Goal: Task Accomplishment & Management: Manage account settings

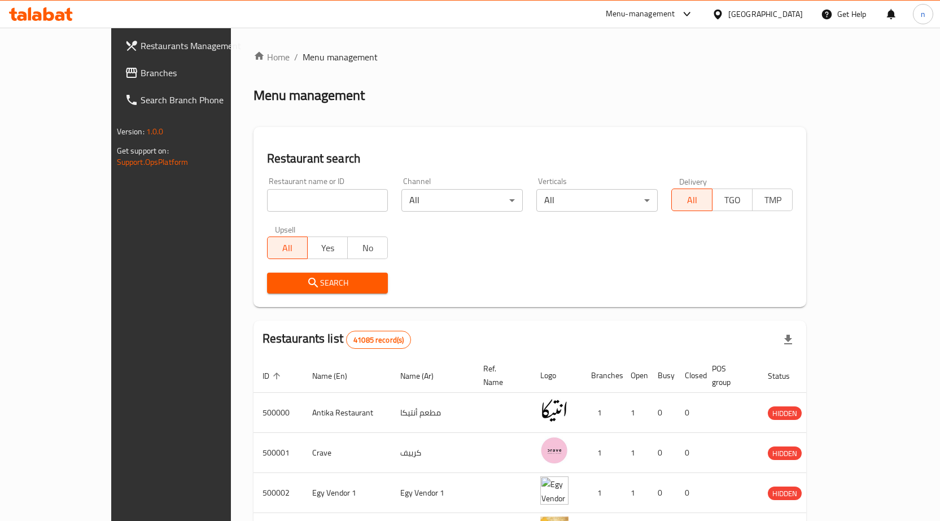
click at [783, 9] on div "Egypt" at bounding box center [766, 14] width 75 height 12
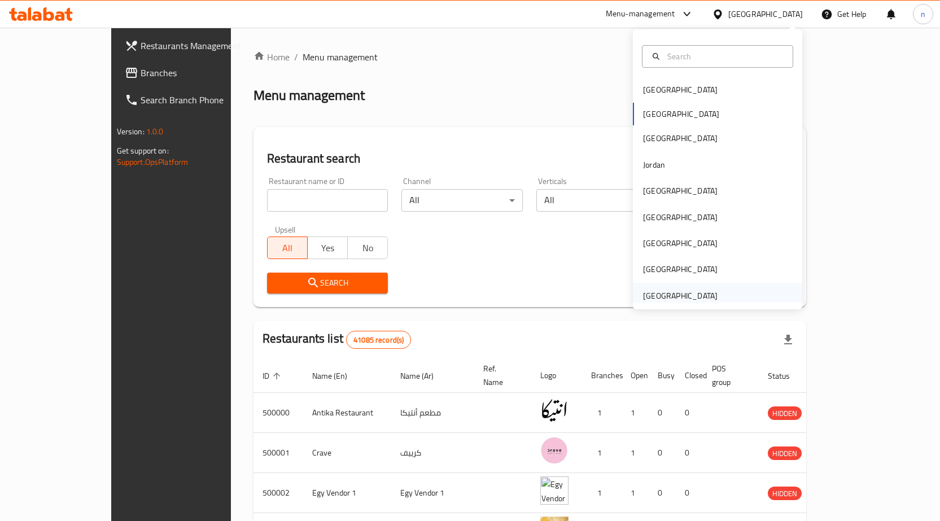
click at [661, 296] on div "[GEOGRAPHIC_DATA]" at bounding box center [680, 296] width 75 height 12
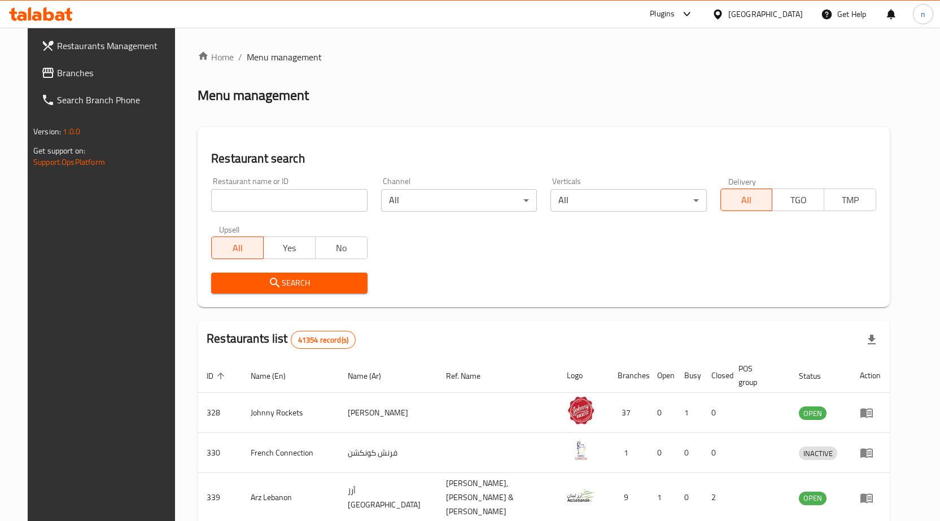
click at [80, 75] on span "Branches" at bounding box center [116, 73] width 119 height 14
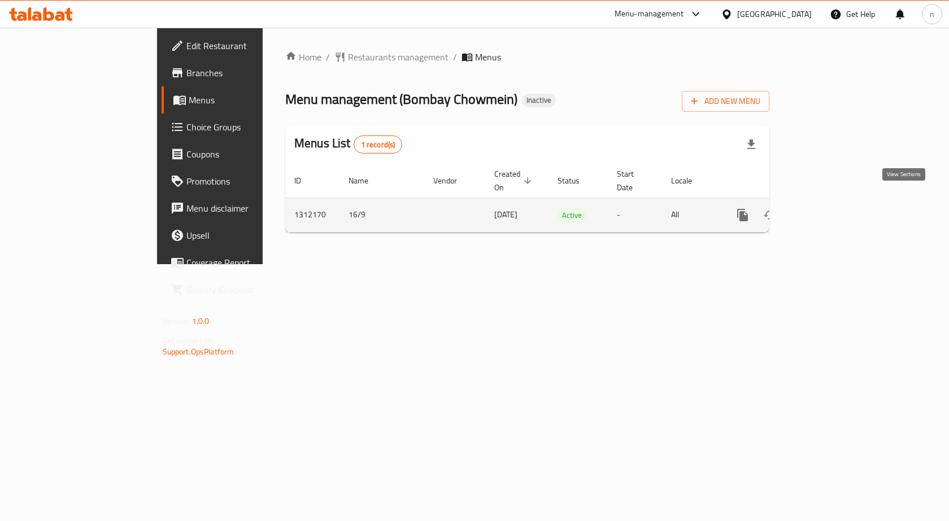
click at [831, 208] on icon "enhanced table" at bounding box center [824, 215] width 14 height 14
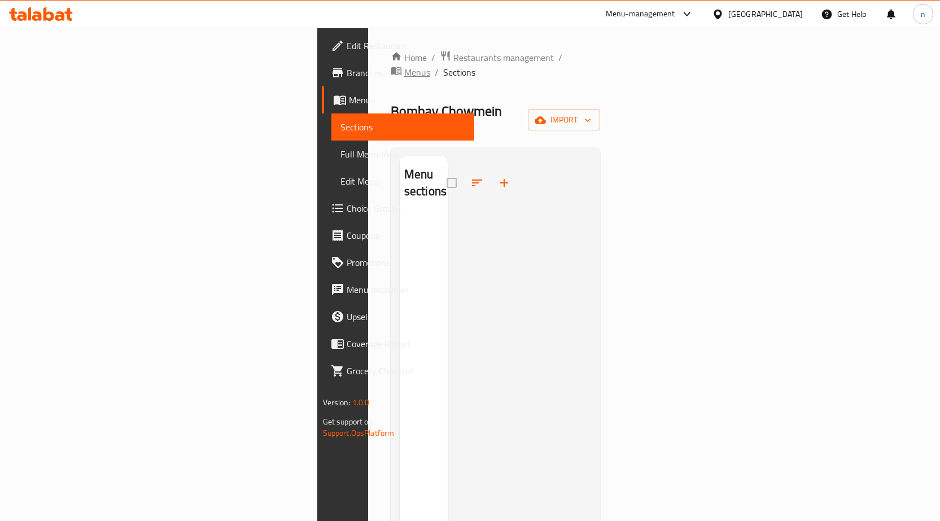
click at [404, 66] on span "Menus" at bounding box center [417, 73] width 26 height 14
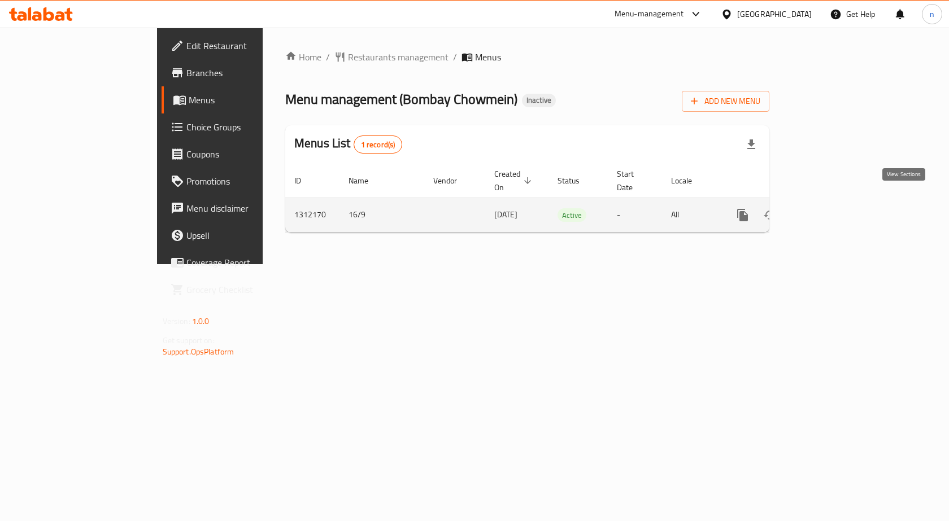
click at [831, 208] on icon "enhanced table" at bounding box center [824, 215] width 14 height 14
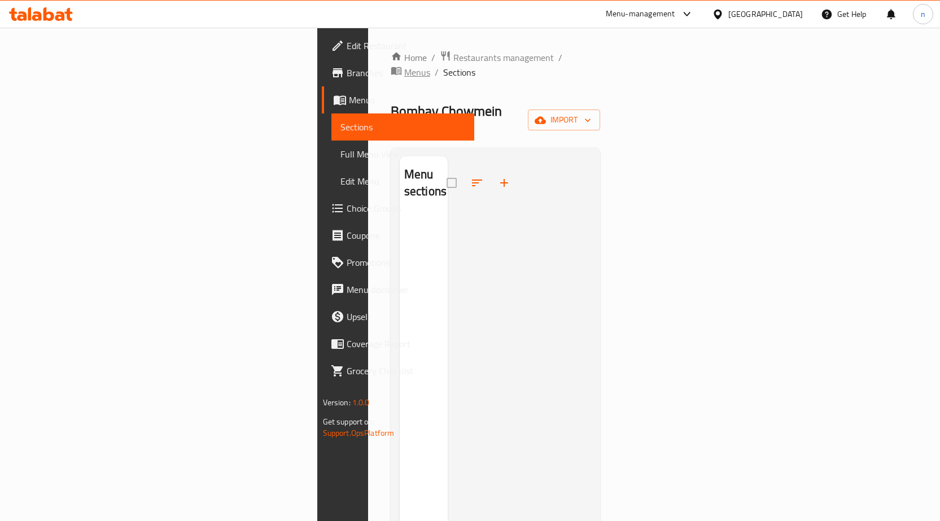
click at [404, 66] on span "Menus" at bounding box center [417, 73] width 26 height 14
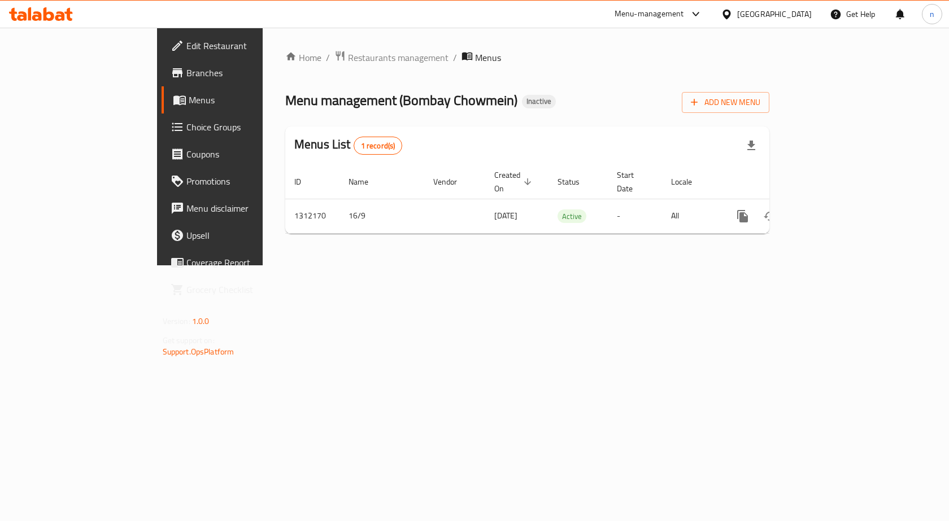
click at [761, 265] on div "Home / Restaurants management / Menus Menu management ( Bombay Chowmein ) Inact…" at bounding box center [527, 147] width 529 height 238
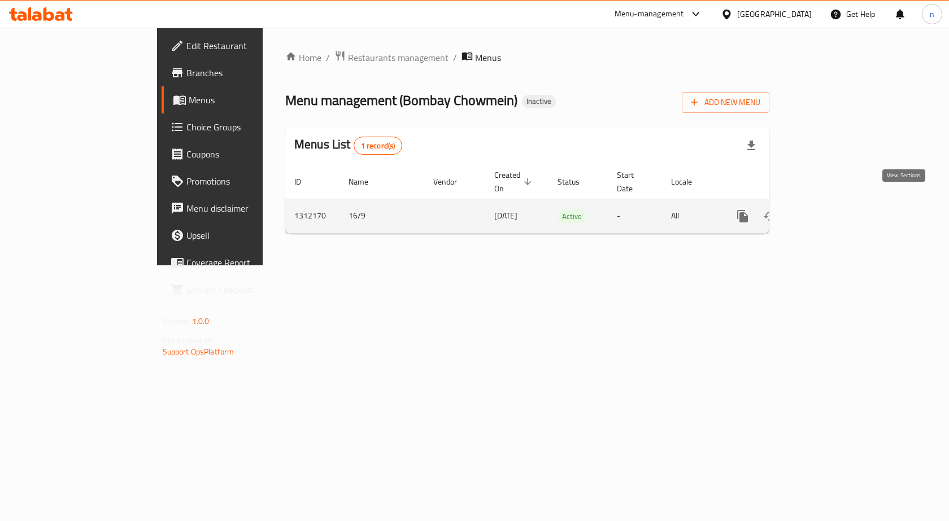
click at [831, 210] on icon "enhanced table" at bounding box center [824, 217] width 14 height 14
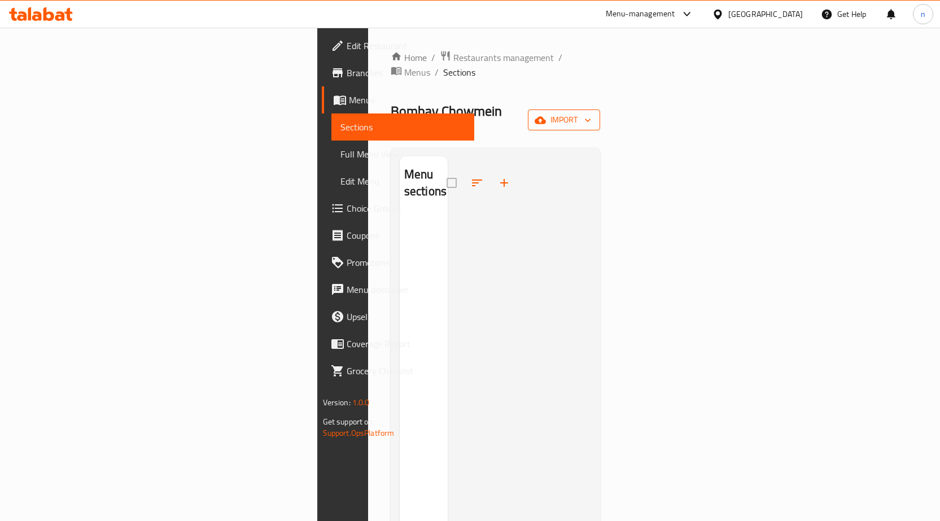
click at [591, 113] on span "import" at bounding box center [564, 120] width 54 height 14
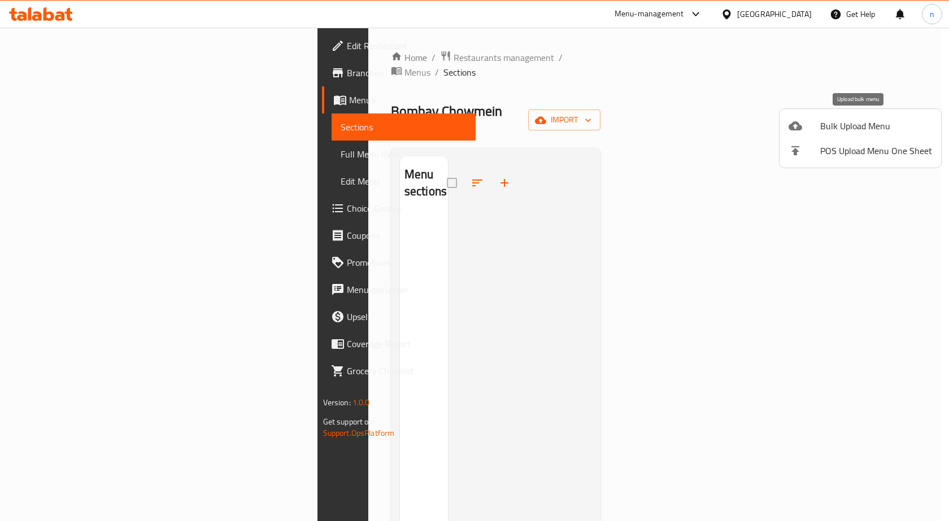
click at [864, 125] on span "Bulk Upload Menu" at bounding box center [876, 126] width 112 height 14
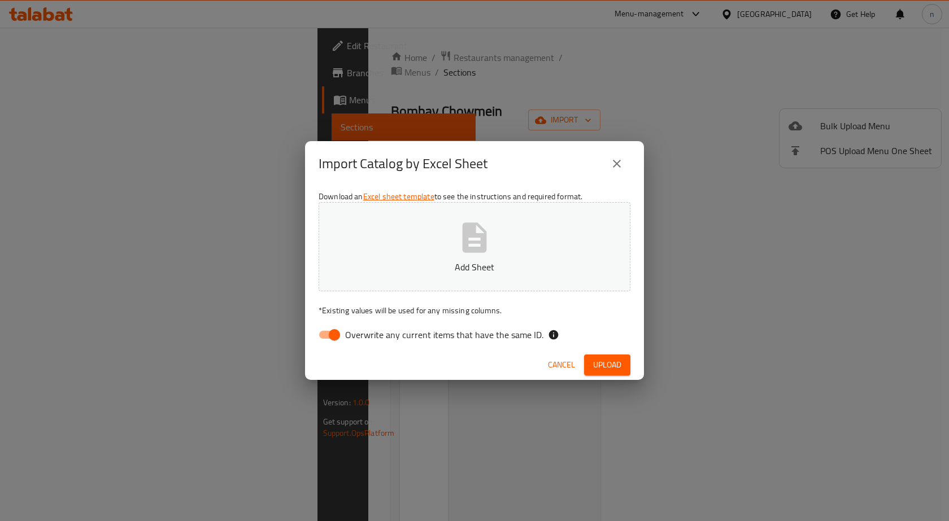
click at [314, 337] on input "Overwrite any current items that have the same ID." at bounding box center [334, 334] width 64 height 21
checkbox input "false"
click at [626, 367] on button "Upload" at bounding box center [607, 365] width 46 height 21
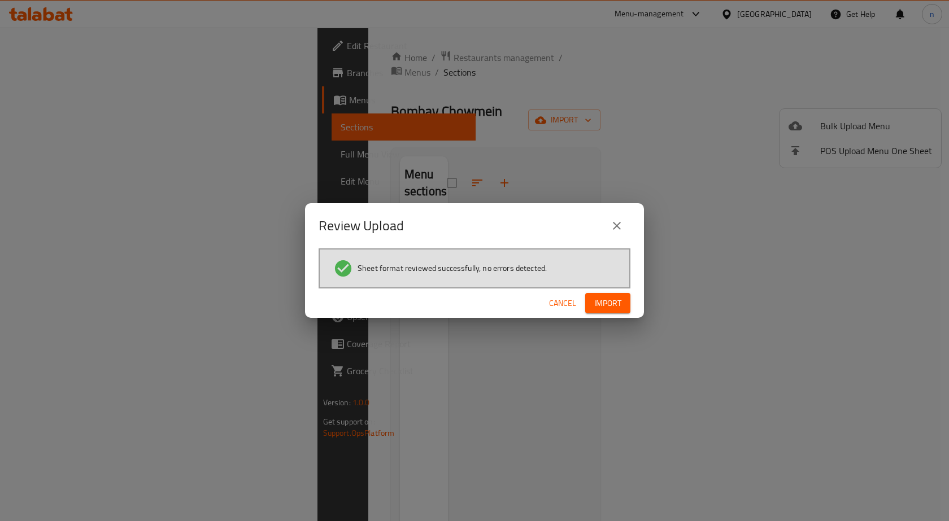
click at [610, 305] on span "Import" at bounding box center [607, 304] width 27 height 14
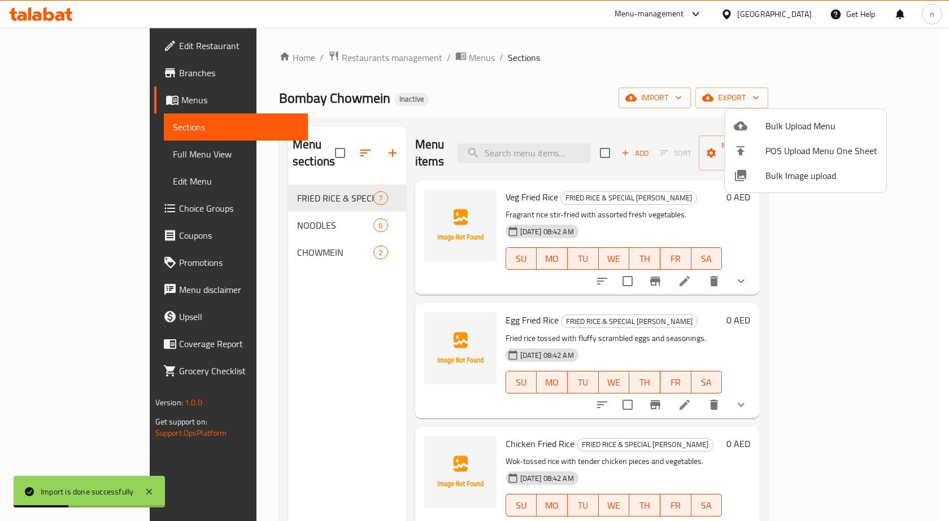
click at [542, 95] on div at bounding box center [474, 260] width 949 height 521
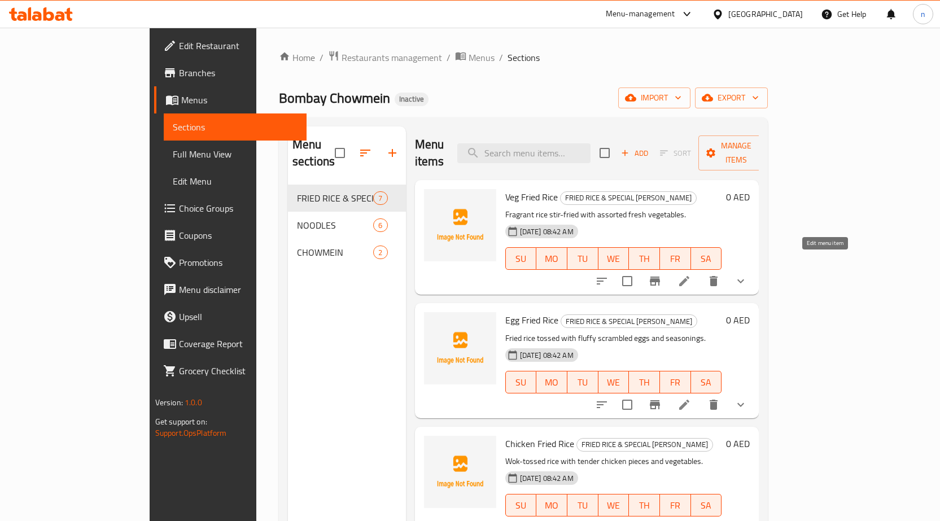
click at [690, 276] on icon at bounding box center [685, 281] width 10 height 10
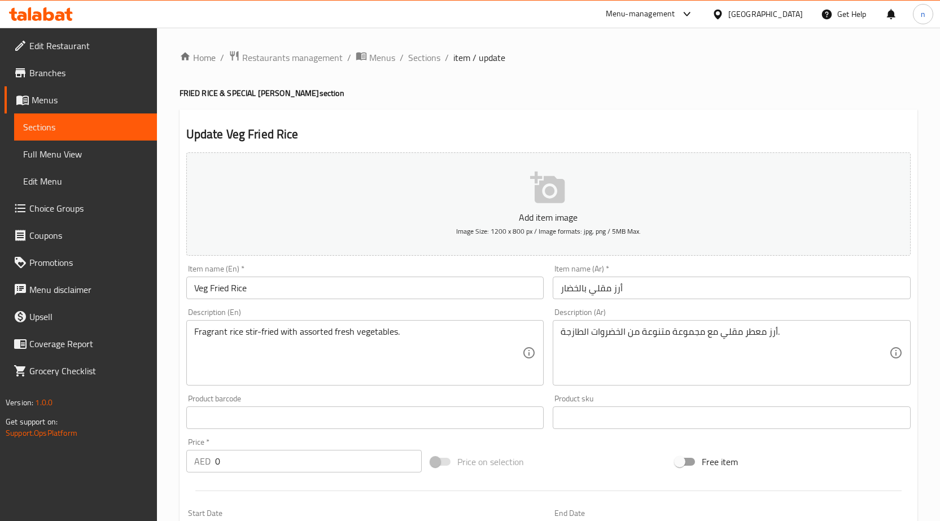
click at [574, 290] on input "أرز مقلي بالخضار" at bounding box center [732, 288] width 358 height 23
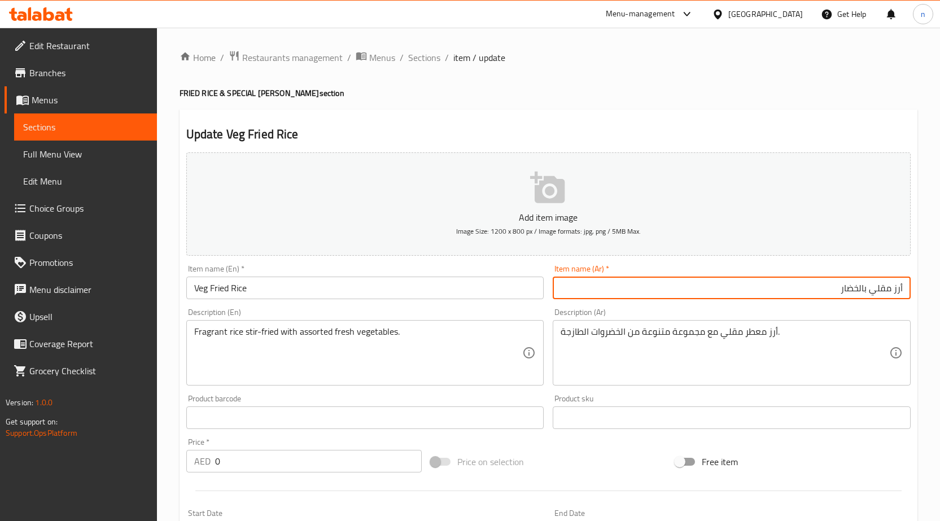
click at [860, 291] on input "أرز مقلي بالخضار" at bounding box center [732, 288] width 358 height 23
click at [861, 291] on input "أرز مقلي بالخضار" at bounding box center [732, 288] width 358 height 23
type input "أرز مقلي فيجي"
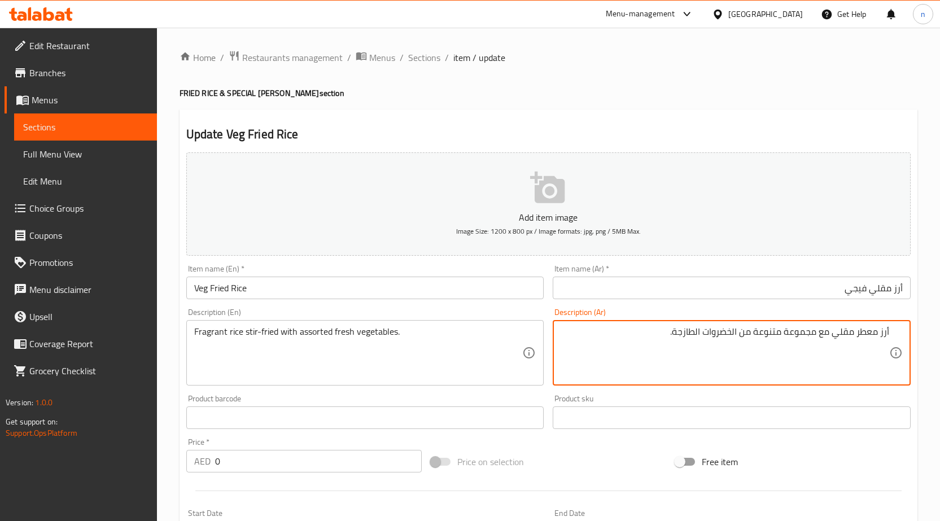
click at [801, 335] on textarea "أرز معطر مقلي مع مجموعة متنوعة من الخضروات الطازجة." at bounding box center [725, 353] width 329 height 54
click at [801, 334] on textarea "أرز معطر مقلي مع مجموعة متنوعة من الخضروات الطازجة." at bounding box center [725, 353] width 329 height 54
click at [813, 339] on textarea "أرز معطر مقلي مع متنوعة من الخضروات الطازجة." at bounding box center [725, 353] width 329 height 54
click at [795, 335] on textarea "أرز معطر مقلي مع تنوعة من الخضروات الطازجة." at bounding box center [725, 353] width 329 height 54
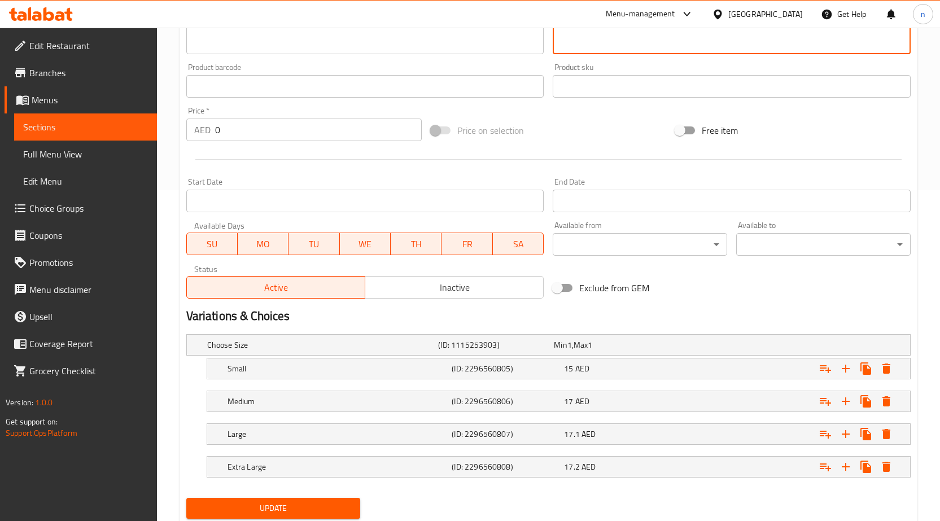
scroll to position [368, 0]
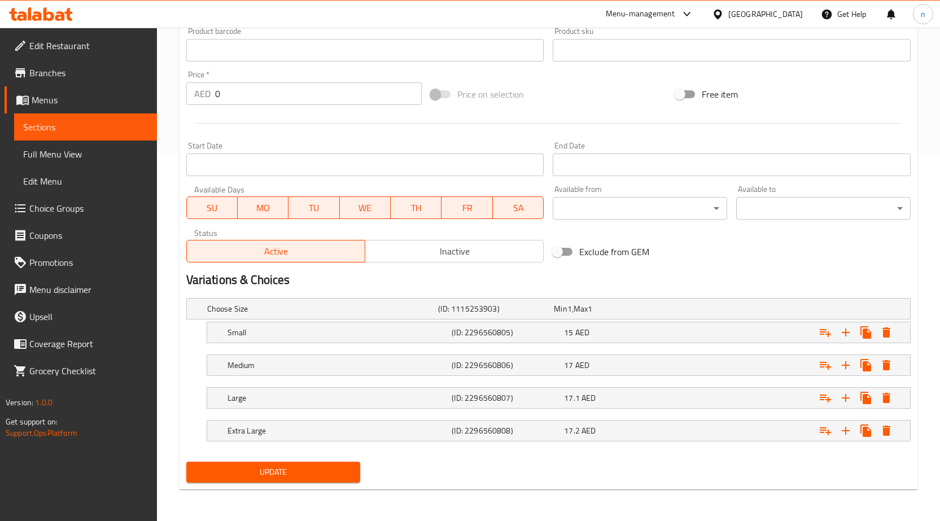
type textarea "أرز معطر مقلي مع تنوع من الخضروات الطازجة."
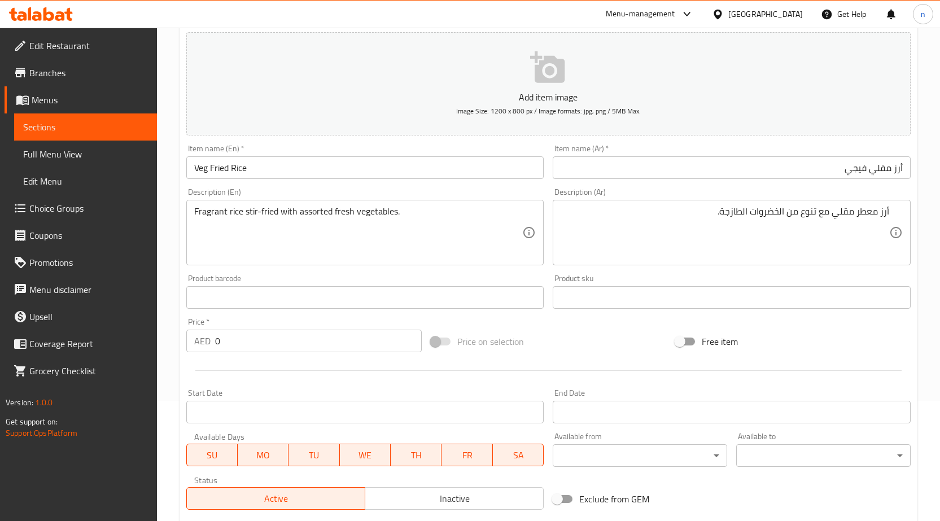
scroll to position [0, 0]
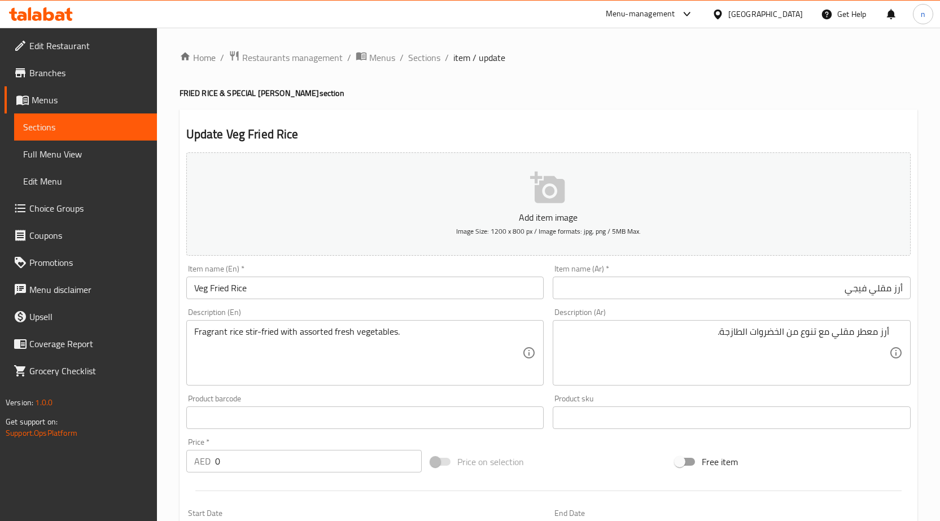
click at [441, 58] on ol "Home / Restaurants management / Menus / Sections / item / update" at bounding box center [549, 57] width 738 height 15
click at [430, 60] on span "Sections" at bounding box center [424, 58] width 32 height 14
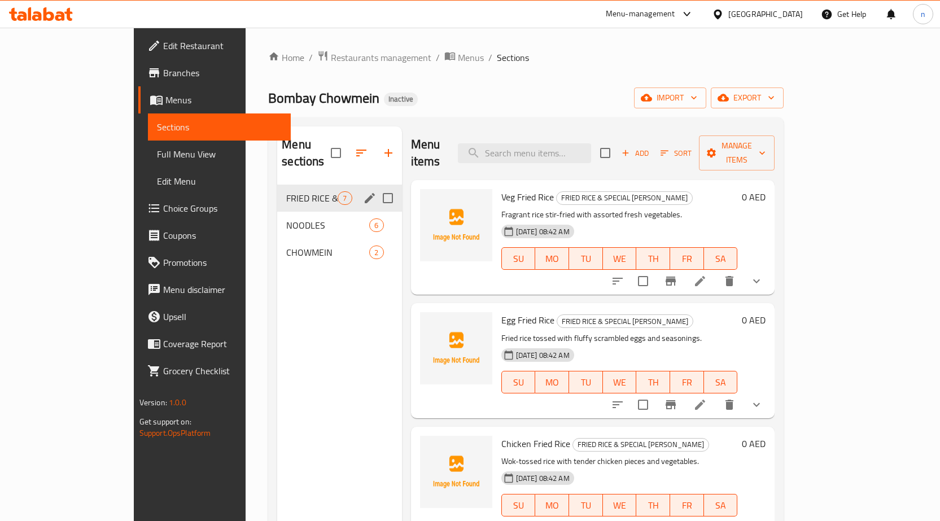
click at [376, 186] on input "Menu sections" at bounding box center [388, 198] width 24 height 24
checkbox input "true"
click at [376, 214] on input "Menu sections" at bounding box center [388, 226] width 24 height 24
checkbox input "true"
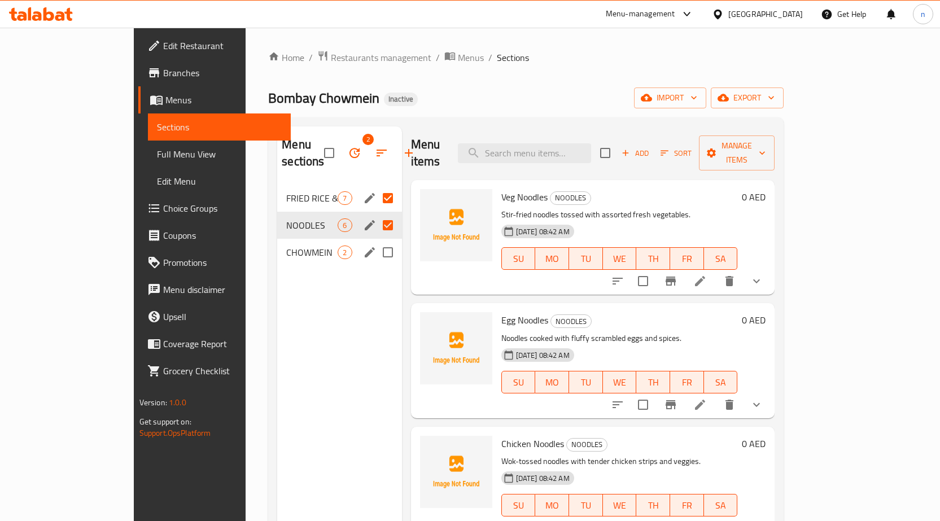
click at [376, 241] on input "Menu sections" at bounding box center [388, 253] width 24 height 24
checkbox input "true"
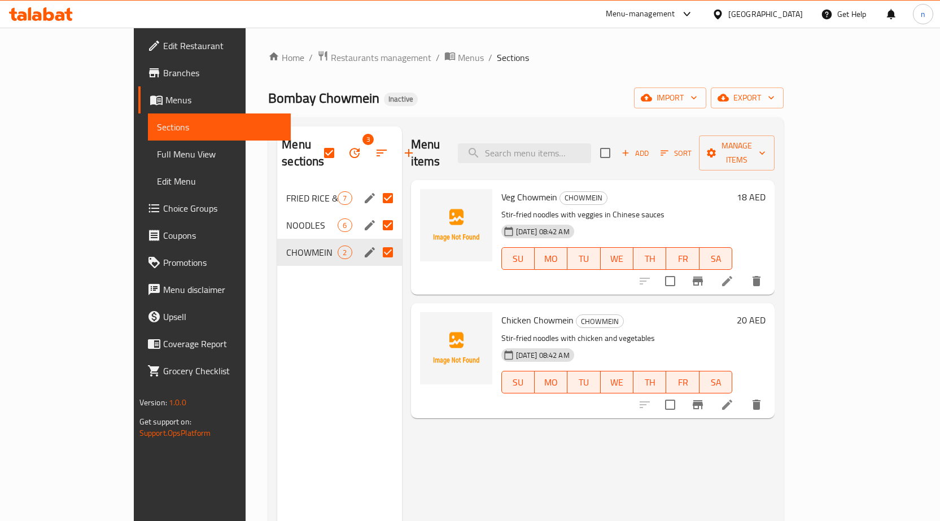
click at [350, 148] on icon "button" at bounding box center [355, 153] width 10 height 10
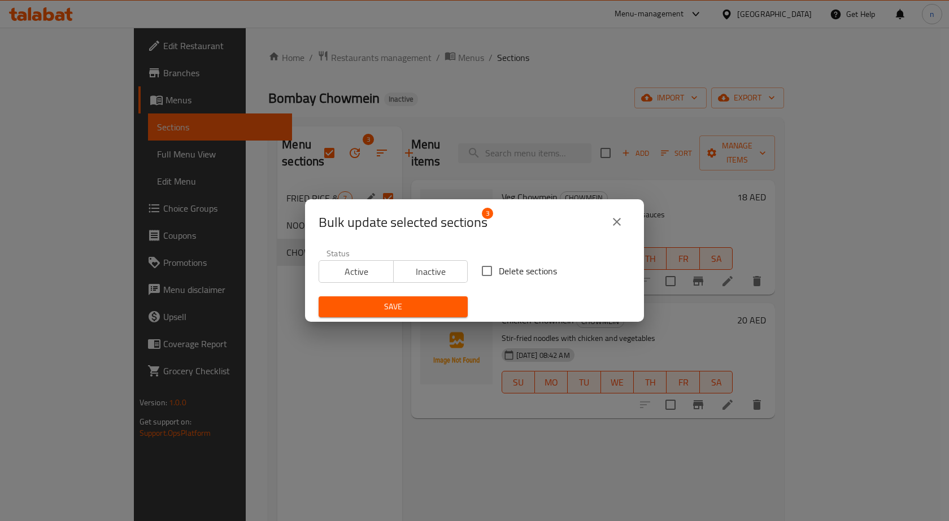
click at [479, 271] on input "Delete sections" at bounding box center [487, 271] width 24 height 24
checkbox input "true"
click at [422, 302] on span "Save" at bounding box center [393, 307] width 131 height 14
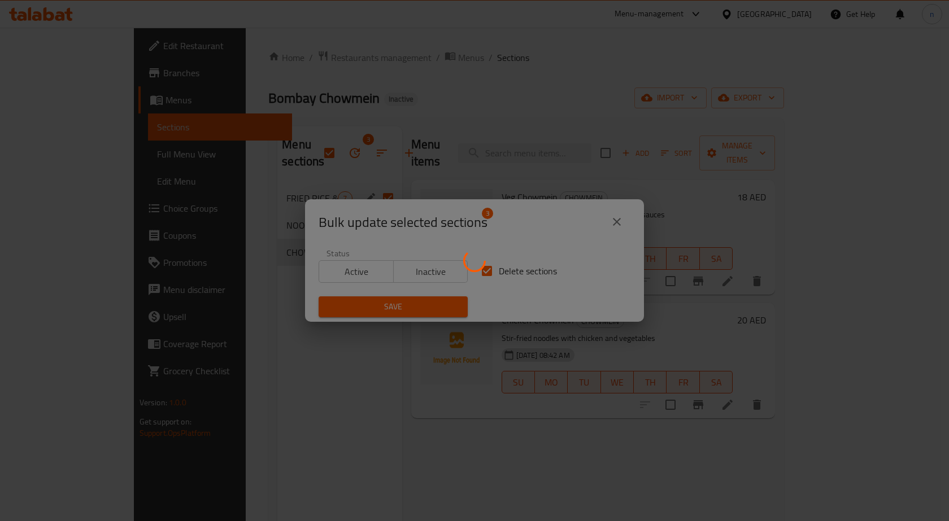
checkbox input "false"
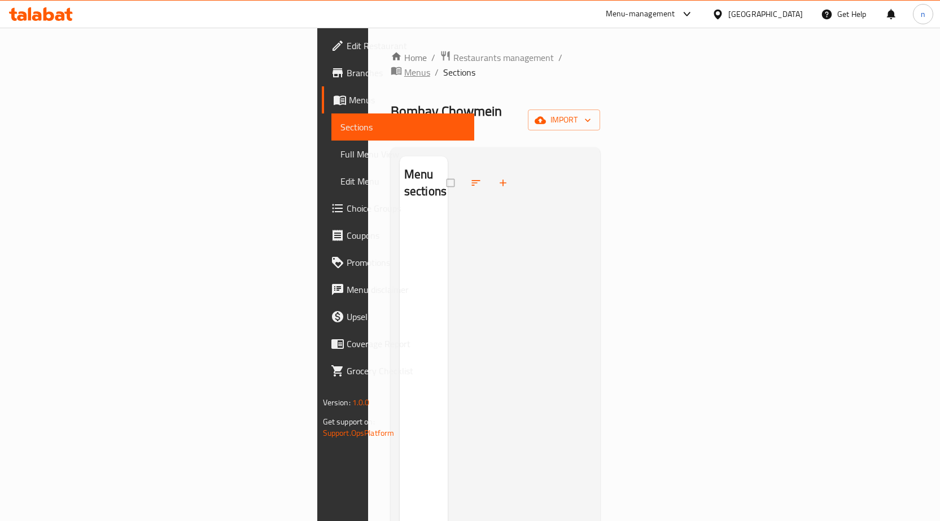
click at [404, 66] on span "Menus" at bounding box center [417, 73] width 26 height 14
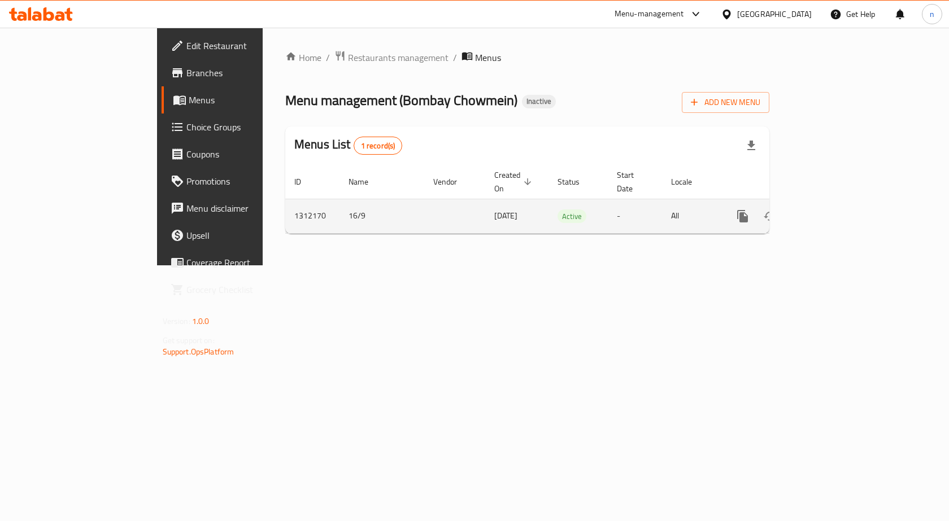
click at [831, 210] on icon "enhanced table" at bounding box center [824, 217] width 14 height 14
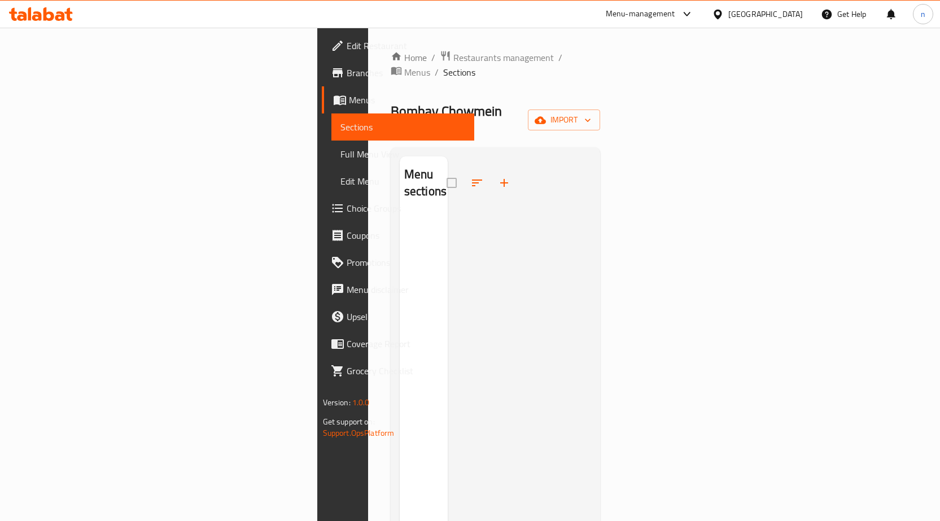
drag, startPoint x: 896, startPoint y: 94, endPoint x: 896, endPoint y: 86, distance: 7.4
click at [601, 86] on div "Home / Restaurants management / Menus / Sections Bombay Chowmein Inactive impor…" at bounding box center [496, 368] width 210 height 637
click at [600, 110] on button "import" at bounding box center [564, 120] width 72 height 21
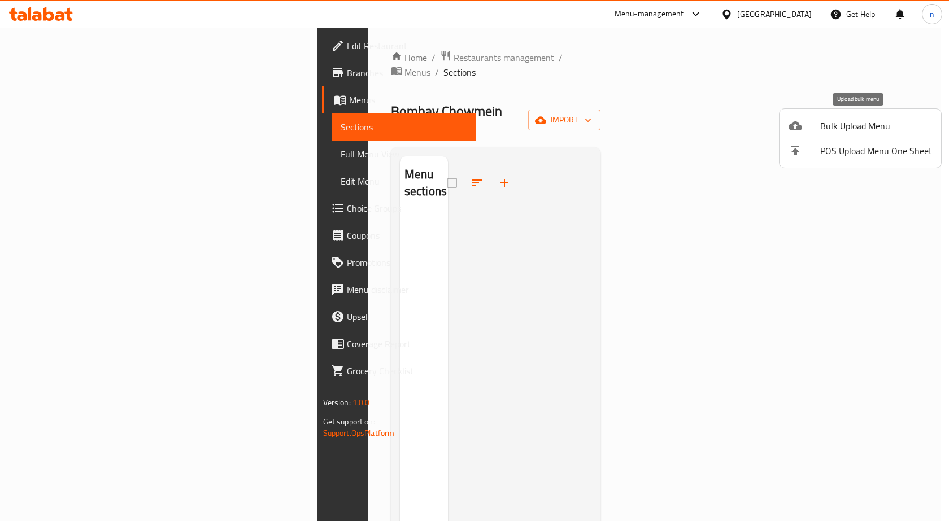
click at [852, 132] on span "Bulk Upload Menu" at bounding box center [876, 126] width 112 height 14
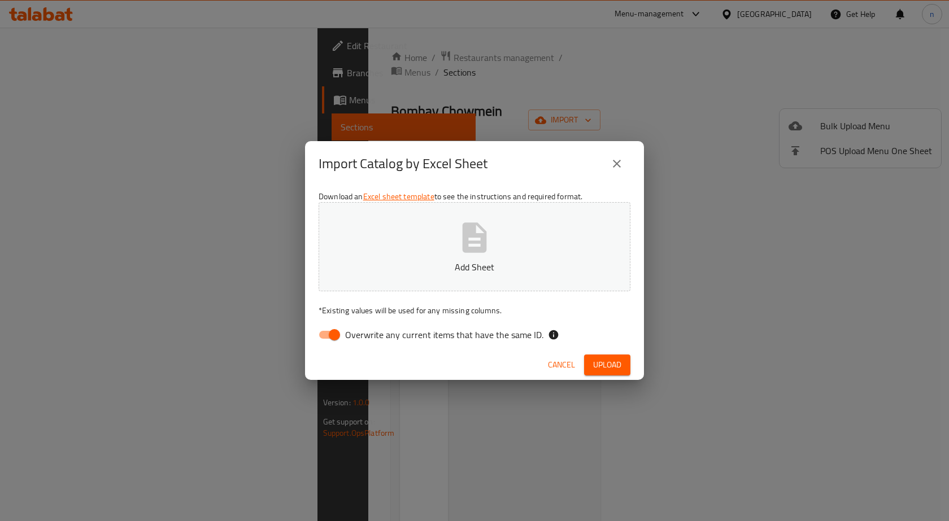
click at [332, 332] on input "Overwrite any current items that have the same ID." at bounding box center [334, 334] width 64 height 21
checkbox input "false"
click at [604, 363] on span "Upload" at bounding box center [607, 365] width 28 height 14
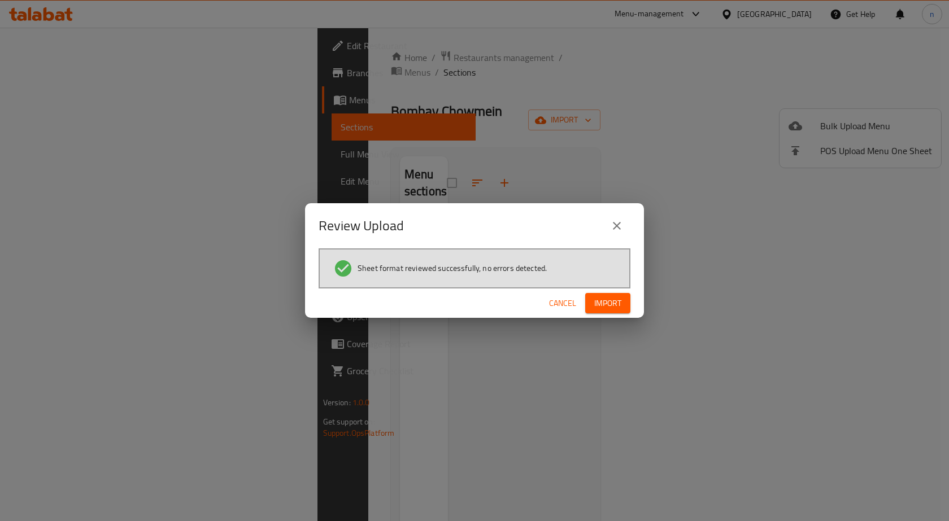
click at [619, 307] on span "Import" at bounding box center [607, 304] width 27 height 14
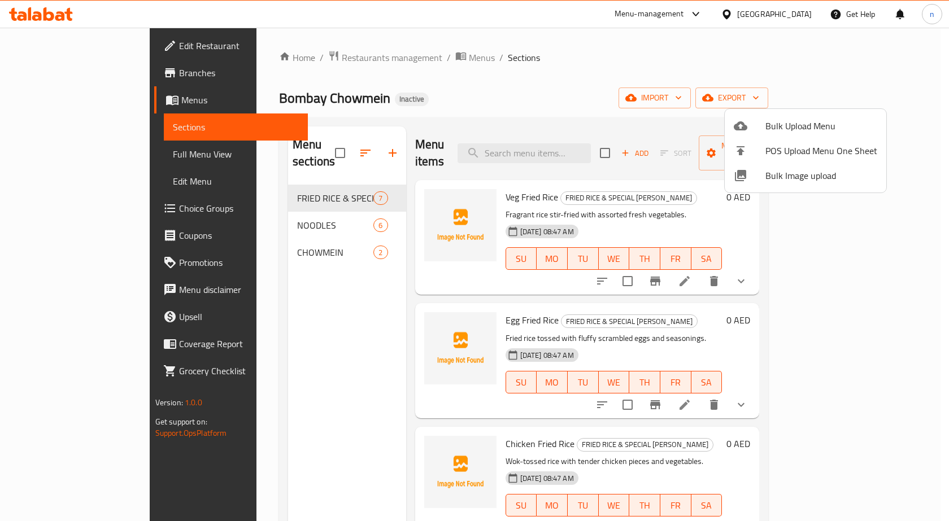
click at [505, 89] on div at bounding box center [474, 260] width 949 height 521
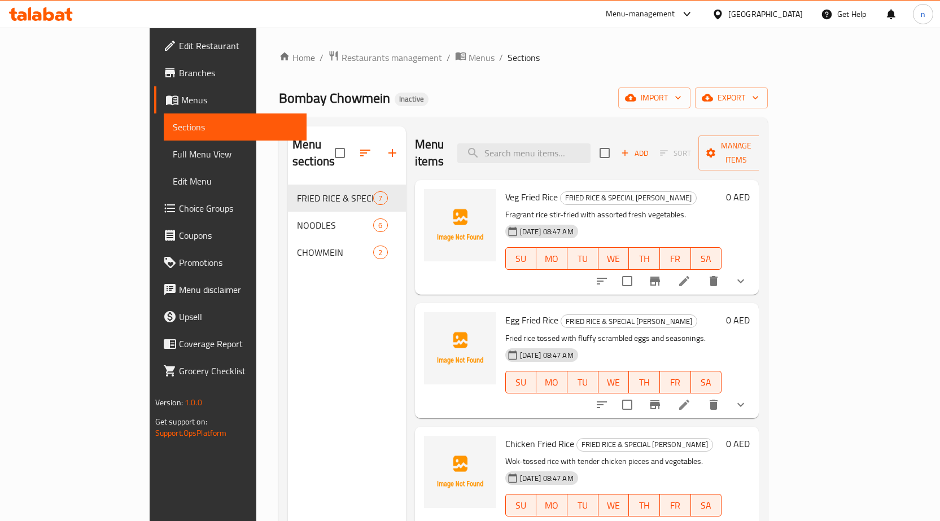
click at [700, 271] on li at bounding box center [685, 281] width 32 height 20
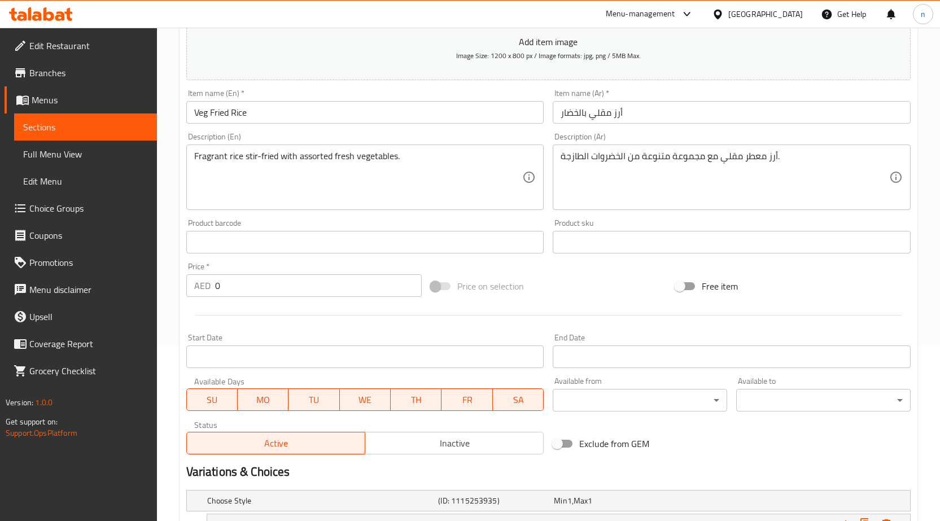
scroll to position [368, 0]
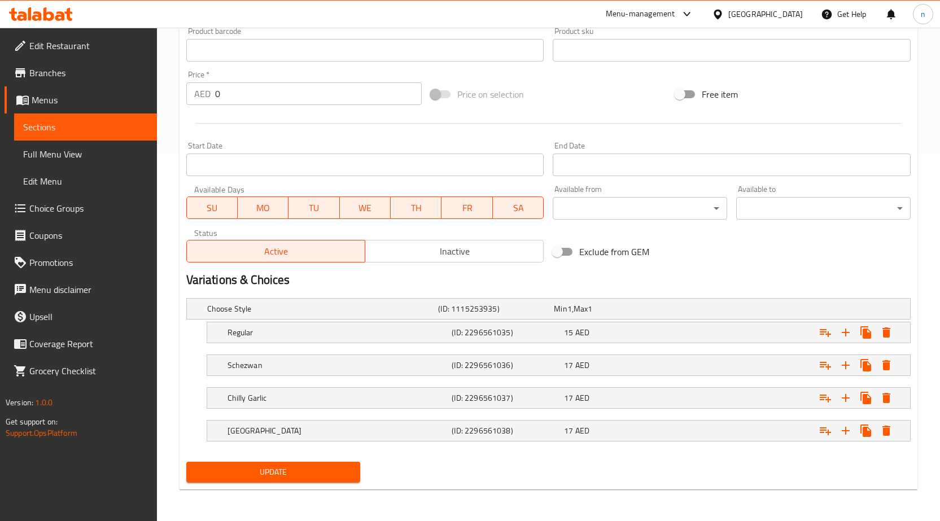
click at [736, 259] on div "Exclude from GEM" at bounding box center [670, 252] width 245 height 31
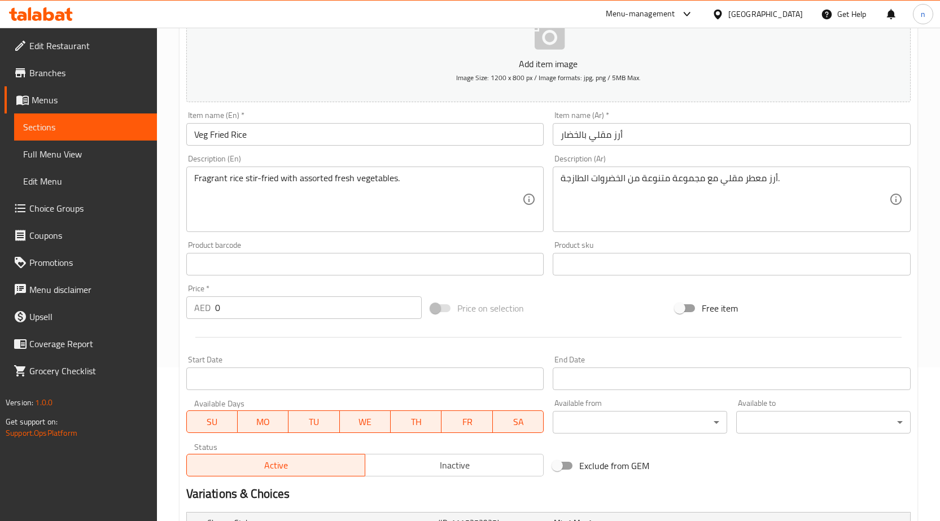
scroll to position [29, 0]
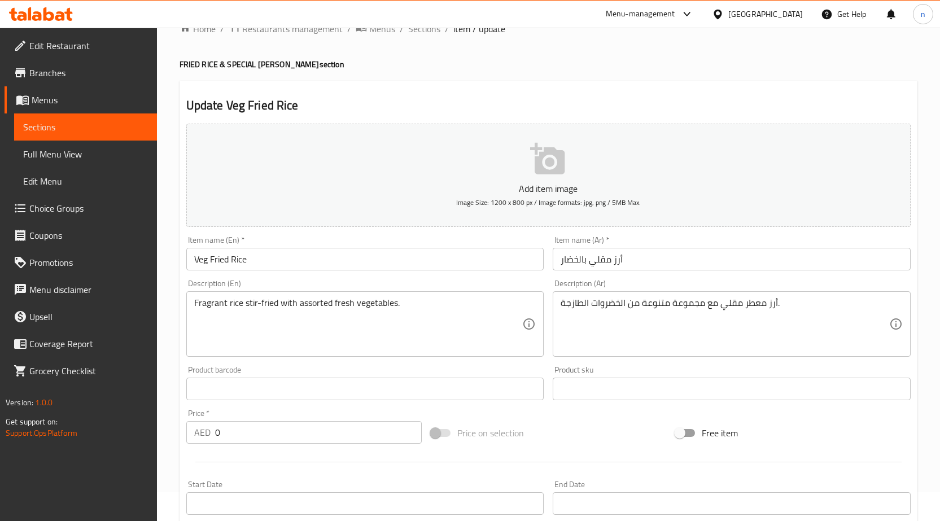
click at [630, 256] on input "أرز مقلي بالخضار" at bounding box center [732, 259] width 358 height 23
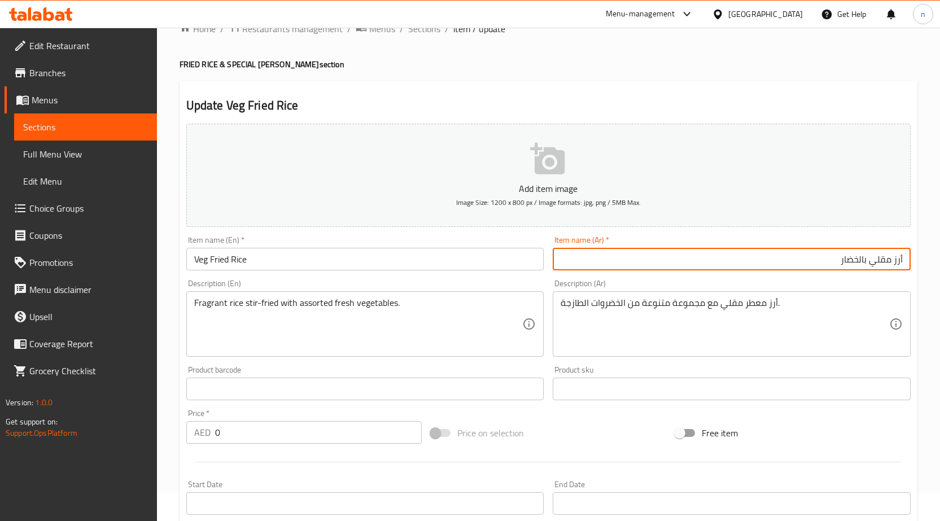
click at [840, 260] on input "أرز مقلي بالخضار" at bounding box center [732, 259] width 358 height 23
click at [853, 260] on input "أرز مقلي بالخضار" at bounding box center [732, 259] width 358 height 23
type input "أرز مقلي فيج"
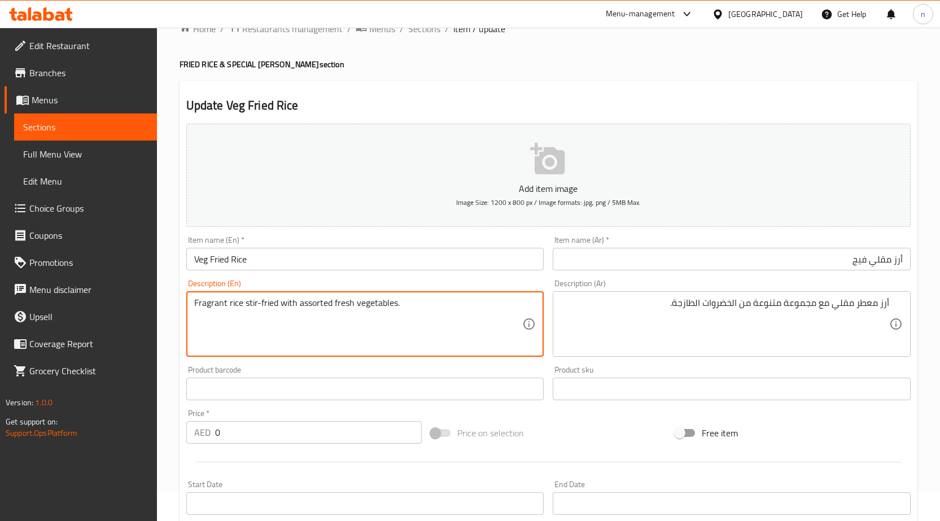
click at [214, 303] on textarea "Fragrant rice stir-fried with assorted fresh vegetables." at bounding box center [358, 325] width 329 height 54
click at [212, 313] on textarea "Fragrant rice stir-fried with assorted fresh vegetables." at bounding box center [358, 325] width 329 height 54
drag, startPoint x: 207, startPoint y: 310, endPoint x: 197, endPoint y: 313, distance: 10.7
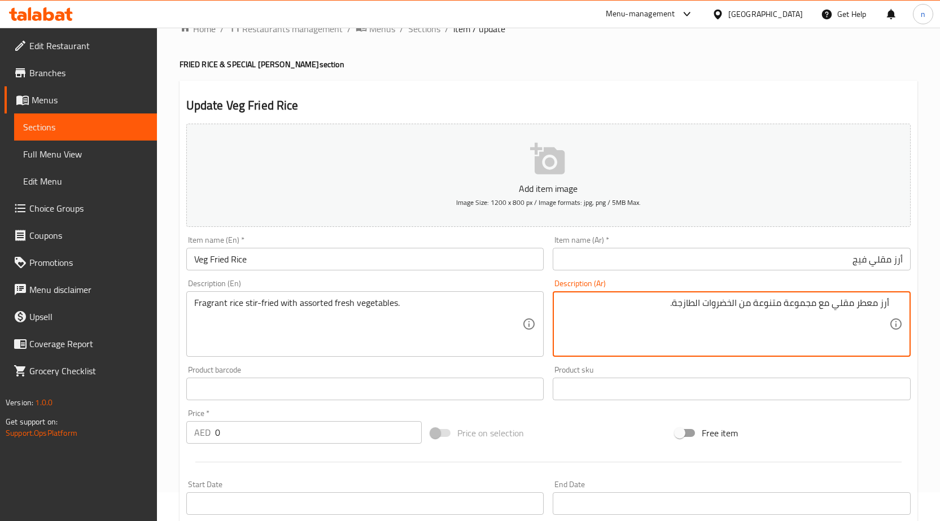
drag, startPoint x: 814, startPoint y: 343, endPoint x: 748, endPoint y: 343, distance: 65.5
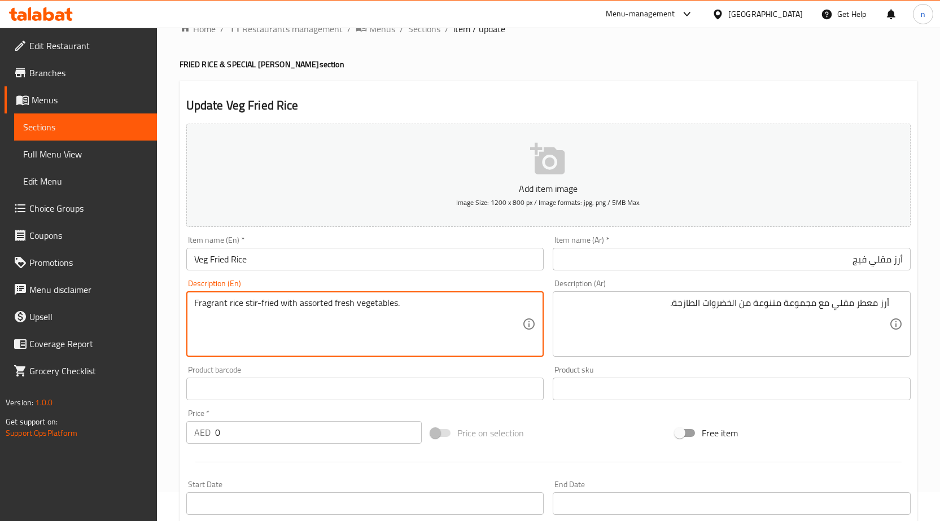
click at [210, 304] on textarea "Fragrant rice stir-fried with assorted fresh vegetables." at bounding box center [358, 325] width 329 height 54
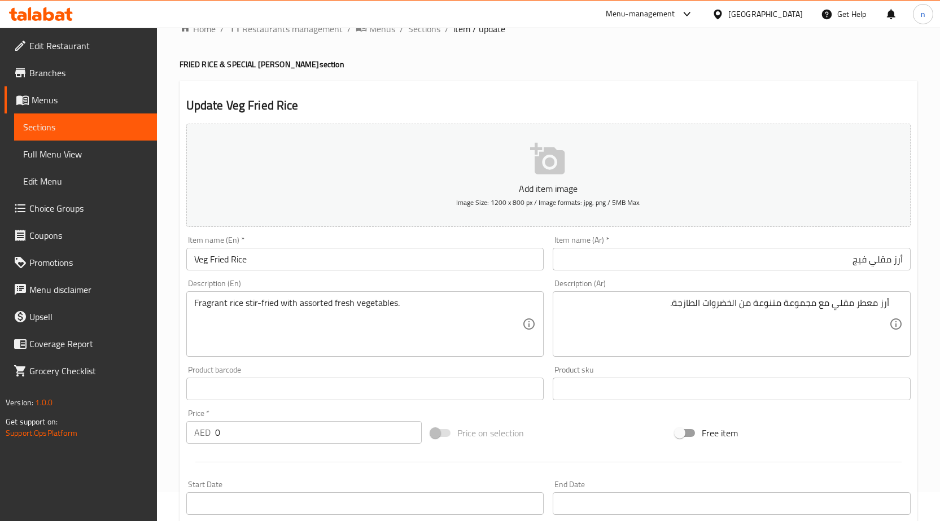
click at [802, 307] on textarea "أرز معطر مقلي مع مجموعة متنوعة من الخضروات الطازجة." at bounding box center [725, 325] width 329 height 54
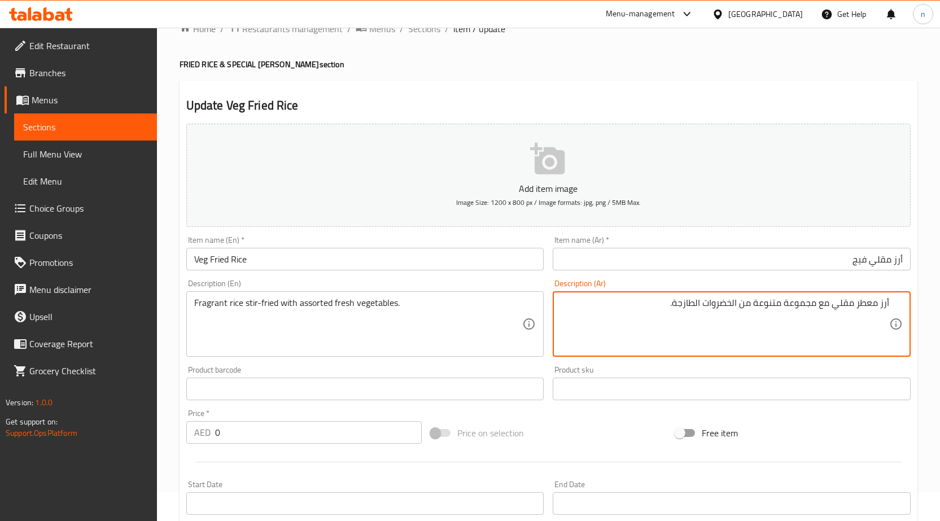
click at [802, 307] on textarea "أرز معطر مقلي مع مجموعة متنوعة من الخضروات الطازجة." at bounding box center [725, 325] width 329 height 54
click at [791, 307] on textarea "أرز معطر مقلي مع متنوعة من الخضروات الطازجة." at bounding box center [725, 325] width 329 height 54
click at [812, 309] on textarea "أرز معطر مقلي مع متنوع من الخضروات الطازجة." at bounding box center [725, 325] width 329 height 54
type textarea "أرز معطر مقلي مع تنوع من الخضروات الطازجة."
click at [576, 443] on div "Price on selection" at bounding box center [548, 433] width 245 height 31
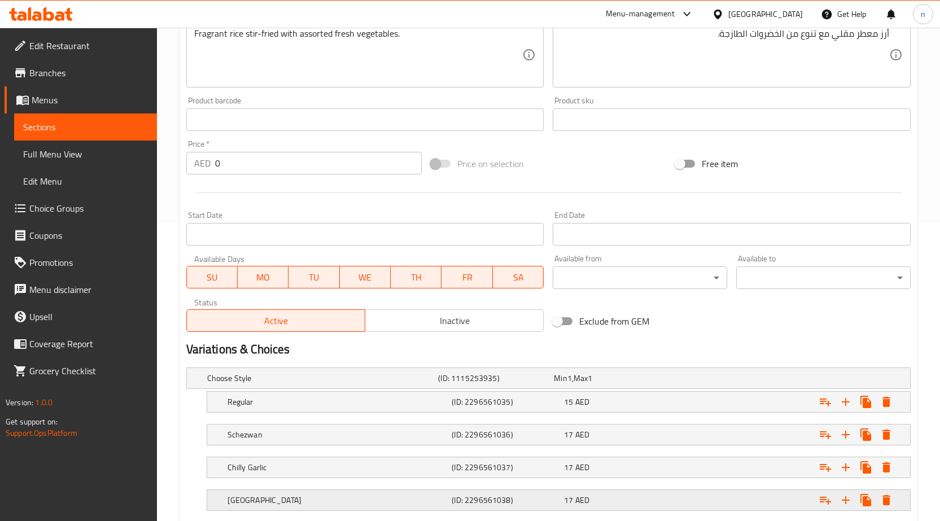
scroll to position [368, 0]
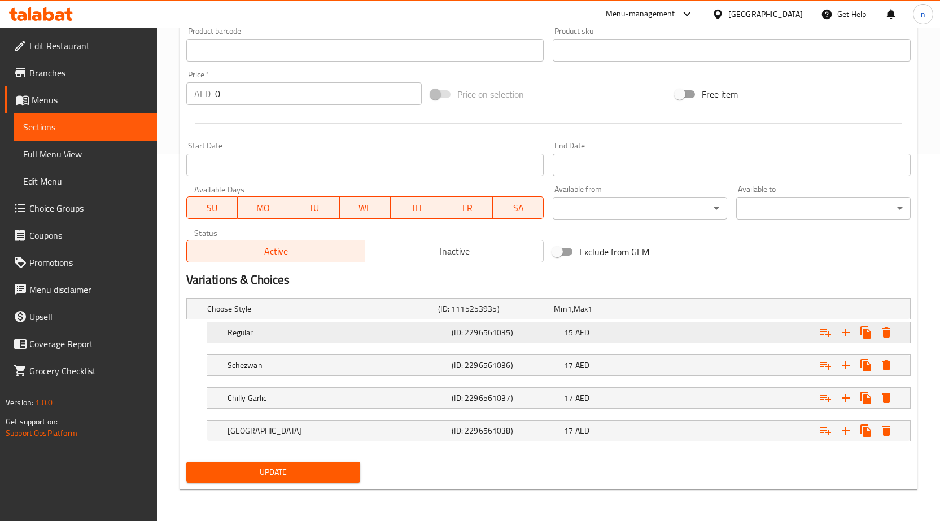
click at [367, 330] on h5 "Regular" at bounding box center [338, 332] width 220 height 11
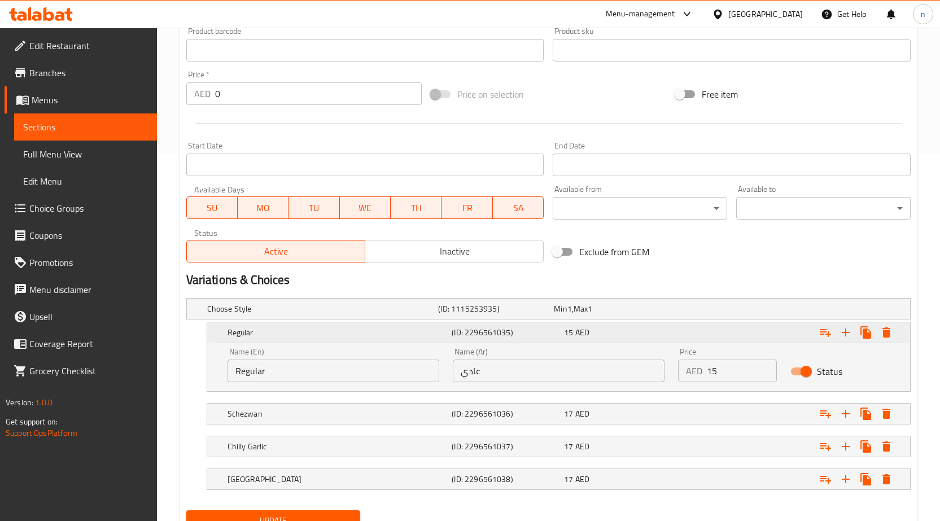
scroll to position [416, 0]
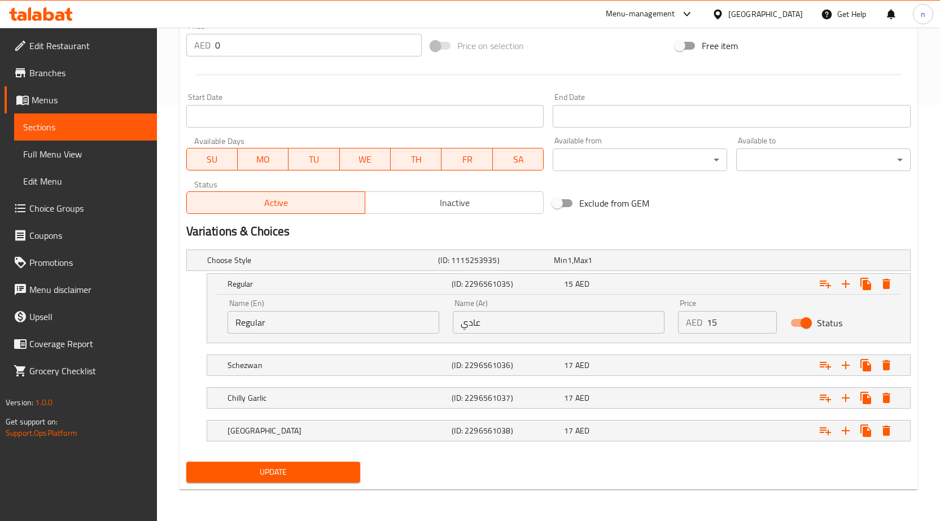
click at [240, 320] on input "Regular" at bounding box center [334, 322] width 212 height 23
click at [240, 326] on input "Regular" at bounding box center [334, 322] width 212 height 23
click at [333, 319] on input "Regular" at bounding box center [334, 322] width 212 height 23
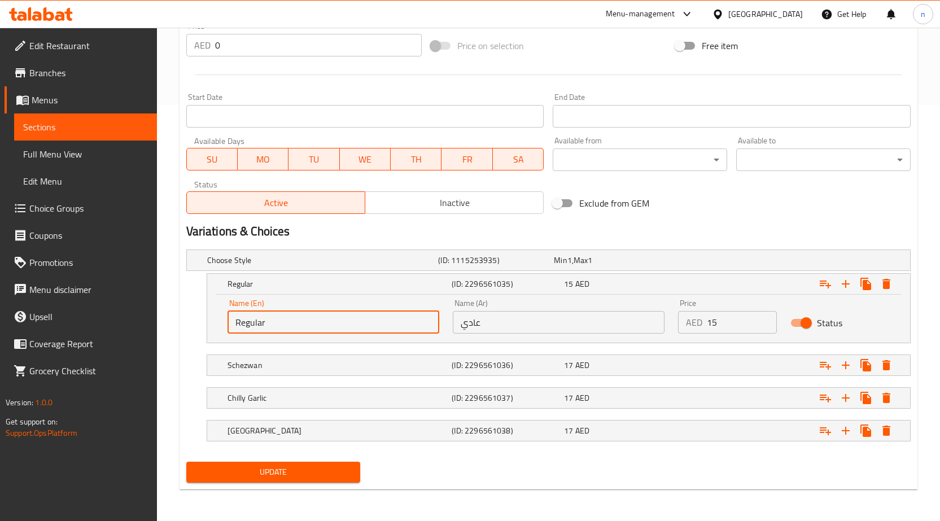
click at [333, 319] on input "Regular" at bounding box center [334, 322] width 212 height 23
paste input "text"
type input "Reg"
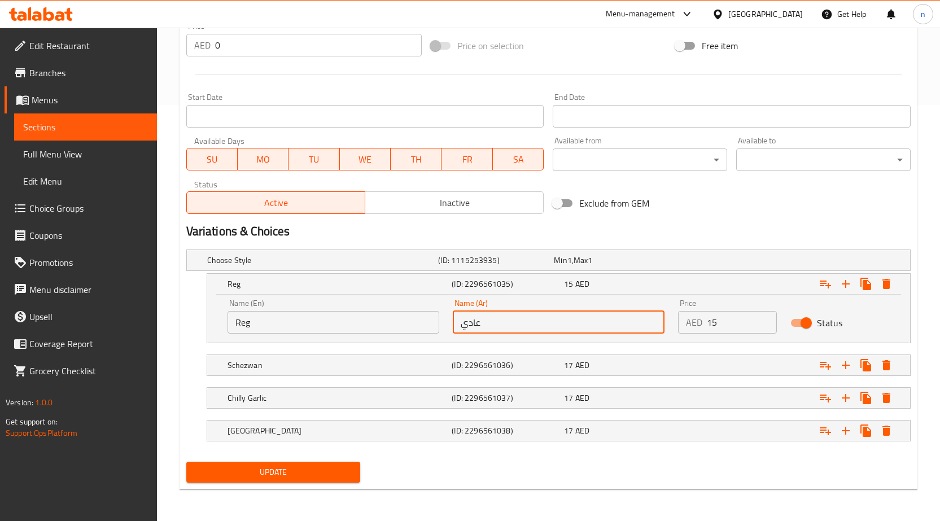
click at [490, 330] on input "عادي" at bounding box center [559, 322] width 212 height 23
type input "ريج"
click at [396, 368] on h5 "Schezwan" at bounding box center [338, 365] width 220 height 11
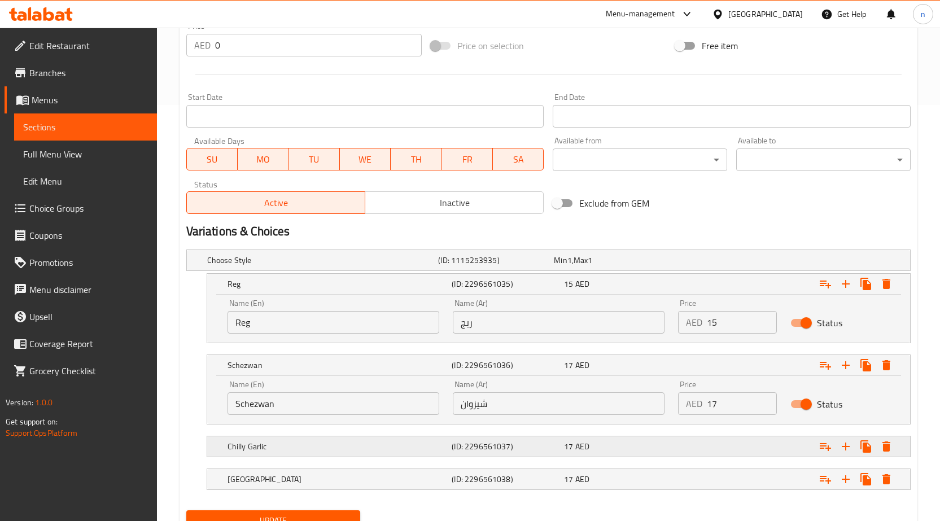
click at [599, 443] on div "17 AED" at bounding box center [618, 446] width 108 height 11
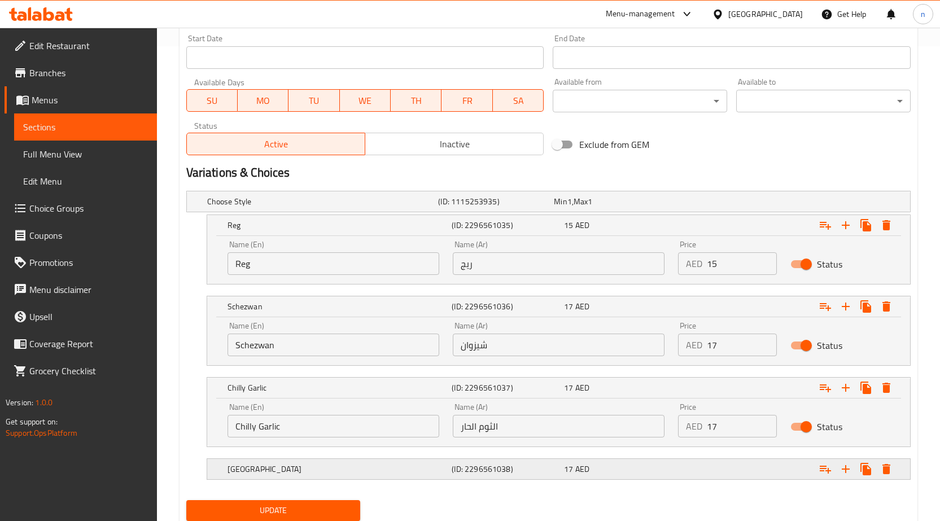
scroll to position [513, 0]
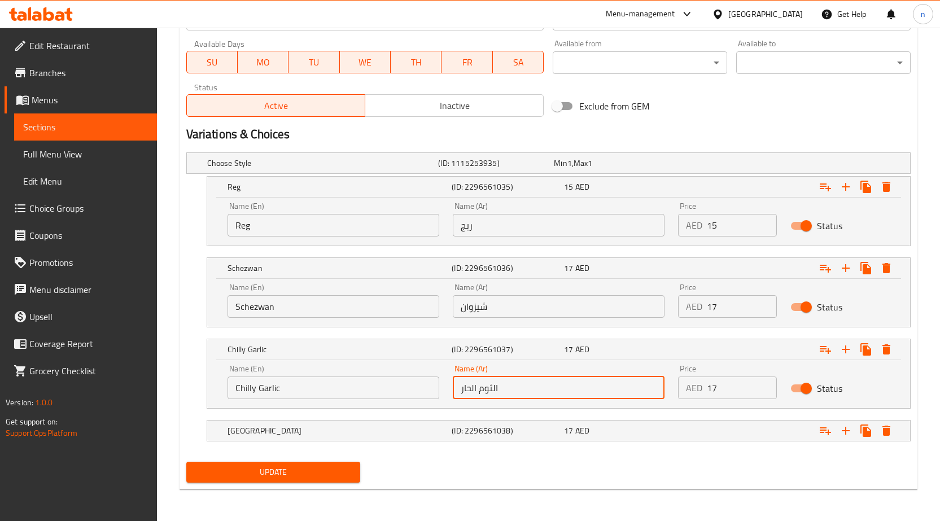
click at [477, 391] on input "الثوم الحار" at bounding box center [559, 388] width 212 height 23
click at [477, 393] on input "الثوم الحار" at bounding box center [559, 388] width 212 height 23
type input "[PERSON_NAME]"
click at [650, 434] on div "17 AED" at bounding box center [618, 430] width 108 height 11
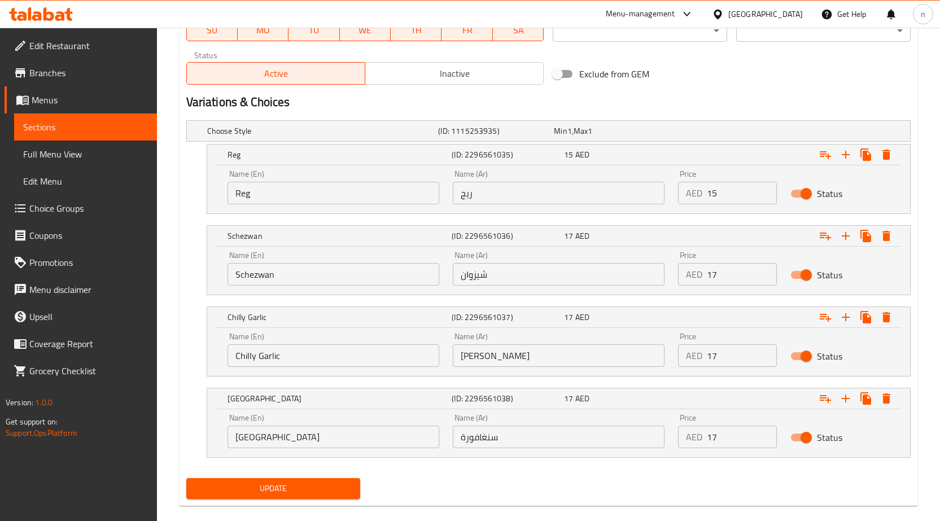
scroll to position [562, 0]
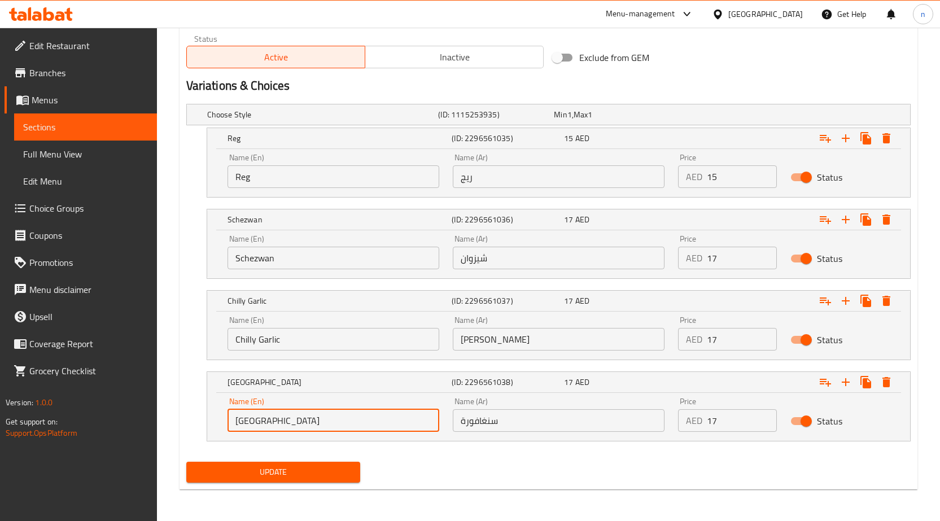
click at [267, 418] on input "[GEOGRAPHIC_DATA]" at bounding box center [334, 421] width 212 height 23
click at [661, 469] on div "Update" at bounding box center [549, 473] width 734 height 30
click at [291, 481] on button "Update" at bounding box center [273, 472] width 175 height 21
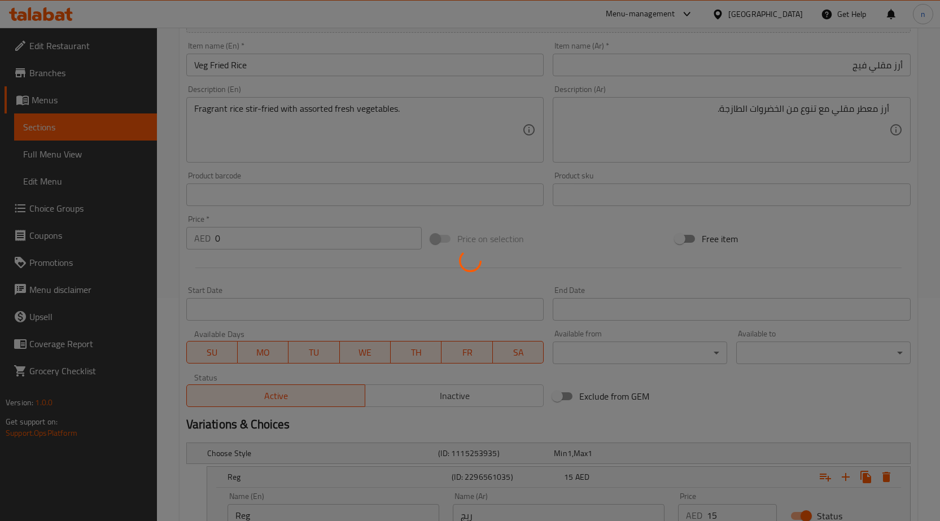
scroll to position [0, 0]
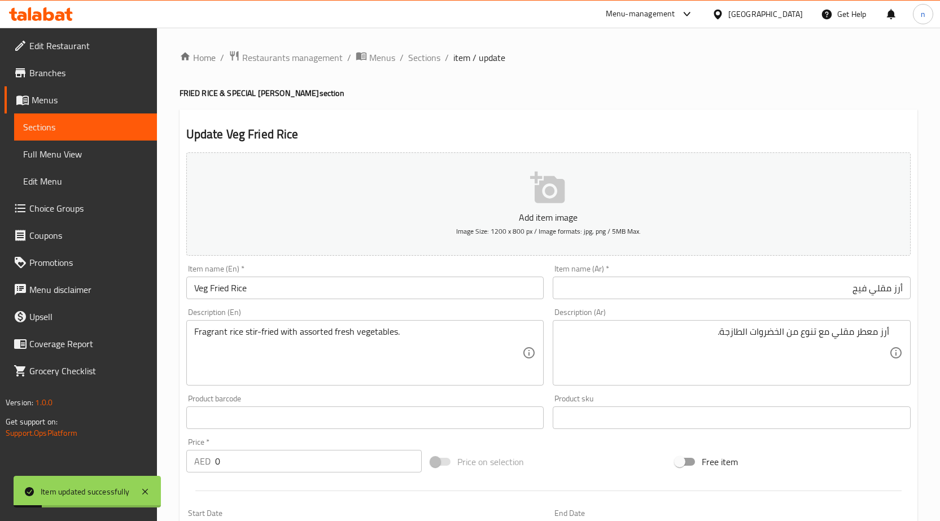
drag, startPoint x: 423, startPoint y: 59, endPoint x: 429, endPoint y: 76, distance: 17.9
click at [423, 58] on span "Sections" at bounding box center [424, 58] width 32 height 14
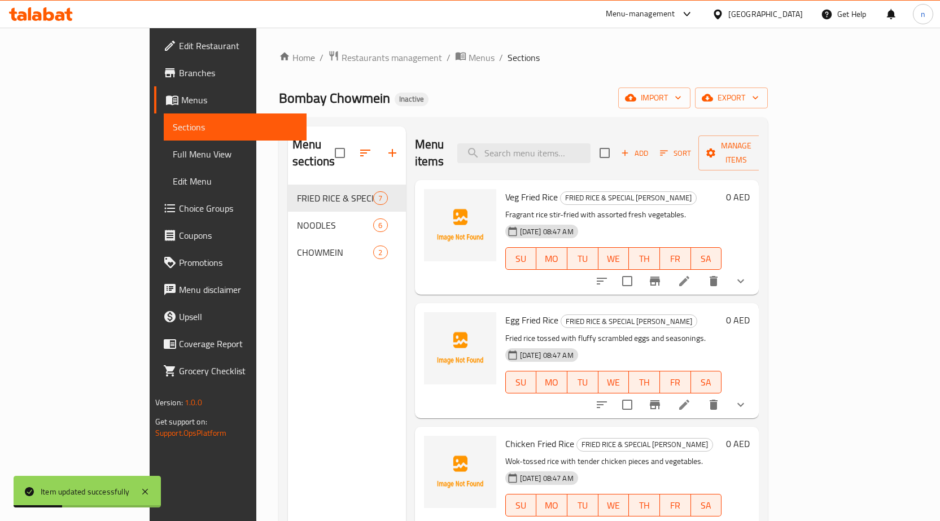
click at [700, 395] on li at bounding box center [685, 405] width 32 height 20
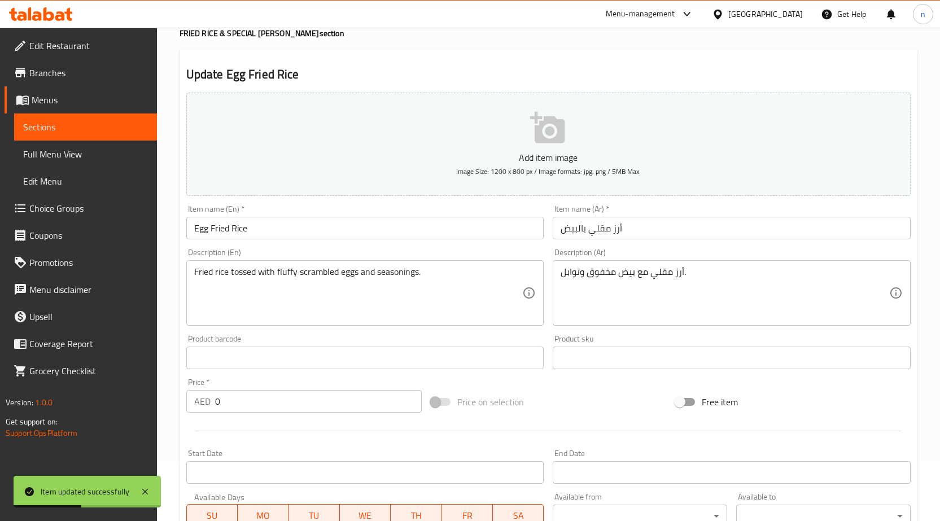
scroll to position [113, 0]
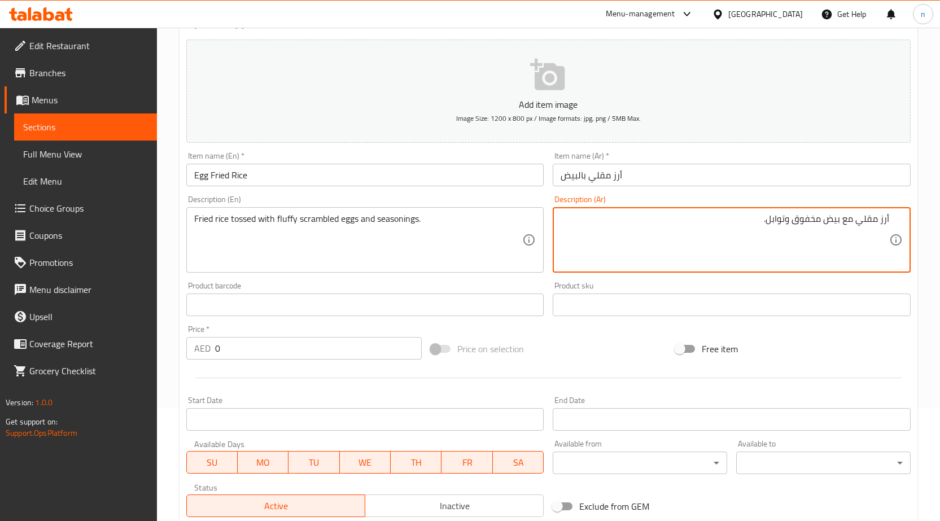
click at [860, 224] on textarea "أرز مقلي مع بيض مخفوق وتوابل." at bounding box center [725, 241] width 329 height 54
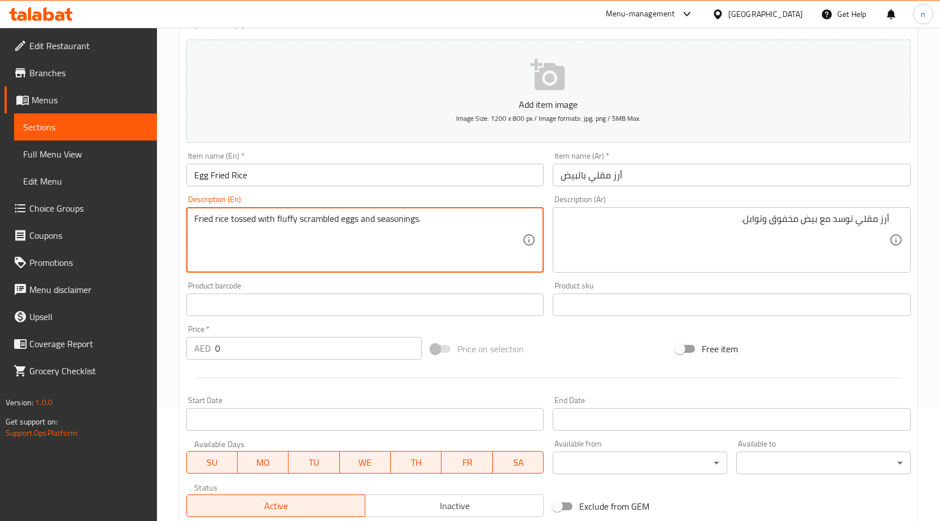
drag, startPoint x: 276, startPoint y: 221, endPoint x: 522, endPoint y: 227, distance: 246.9
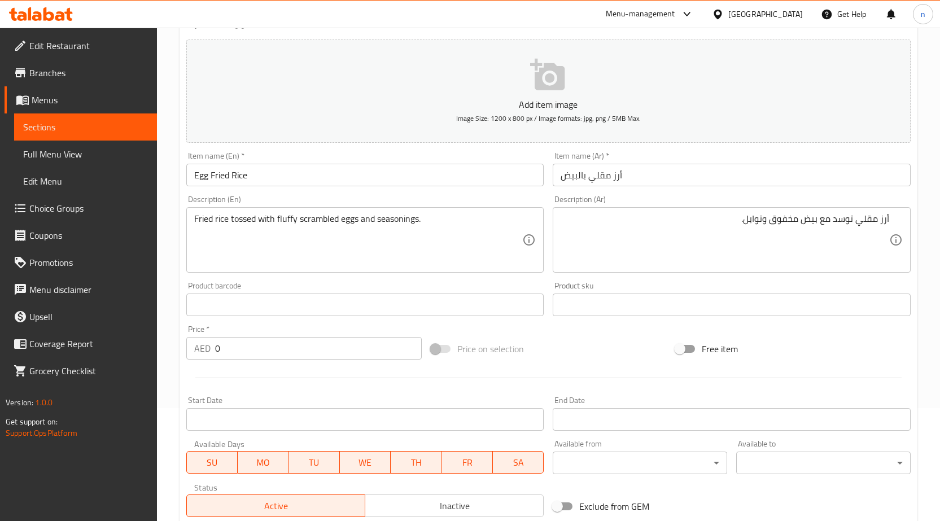
click at [472, 244] on textarea "Fried rice tossed with fluffy scrambled eggs and seasonings." at bounding box center [358, 241] width 329 height 54
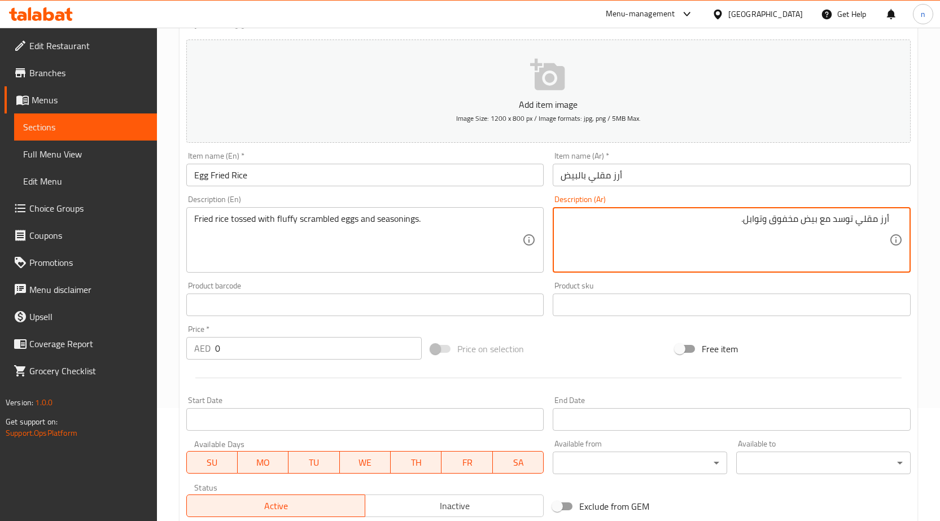
paste textarea "بيض مخفوق رقي"
drag, startPoint x: 834, startPoint y: 221, endPoint x: 737, endPoint y: 232, distance: 97.7
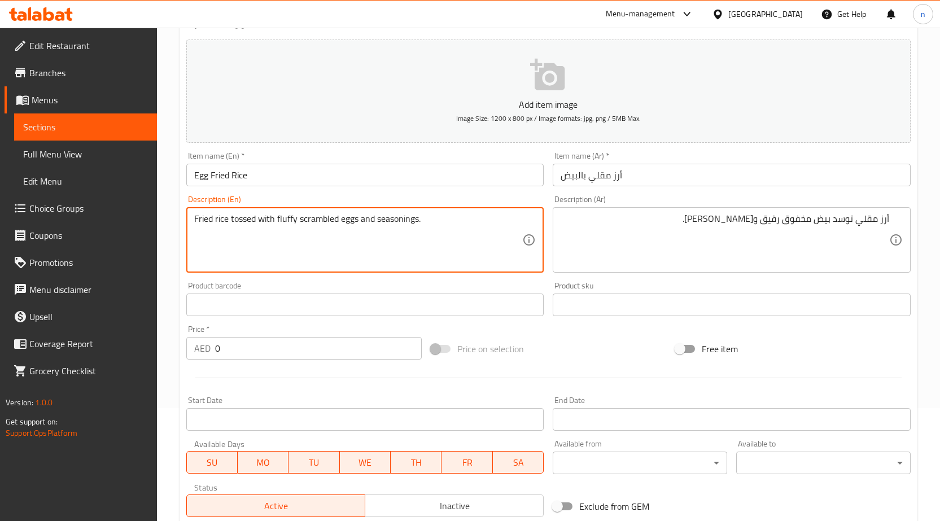
click at [319, 219] on textarea "Fried rice tossed with fluffy scrambled eggs and seasonings." at bounding box center [358, 241] width 329 height 54
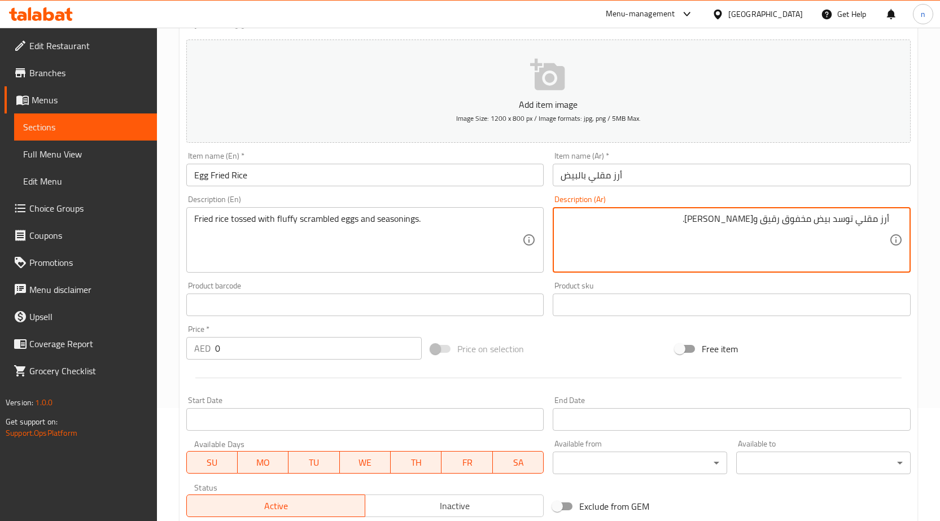
click at [775, 225] on textarea "أرز مقلي توسد بيض مخفوق رقيق وتوابل." at bounding box center [725, 241] width 329 height 54
click at [805, 228] on textarea "أرز مقلي توسد بيض مخفوق فلفي وتوابل." at bounding box center [725, 241] width 329 height 54
click at [727, 226] on textarea "أرز مقلي توسد بيض مخفوق فلفي وتوابل." at bounding box center [725, 241] width 329 height 54
type textarea "أرز مقلي توسد بيض مخفوق فلفي وتوابل."
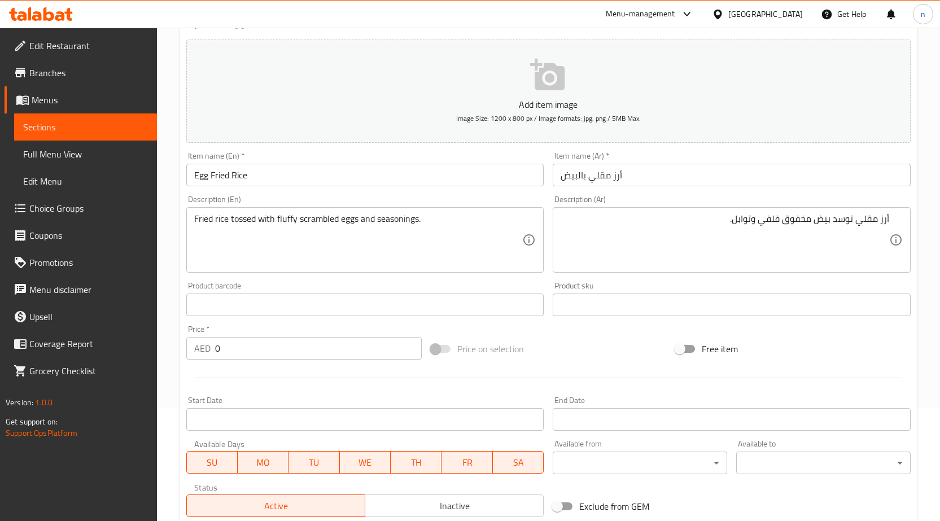
click at [581, 332] on div "Add item image Image Size: 1200 x 800 px / Image formats: jpg, png / 5MB Max. I…" at bounding box center [549, 278] width 734 height 487
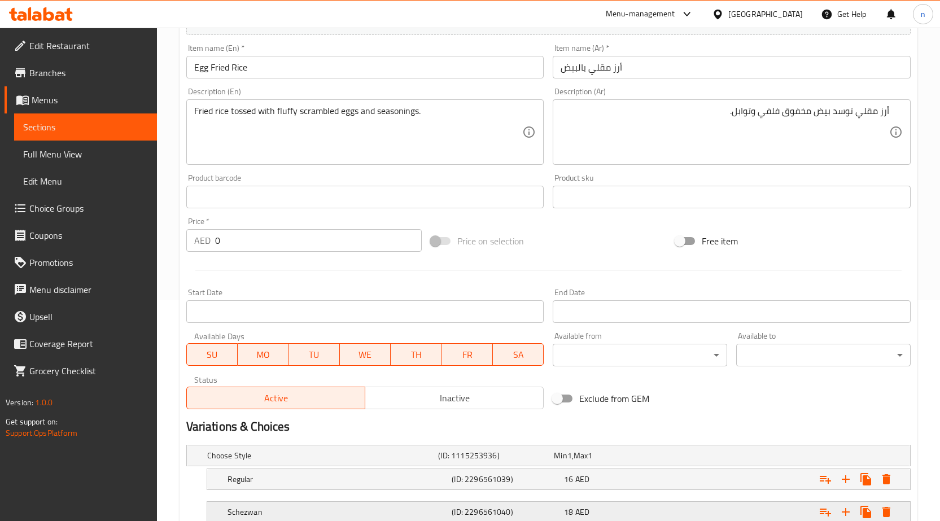
scroll to position [368, 0]
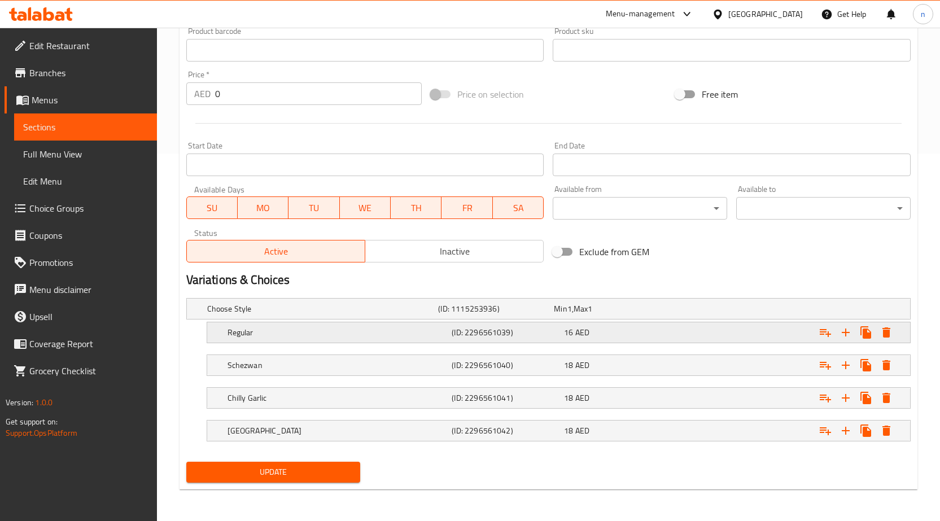
click at [400, 338] on h5 "Regular" at bounding box center [338, 332] width 220 height 11
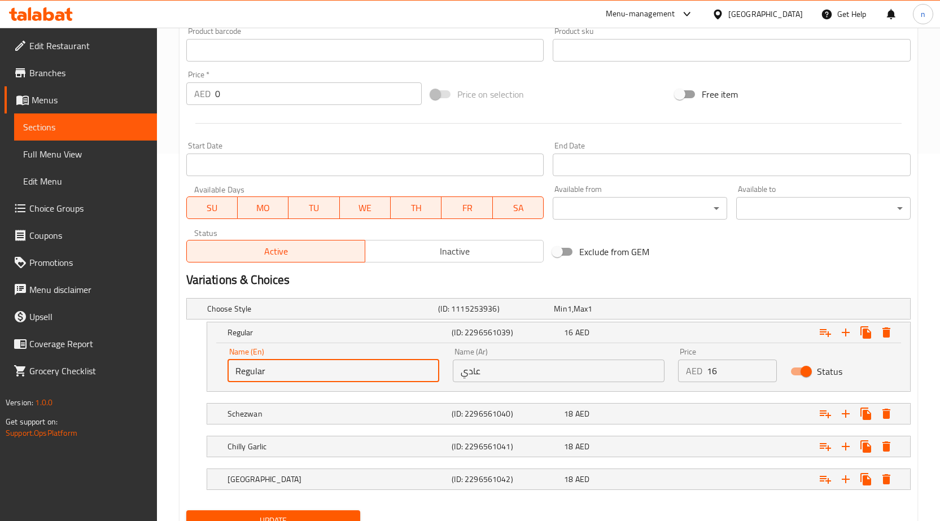
click at [367, 377] on input "Regular" at bounding box center [334, 371] width 212 height 23
click at [285, 366] on input "Regular" at bounding box center [334, 371] width 212 height 23
click at [288, 368] on input "Regular" at bounding box center [334, 371] width 212 height 23
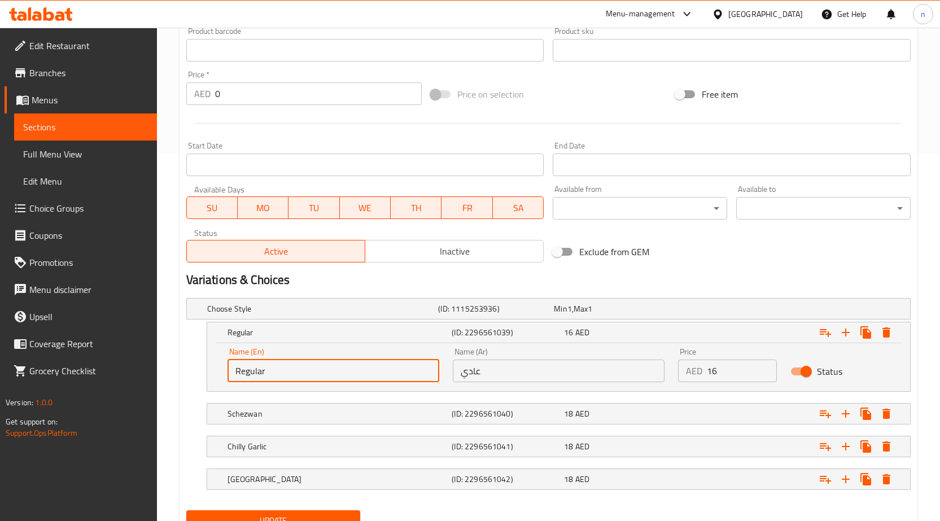
click at [288, 368] on input "Regular" at bounding box center [334, 371] width 212 height 23
type input "ق"
type input "Reg"
click at [518, 360] on input "عادي" at bounding box center [559, 371] width 212 height 23
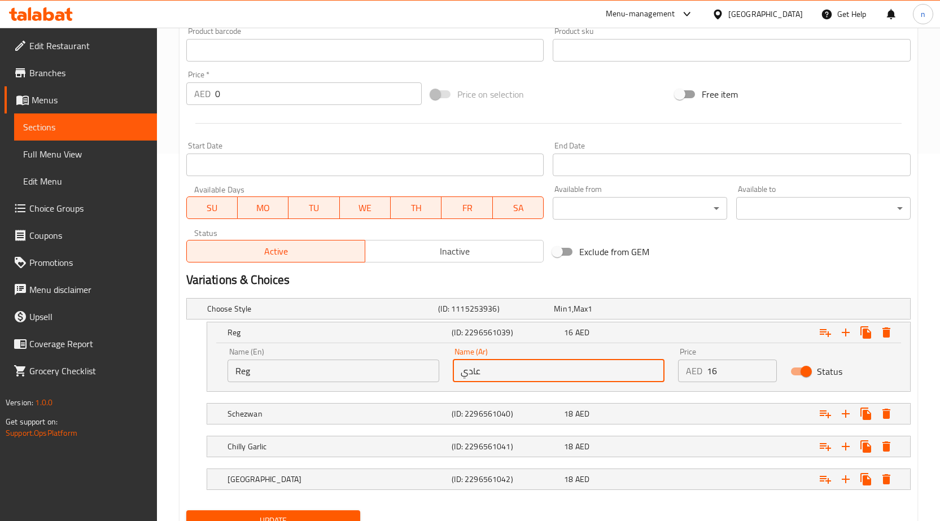
click at [518, 360] on input "عادي" at bounding box center [559, 371] width 212 height 23
type input "v"
type input "ريج"
click at [416, 413] on h5 "Schezwan" at bounding box center [338, 413] width 220 height 11
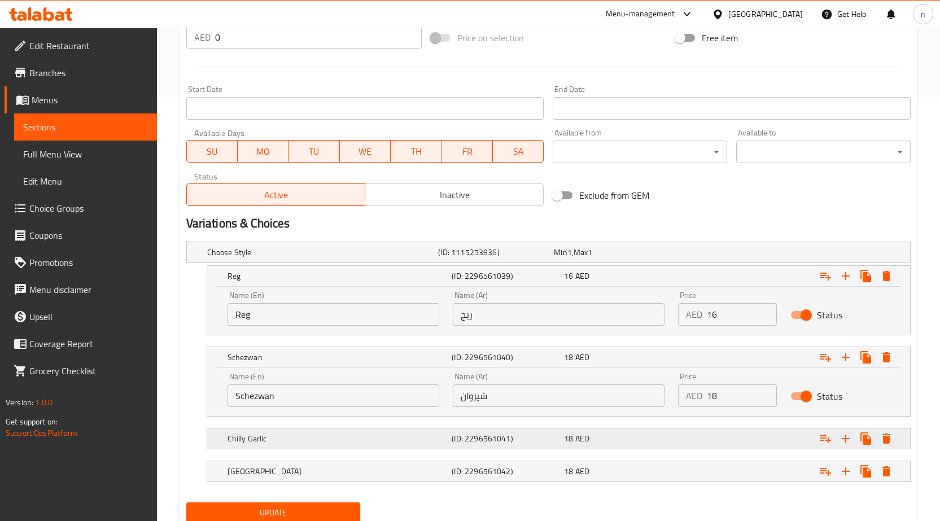
scroll to position [465, 0]
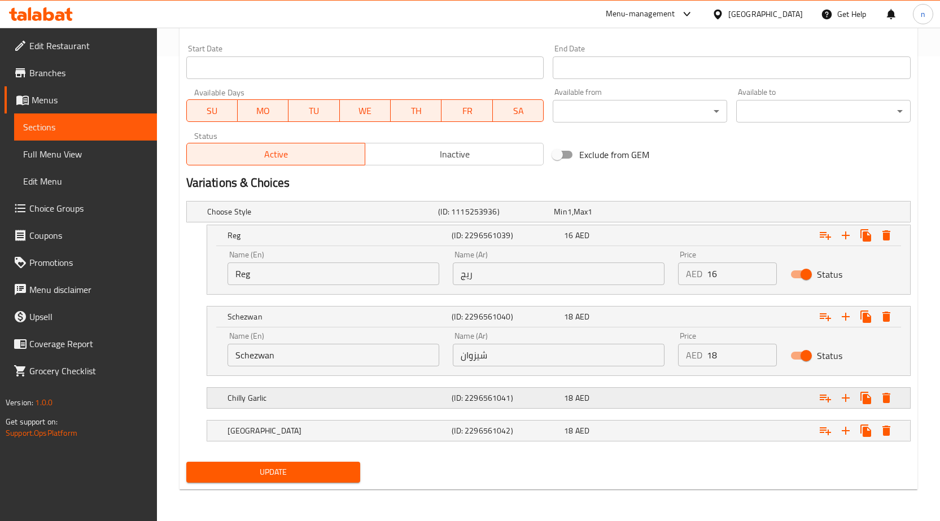
click at [421, 406] on div "Chilly Garlic (ID: 2296561041) 18 AED" at bounding box center [562, 398] width 674 height 25
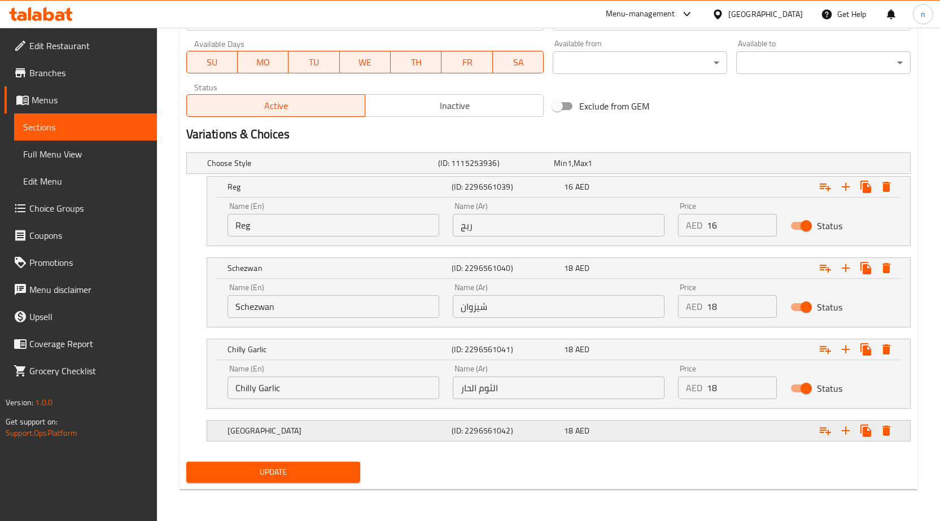
click at [429, 430] on h5 "[GEOGRAPHIC_DATA]" at bounding box center [338, 430] width 220 height 11
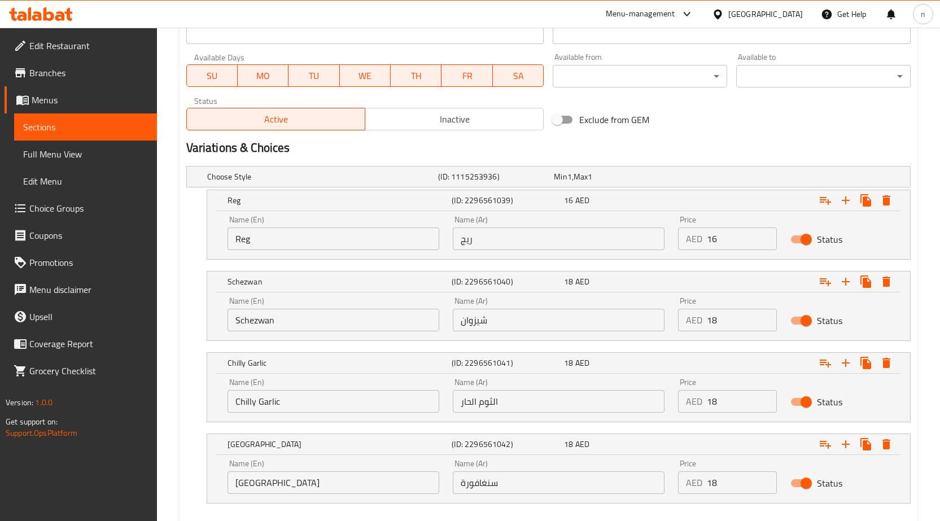
scroll to position [562, 0]
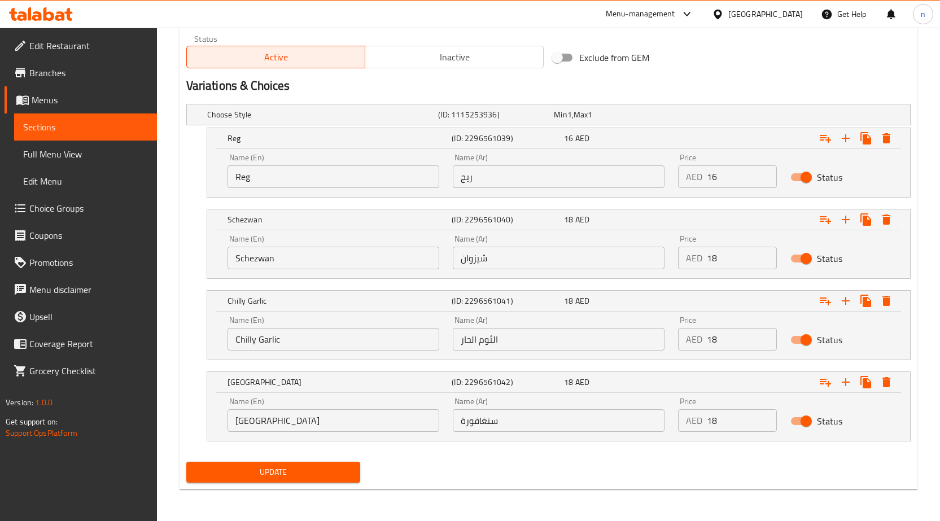
click at [478, 348] on input "الثوم الحار" at bounding box center [559, 339] width 212 height 23
type input "[PERSON_NAME]"
click at [338, 473] on span "Update" at bounding box center [273, 472] width 156 height 14
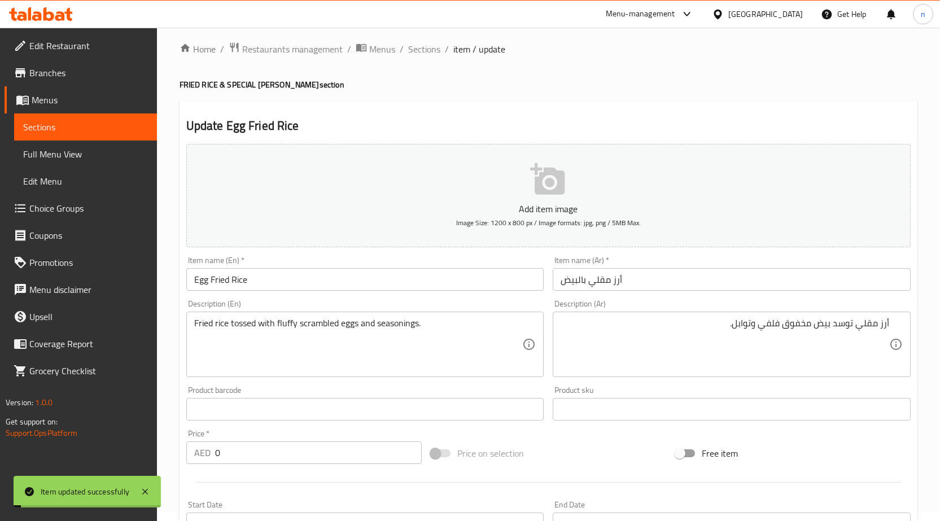
scroll to position [0, 0]
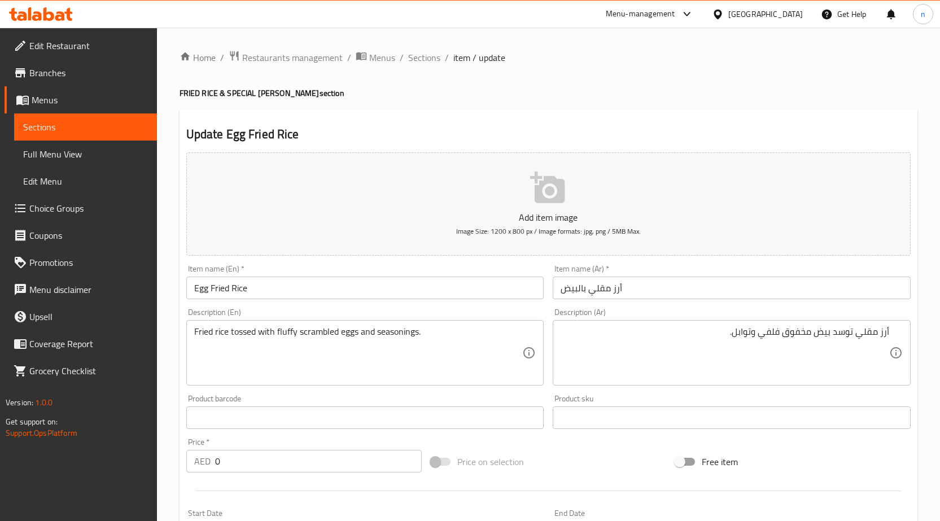
click at [591, 441] on div "Add item image Image Size: 1200 x 800 px / Image formats: jpg, png / 5MB Max. I…" at bounding box center [549, 391] width 734 height 487
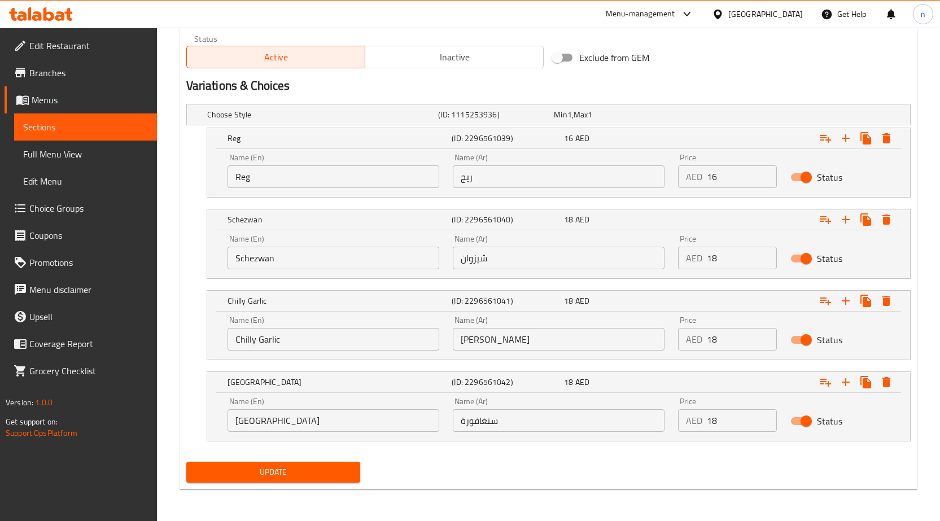
drag, startPoint x: 315, startPoint y: 471, endPoint x: 328, endPoint y: 468, distance: 12.7
click at [317, 470] on span "Update" at bounding box center [273, 472] width 156 height 14
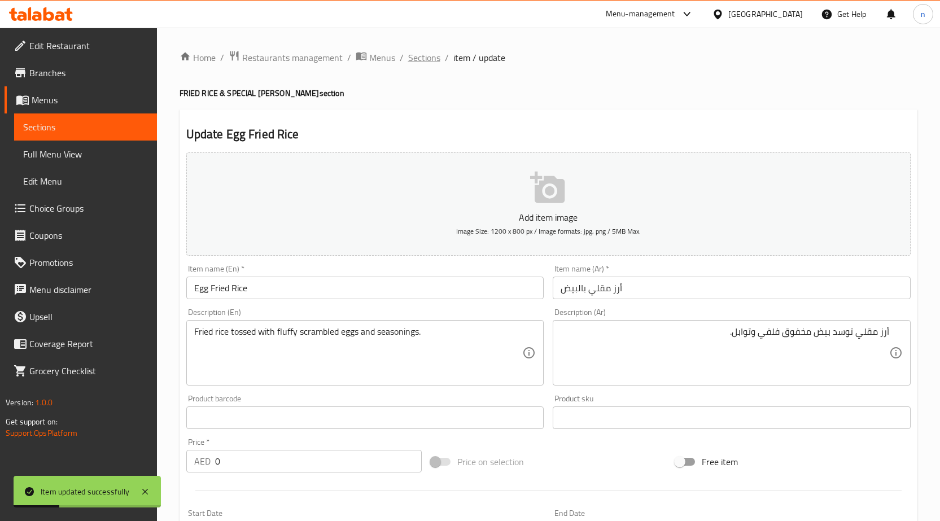
click at [427, 62] on span "Sections" at bounding box center [424, 58] width 32 height 14
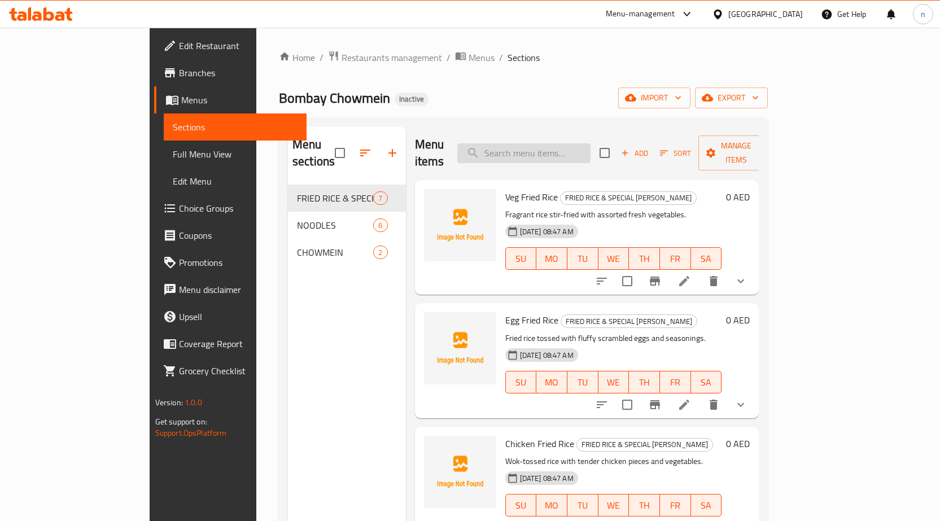
click at [591, 146] on input "search" at bounding box center [524, 153] width 133 height 20
paste input "Chicken Fried Rice"
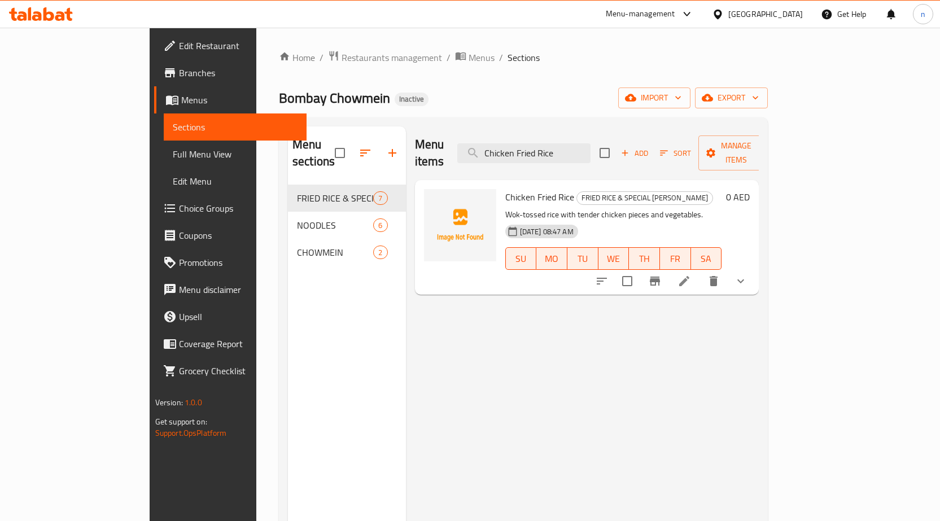
type input "Chicken Fried Rice"
click at [691, 275] on icon at bounding box center [685, 282] width 14 height 14
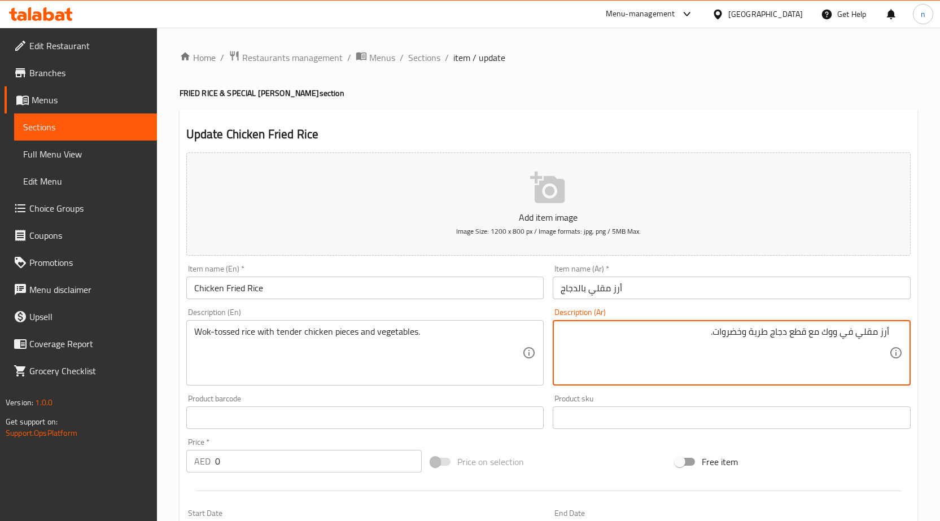
click at [869, 338] on textarea "أرز مقلي في ووك مع قطع دجاج طرية وخضروات." at bounding box center [725, 353] width 329 height 54
click at [834, 328] on textarea "أرز توسد في ووك مع قطع دجاج طرية وخضروات." at bounding box center [725, 353] width 329 height 54
type textarea "أرز توسد في مقلاة ووك مع قطع دجاج طرية وخضروات."
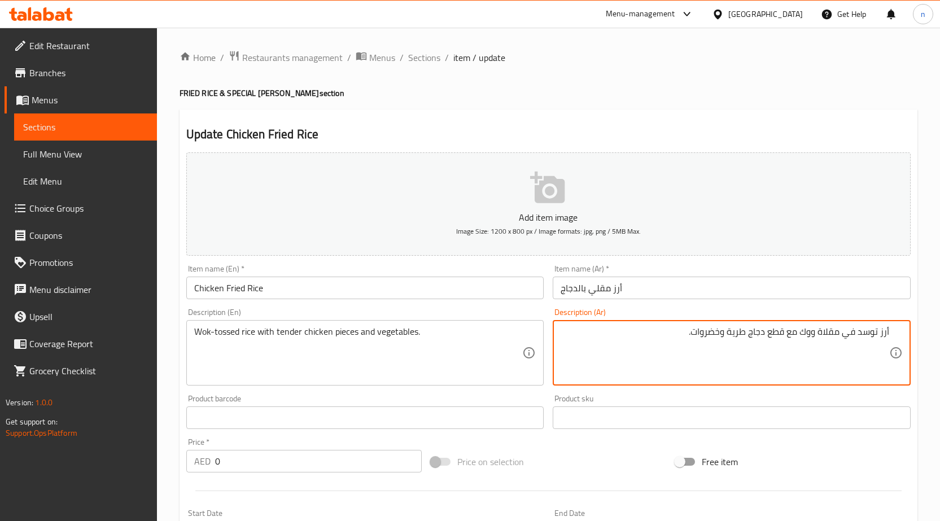
click at [579, 467] on div "Price on selection" at bounding box center [548, 462] width 245 height 31
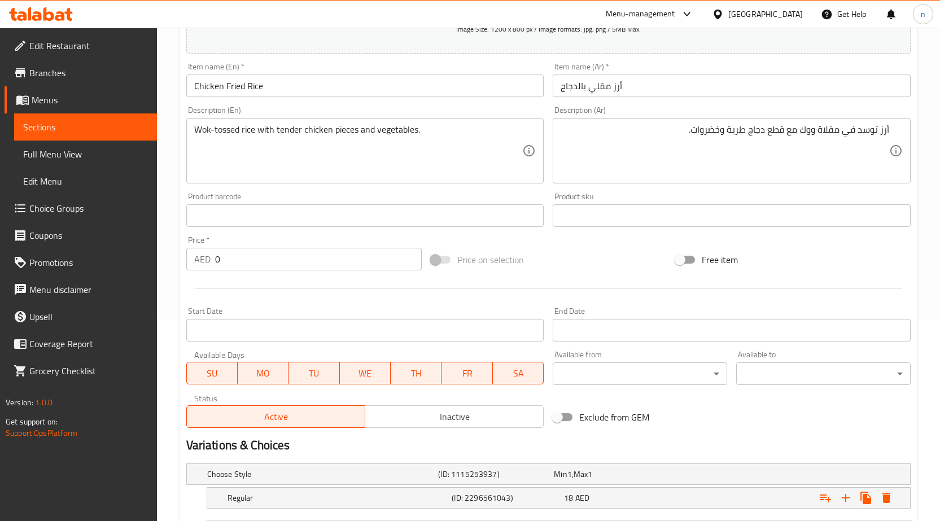
scroll to position [368, 0]
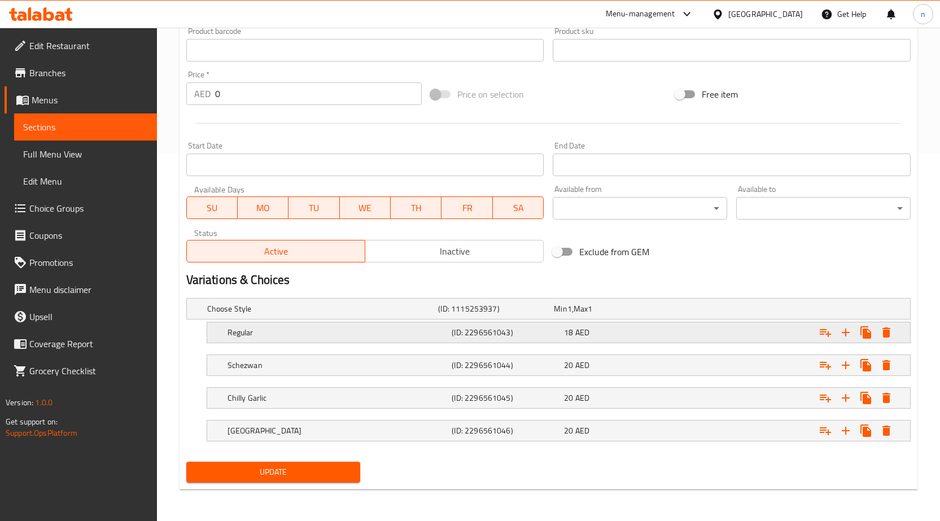
drag, startPoint x: 420, startPoint y: 332, endPoint x: 413, endPoint y: 333, distance: 7.0
click at [420, 332] on h5 "Regular" at bounding box center [338, 332] width 220 height 11
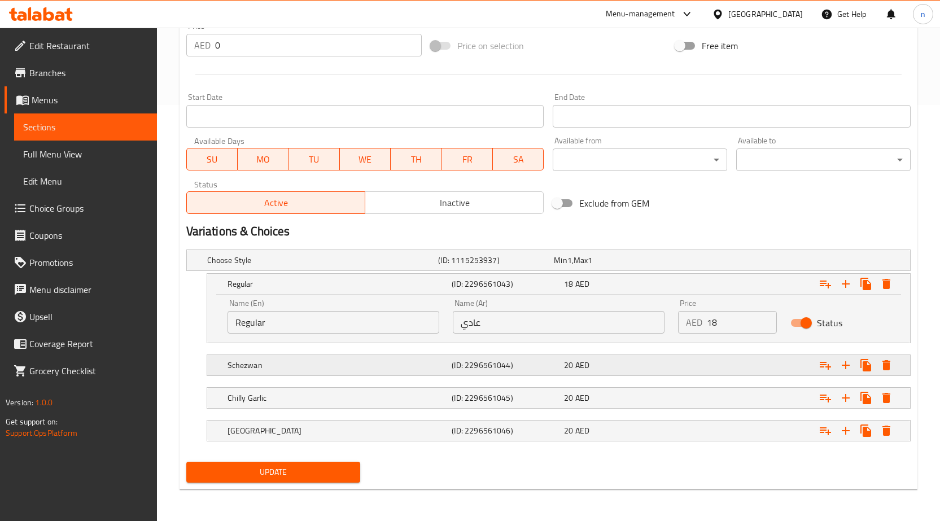
click at [429, 360] on h5 "Schezwan" at bounding box center [338, 365] width 220 height 11
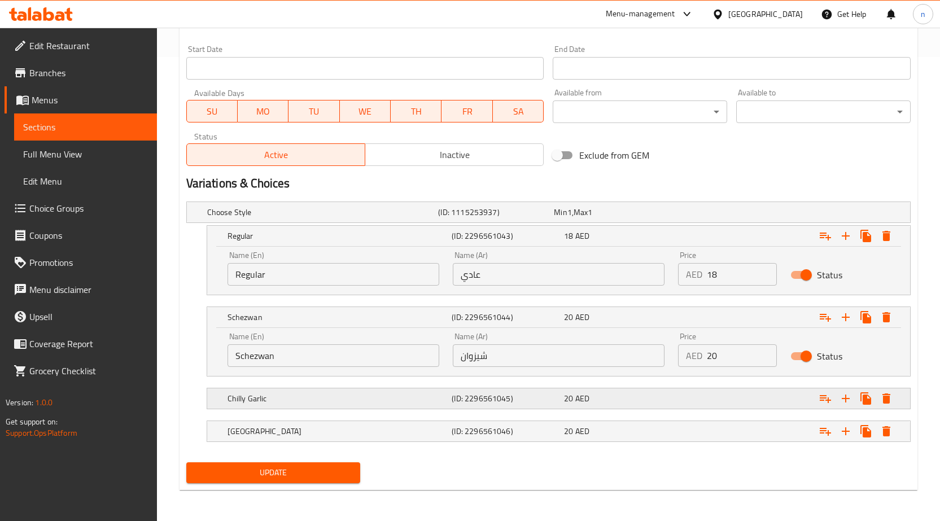
click at [409, 391] on div "Chilly Garlic" at bounding box center [337, 399] width 225 height 16
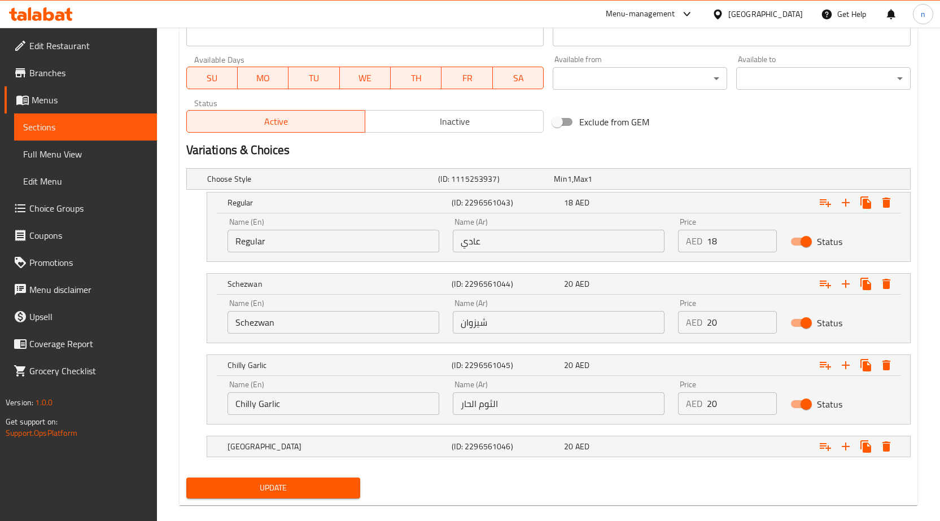
scroll to position [513, 0]
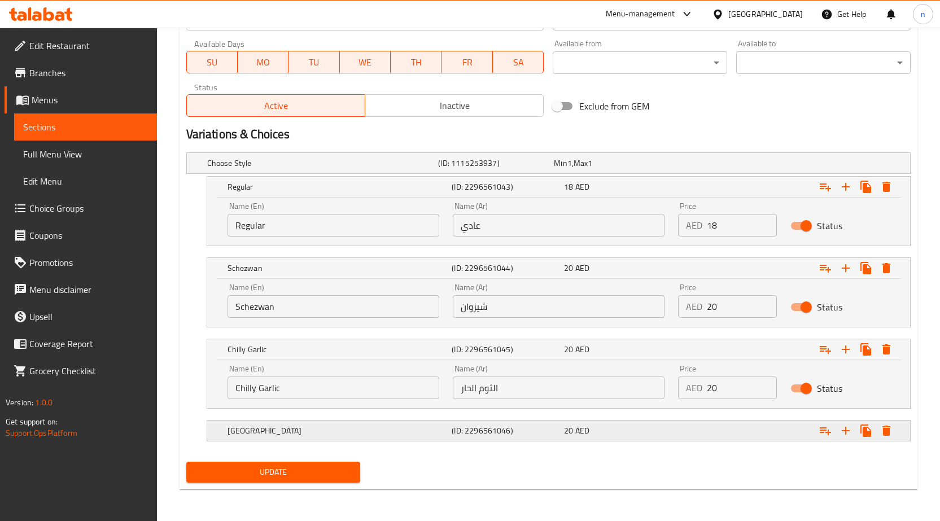
click at [397, 425] on h5 "[GEOGRAPHIC_DATA]" at bounding box center [338, 430] width 220 height 11
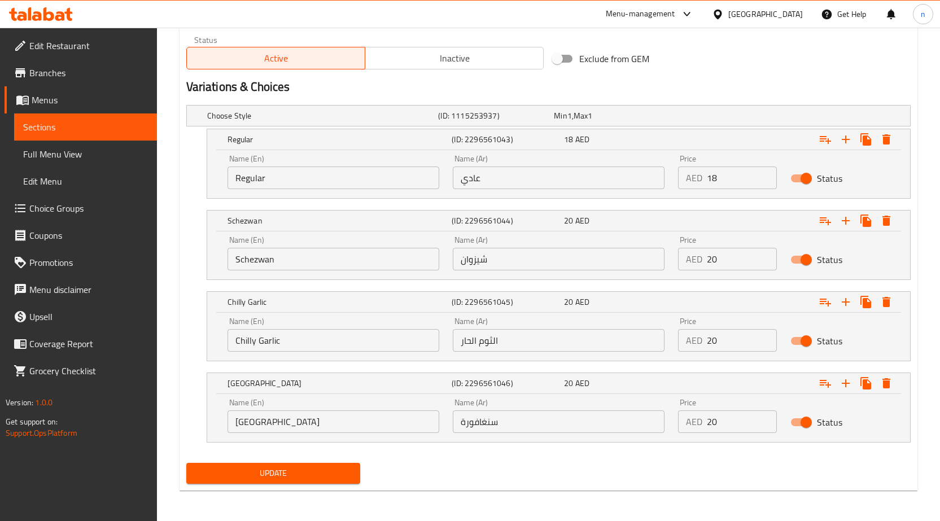
scroll to position [562, 0]
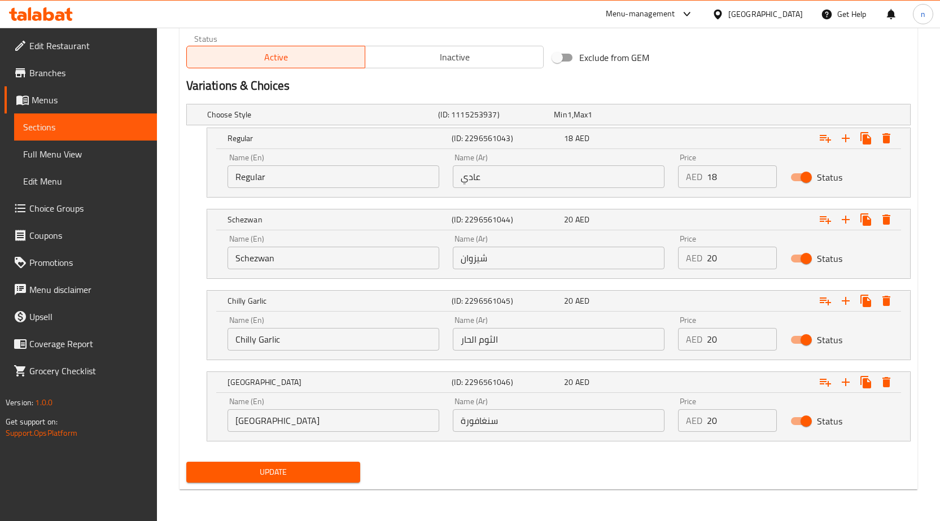
click at [287, 174] on input "Regular" at bounding box center [334, 176] width 212 height 23
type input "ق"
type input "Reg"
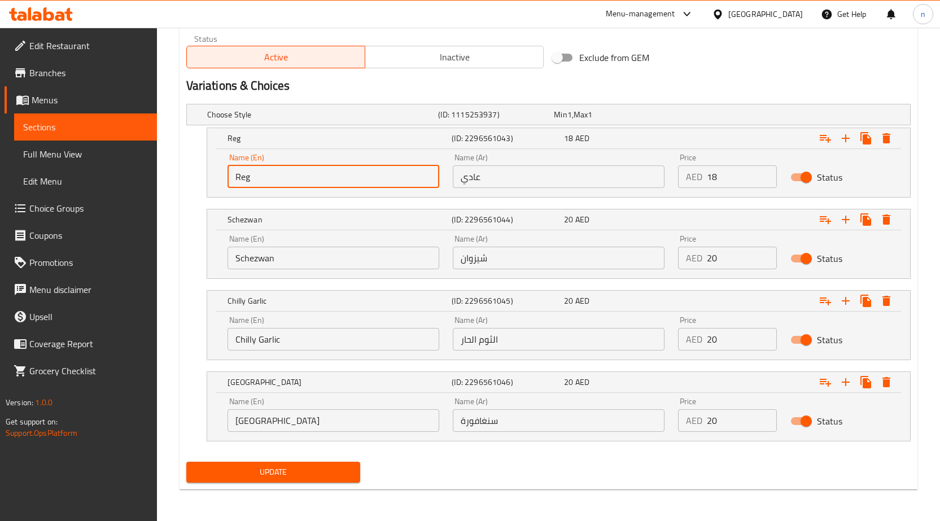
click at [515, 174] on input "عادي" at bounding box center [559, 176] width 212 height 23
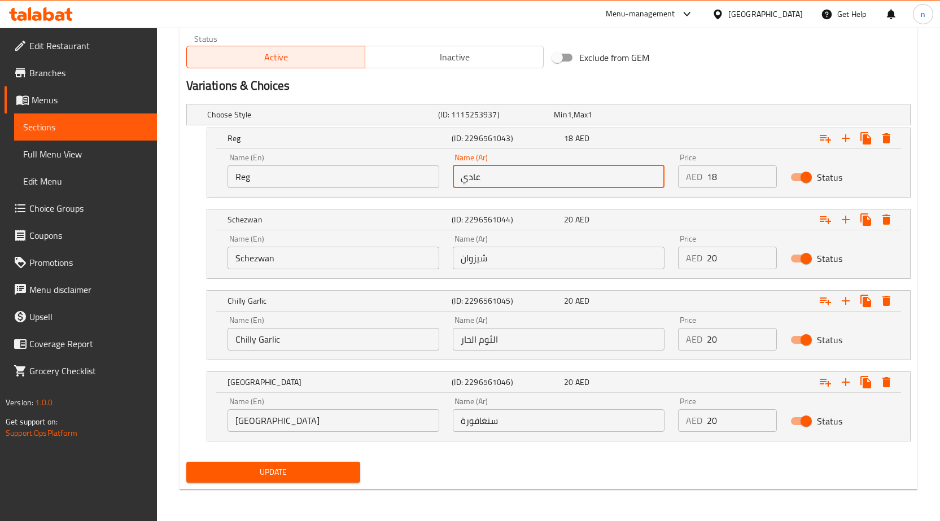
click at [515, 173] on input "عادي" at bounding box center [559, 176] width 212 height 23
type input "v"
click at [522, 229] on div "Schezwan (ID: 2296561044) 20 AED" at bounding box center [562, 219] width 674 height 25
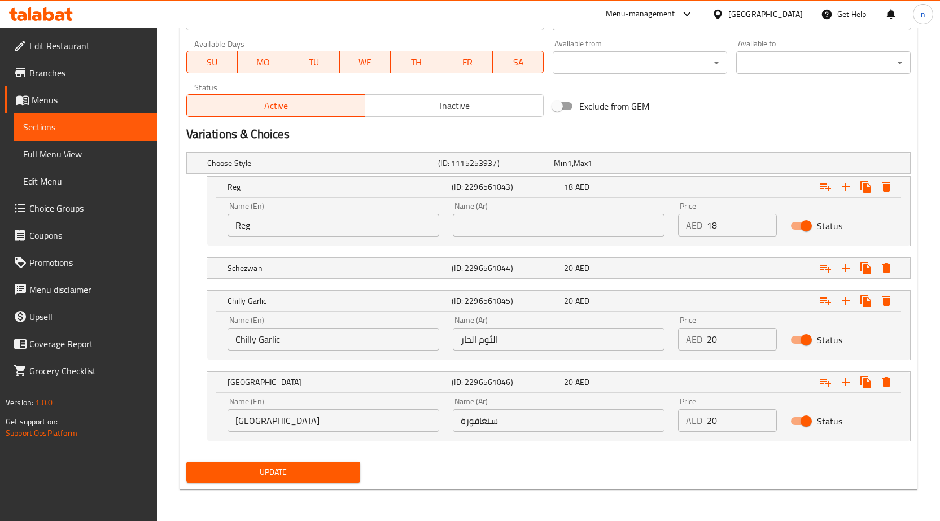
scroll to position [513, 0]
click at [521, 220] on input "text" at bounding box center [559, 225] width 212 height 23
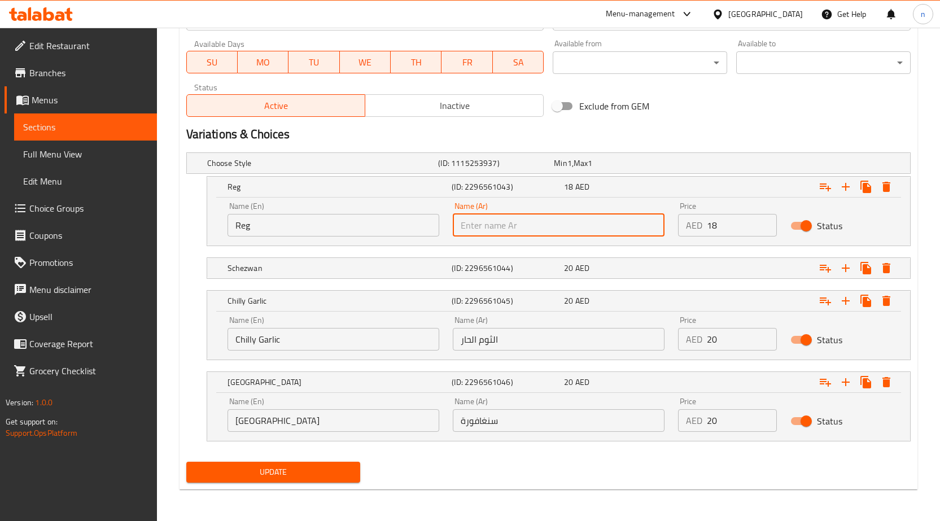
click at [481, 224] on input "text" at bounding box center [559, 225] width 212 height 23
type input "v"
type input "ريج"
click at [691, 272] on div "Expand" at bounding box center [786, 268] width 225 height 25
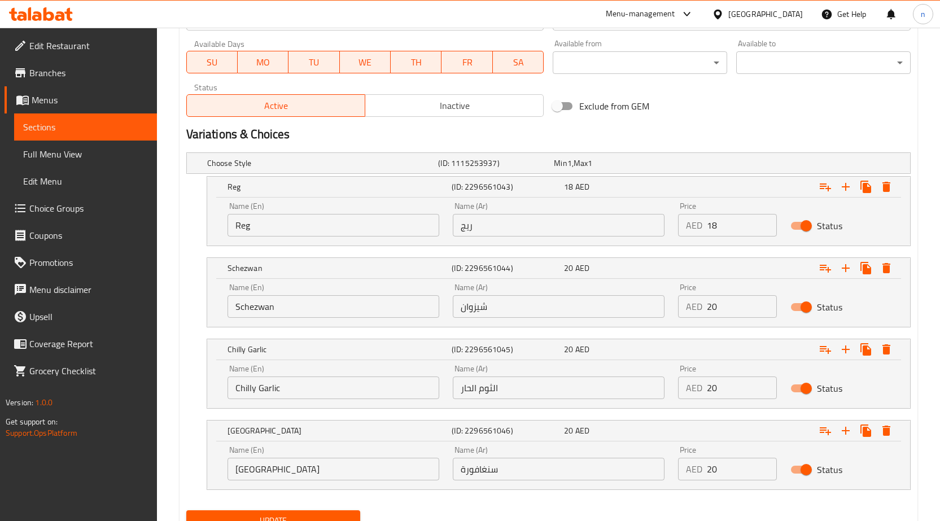
click at [484, 388] on input "الثوم الحار" at bounding box center [559, 388] width 212 height 23
click at [484, 389] on input "الثوم الحار" at bounding box center [559, 388] width 212 height 23
type input "[PERSON_NAME]"
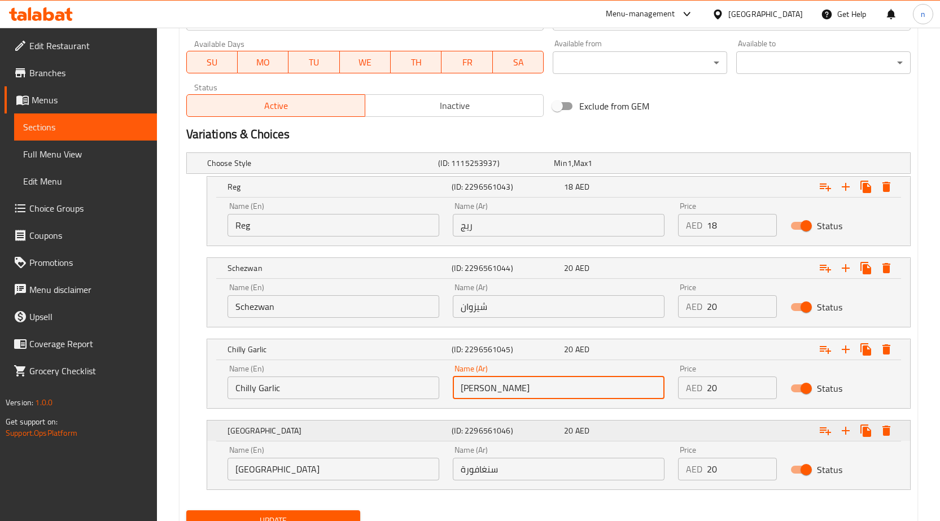
scroll to position [562, 0]
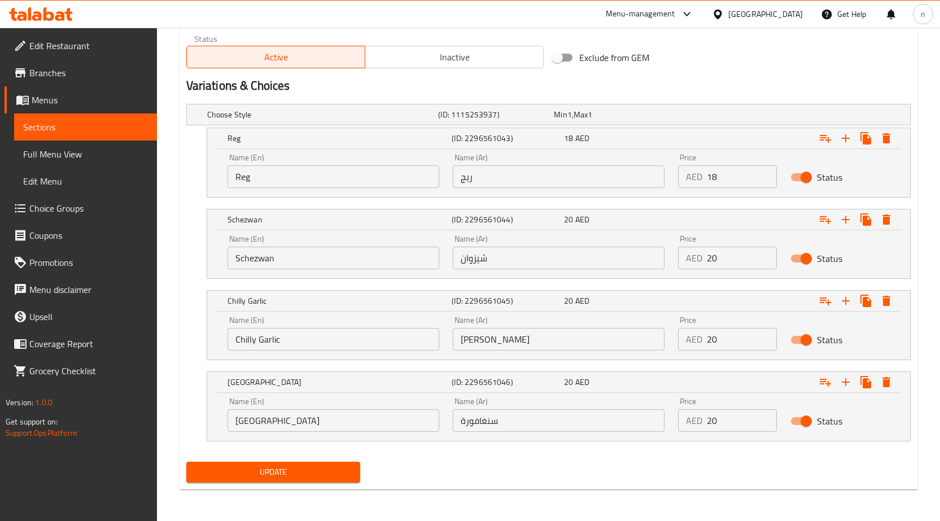
click at [561, 457] on div "Add item image Image Size: 1200 x 800 px / Image formats: jpg, png / 5MB Max. I…" at bounding box center [549, 36] width 734 height 901
click at [313, 476] on span "Update" at bounding box center [273, 472] width 156 height 14
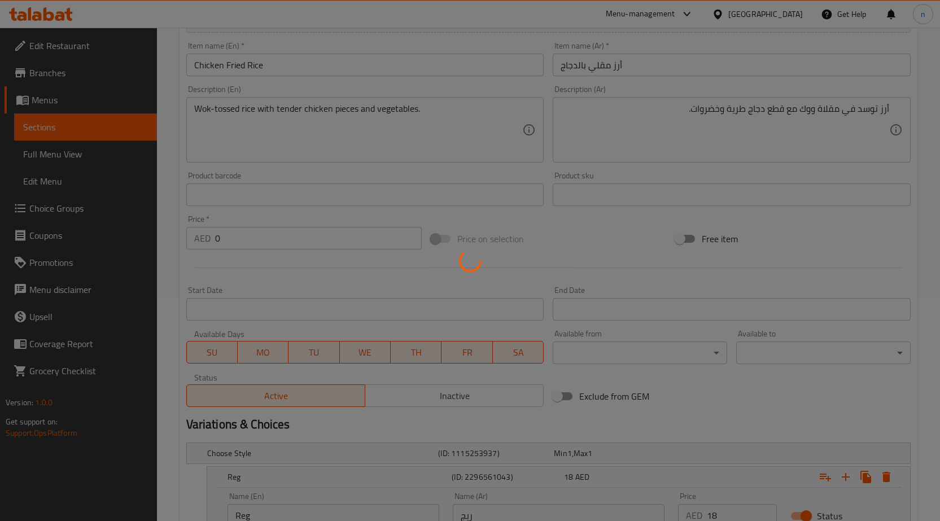
scroll to position [0, 0]
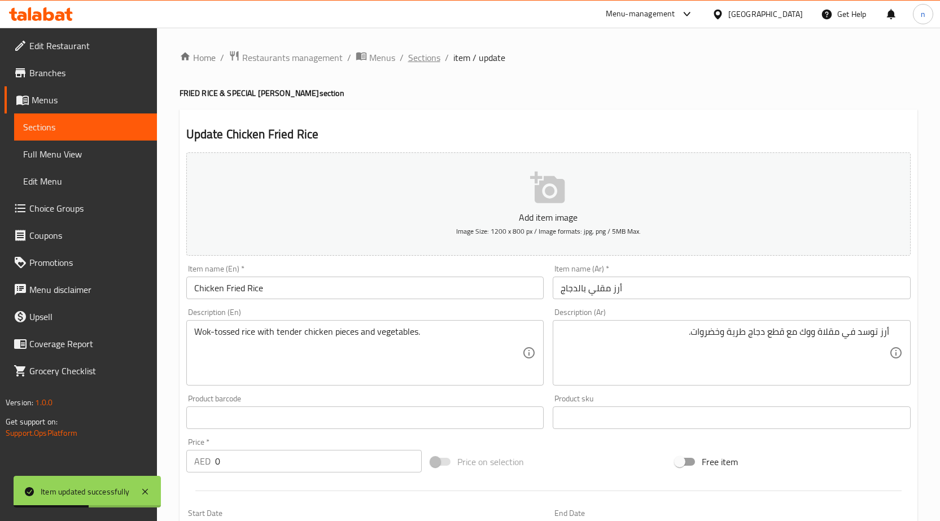
click at [419, 57] on span "Sections" at bounding box center [424, 58] width 32 height 14
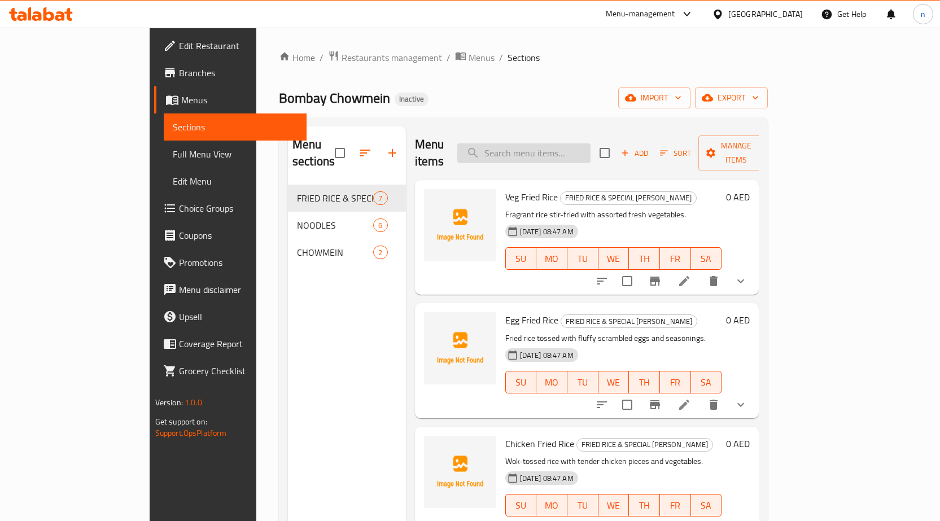
click at [582, 147] on input "search" at bounding box center [524, 153] width 133 height 20
paste input "Mutton Fried Rice"
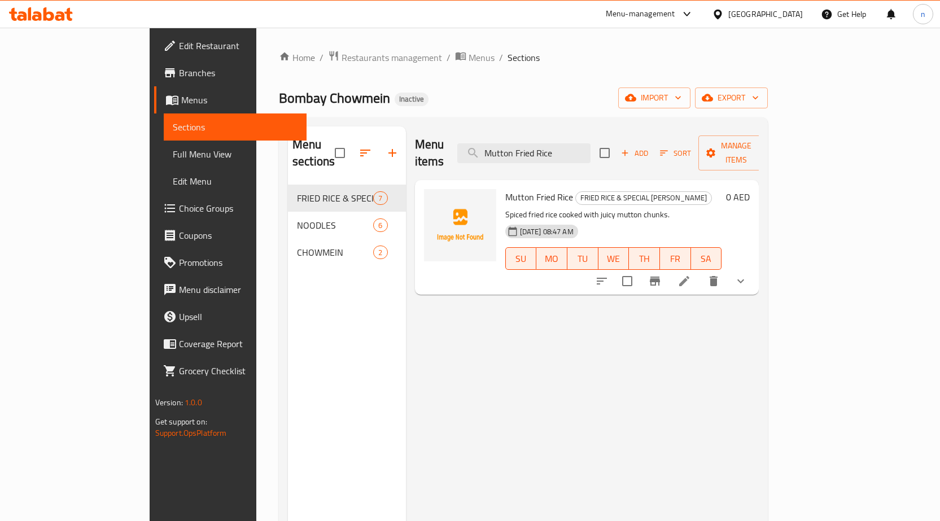
type input "Mutton Fried Rice"
click at [700, 274] on li at bounding box center [685, 281] width 32 height 20
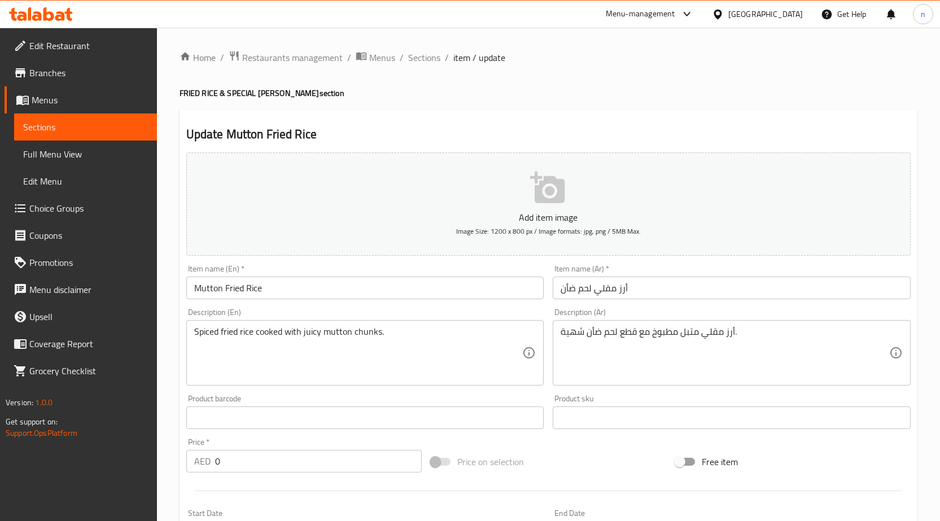
click at [635, 290] on input "أرز مقلي لحم ضأن" at bounding box center [732, 288] width 358 height 23
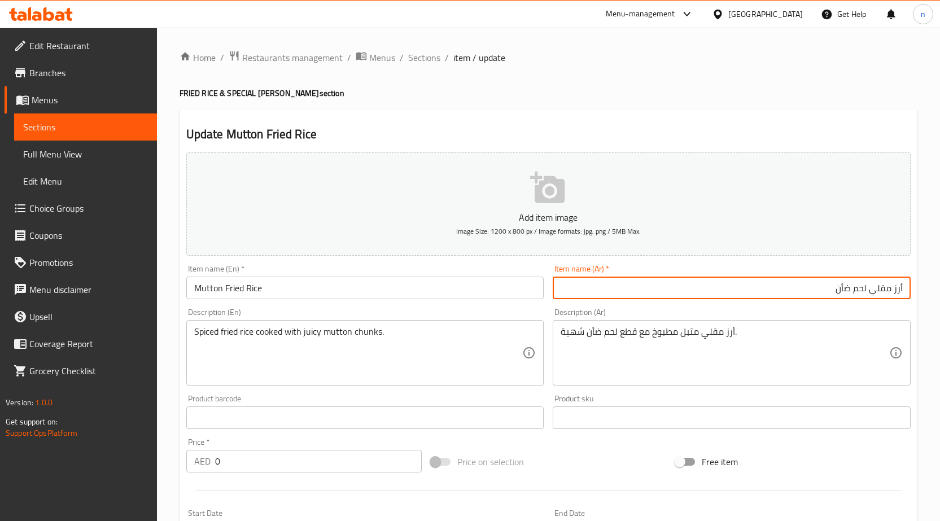
click at [858, 294] on input "أرز مقلي لحم ضأن" at bounding box center [732, 288] width 358 height 23
type input "أرز مقلي ضأن"
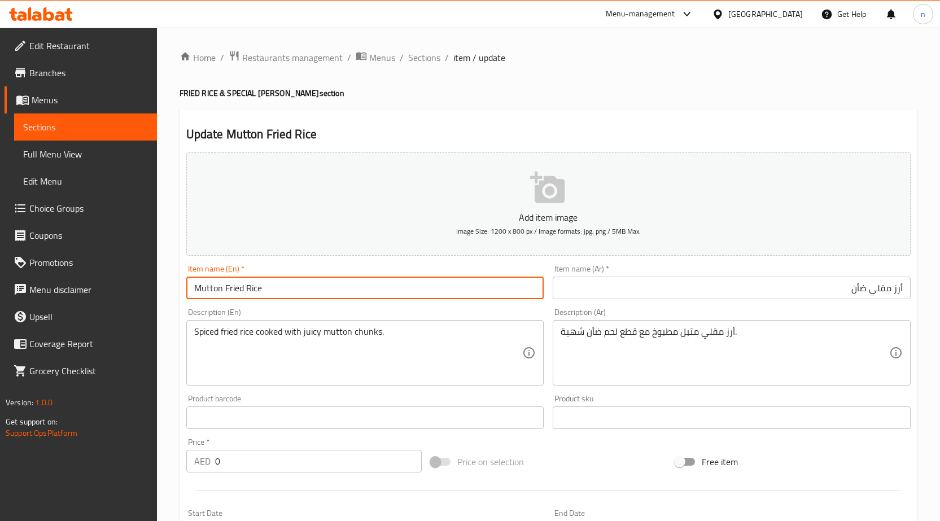
click at [213, 288] on input "Mutton Fried Rice" at bounding box center [365, 288] width 358 height 23
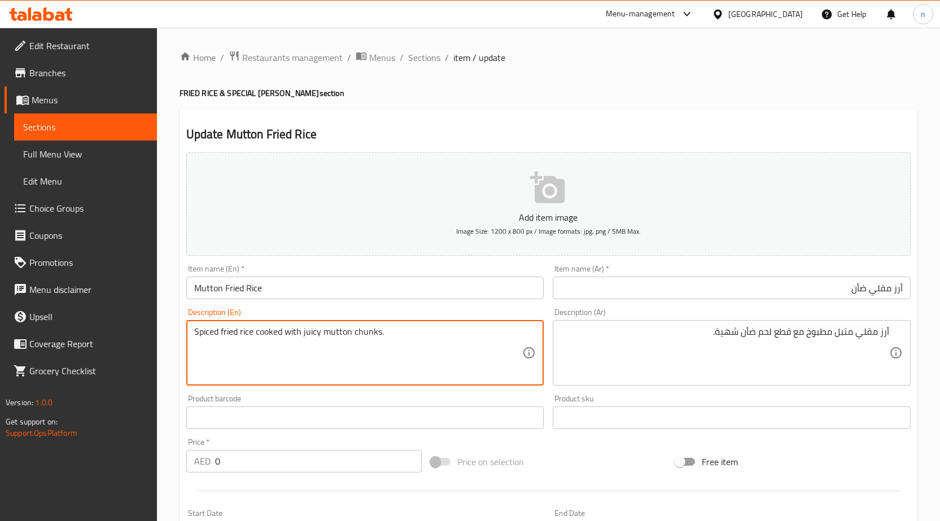
click at [359, 336] on textarea "Spiced fried rice cooked with juicy mutton chunks." at bounding box center [358, 353] width 329 height 54
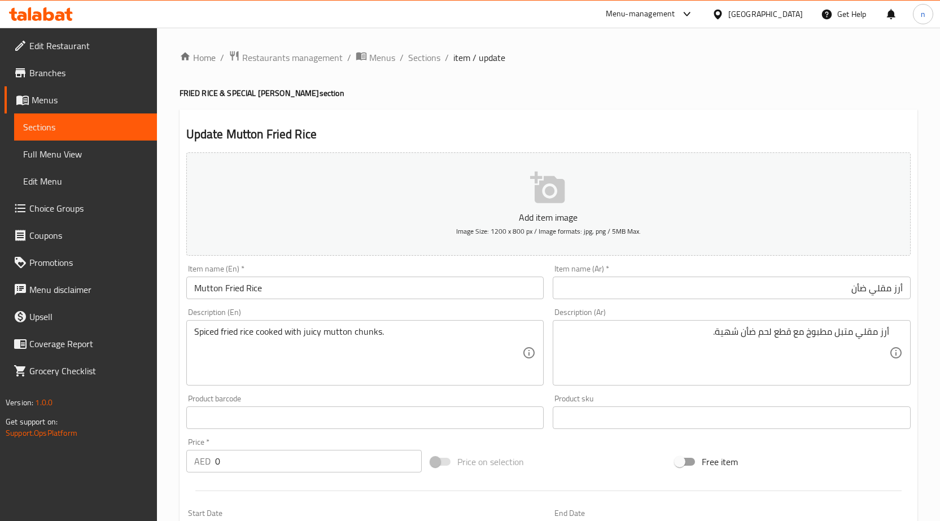
click at [415, 341] on textarea "Spiced fried rice cooked with juicy mutton chunks." at bounding box center [358, 353] width 329 height 54
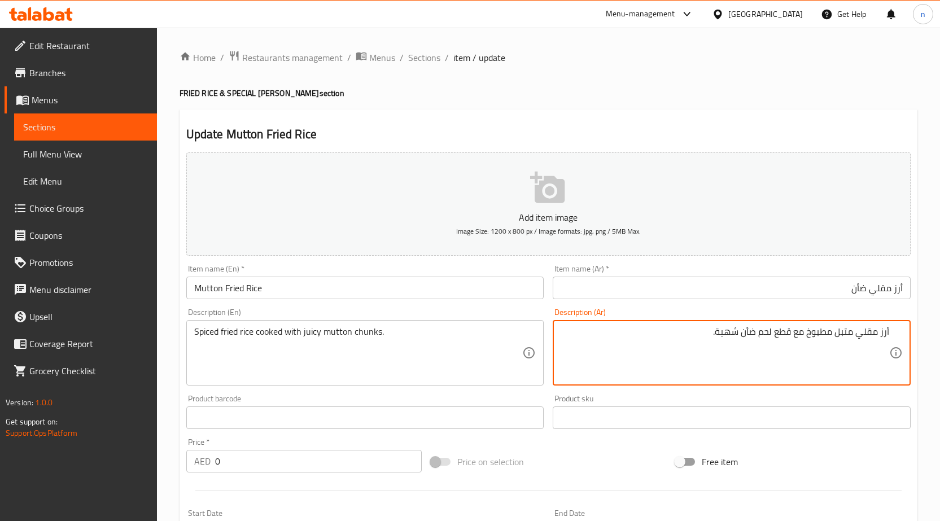
click at [734, 339] on textarea "أرز مقلي متبل مطبوخ مع قطع لحم ضأن شهية." at bounding box center [725, 353] width 329 height 54
click at [761, 338] on textarea "أرز مقلي متبل مطبوخ مع قطع لحم ضأن جوسي." at bounding box center [725, 353] width 329 height 54
click at [762, 338] on textarea "أرز مقلي متبل مطبوخ مع قطع لحم ضأن جوسي." at bounding box center [725, 353] width 329 height 54
type textarea "أرز مقلي متبل مطبوخ مع قطع ضأن جوسي."
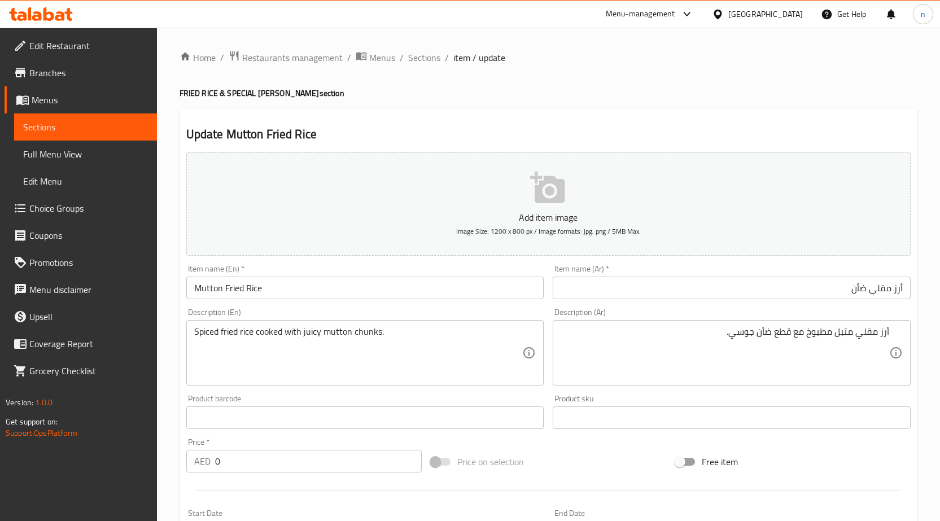
click at [631, 477] on div "Price on selection" at bounding box center [548, 462] width 245 height 31
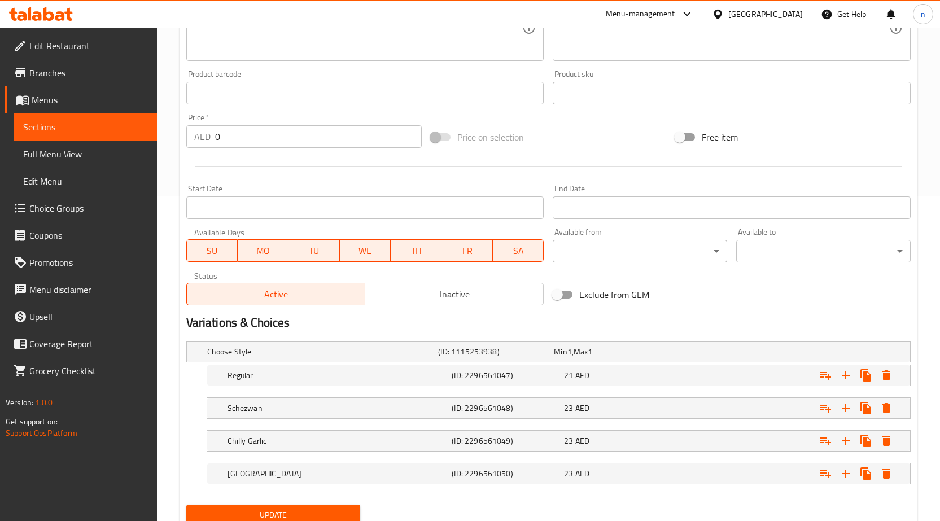
scroll to position [368, 0]
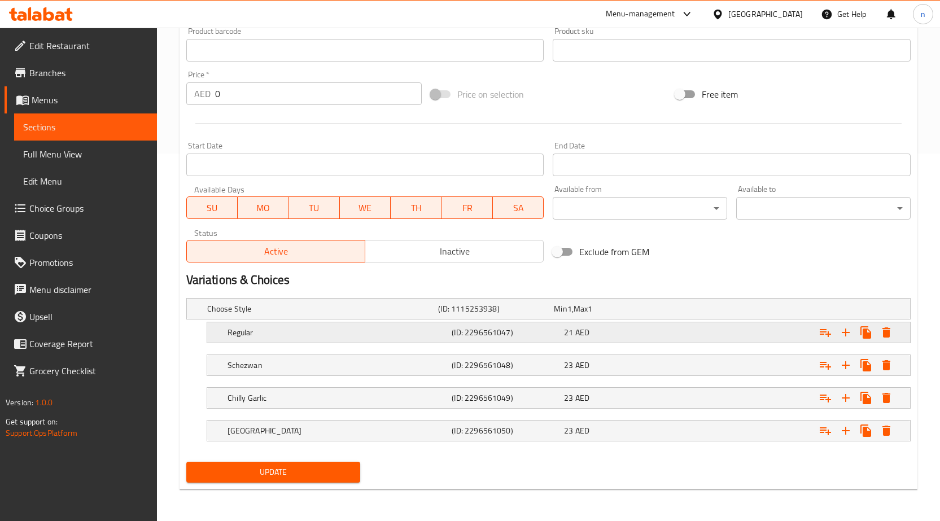
click at [635, 328] on div "21 AED" at bounding box center [618, 332] width 108 height 11
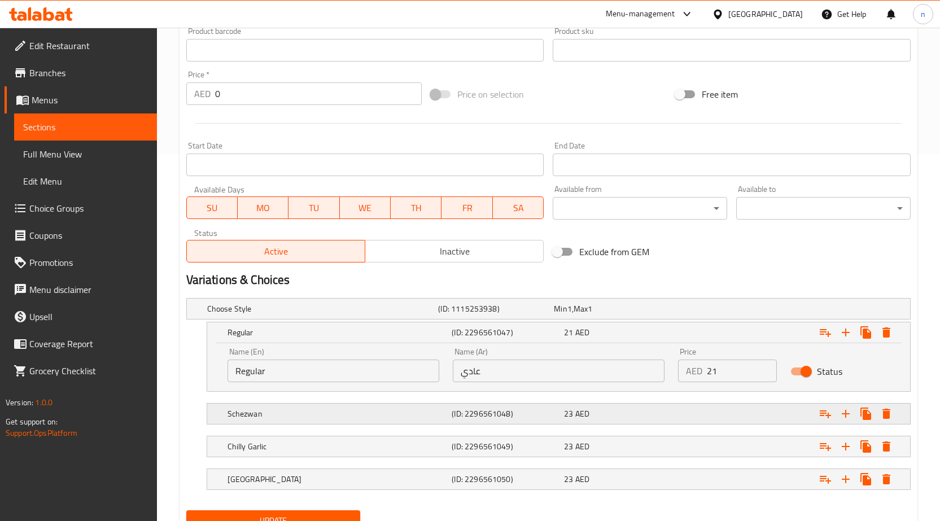
click at [629, 414] on div "23 AED" at bounding box center [618, 413] width 108 height 11
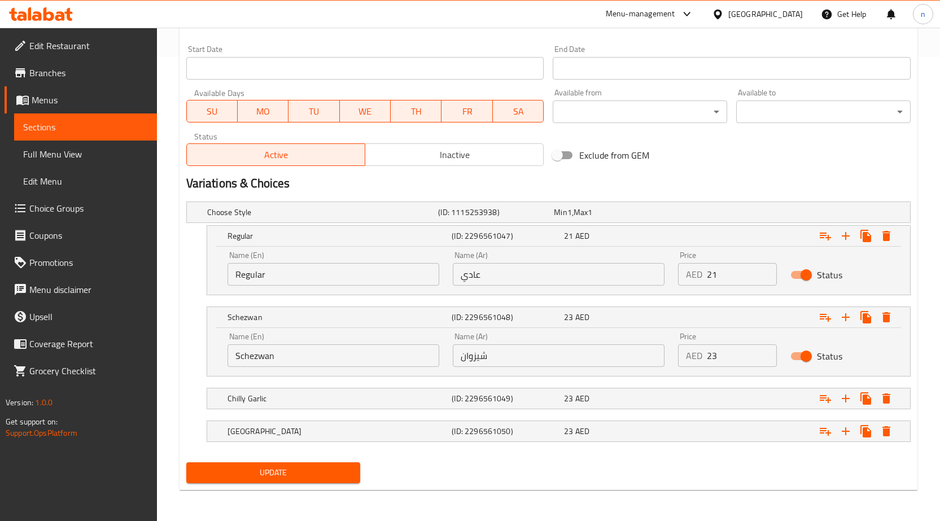
scroll to position [465, 0]
drag, startPoint x: 613, startPoint y: 381, endPoint x: 618, endPoint y: 390, distance: 9.6
click at [615, 386] on div "Choose Style (ID: 1115253938) Min 1 , Max 1 Name (En) Choose Style Name (En) Na…" at bounding box center [549, 327] width 734 height 261
click at [621, 400] on div "23 AED" at bounding box center [618, 398] width 108 height 11
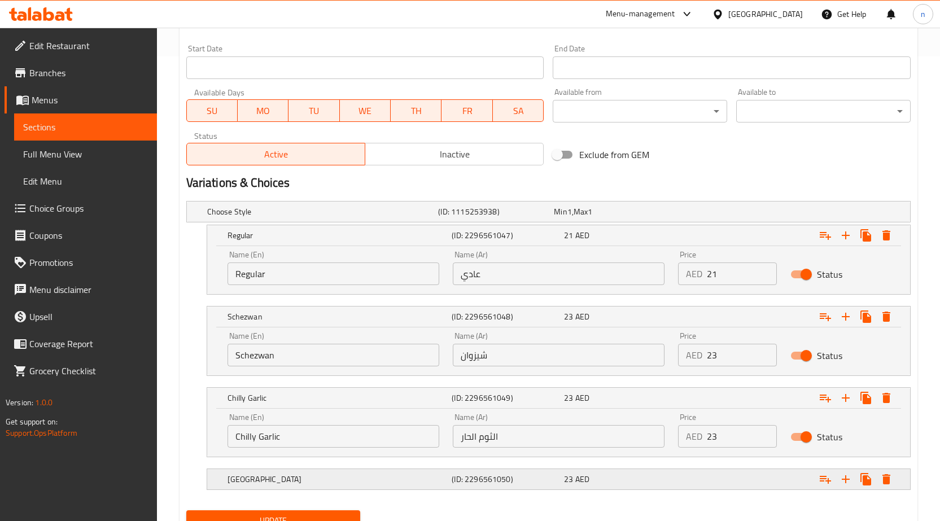
click at [665, 479] on div "23 AED" at bounding box center [618, 479] width 108 height 11
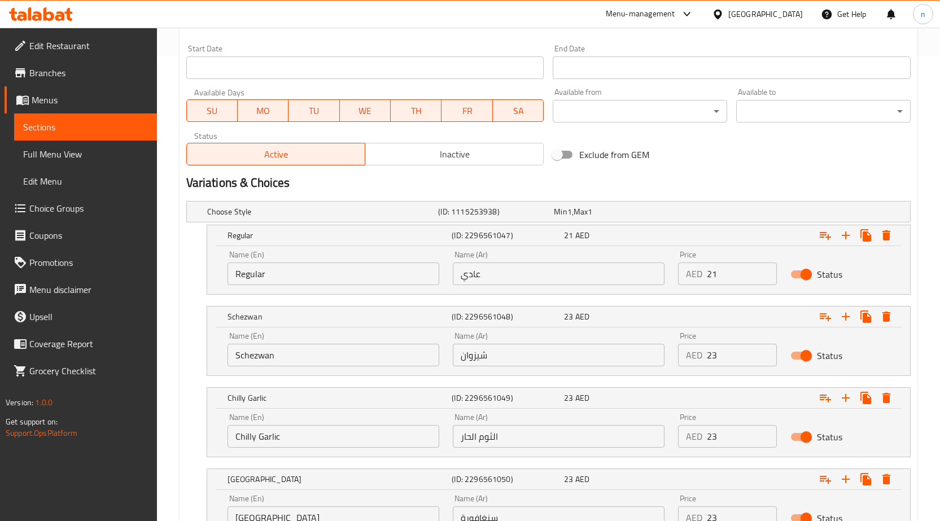
click at [416, 280] on input "Regular" at bounding box center [334, 274] width 212 height 23
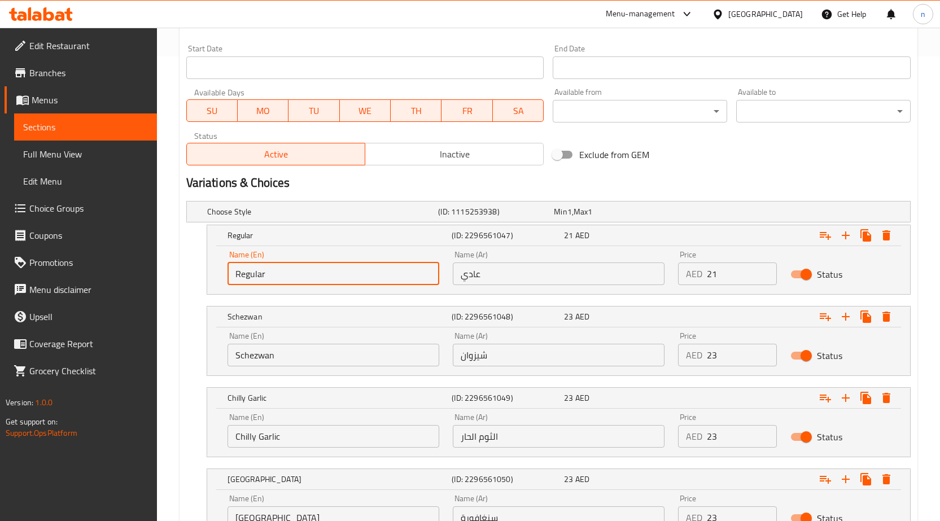
click at [415, 280] on input "Regular" at bounding box center [334, 274] width 212 height 23
type input "ق"
type input "Reg"
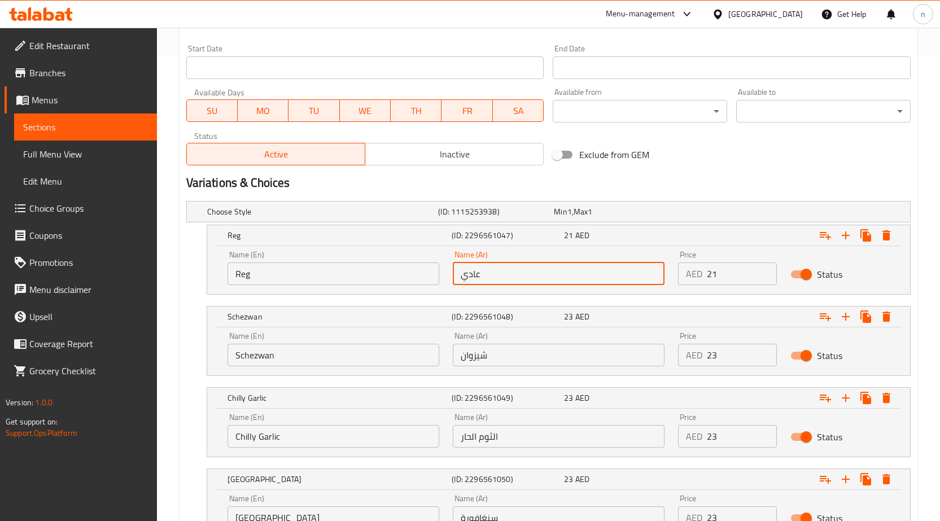
click at [484, 275] on input "عادي" at bounding box center [559, 274] width 212 height 23
click at [482, 275] on input "عادي" at bounding box center [559, 274] width 212 height 23
click at [481, 275] on input "عادي" at bounding box center [559, 274] width 212 height 23
click at [480, 277] on input "عادي" at bounding box center [559, 274] width 212 height 23
type input "ريج"
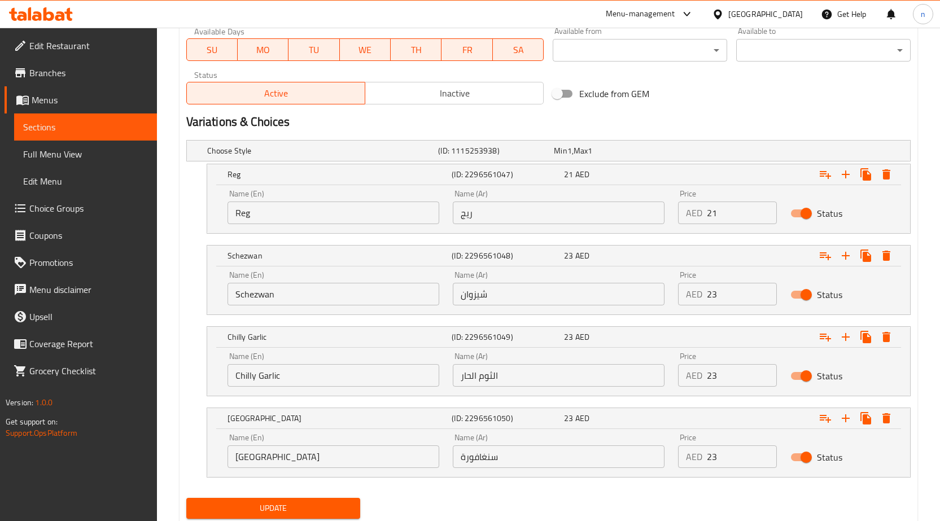
scroll to position [506, 0]
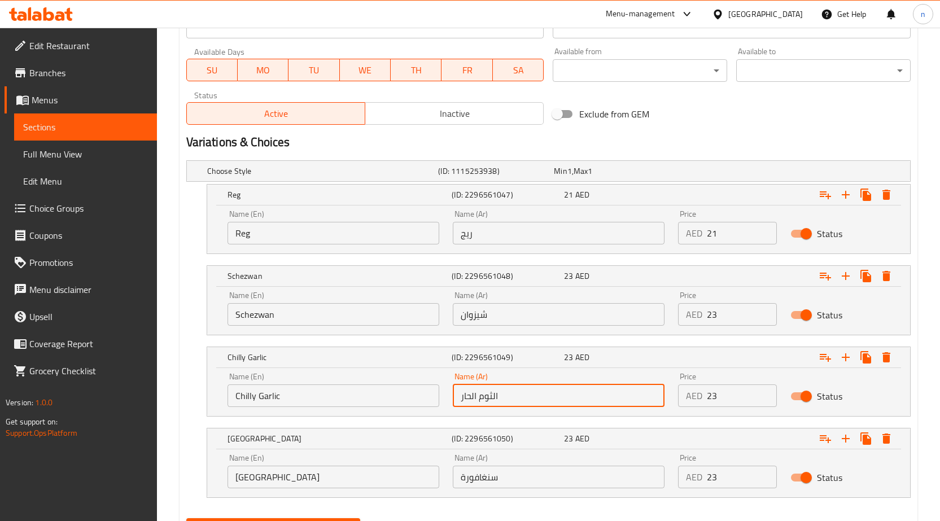
click at [489, 386] on input "الثوم الحار" at bounding box center [559, 396] width 212 height 23
click at [508, 394] on input "text" at bounding box center [559, 396] width 212 height 23
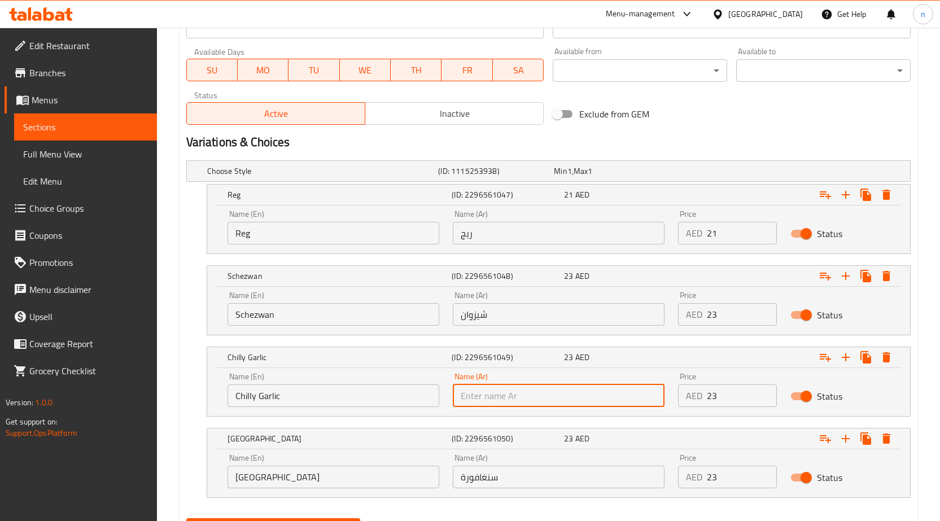
type input "[PERSON_NAME]"
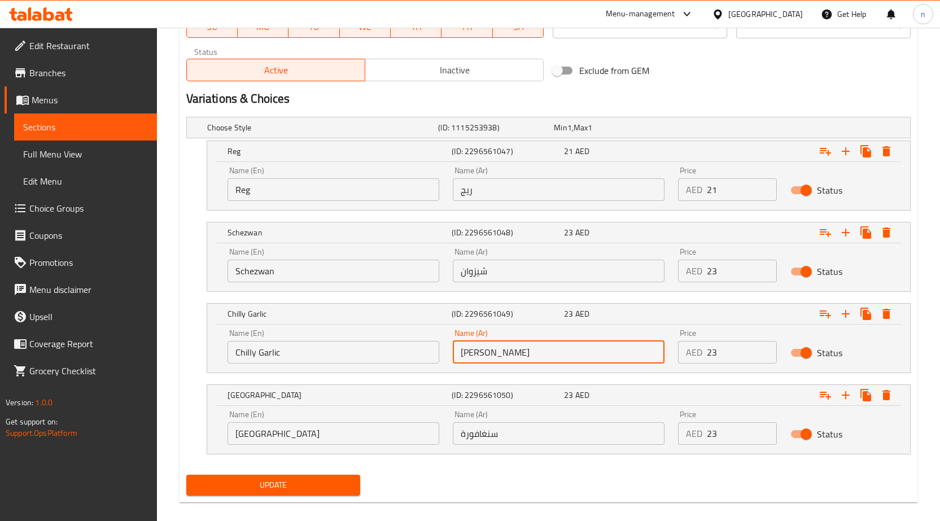
scroll to position [562, 0]
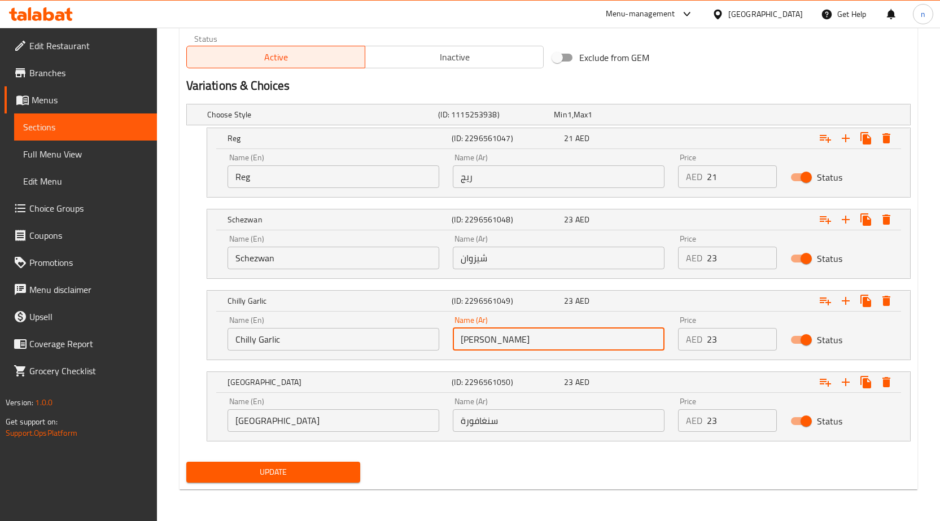
click at [295, 471] on span "Update" at bounding box center [273, 472] width 156 height 14
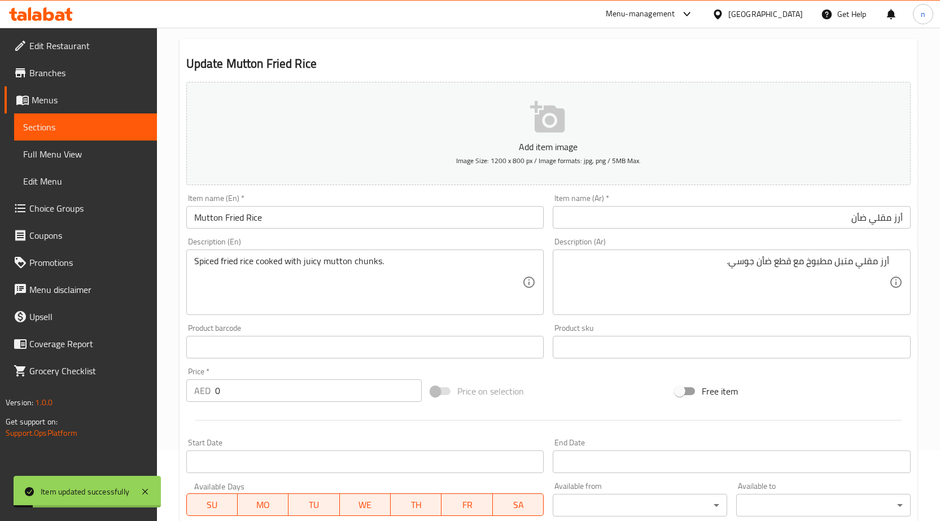
scroll to position [0, 0]
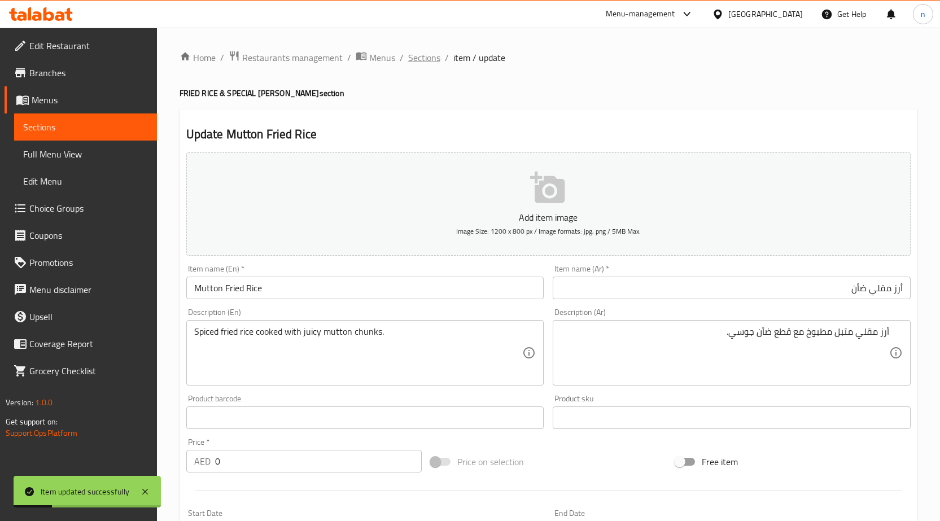
click at [422, 56] on span "Sections" at bounding box center [424, 58] width 32 height 14
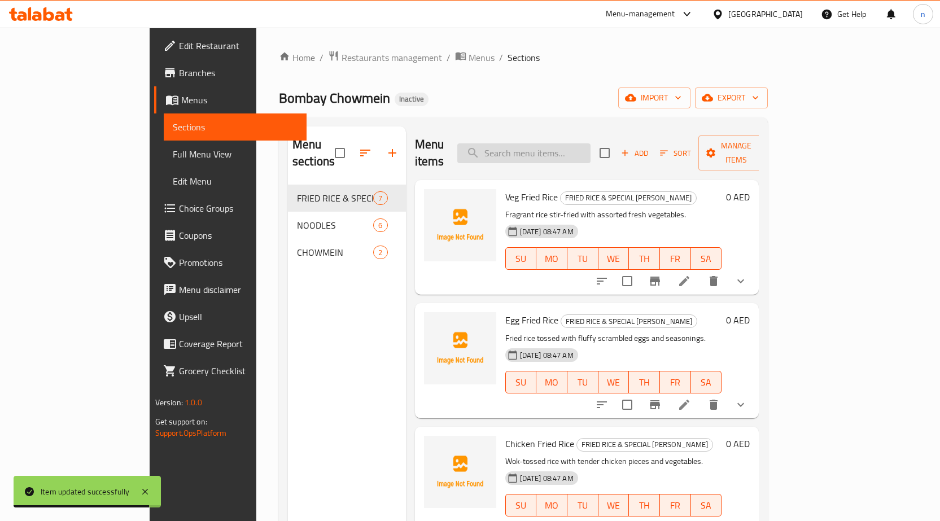
click at [578, 143] on input "search" at bounding box center [524, 153] width 133 height 20
paste input "Prawns Fried Rice"
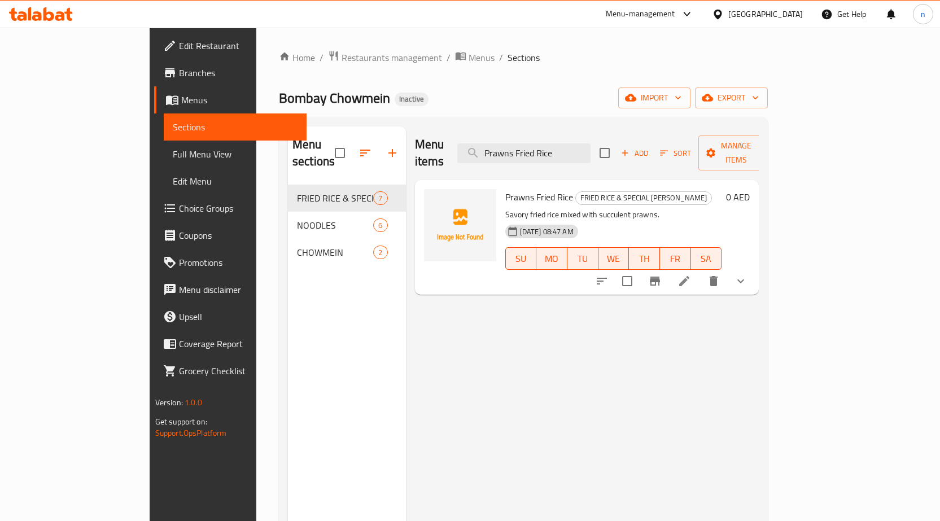
type input "Prawns Fried Rice"
click at [691, 275] on icon at bounding box center [685, 282] width 14 height 14
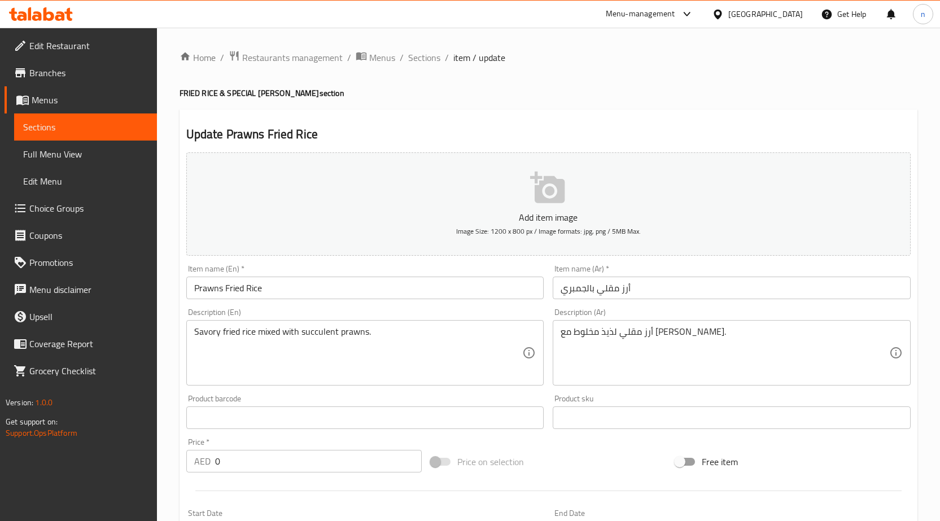
click at [638, 291] on input "أرز مقلي بالجمبري" at bounding box center [732, 288] width 358 height 23
click at [754, 323] on div "أرز مقلي لذيذ مخلوط مع روبيان عصاري. Description (Ar)" at bounding box center [732, 353] width 358 height 66
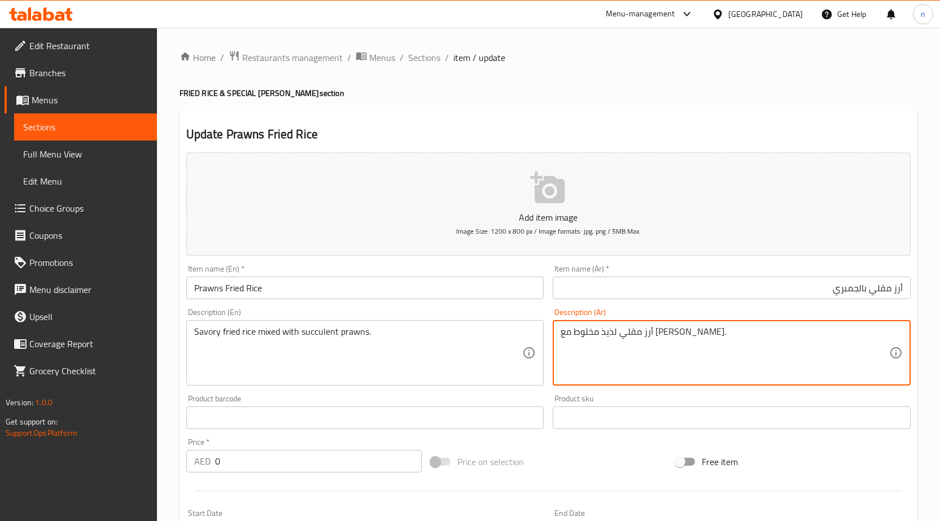
click at [753, 335] on textarea "أرز مقلي لذيذ مخلوط مع روبيان عصاري." at bounding box center [725, 353] width 329 height 54
click at [848, 335] on textarea "أرز مقلي لذيذ مخلوط مع روبيان عصاري." at bounding box center [725, 353] width 329 height 54
type textarea "أرز مقلي مالح مخلوط مع روبيان عصاري."
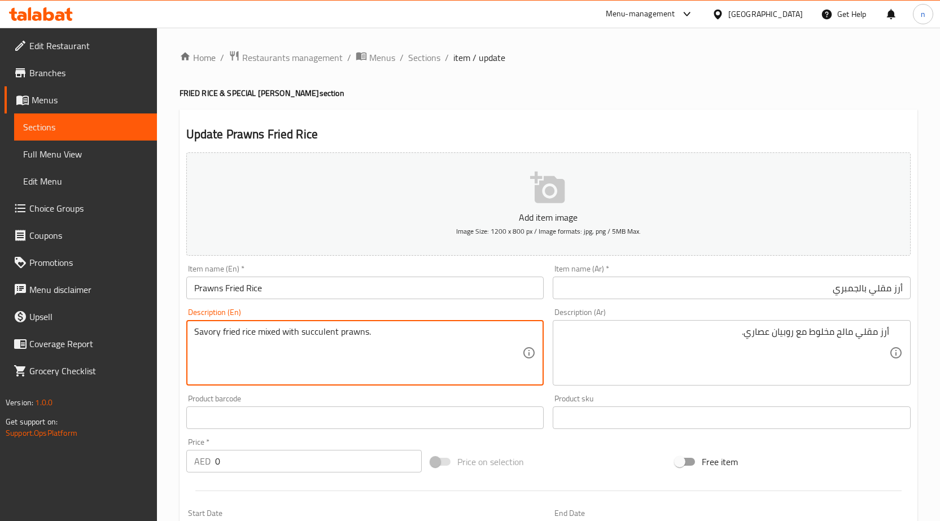
click at [312, 338] on textarea "Savory fried rice mixed with succulent prawns." at bounding box center [358, 353] width 329 height 54
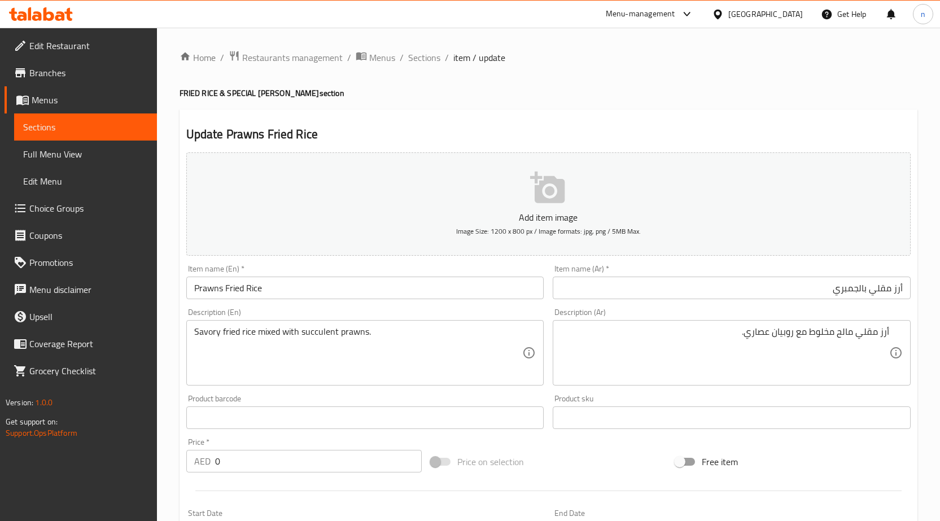
click at [624, 442] on div "Add item image Image Size: 1200 x 800 px / Image formats: jpg, png / 5MB Max. I…" at bounding box center [549, 391] width 734 height 487
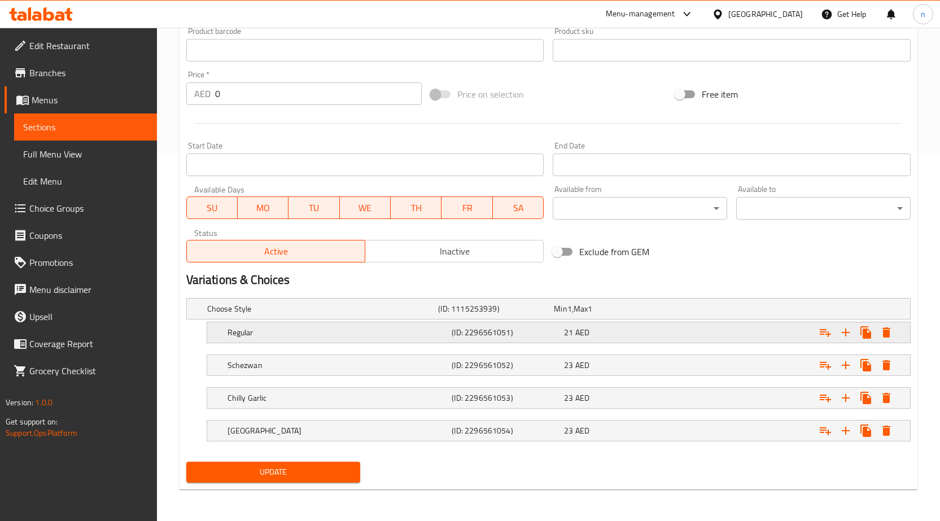
click at [542, 342] on div "Regular (ID: 2296561051) 21 AED" at bounding box center [562, 332] width 674 height 25
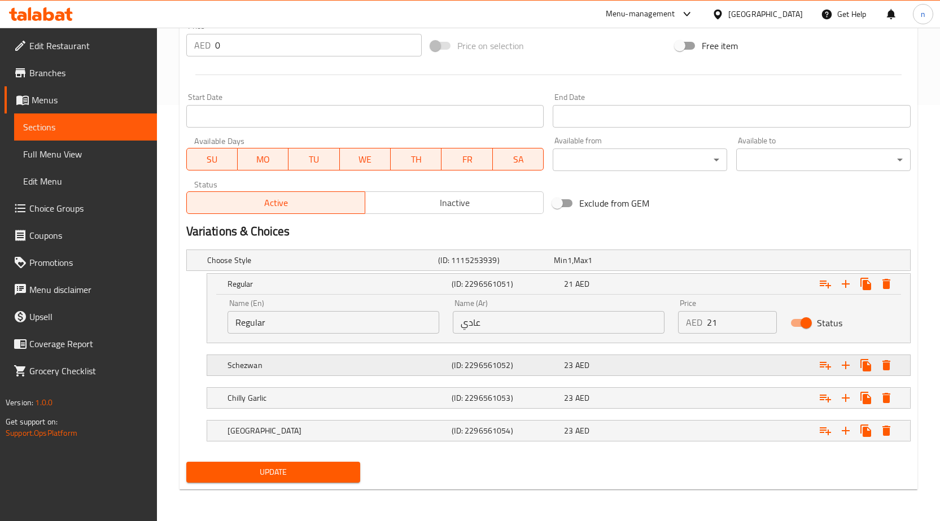
click at [539, 363] on h5 "(ID: 2296561052)" at bounding box center [506, 365] width 108 height 11
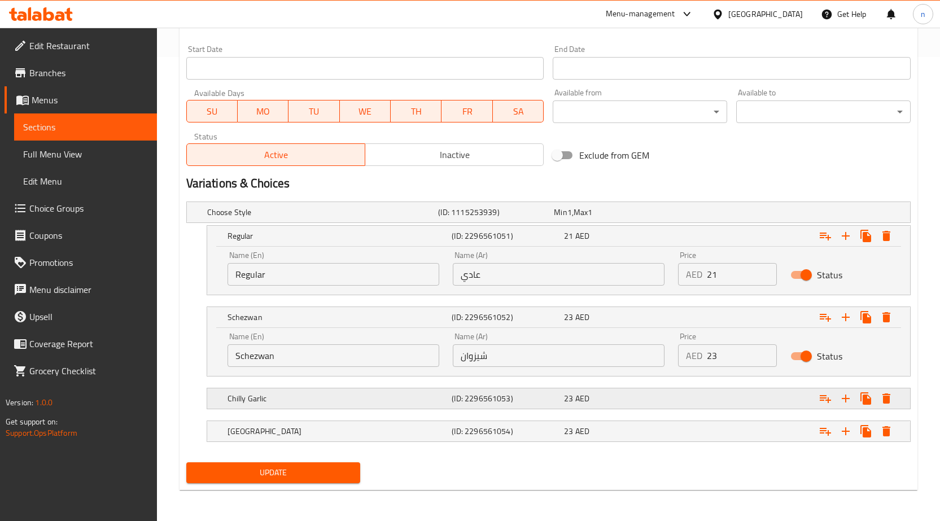
click at [533, 393] on h5 "(ID: 2296561053)" at bounding box center [506, 398] width 108 height 11
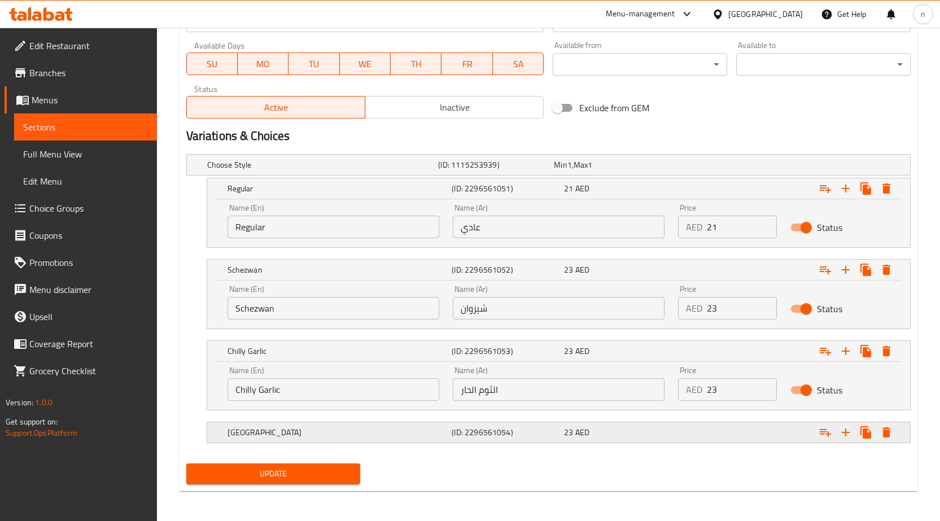
click at [542, 438] on div "(ID: 2296561054)" at bounding box center [506, 433] width 112 height 16
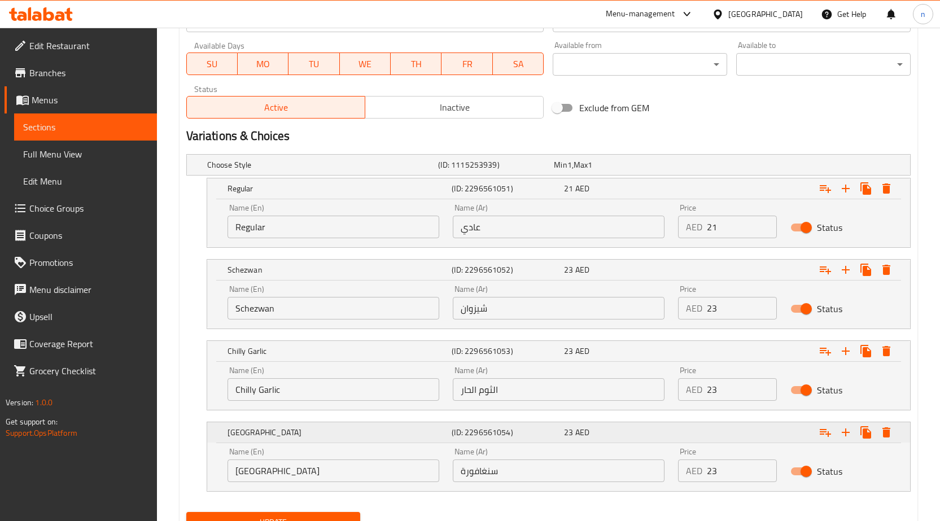
scroll to position [562, 0]
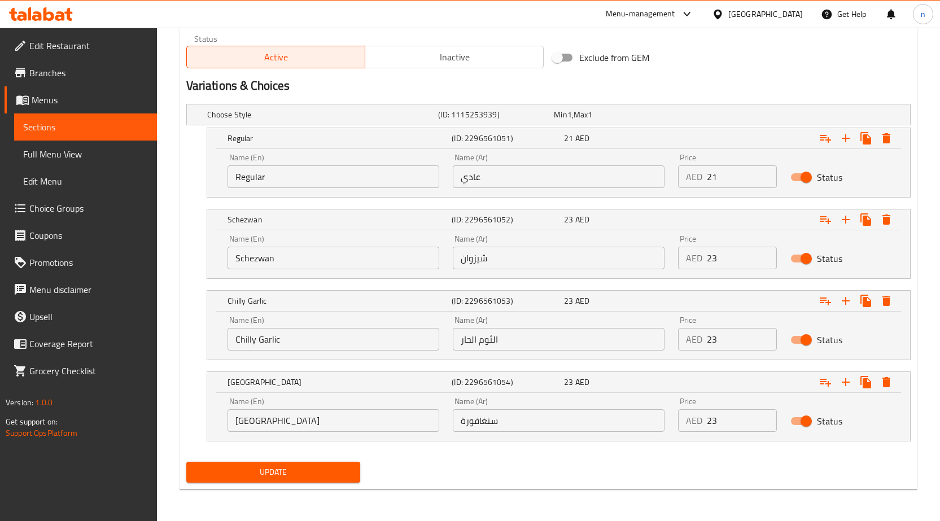
click at [525, 343] on input "الثوم الحار" at bounding box center [559, 339] width 212 height 23
click at [525, 343] on input "text" at bounding box center [559, 339] width 212 height 23
type input "[PERSON_NAME]"
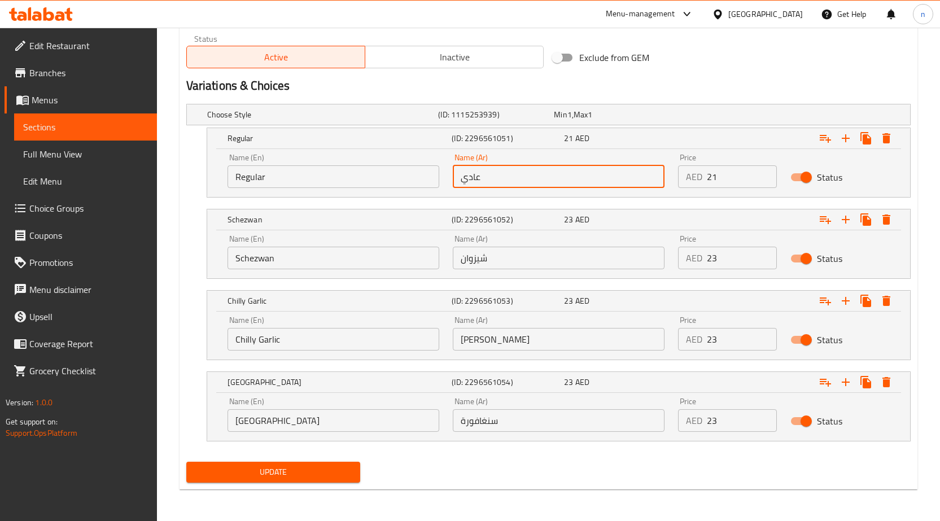
click at [485, 179] on input "عادي" at bounding box center [559, 176] width 212 height 23
click at [485, 178] on input "text" at bounding box center [559, 176] width 212 height 23
type input "ريج"
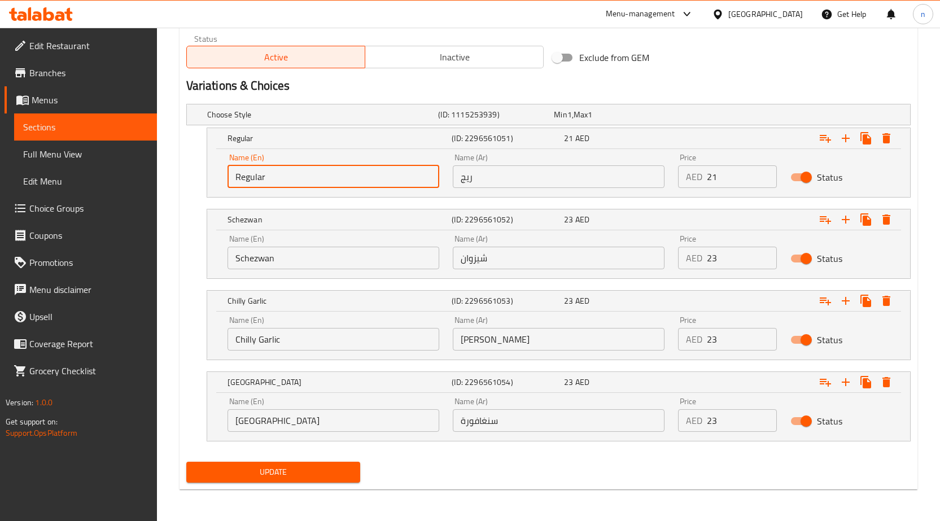
click at [386, 178] on input "Regular" at bounding box center [334, 176] width 212 height 23
type input "Reg"
click at [287, 474] on span "Update" at bounding box center [273, 472] width 156 height 14
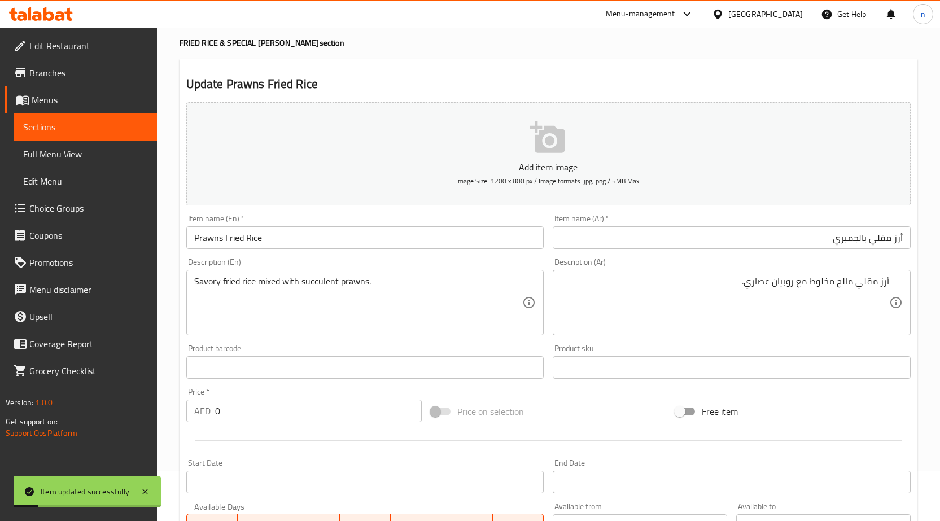
scroll to position [0, 0]
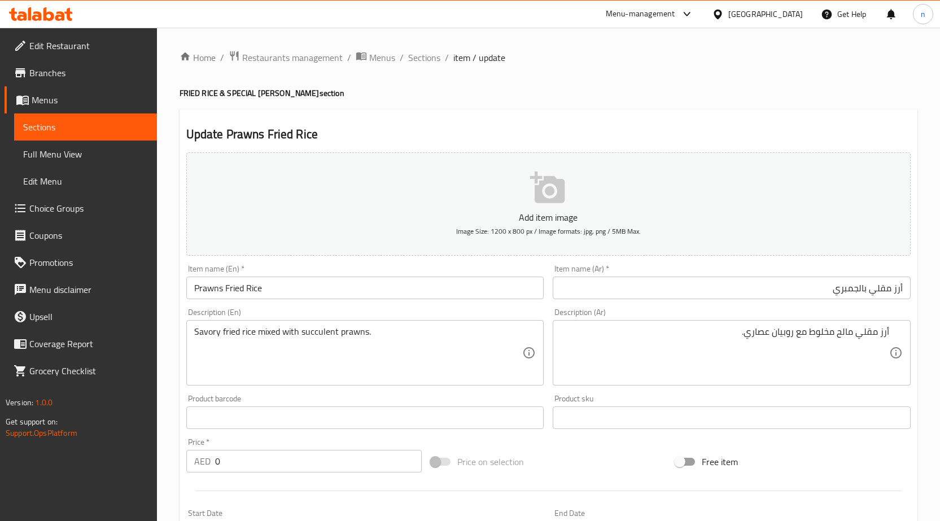
click at [594, 448] on div "Price on selection" at bounding box center [548, 462] width 245 height 31
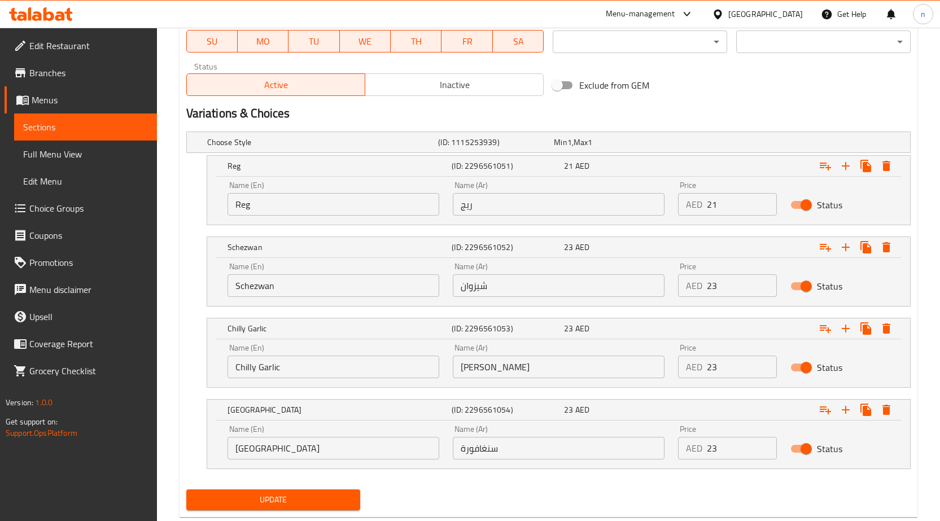
scroll to position [562, 0]
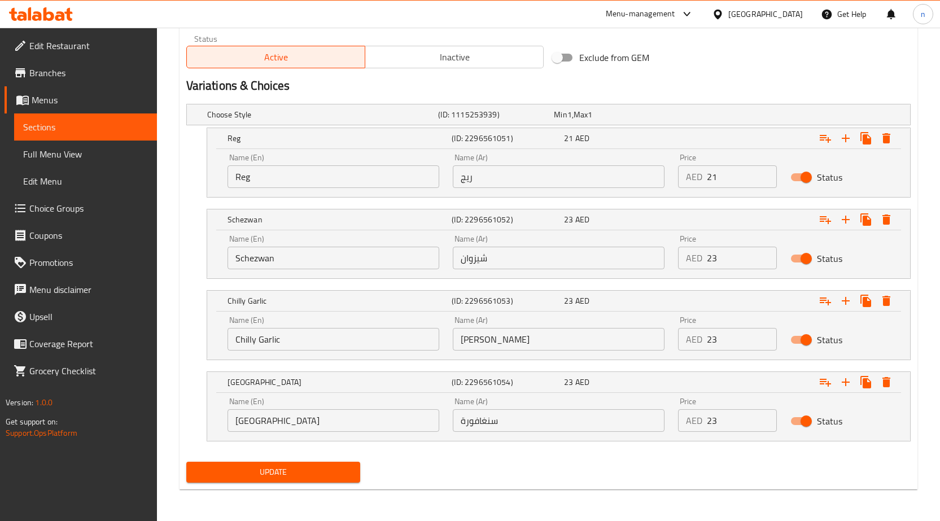
click at [329, 464] on button "Update" at bounding box center [273, 472] width 175 height 21
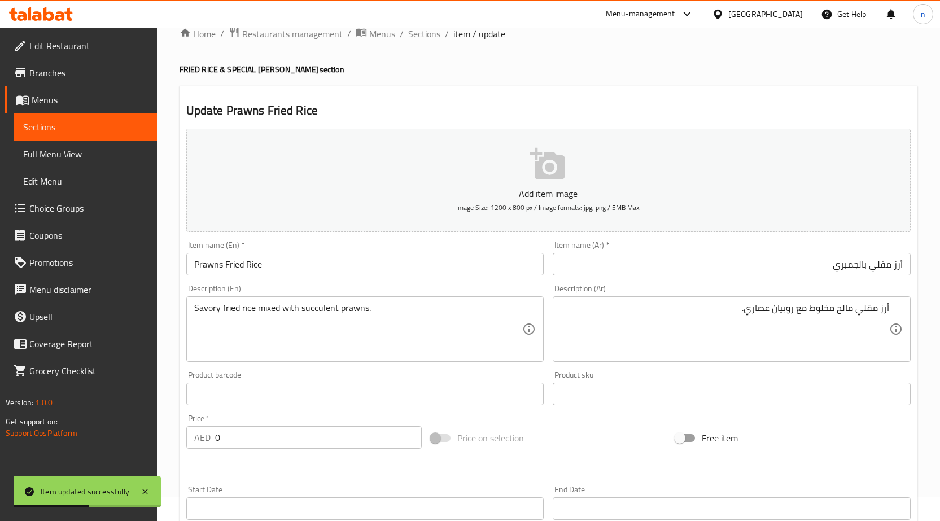
scroll to position [0, 0]
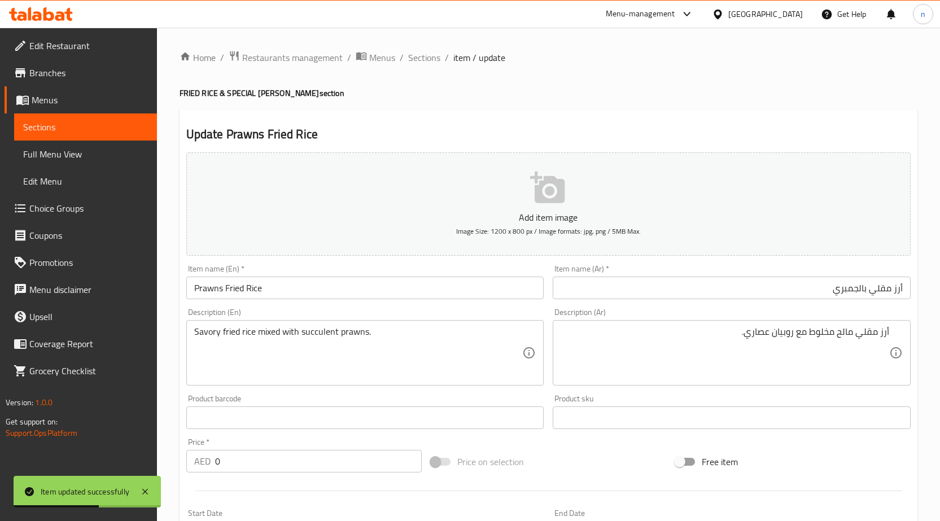
drag, startPoint x: 415, startPoint y: 56, endPoint x: 448, endPoint y: 73, distance: 38.1
click at [415, 56] on span "Sections" at bounding box center [424, 58] width 32 height 14
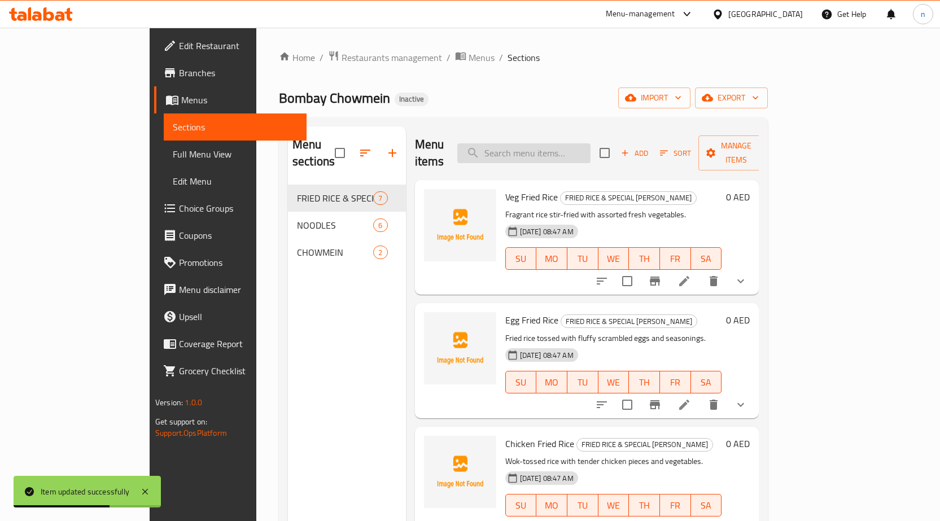
click at [575, 150] on input "search" at bounding box center [524, 153] width 133 height 20
paste input "Mixed Fried Rice"
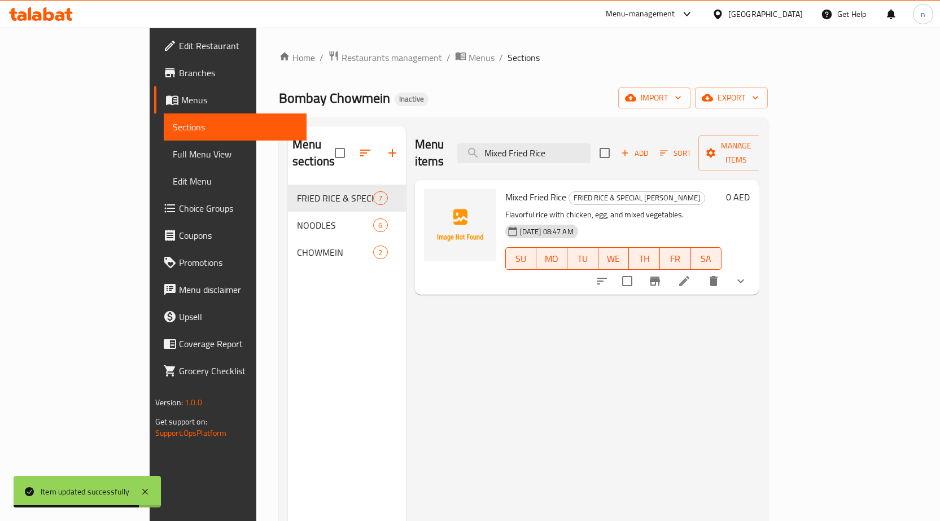
type input "Mixed Fried Rice"
click at [690, 276] on icon at bounding box center [685, 281] width 10 height 10
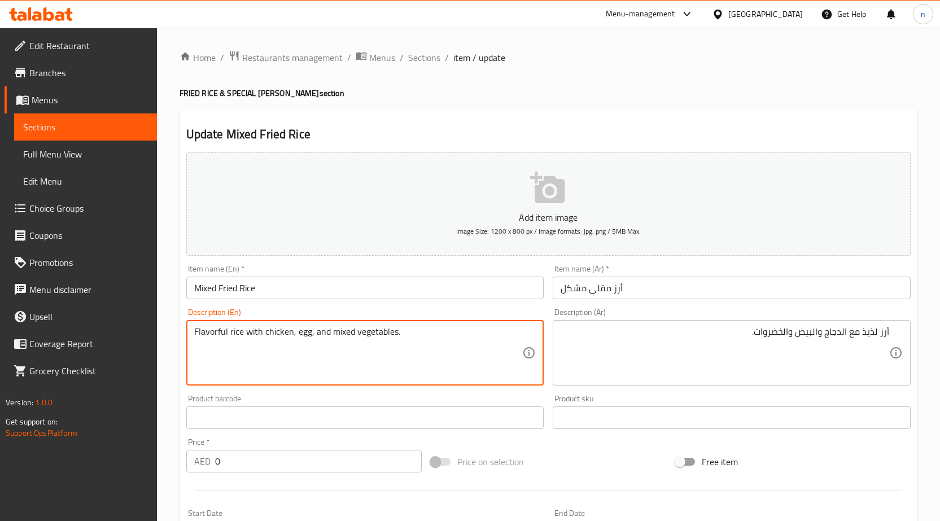
click at [311, 354] on textarea "Flavorful rice with chicken, egg, and mixed vegetables." at bounding box center [358, 353] width 329 height 54
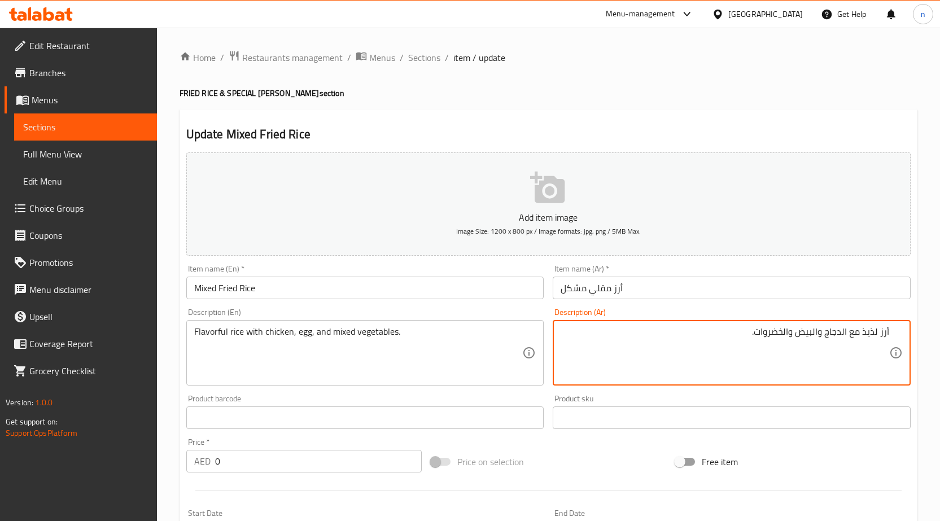
click at [772, 359] on textarea "أرز لذيذ مع الدجاج والبيض والخضروات." at bounding box center [725, 353] width 329 height 54
paste textarea "المختلطة"
click at [727, 339] on textarea "أرز لذيذ مع الدجاج والبيض والخضروات المختلطة." at bounding box center [725, 353] width 329 height 54
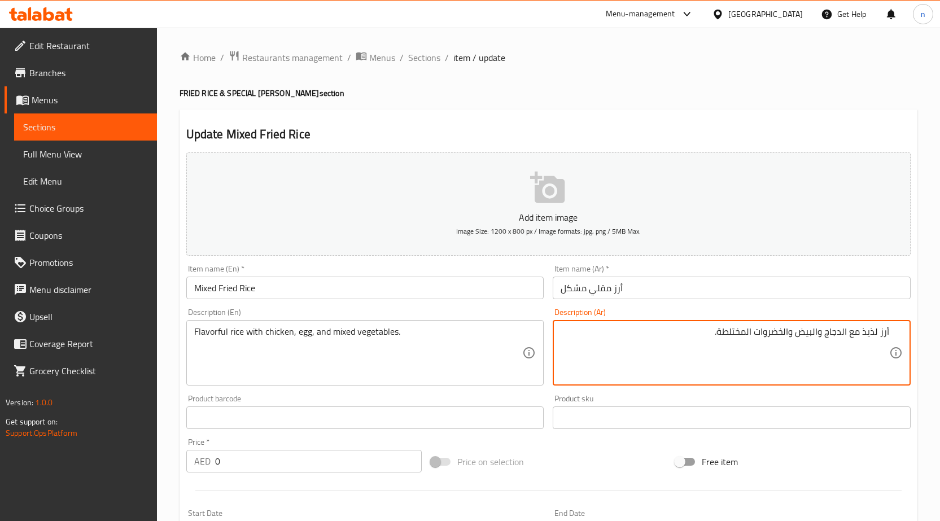
type textarea "أرز لذيذ مع الدجاج والبيض والخضروات المختلطة."
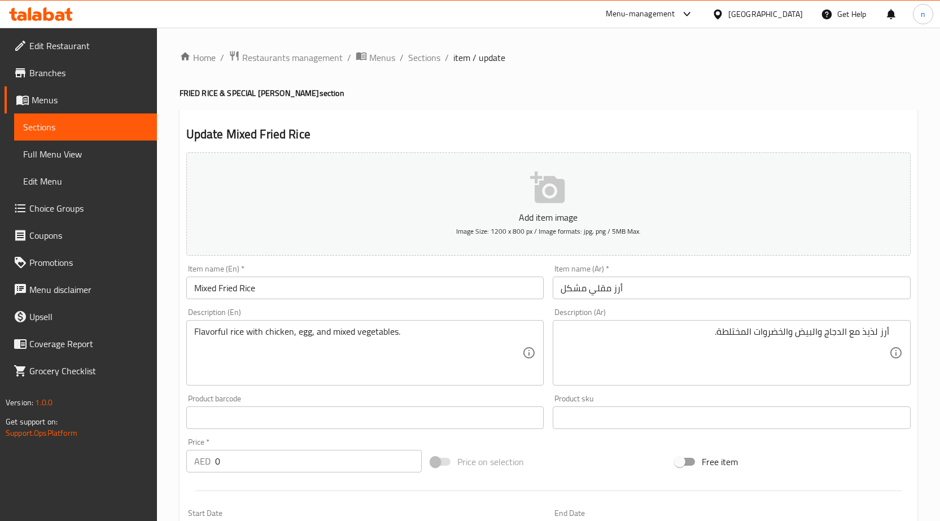
click at [565, 450] on div "Price on selection" at bounding box center [548, 462] width 245 height 31
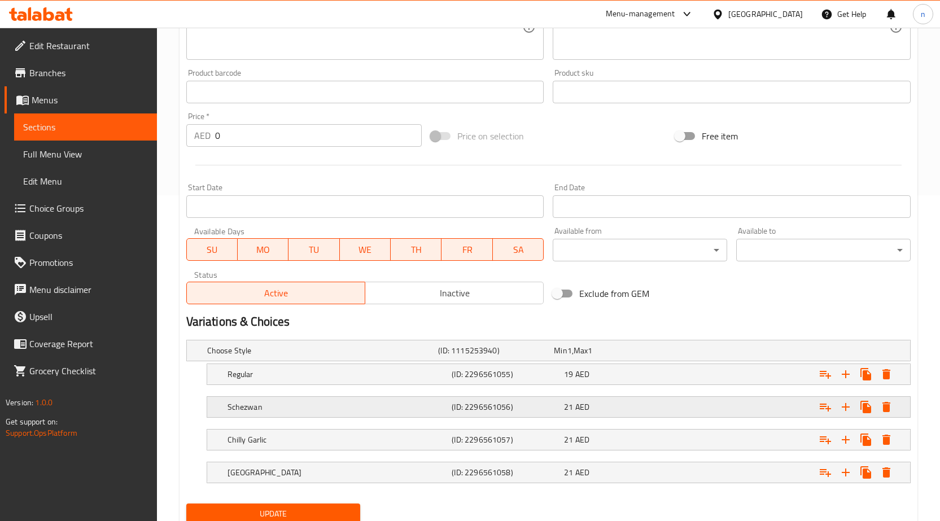
scroll to position [368, 0]
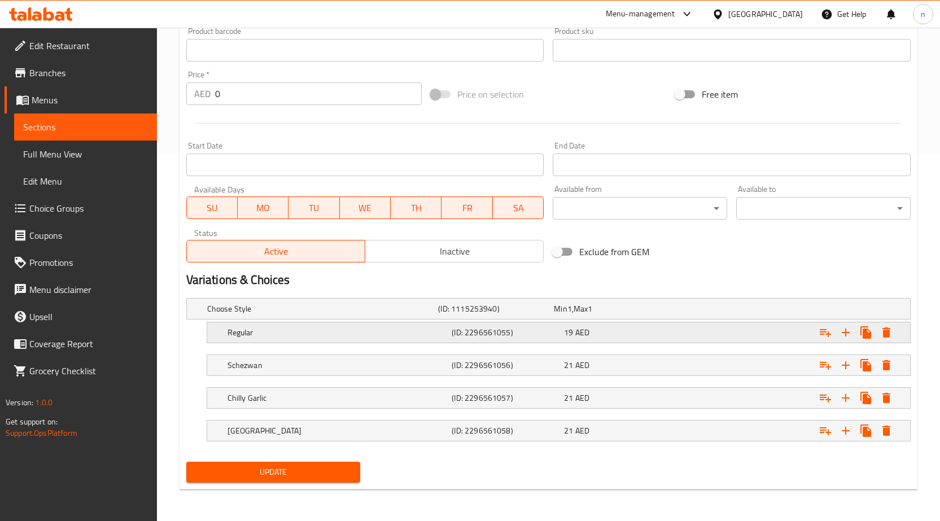
click at [516, 336] on h5 "(ID: 2296561055)" at bounding box center [506, 332] width 108 height 11
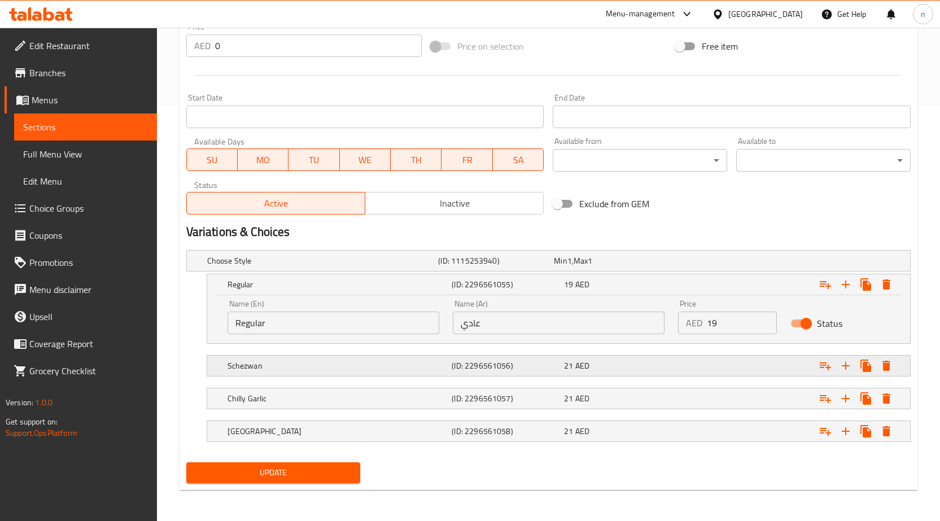
click at [530, 361] on h5 "(ID: 2296561056)" at bounding box center [506, 365] width 108 height 11
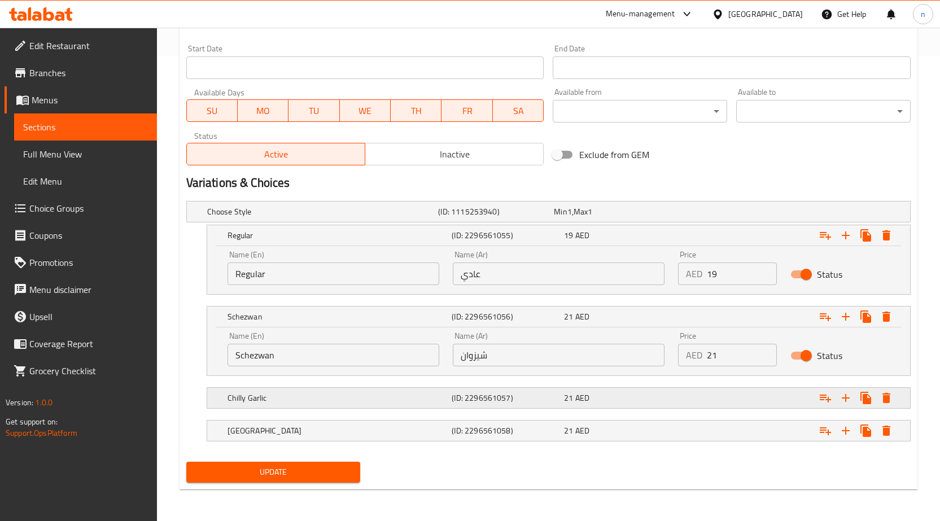
click at [526, 395] on h5 "(ID: 2296561057)" at bounding box center [506, 398] width 108 height 11
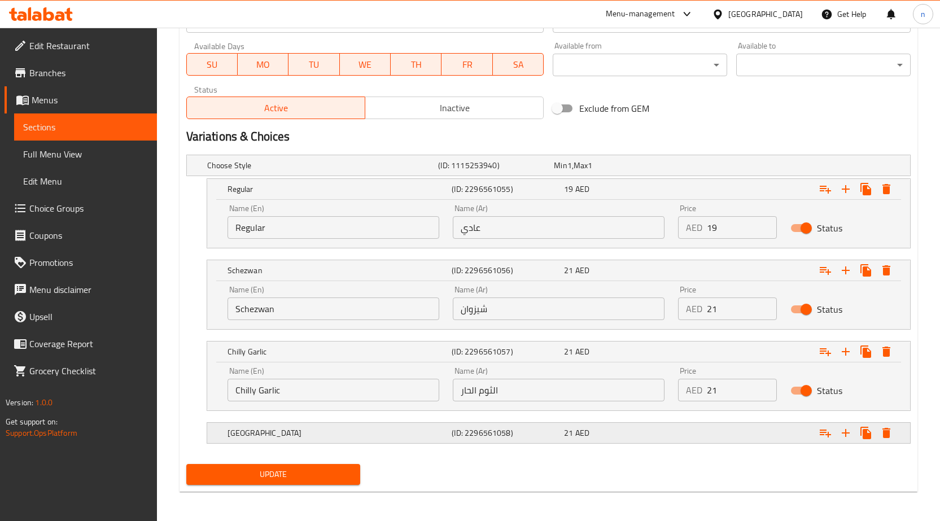
scroll to position [513, 0]
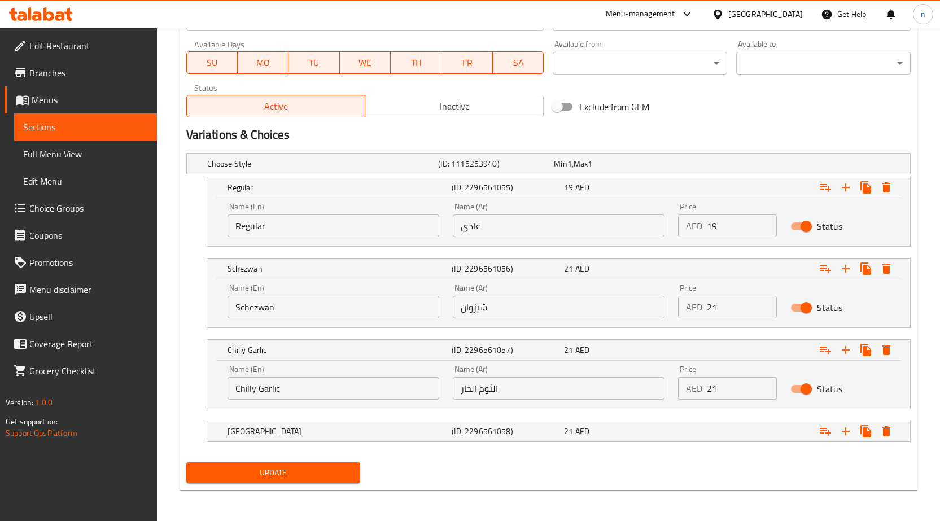
click at [552, 417] on nav at bounding box center [548, 416] width 725 height 9
click at [543, 428] on h5 "(ID: 2296561058)" at bounding box center [506, 431] width 108 height 11
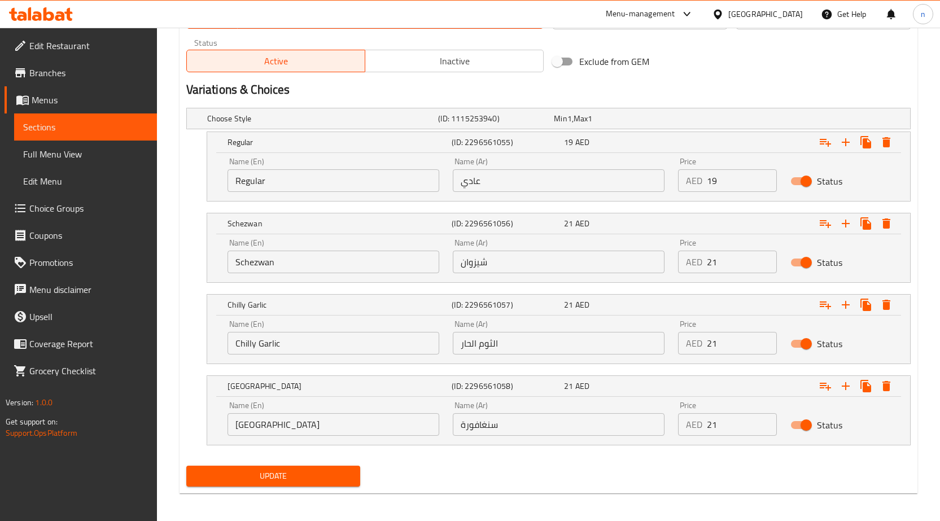
scroll to position [562, 0]
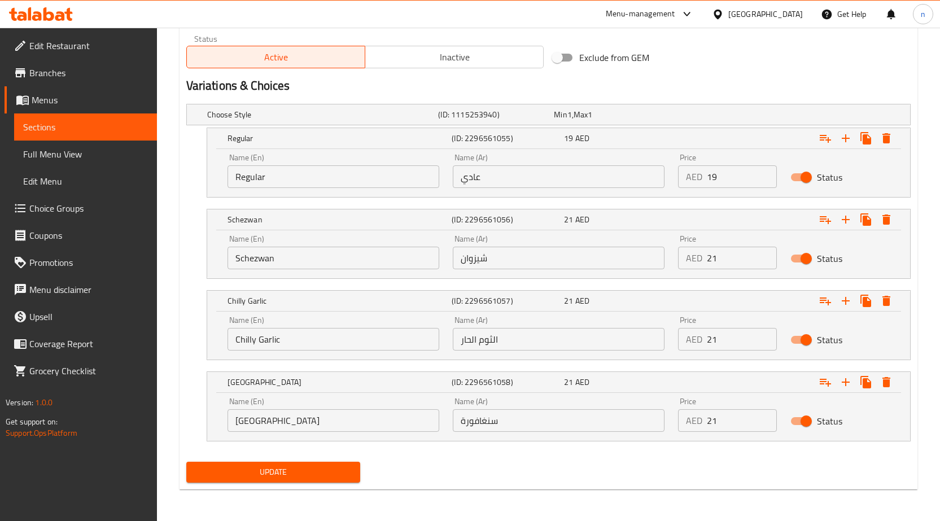
click at [507, 332] on input "الثوم الحار" at bounding box center [559, 339] width 212 height 23
click at [507, 332] on input "text" at bounding box center [559, 339] width 212 height 23
type input "[PERSON_NAME]"
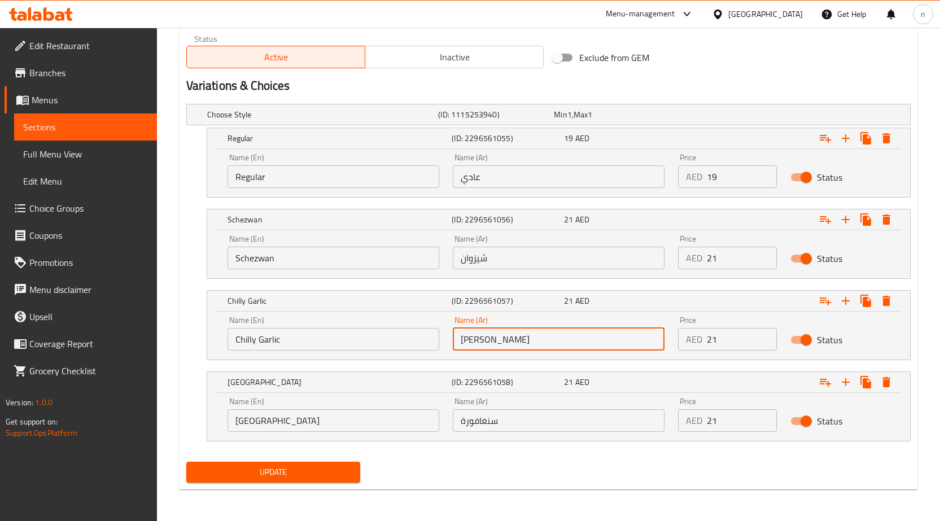
click at [529, 177] on input "عادي" at bounding box center [559, 176] width 212 height 23
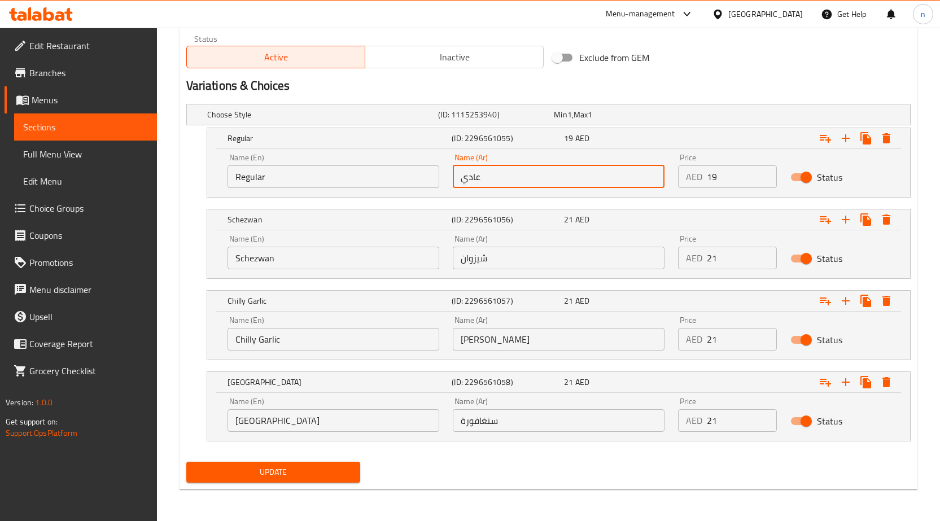
click at [529, 177] on input "عادي" at bounding box center [559, 176] width 212 height 23
click at [529, 176] on input "text" at bounding box center [559, 176] width 212 height 23
type input "ريج"
click at [345, 175] on input "Regular" at bounding box center [334, 176] width 212 height 23
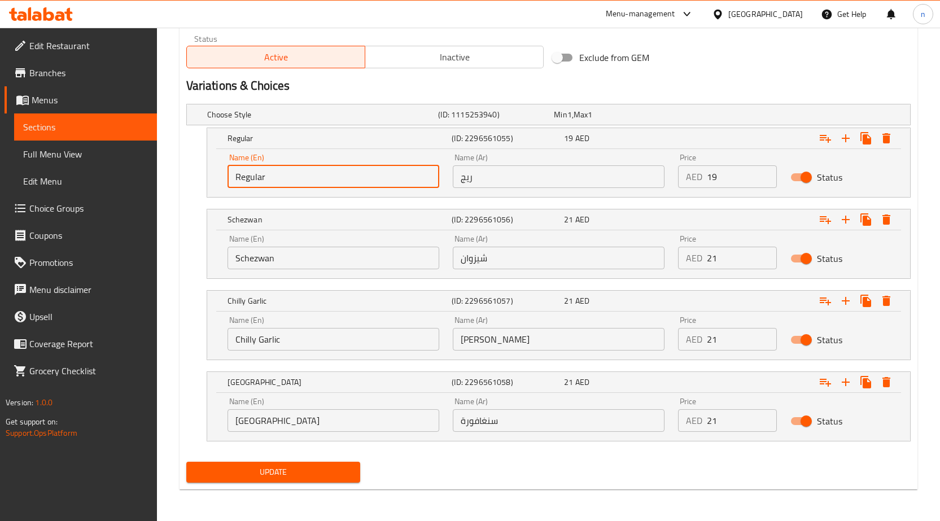
click at [345, 175] on input "Regular" at bounding box center [334, 176] width 212 height 23
type input "ي"
type input "ك"
type input "ق"
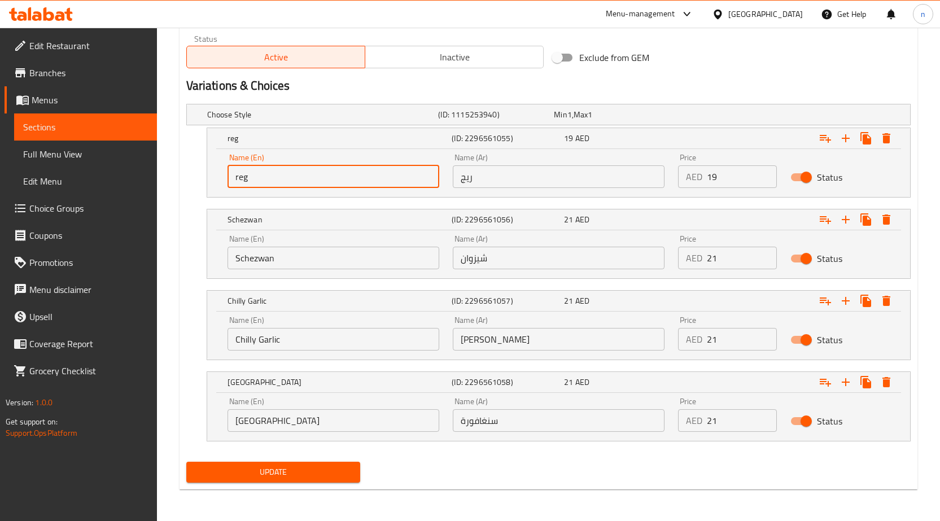
type input "Reg"
click at [531, 476] on div "Update" at bounding box center [549, 473] width 734 height 30
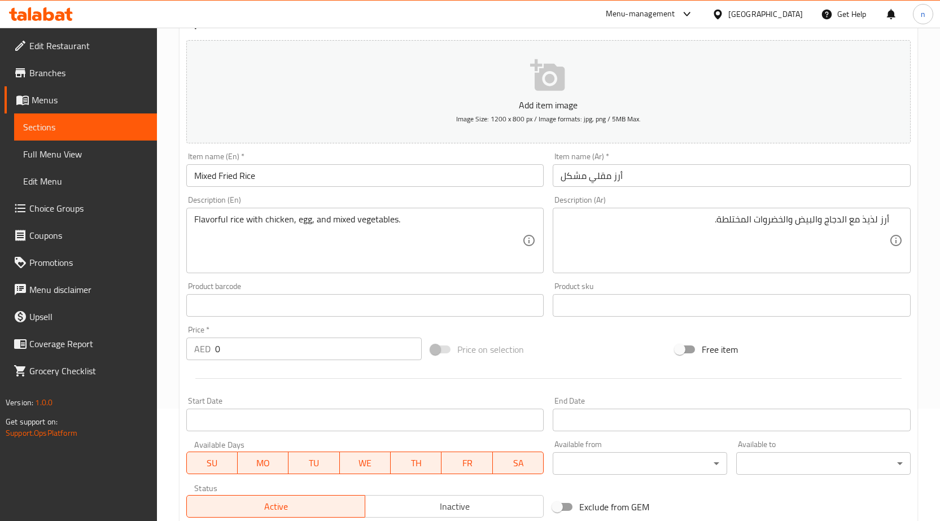
scroll to position [110, 0]
click at [545, 341] on div "Price on selection" at bounding box center [548, 352] width 245 height 31
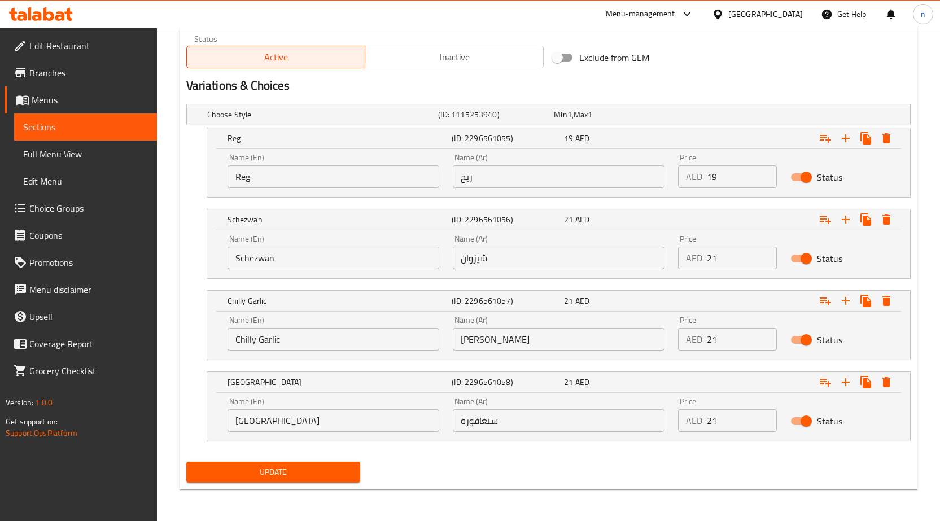
click at [290, 477] on span "Update" at bounding box center [273, 472] width 156 height 14
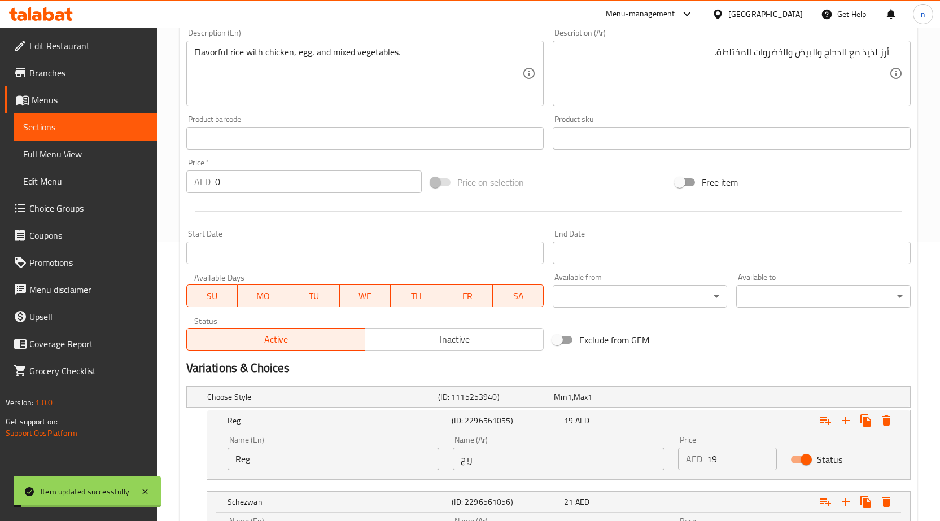
scroll to position [0, 0]
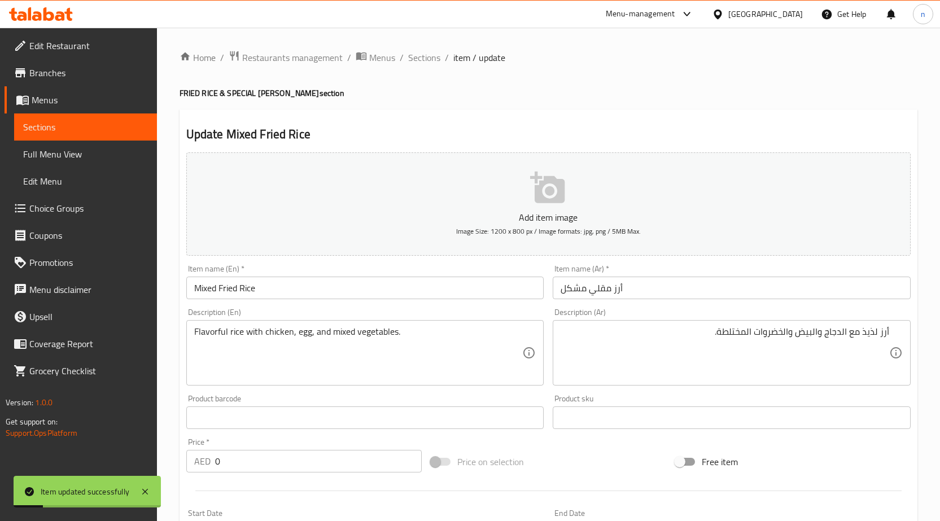
click at [427, 51] on span "Sections" at bounding box center [424, 58] width 32 height 14
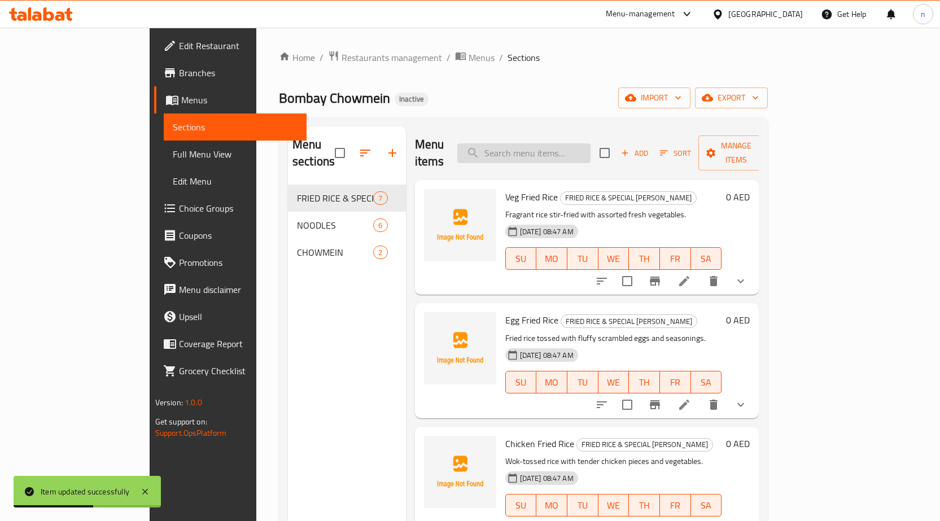
click at [591, 148] on input "search" at bounding box center [524, 153] width 133 height 20
paste input "Fish Fried Rice"
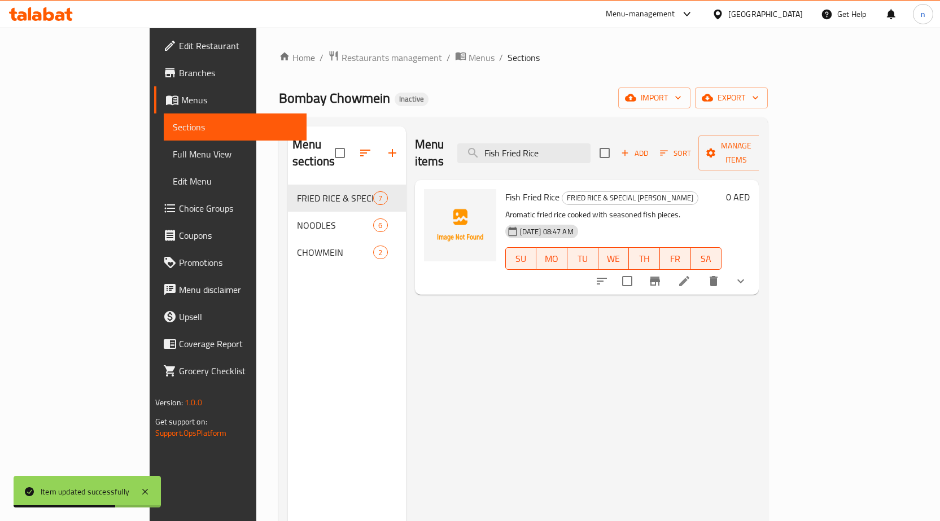
type input "Fish Fried Rice"
click at [700, 273] on li at bounding box center [685, 281] width 32 height 20
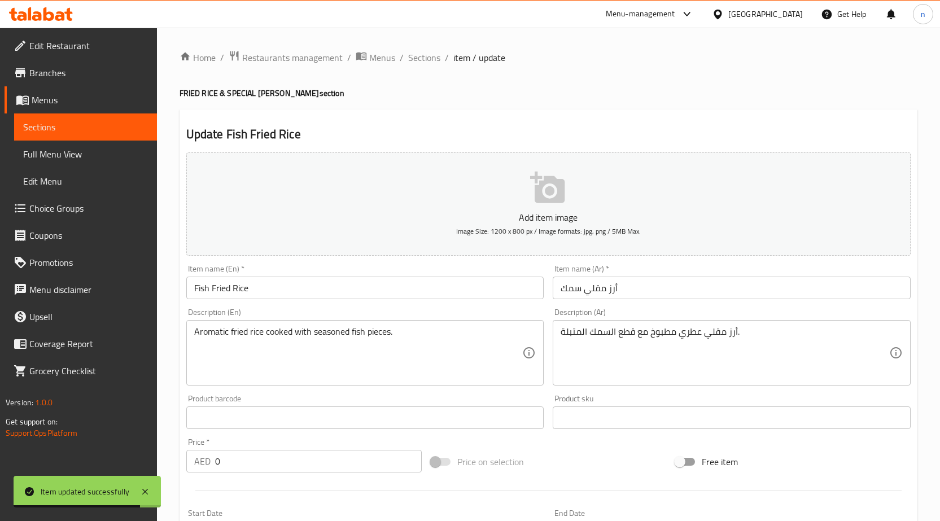
click at [639, 284] on input "أرز مقلي سمك" at bounding box center [732, 288] width 358 height 23
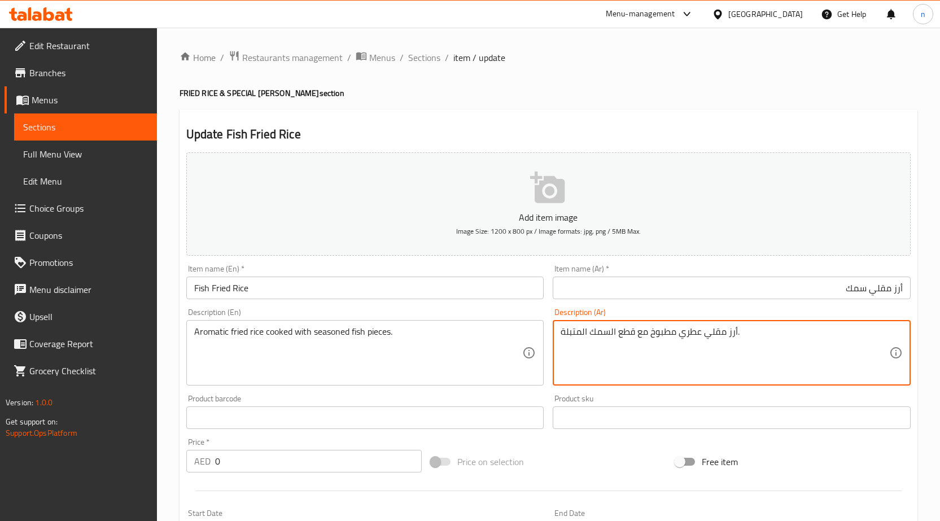
click at [809, 367] on textarea "أرز مقلي عطري مطبوخ مع قطع السمك المتبلة." at bounding box center [725, 353] width 329 height 54
click at [594, 454] on div "Price on selection" at bounding box center [548, 462] width 245 height 31
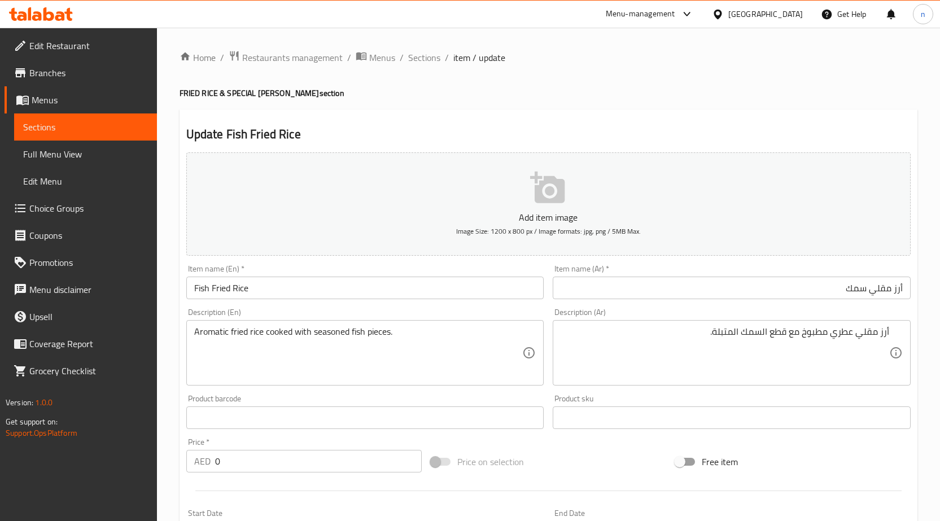
scroll to position [339, 0]
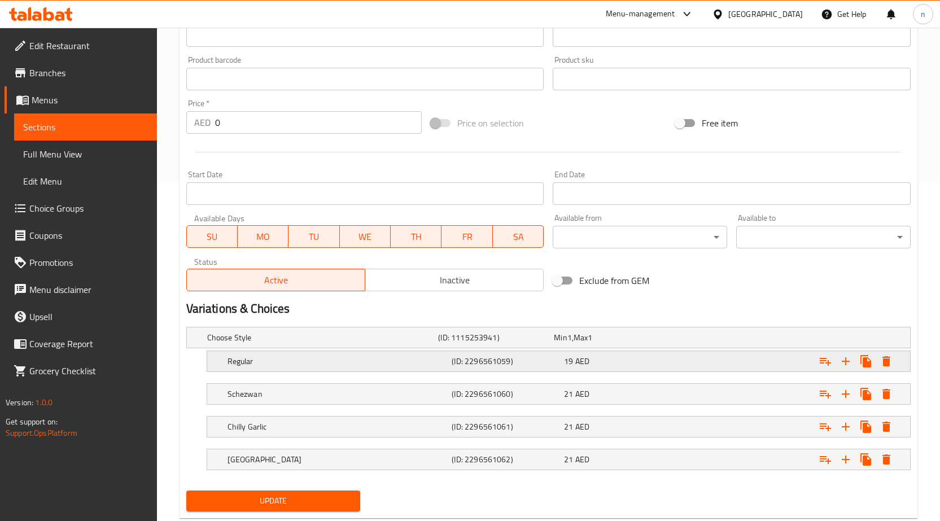
click at [636, 355] on div "19 AED" at bounding box center [618, 362] width 112 height 16
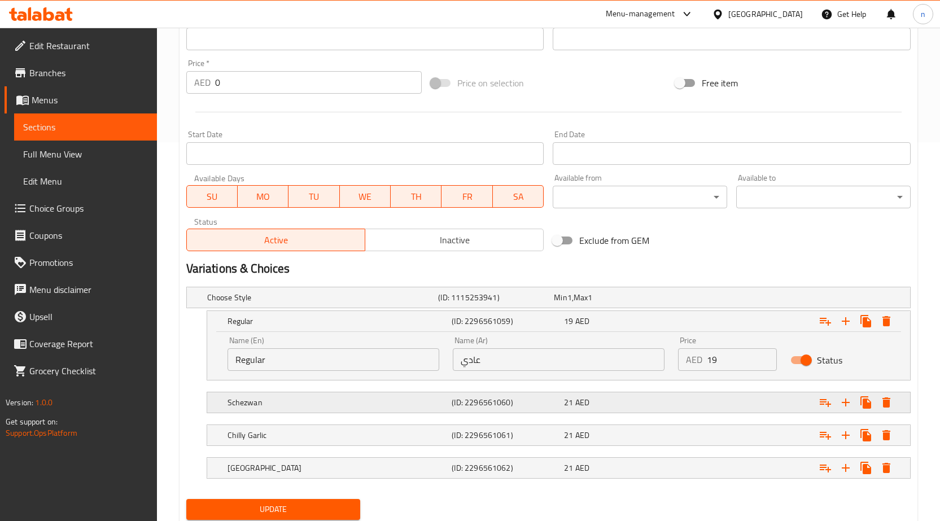
scroll to position [416, 0]
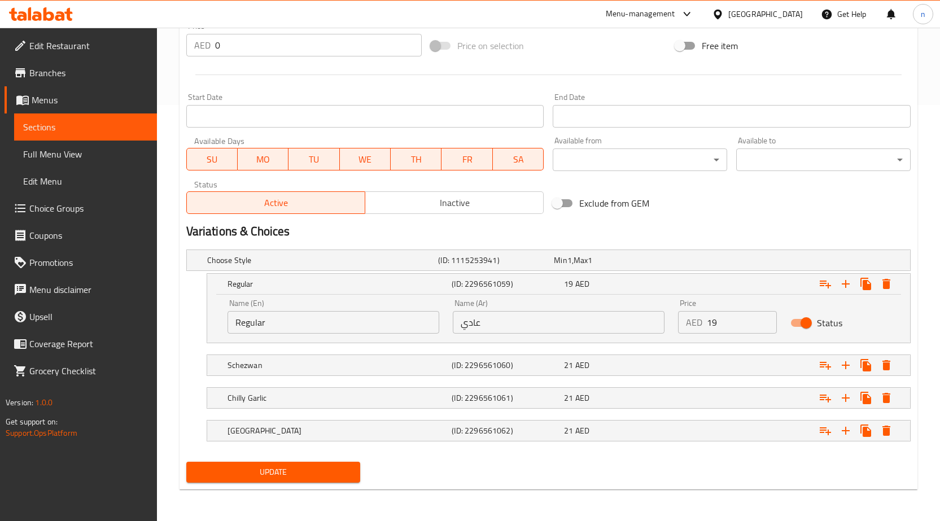
click at [625, 351] on nav at bounding box center [548, 350] width 725 height 9
click at [620, 364] on div "21 AED" at bounding box center [618, 365] width 108 height 11
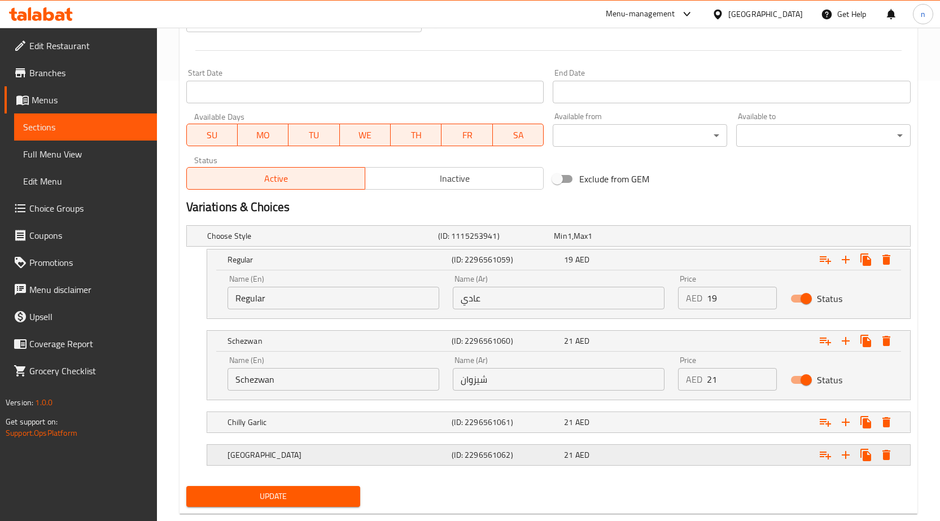
scroll to position [465, 0]
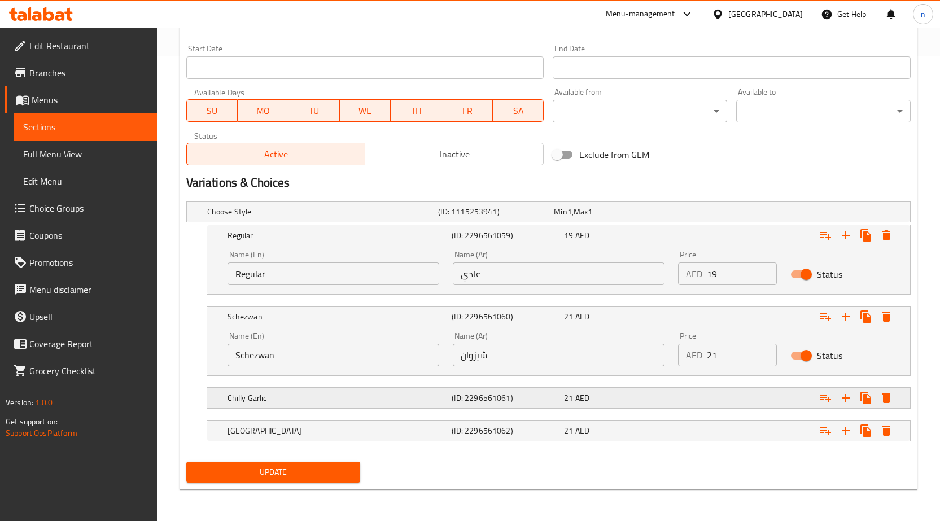
click at [634, 394] on div "21 AED" at bounding box center [618, 398] width 108 height 11
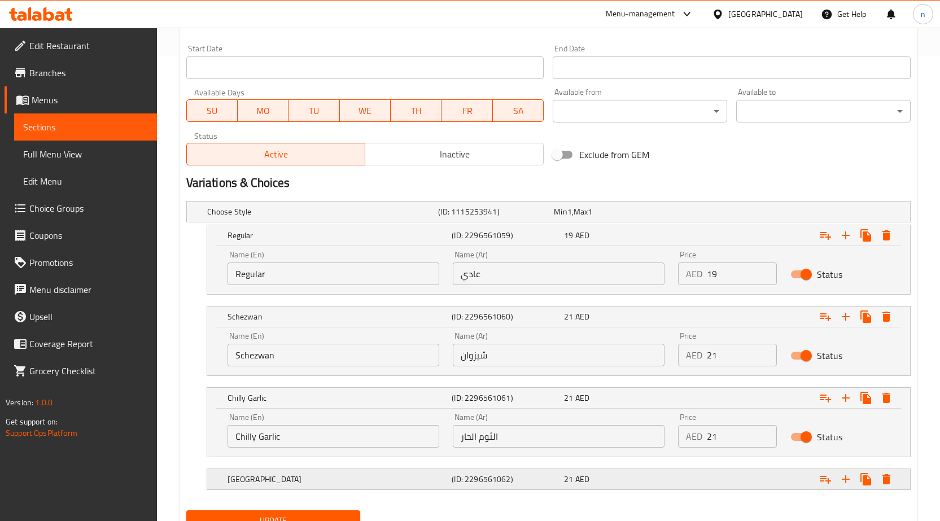
click at [630, 467] on div "Singapore (ID: 2296561062) 21 AED" at bounding box center [562, 479] width 674 height 25
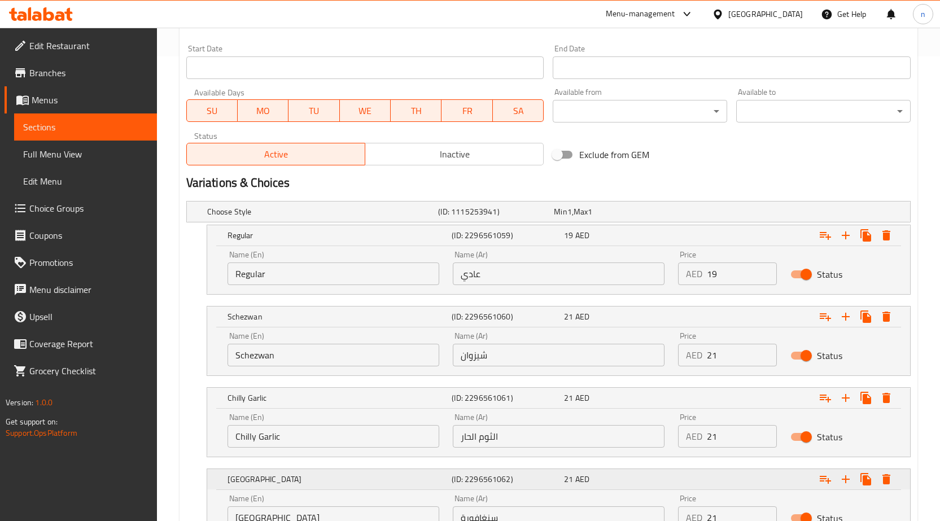
click at [622, 481] on div "21 AED" at bounding box center [618, 479] width 108 height 11
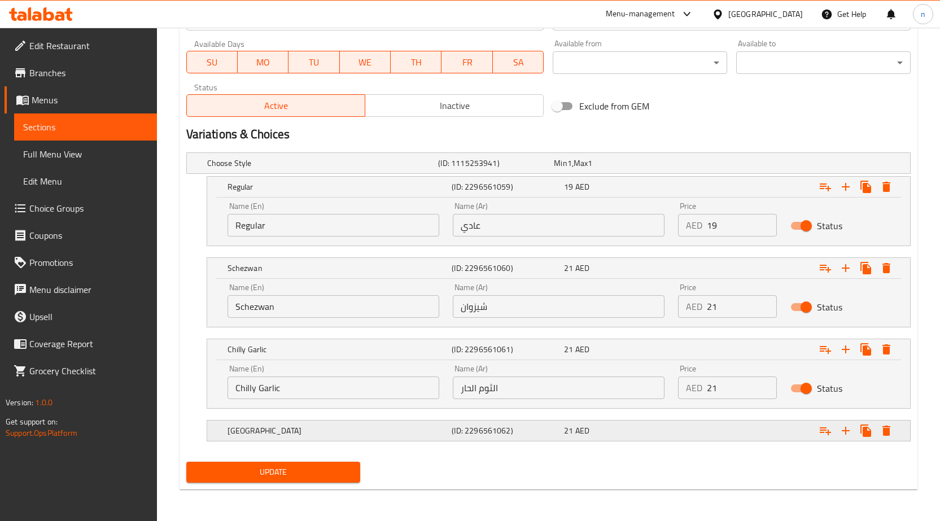
click at [632, 426] on div "21 AED" at bounding box center [618, 430] width 108 height 11
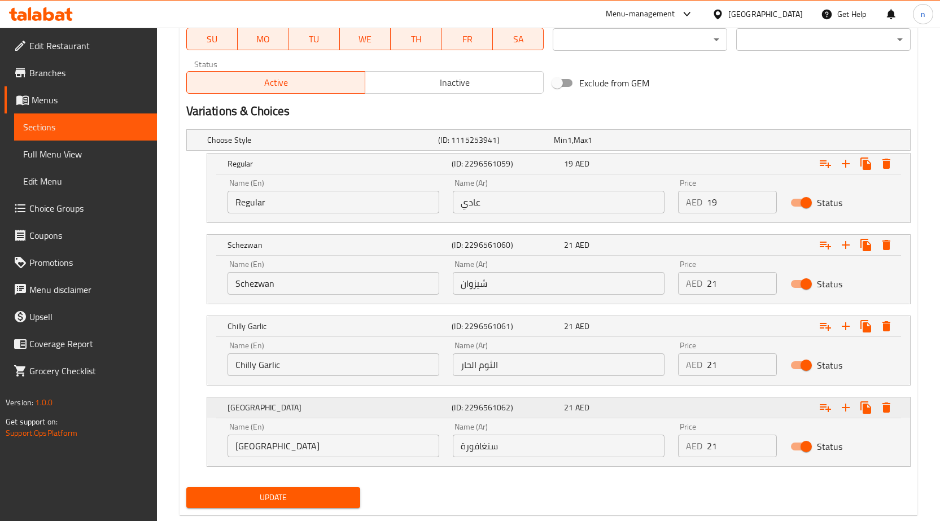
scroll to position [561, 0]
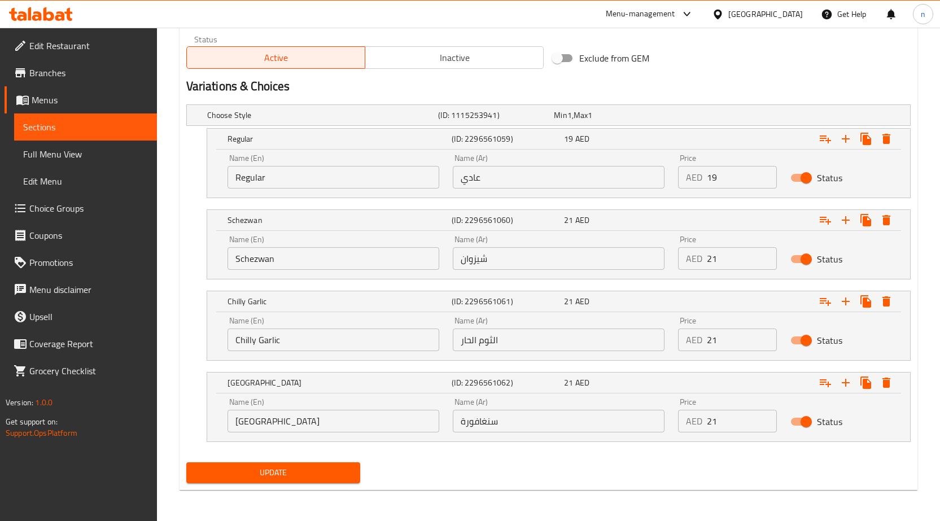
click at [496, 346] on input "الثوم الحار" at bounding box center [559, 340] width 212 height 23
click at [496, 346] on input "text" at bounding box center [559, 340] width 212 height 23
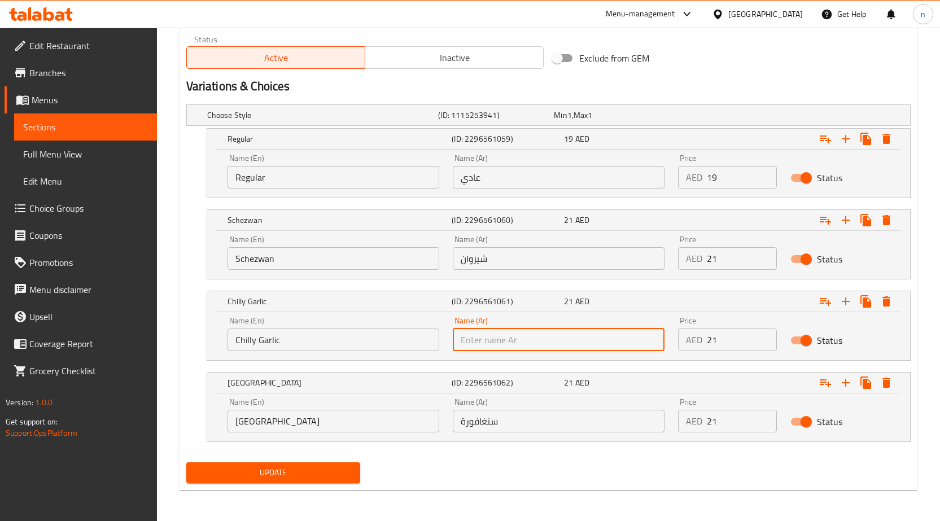
type input "[PERSON_NAME]"
click at [511, 463] on div "Update" at bounding box center [549, 473] width 734 height 30
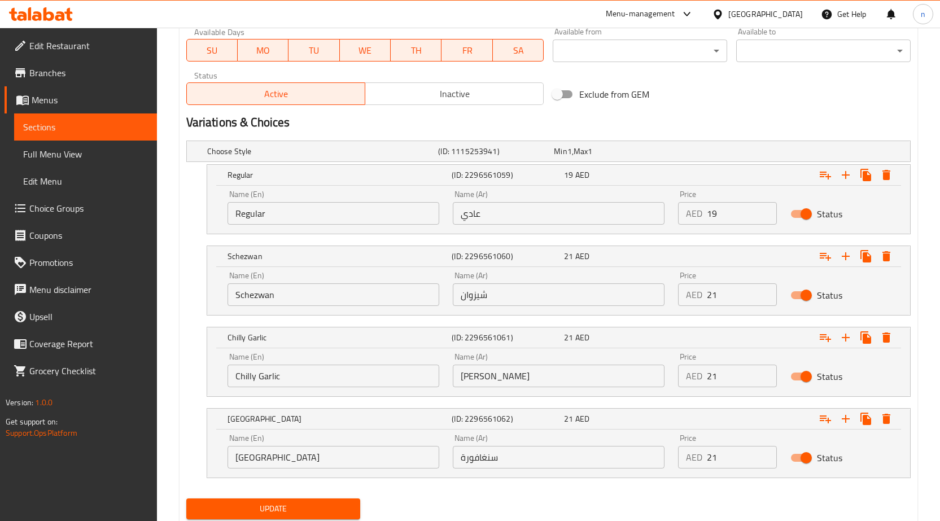
scroll to position [505, 0]
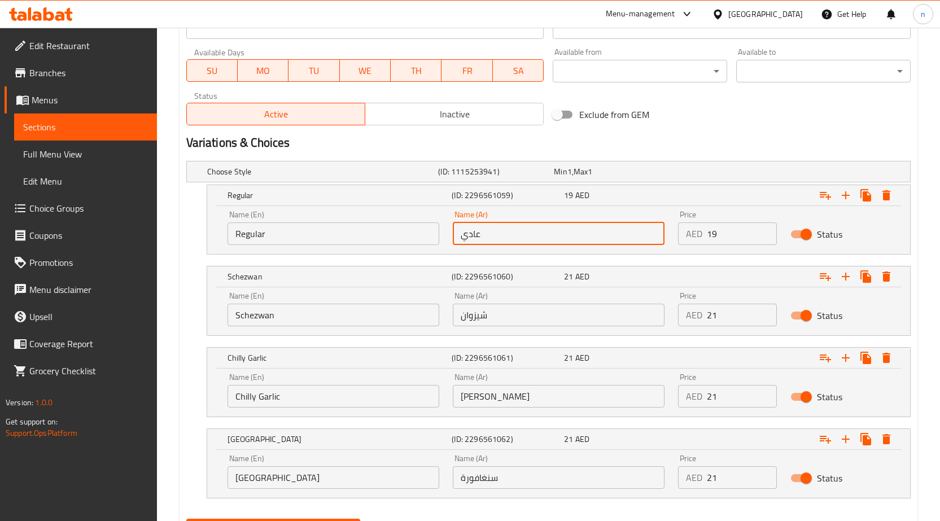
click at [502, 236] on input "عادي" at bounding box center [559, 234] width 212 height 23
drag, startPoint x: 502, startPoint y: 236, endPoint x: 504, endPoint y: 241, distance: 5.8
click at [504, 242] on input "عادي" at bounding box center [559, 234] width 212 height 23
click at [508, 249] on div "Name (Ar) عادي Name (Ar)" at bounding box center [558, 228] width 225 height 48
click at [513, 231] on input "عادي" at bounding box center [559, 234] width 212 height 23
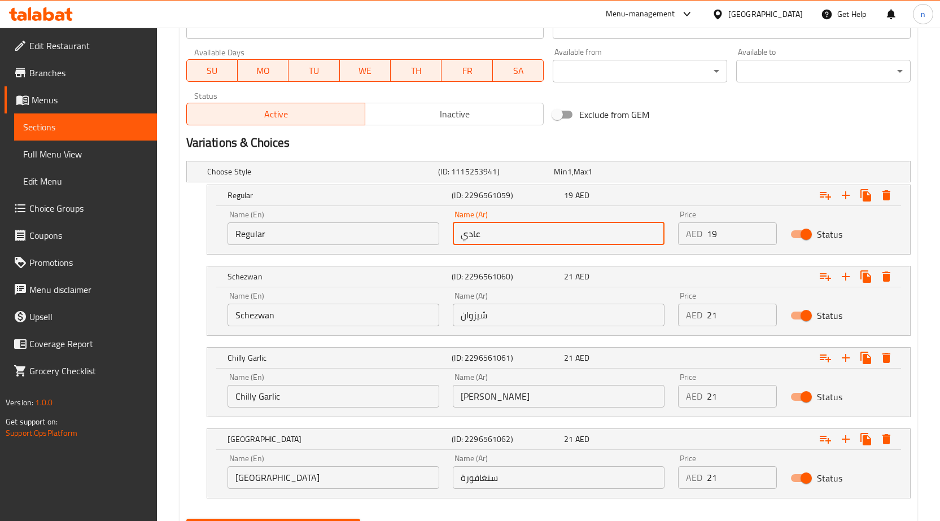
click at [513, 230] on input "عادي" at bounding box center [559, 234] width 212 height 23
click at [528, 236] on input "text" at bounding box center [559, 234] width 212 height 23
type input "ريج"
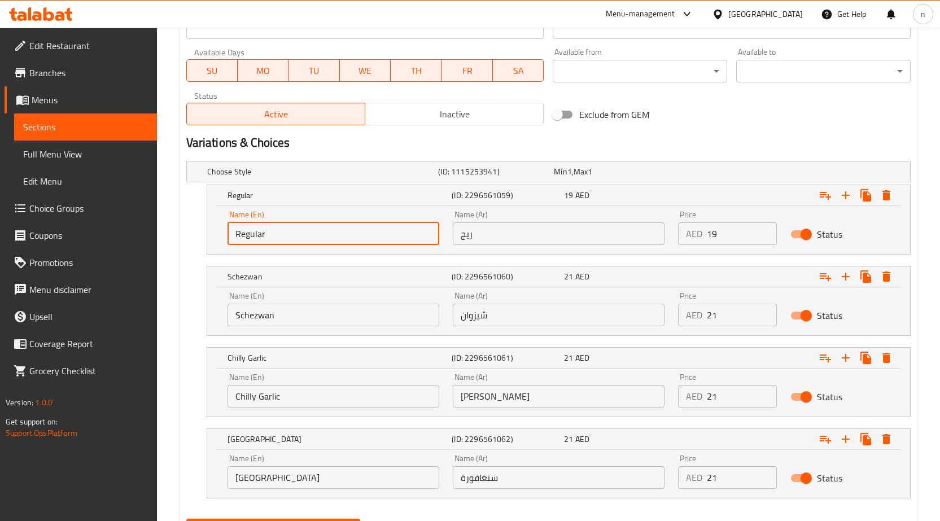
click at [367, 226] on input "Regular" at bounding box center [334, 234] width 212 height 23
click at [326, 237] on input "Regular" at bounding box center [334, 234] width 212 height 23
click at [326, 235] on input "Regular" at bounding box center [334, 234] width 212 height 23
click at [283, 234] on input "Regular" at bounding box center [334, 234] width 212 height 23
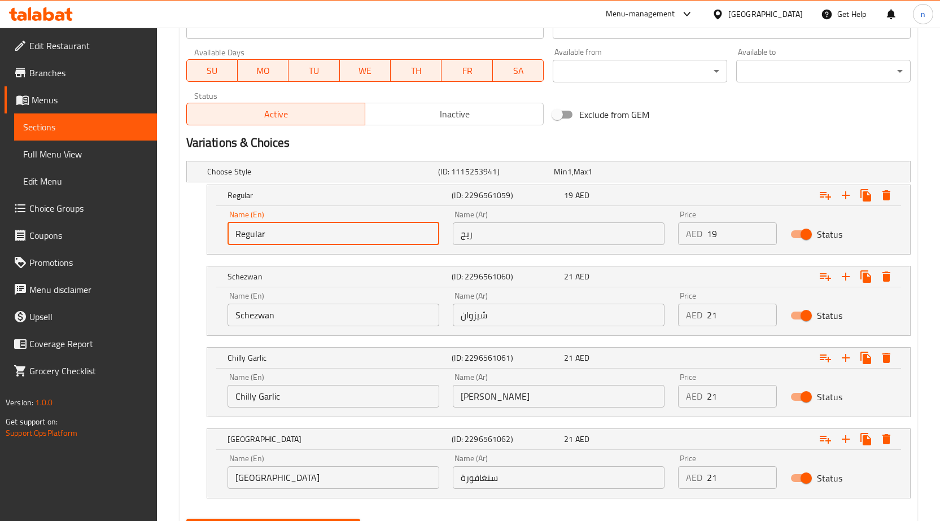
click at [282, 233] on input "Regular" at bounding box center [334, 234] width 212 height 23
click at [291, 238] on input "Regular" at bounding box center [334, 234] width 212 height 23
type input "Reg"
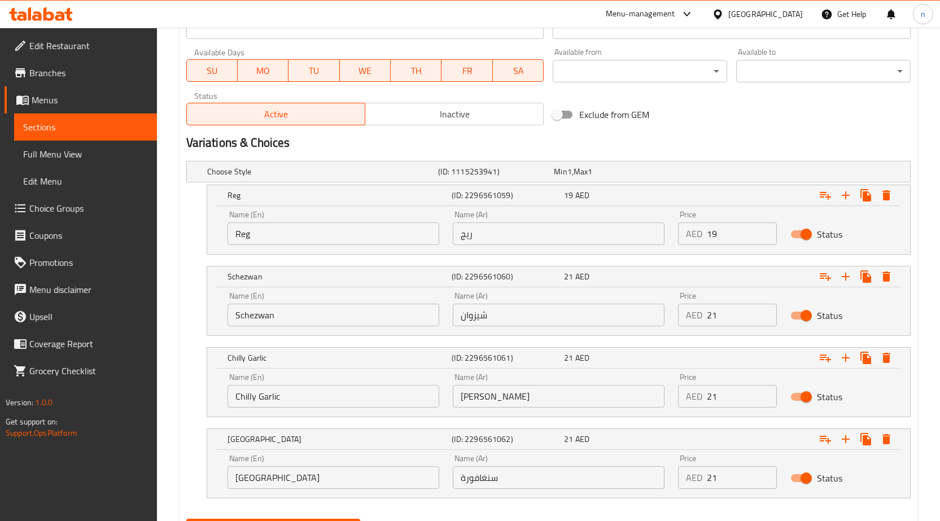
click at [608, 515] on div "Update" at bounding box center [549, 530] width 734 height 30
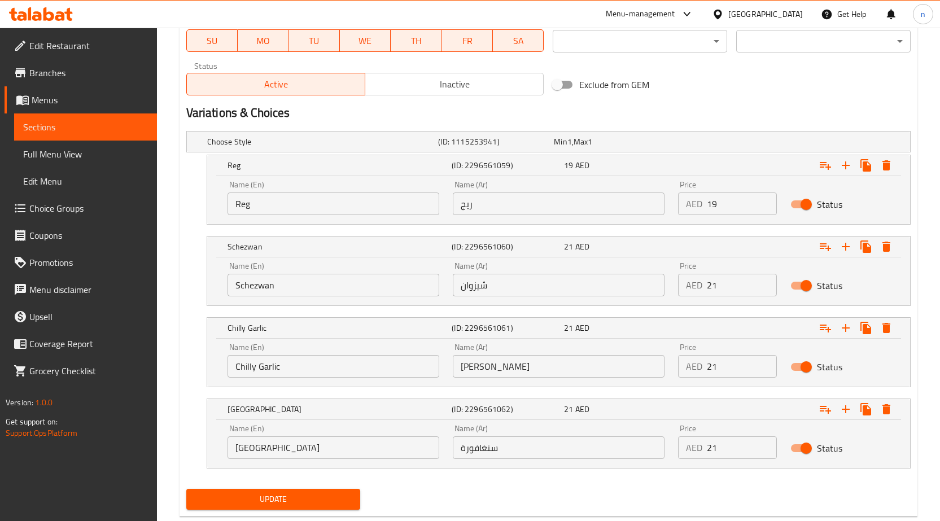
scroll to position [562, 0]
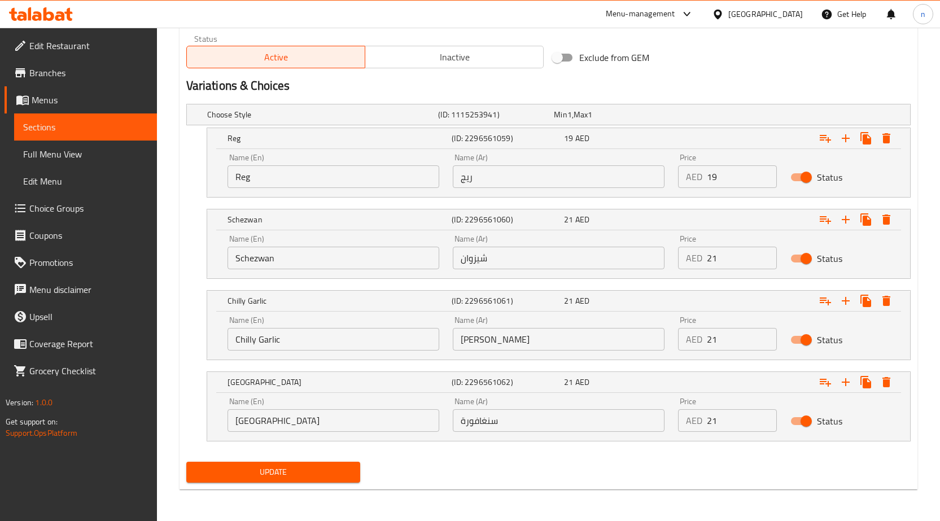
click at [328, 477] on span "Update" at bounding box center [273, 472] width 156 height 14
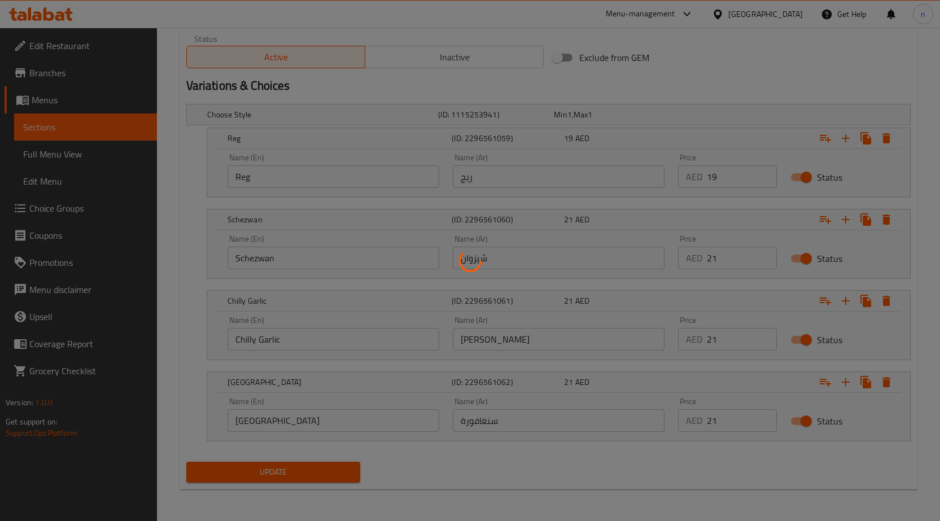
scroll to position [110, 0]
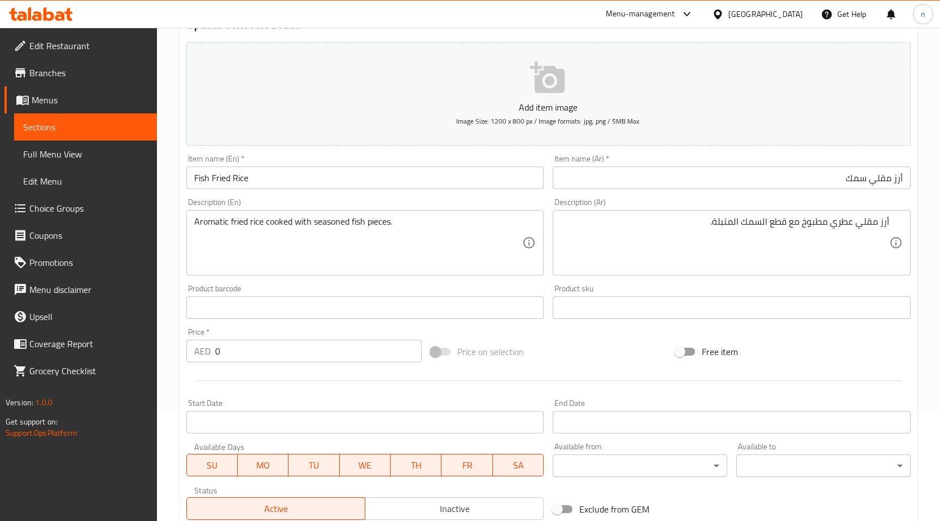
click at [582, 354] on div "Price on selection" at bounding box center [548, 352] width 245 height 31
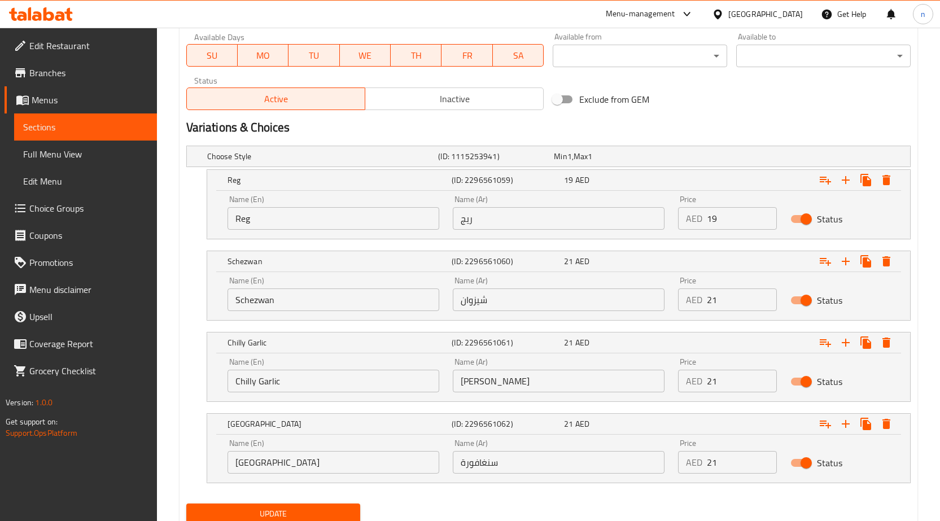
scroll to position [562, 0]
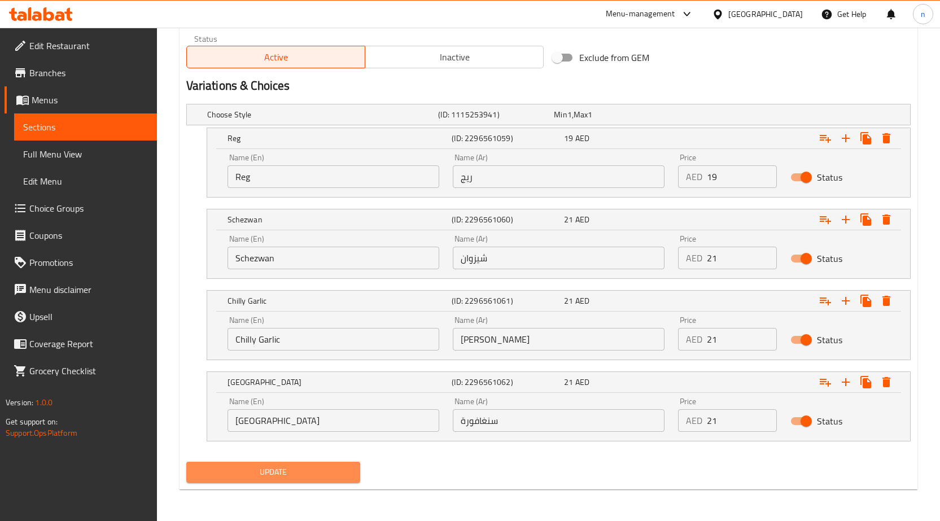
click at [325, 474] on span "Update" at bounding box center [273, 472] width 156 height 14
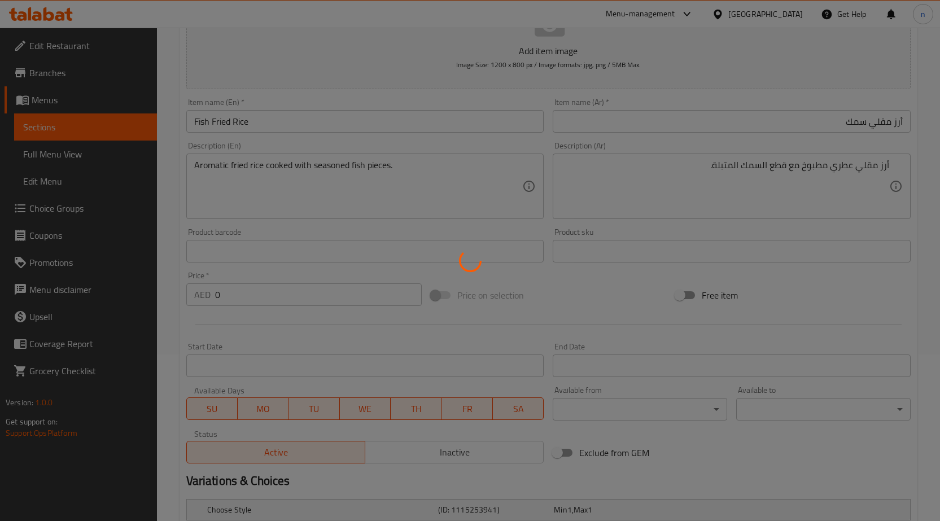
scroll to position [0, 0]
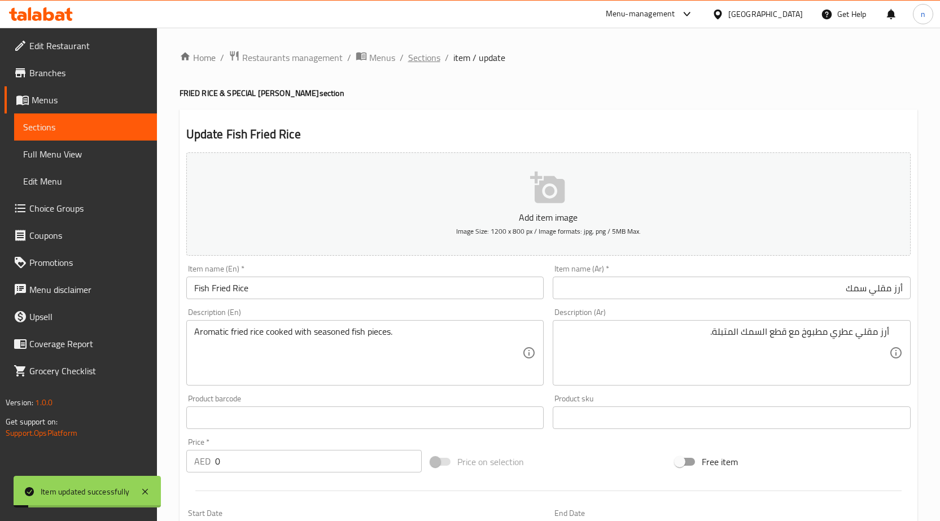
click at [423, 53] on span "Sections" at bounding box center [424, 58] width 32 height 14
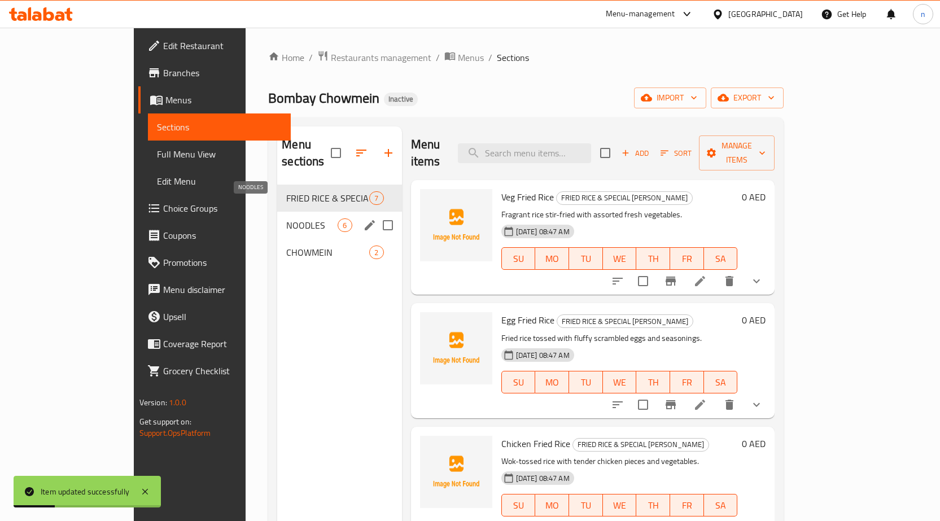
click at [286, 219] on span "NOODLES" at bounding box center [311, 226] width 51 height 14
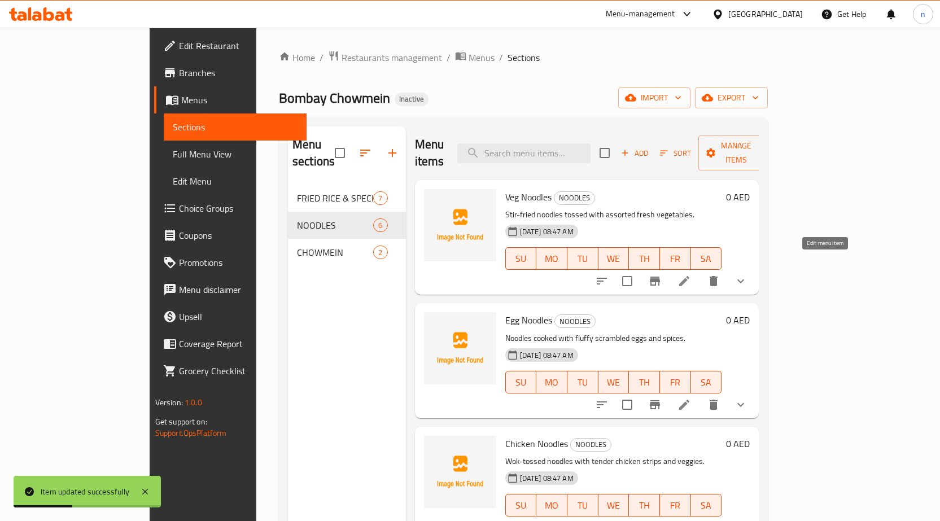
click at [690, 276] on icon at bounding box center [685, 281] width 10 height 10
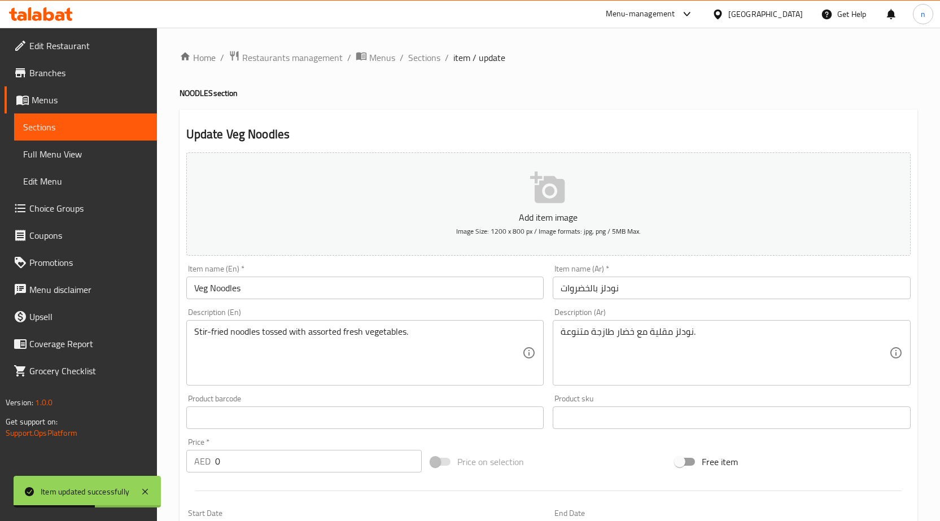
click at [638, 285] on input "نودلز بالخضروات" at bounding box center [732, 288] width 358 height 23
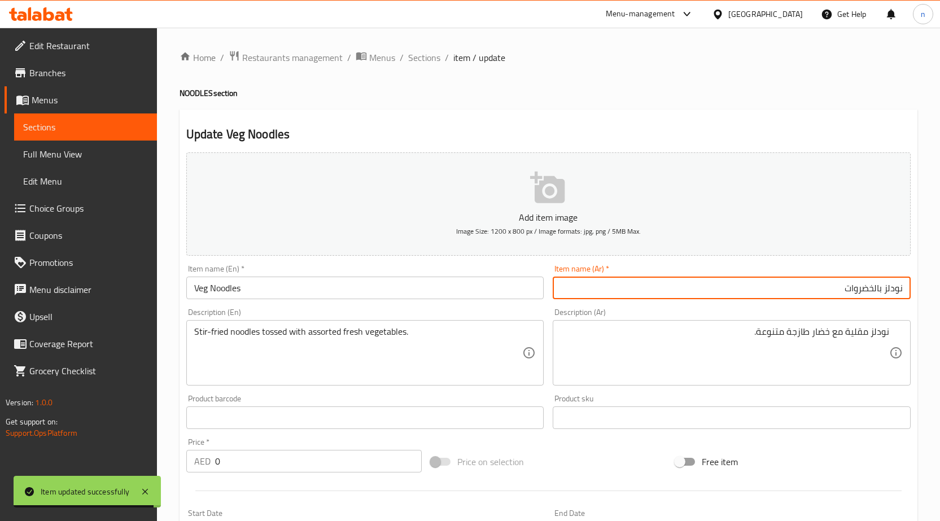
click at [870, 291] on input "نودلز بالخضروات" at bounding box center [732, 288] width 358 height 23
type input "نودلز فيج"
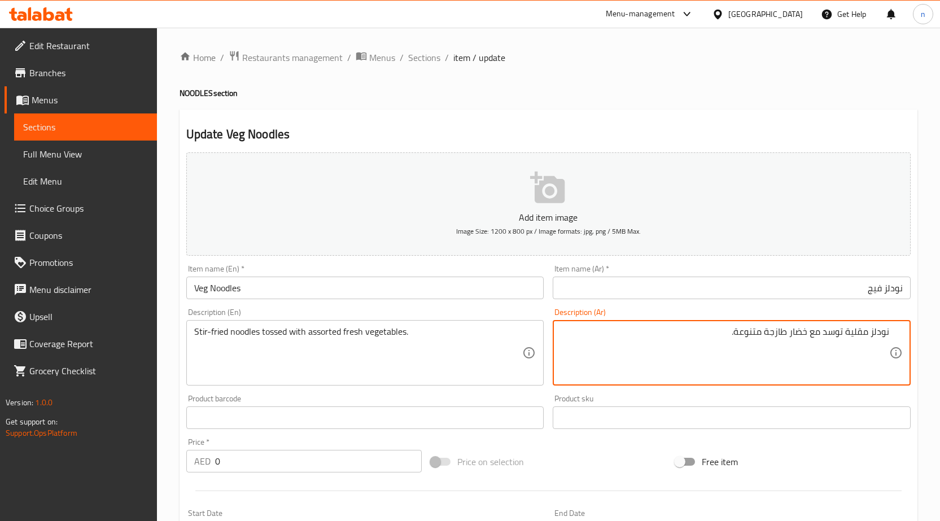
click at [754, 336] on textarea "نودلز مقلية توسد مع خضار طازجة متنوعة." at bounding box center [725, 353] width 329 height 54
click at [779, 333] on textarea "نودلز مقلية توسد مع خضار طازجة متنوعة." at bounding box center [725, 353] width 329 height 54
click at [805, 333] on textarea "نودلز مقلية توسد مع خضار طازجة متنوعة." at bounding box center [725, 353] width 329 height 54
click at [820, 336] on textarea "نودلز مقلية توسد مع خضار طازجة متنوعة." at bounding box center [725, 353] width 329 height 54
click at [836, 339] on textarea "نودلز مقلية توسد مع خضار طازجة متنوعة." at bounding box center [725, 353] width 329 height 54
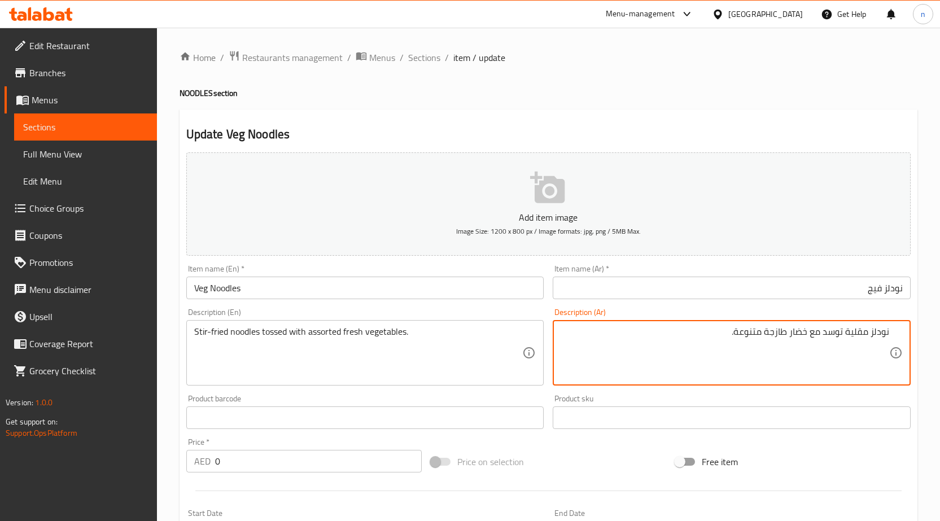
click at [864, 338] on textarea "نودلز مقلية توسد مع خضار طازجة متنوعة." at bounding box center [725, 353] width 329 height 54
click at [877, 337] on textarea "نودلز مقلية توسد مع خضار طازجة متنوعة." at bounding box center [725, 353] width 329 height 54
type textarea "نودلز مقلية توسد مع خضار طازجة متنوعة."
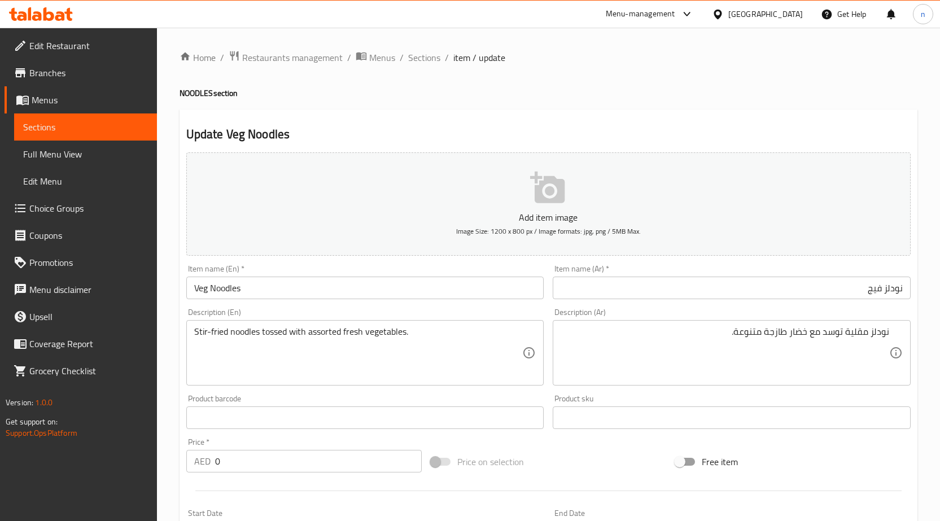
click at [602, 452] on div "Price on selection" at bounding box center [548, 462] width 245 height 31
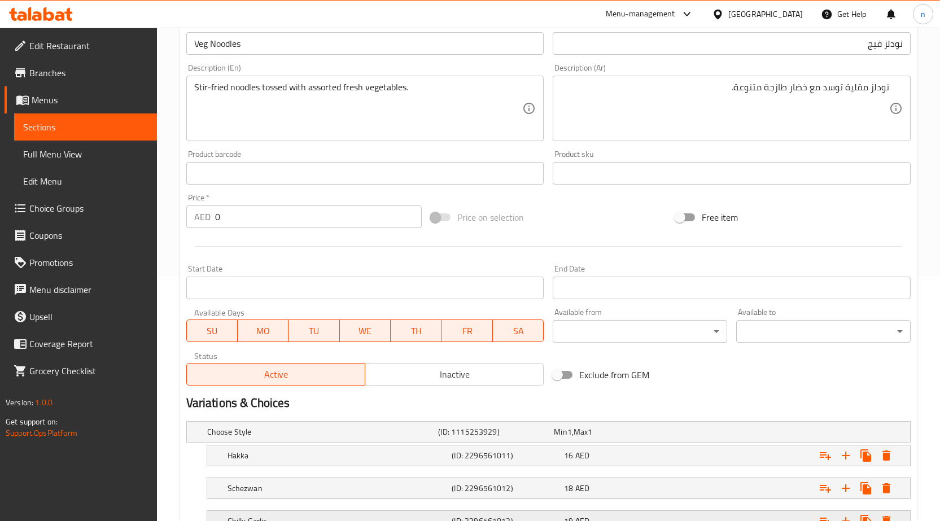
scroll to position [339, 0]
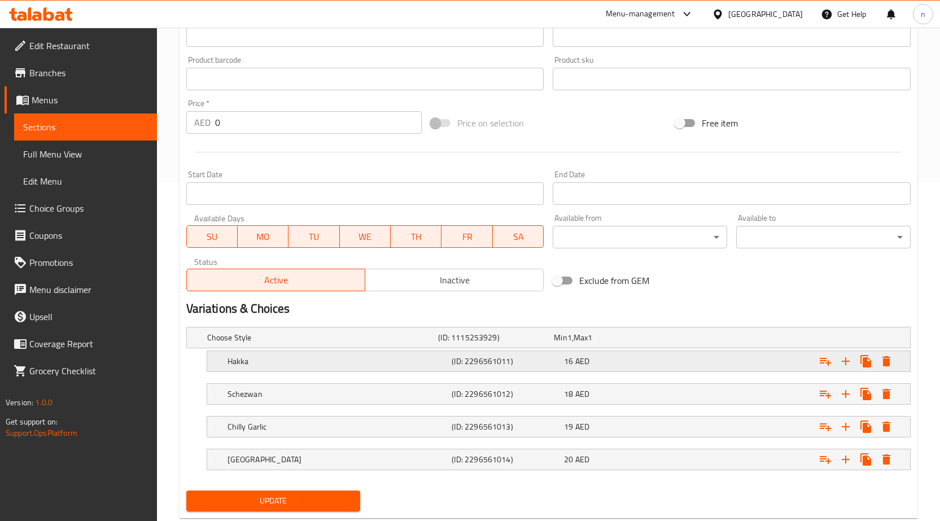
click at [627, 363] on div "16 AED" at bounding box center [618, 361] width 108 height 11
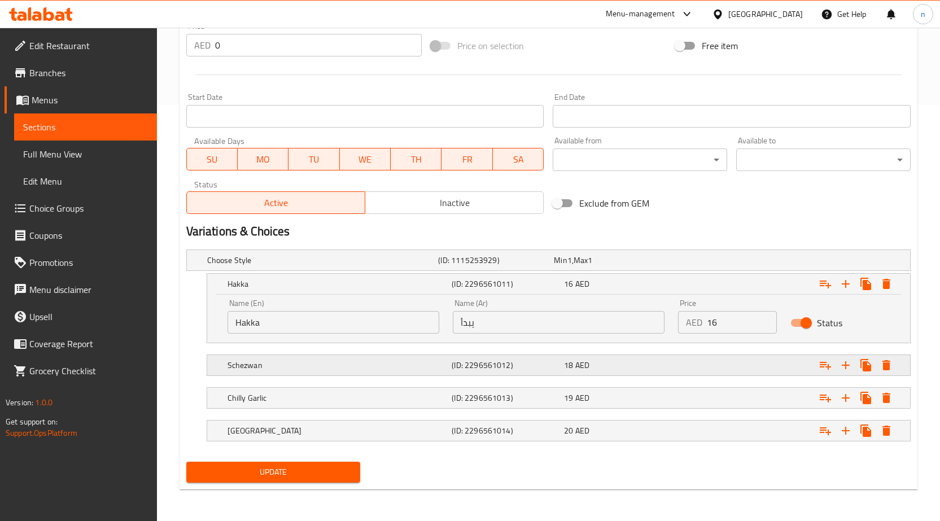
click at [646, 363] on div "18 AED" at bounding box center [618, 365] width 108 height 11
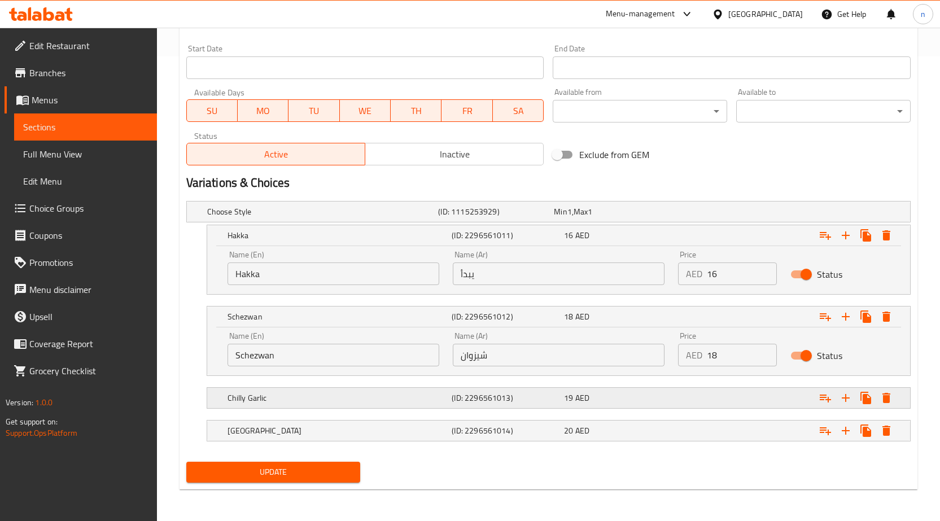
click at [644, 389] on div "Chilly Garlic (ID: 2296561013) 19 AED" at bounding box center [562, 398] width 674 height 25
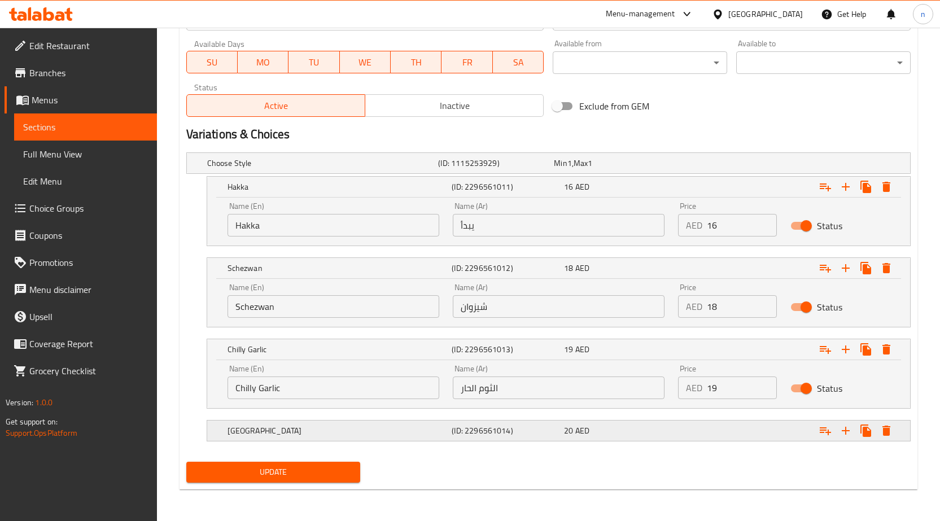
click at [646, 428] on div "20 AED" at bounding box center [618, 430] width 108 height 11
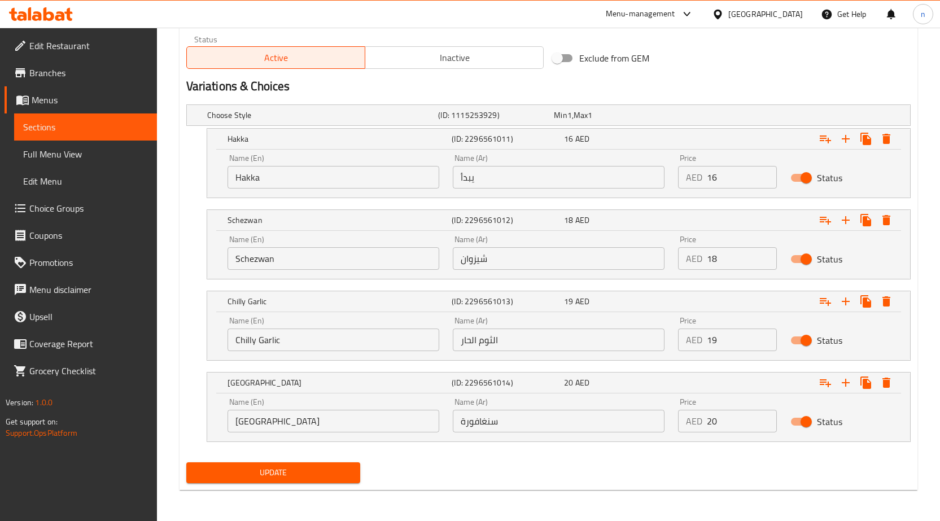
scroll to position [562, 0]
click at [500, 345] on input "الثوم الحار" at bounding box center [559, 339] width 212 height 23
click at [502, 343] on input "الثوم الحار" at bounding box center [559, 339] width 212 height 23
click at [504, 344] on input "الثوم الحار" at bounding box center [559, 339] width 212 height 23
click at [505, 346] on input "الثوم الحار" at bounding box center [559, 339] width 212 height 23
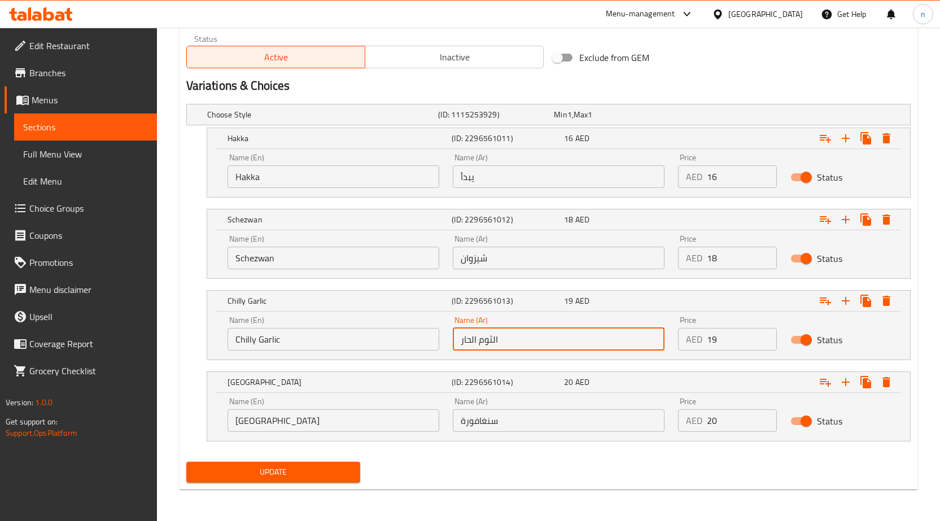
click at [506, 345] on input "الثوم الحار" at bounding box center [559, 339] width 212 height 23
click at [506, 345] on input "text" at bounding box center [559, 339] width 212 height 23
type input "[PERSON_NAME]"
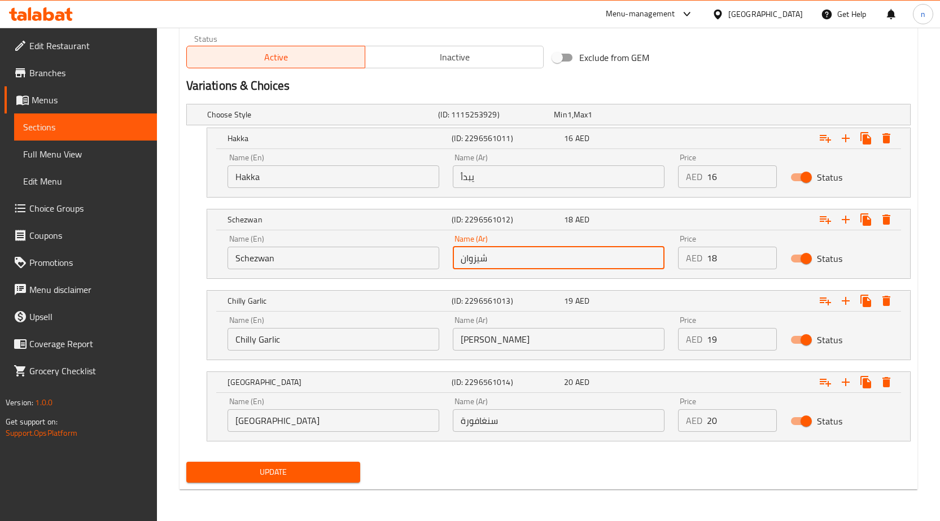
click at [521, 268] on input "شيزوان" at bounding box center [559, 258] width 212 height 23
click at [244, 172] on input "Hakka" at bounding box center [334, 176] width 212 height 23
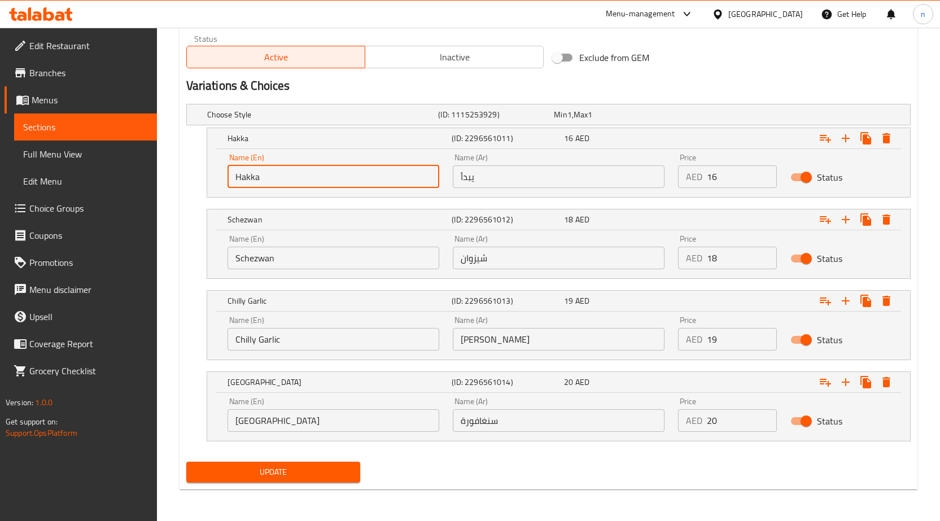
click at [244, 172] on input "Hakka" at bounding box center [334, 176] width 212 height 23
click at [505, 176] on input "يبدأ" at bounding box center [559, 176] width 212 height 23
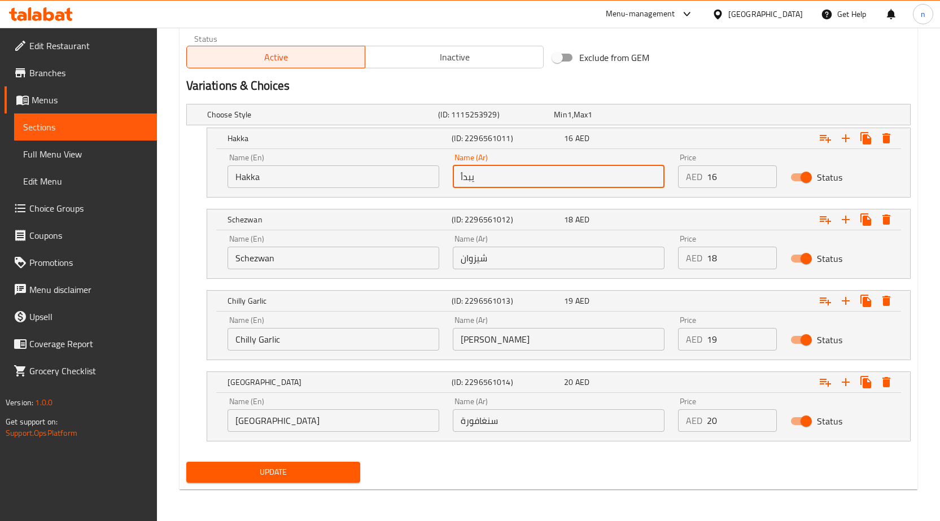
click at [505, 176] on input "يبدأ" at bounding box center [559, 176] width 212 height 23
paste input "اكا"
type input "هاكا"
click at [359, 463] on button "Update" at bounding box center [273, 472] width 175 height 21
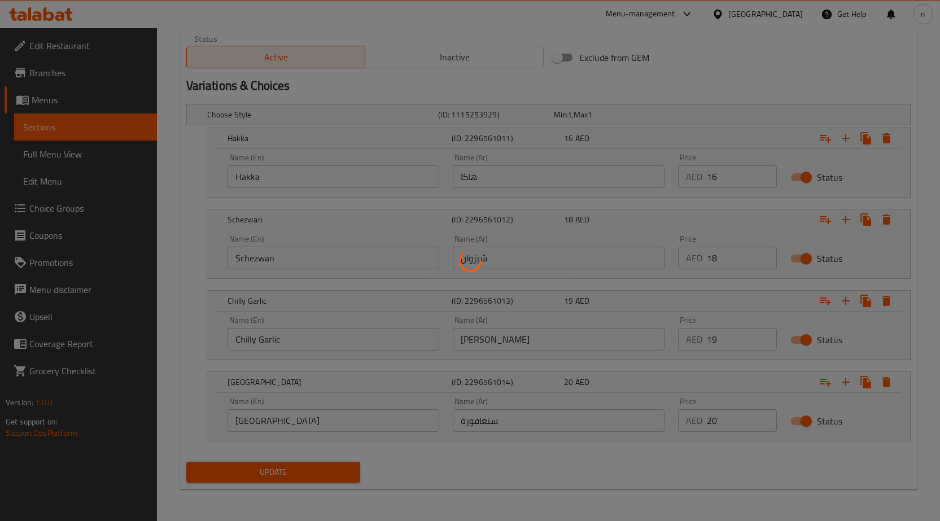
click at [334, 468] on div at bounding box center [470, 260] width 940 height 521
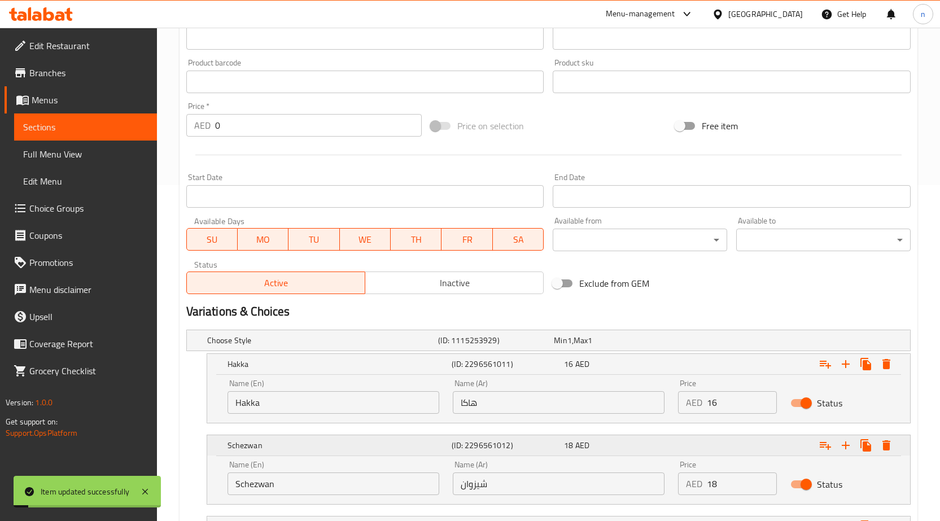
scroll to position [0, 0]
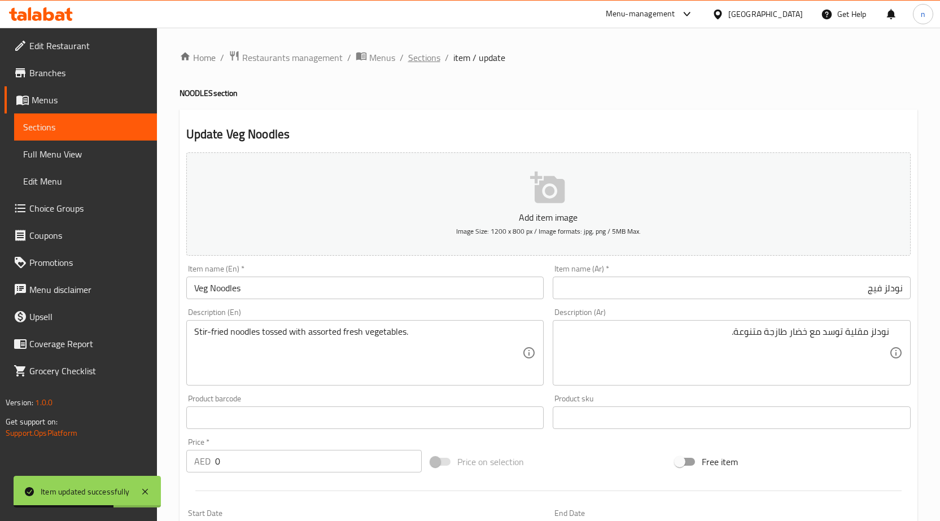
click at [435, 56] on span "Sections" at bounding box center [424, 58] width 32 height 14
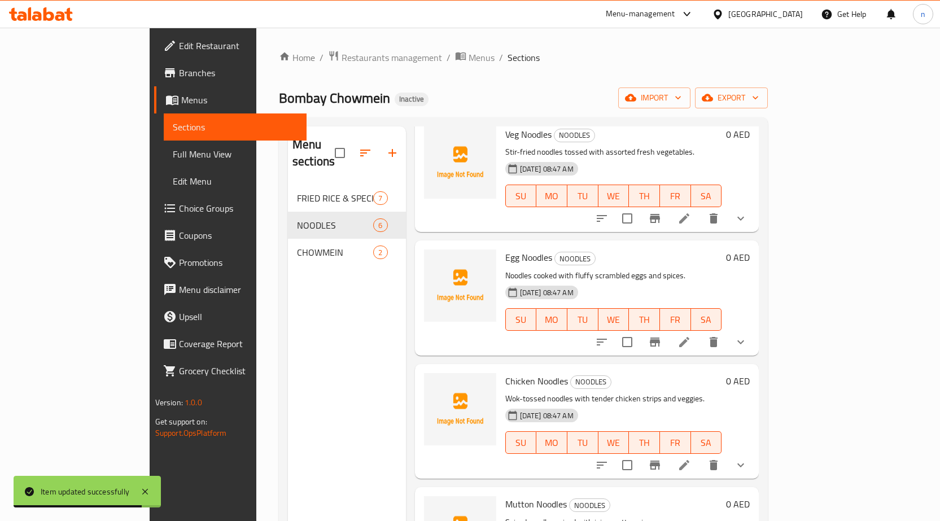
scroll to position [113, 0]
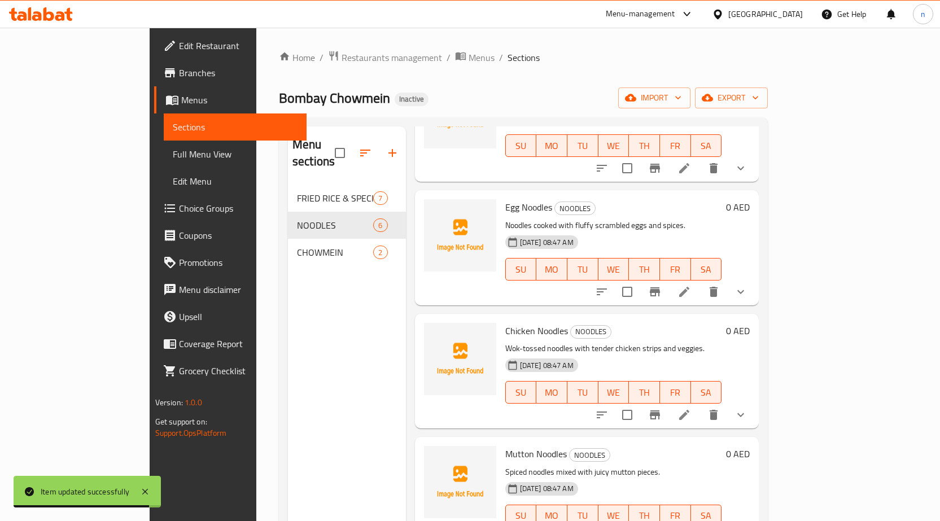
click at [691, 285] on icon at bounding box center [685, 292] width 14 height 14
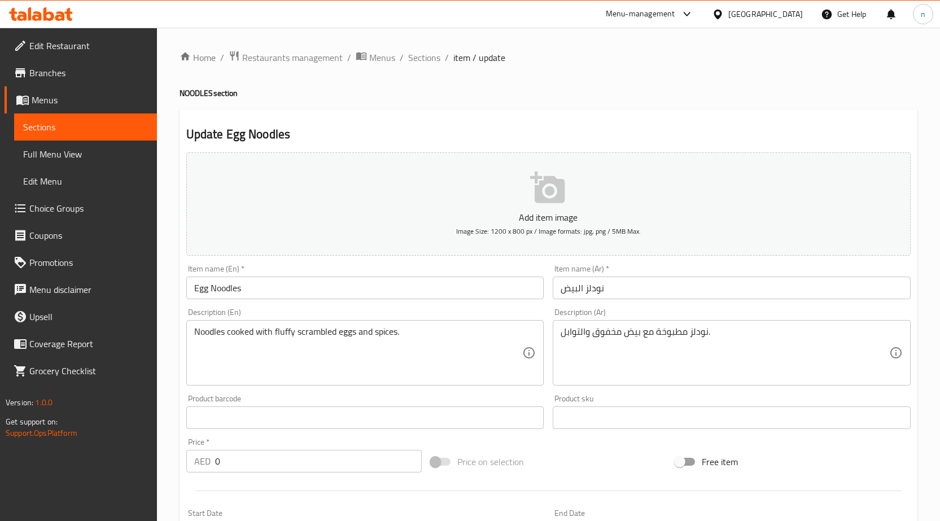
click at [589, 291] on input "نودلز البيض" at bounding box center [732, 288] width 358 height 23
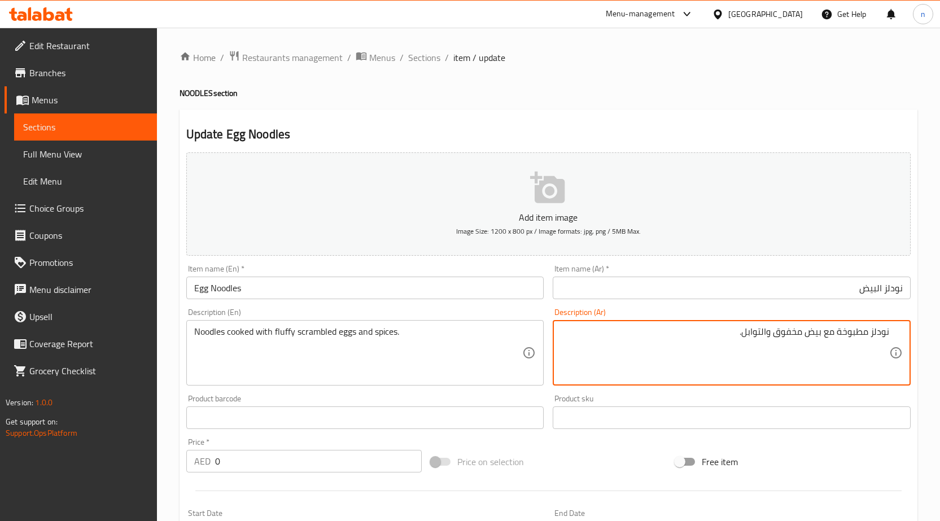
click at [774, 339] on textarea "نودلز مطبوخة مع بيض مخفوق والتوابل." at bounding box center [725, 353] width 329 height 54
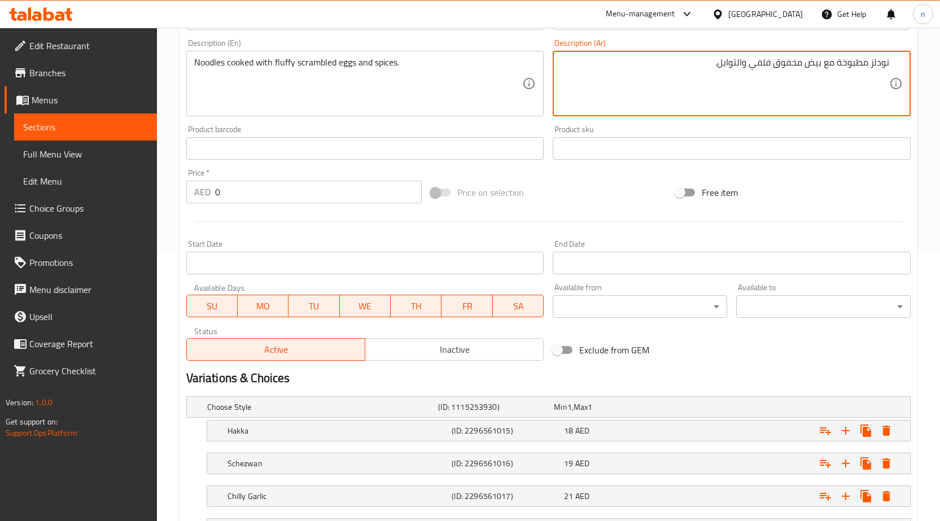
scroll to position [368, 0]
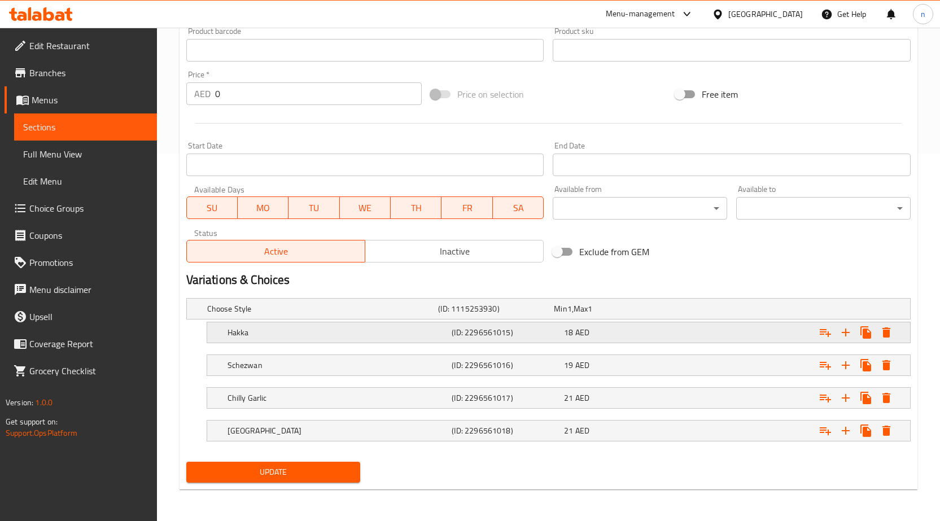
type textarea "نودلز مطبوخة مع بيض مخفوق فلفي والتوابل."
click at [526, 331] on h5 "(ID: 2296561015)" at bounding box center [506, 332] width 108 height 11
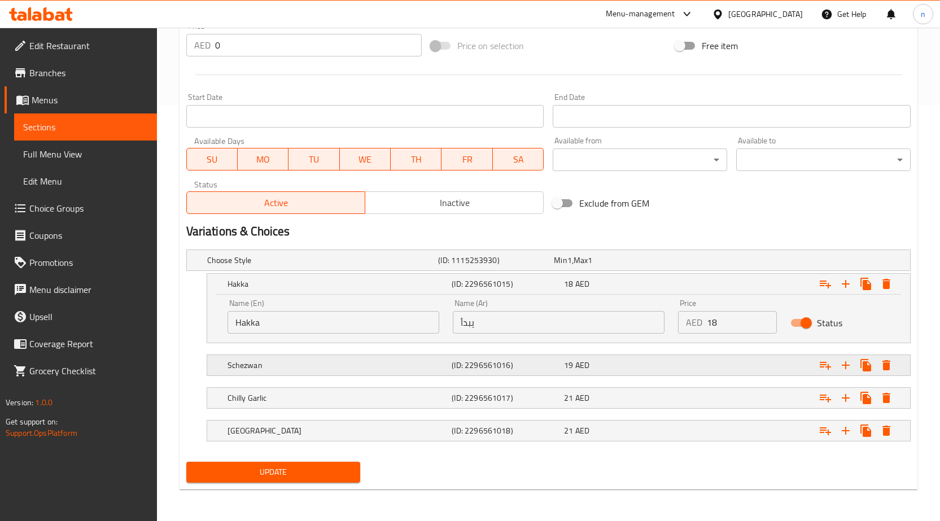
click at [519, 355] on div "Schezwan (ID: 2296561016) 19 AED" at bounding box center [562, 365] width 674 height 25
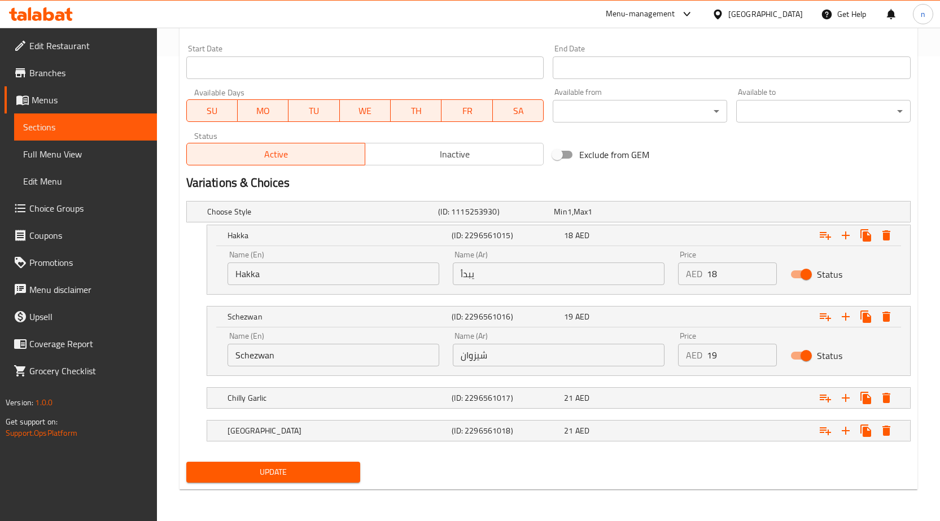
click at [525, 385] on nav at bounding box center [548, 382] width 725 height 9
click at [524, 394] on h5 "(ID: 2296561017)" at bounding box center [506, 398] width 108 height 11
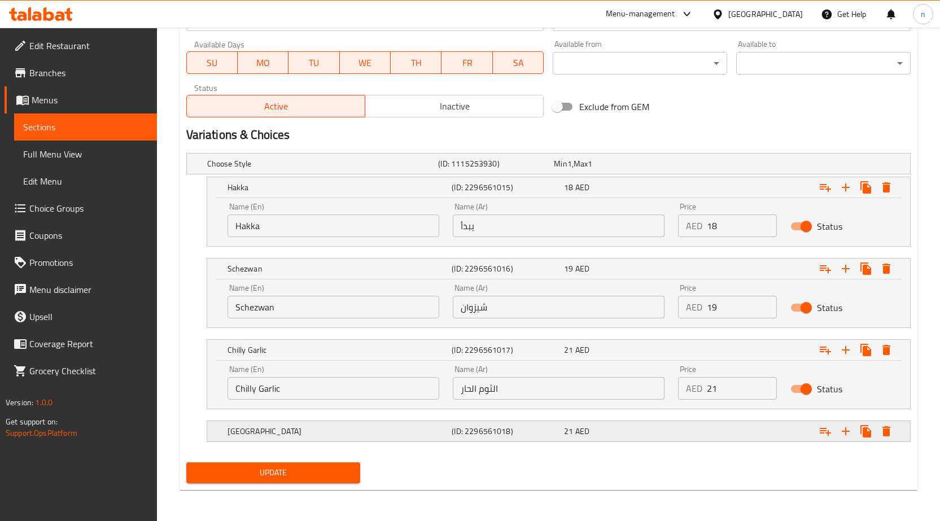
click at [559, 428] on h5 "(ID: 2296561018)" at bounding box center [506, 431] width 108 height 11
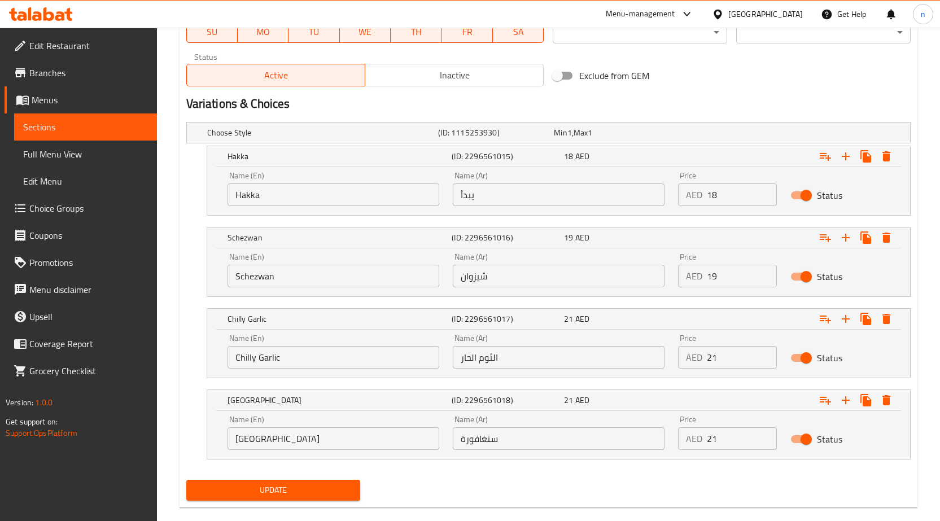
scroll to position [562, 0]
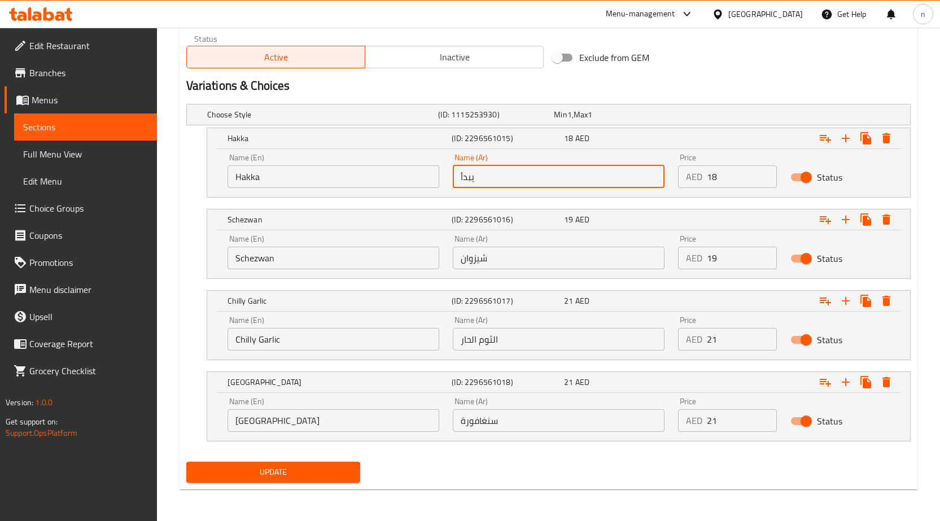
click at [522, 172] on input "يبدأ" at bounding box center [559, 176] width 212 height 23
click at [521, 172] on input "text" at bounding box center [559, 176] width 212 height 23
paste input "هاكا"
type input "هاكا"
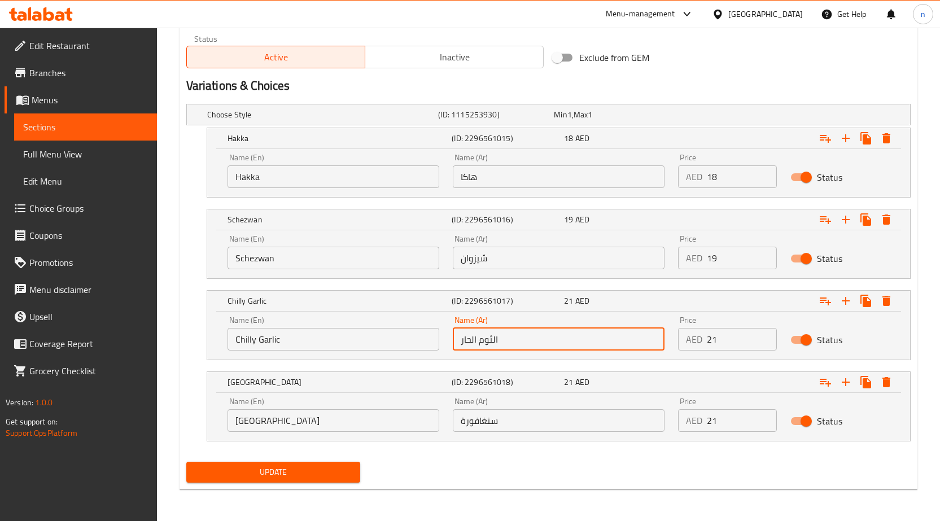
click at [508, 336] on input "الثوم الحار" at bounding box center [559, 339] width 212 height 23
click at [506, 336] on input "text" at bounding box center [559, 339] width 212 height 23
type input "[PERSON_NAME]"
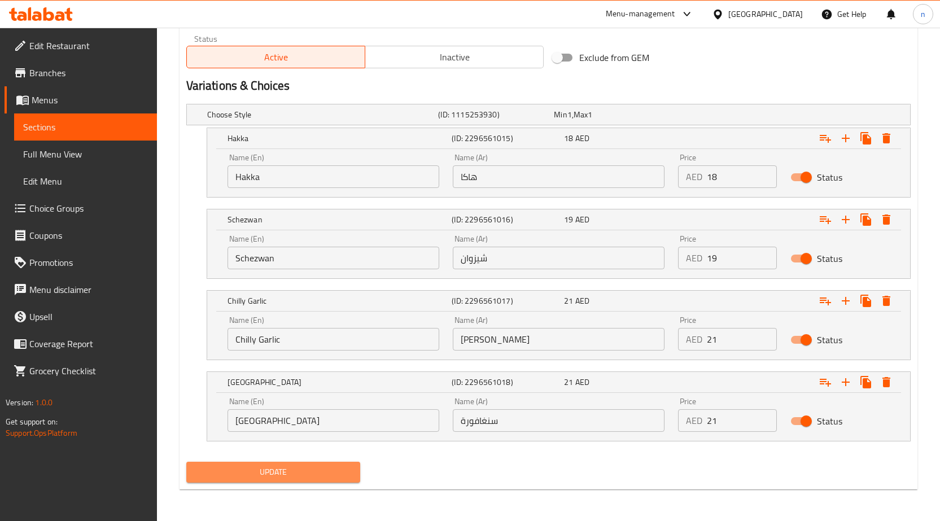
click at [321, 478] on span "Update" at bounding box center [273, 472] width 156 height 14
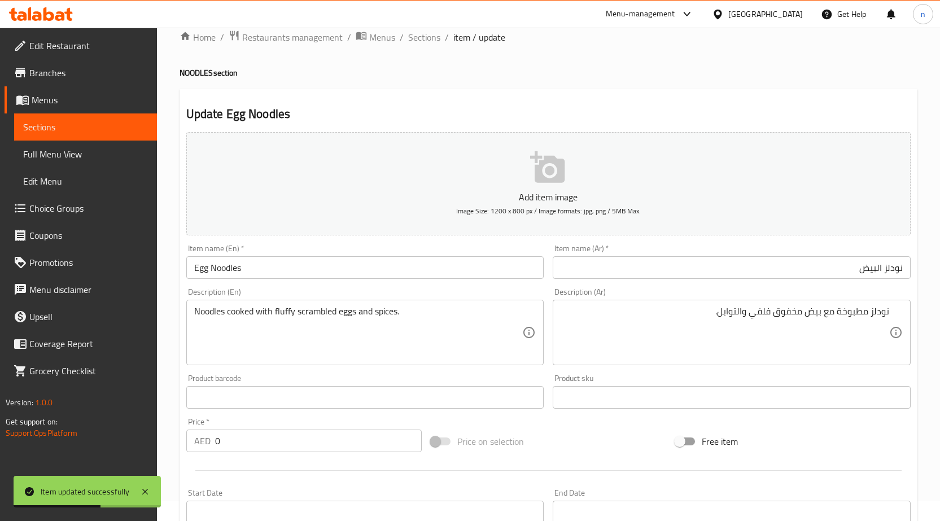
scroll to position [0, 0]
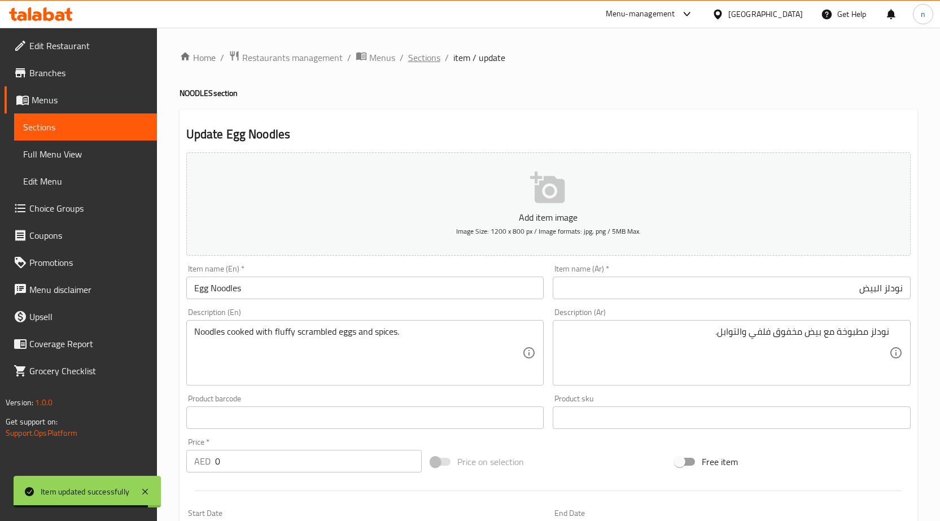
click at [418, 55] on span "Sections" at bounding box center [424, 58] width 32 height 14
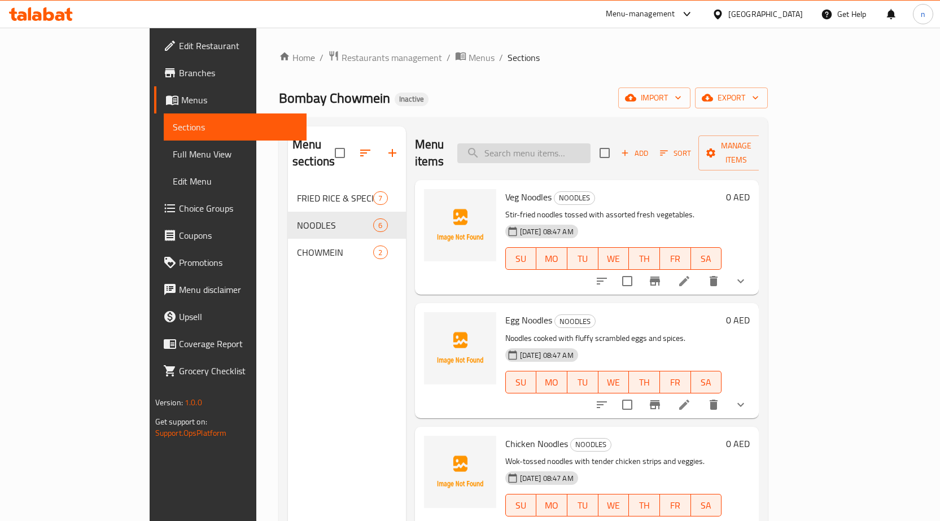
click at [576, 152] on input "search" at bounding box center [524, 153] width 133 height 20
paste input "Chicken Noodles"
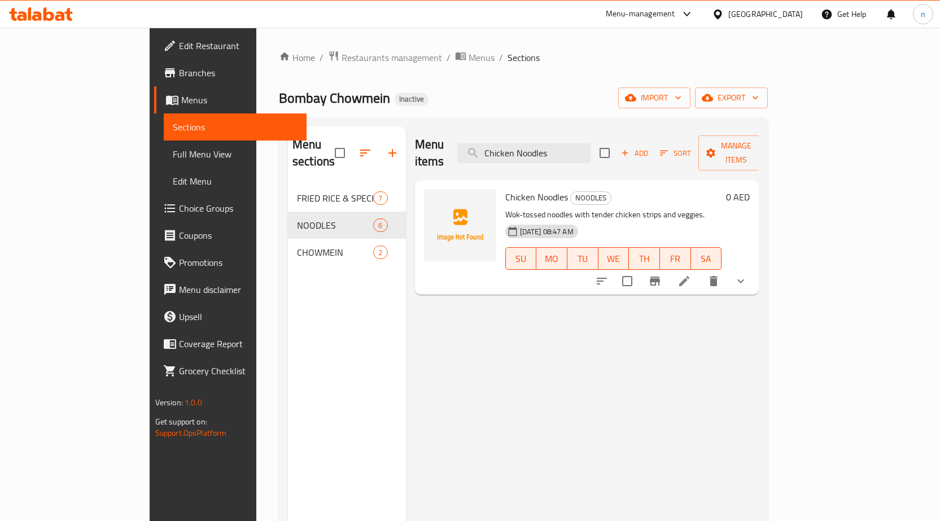
type input "Chicken Noodles"
click at [691, 275] on icon at bounding box center [685, 282] width 14 height 14
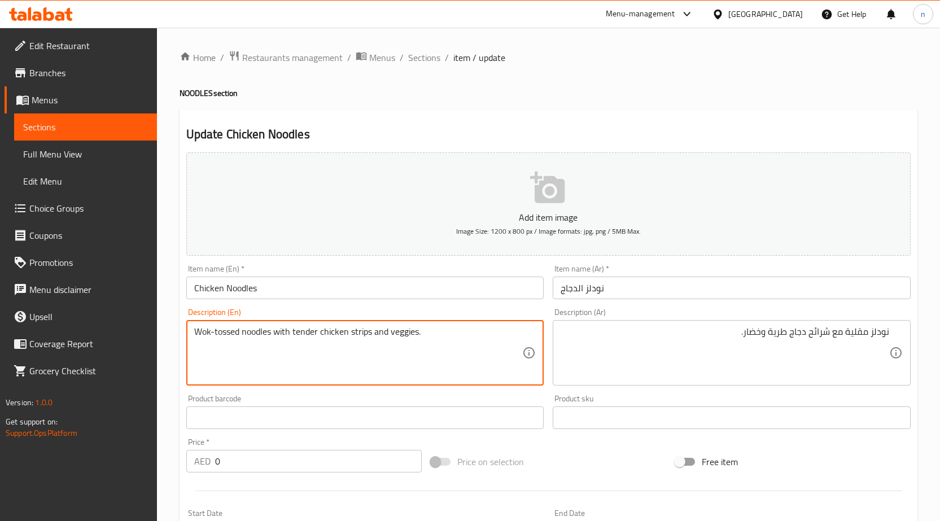
drag, startPoint x: 194, startPoint y: 332, endPoint x: 236, endPoint y: 339, distance: 42.0
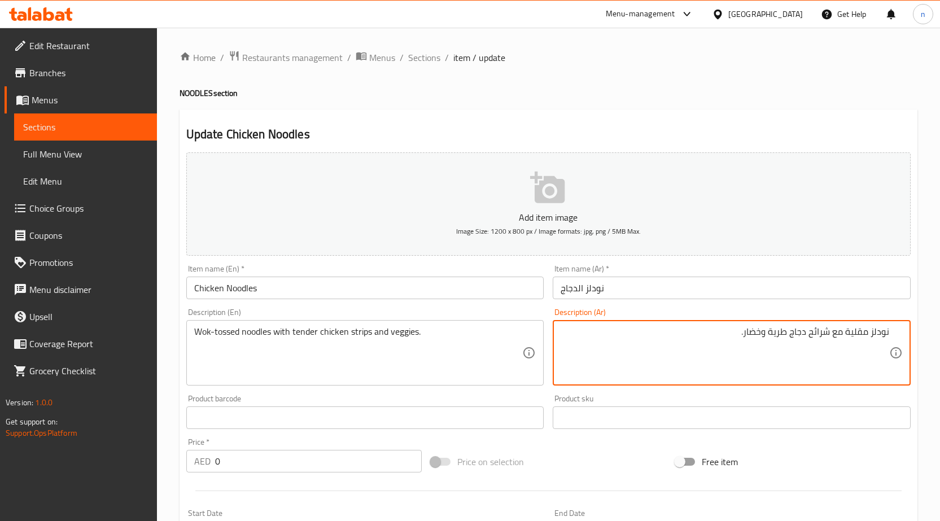
drag, startPoint x: 867, startPoint y: 333, endPoint x: 845, endPoint y: 333, distance: 22.0
click at [761, 338] on textarea "نودلز توسد في مقلاة ووك مع شرائح دجاج طرية وخضار." at bounding box center [725, 353] width 329 height 54
click at [700, 338] on textarea "نودلز توسد في مقلاة ووك مع ستربس دجاج طرية وخضار." at bounding box center [725, 353] width 329 height 54
click at [698, 336] on textarea "نودلز توسد في مقلاة ووك مع ستربس دجاج طرية وخضار." at bounding box center [725, 353] width 329 height 54
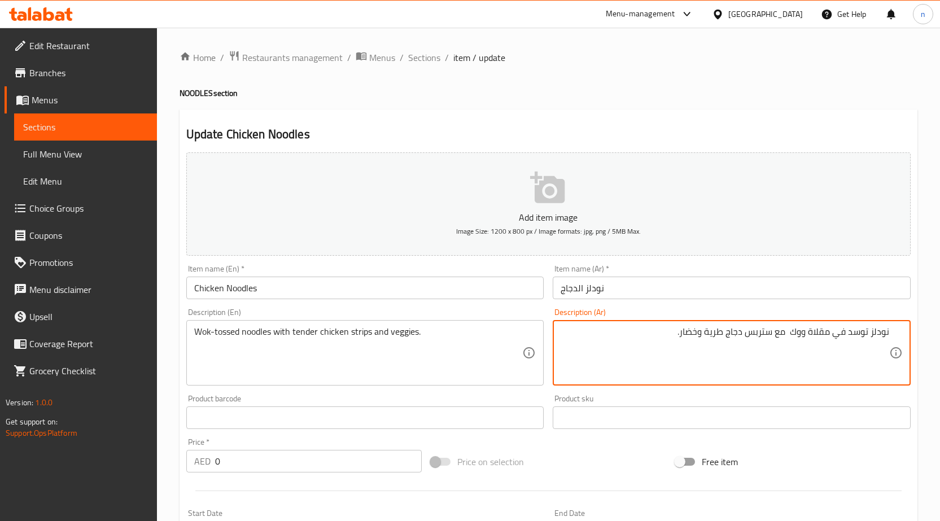
click at [698, 336] on textarea "نودلز توسد في مقلاة ووك مع ستربس دجاج طرية وخضار." at bounding box center [725, 353] width 329 height 54
click at [789, 338] on textarea "نودلز توسد في مقلاة ووك مع ستربس دجاج طرية وخضرة." at bounding box center [725, 353] width 329 height 54
type textarea "نودلز توسد في مقلاة ووك مع ستربس دجاج طرية وخضرة."
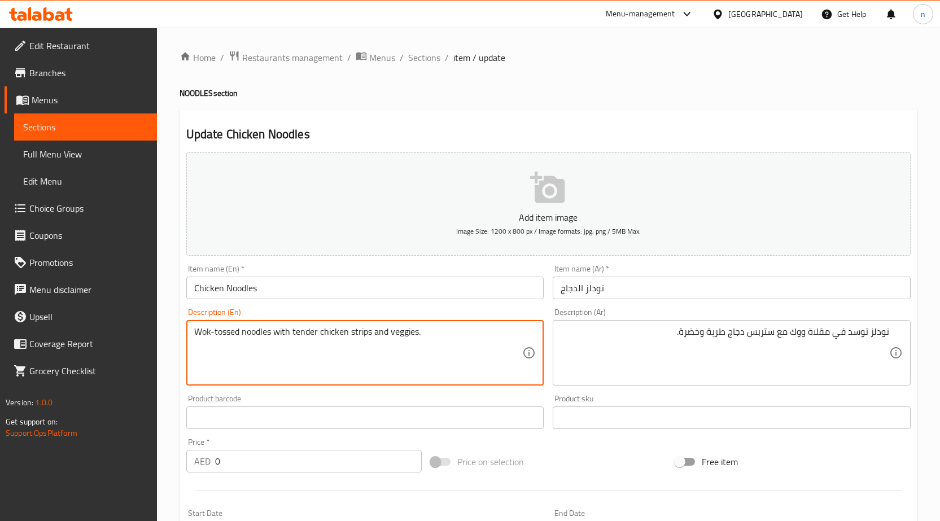
click at [195, 332] on textarea "Wok-tossed noodles with tender chicken strips and veggies." at bounding box center [358, 353] width 329 height 54
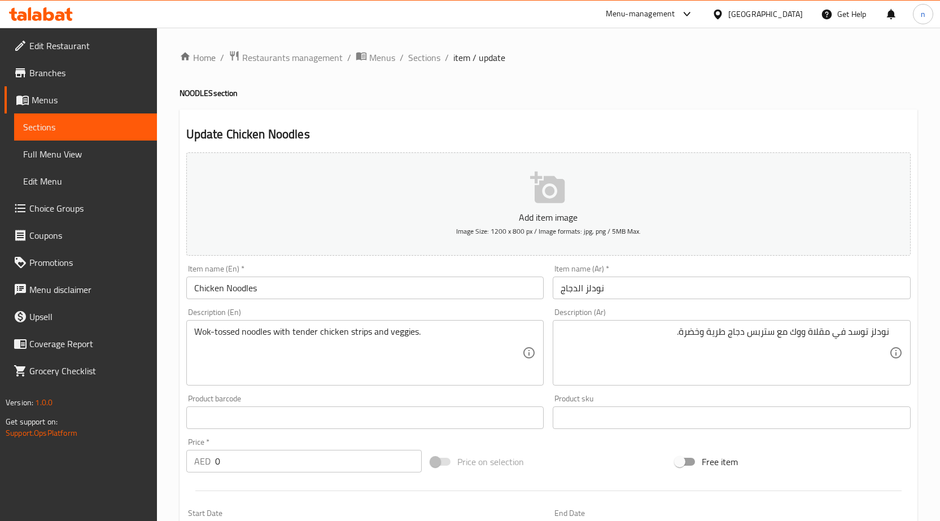
click at [579, 455] on div "Price on selection" at bounding box center [548, 462] width 245 height 31
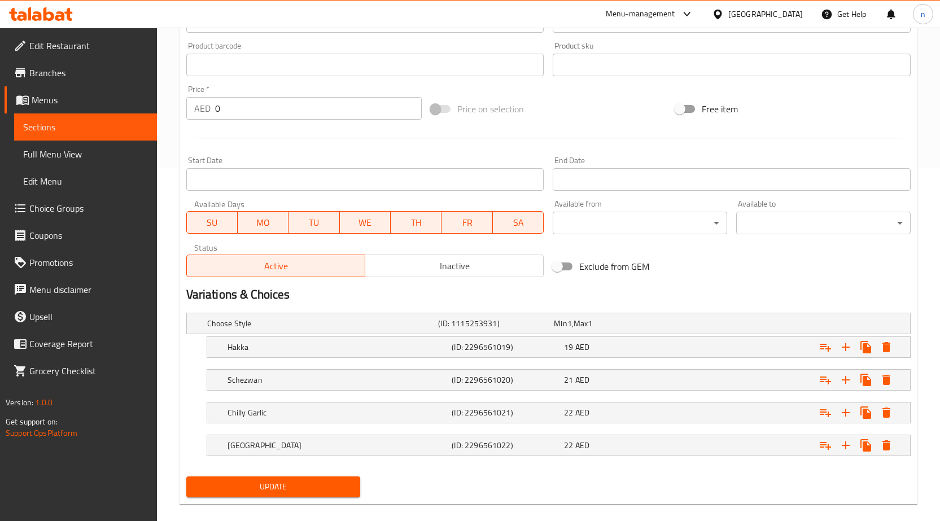
scroll to position [368, 0]
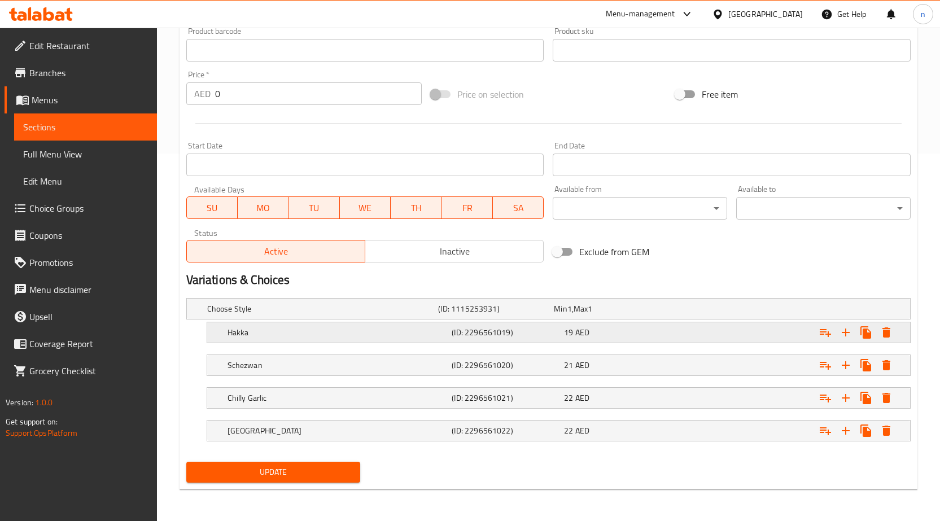
click at [430, 330] on h5 "Hakka" at bounding box center [338, 332] width 220 height 11
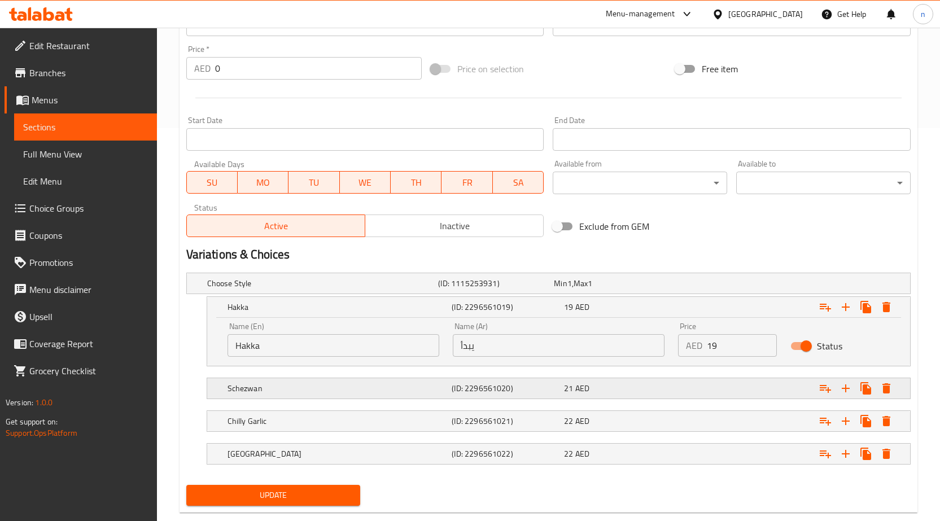
scroll to position [416, 0]
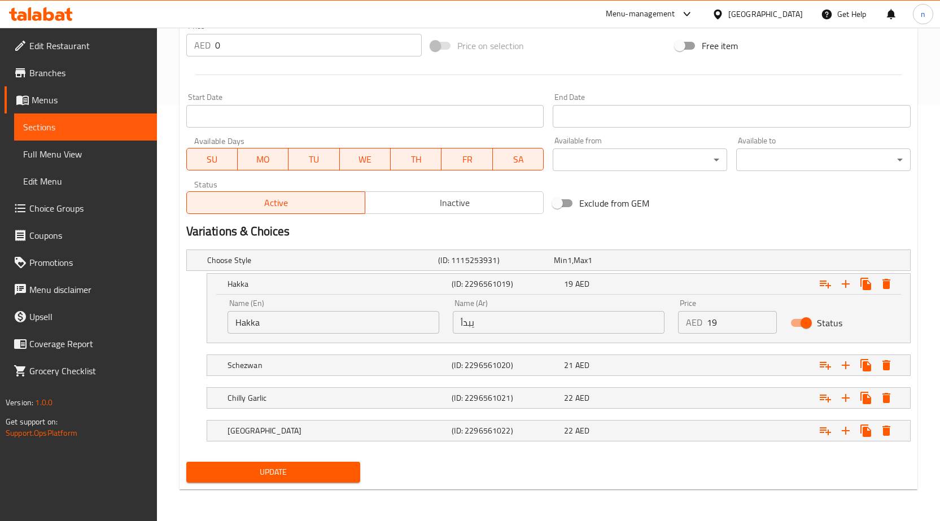
click at [483, 325] on input "يبدأ" at bounding box center [559, 322] width 212 height 23
type input "هاكا"
click at [535, 360] on h5 "(ID: 2296561020)" at bounding box center [506, 365] width 108 height 11
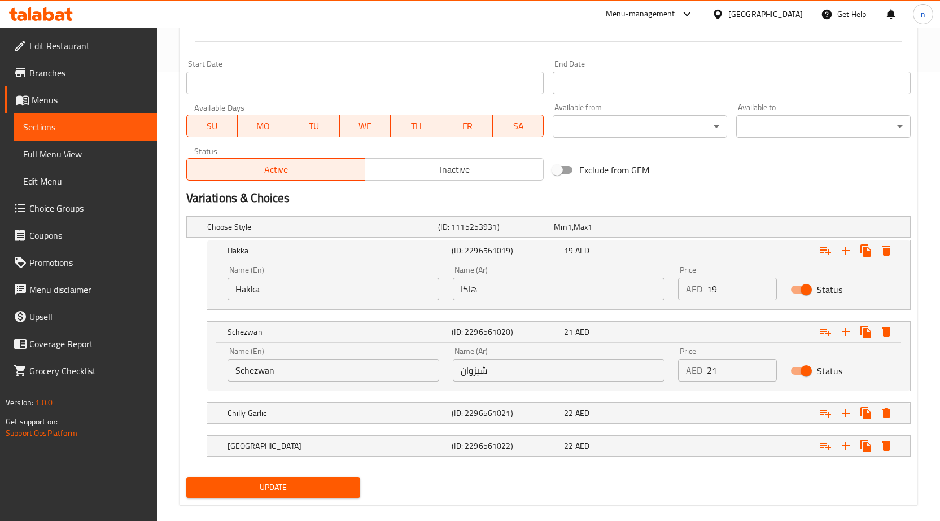
scroll to position [465, 0]
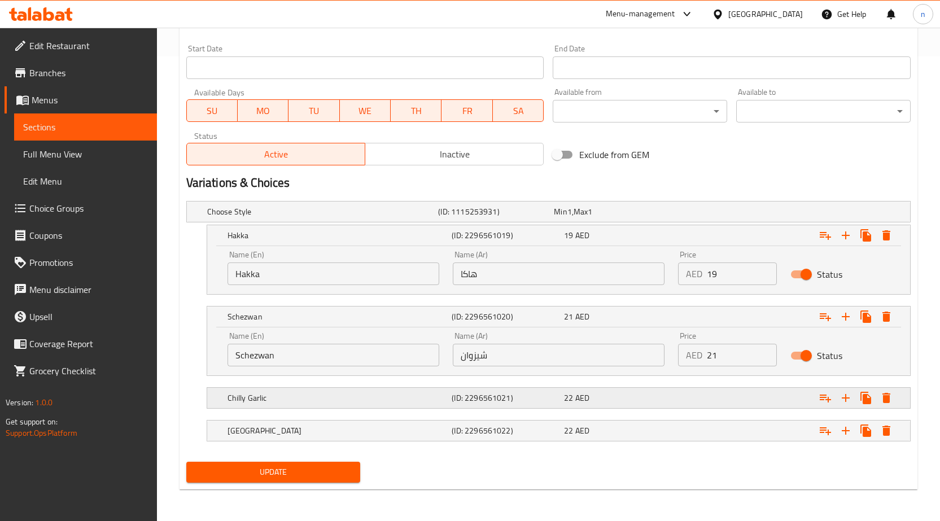
click at [589, 407] on div "Chilly Garlic (ID: 2296561021) 22 AED" at bounding box center [562, 398] width 674 height 25
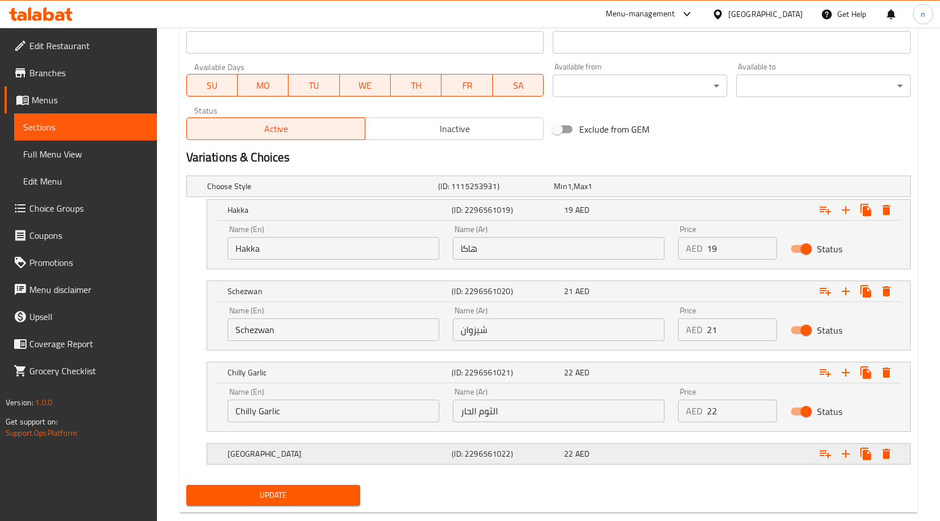
scroll to position [513, 0]
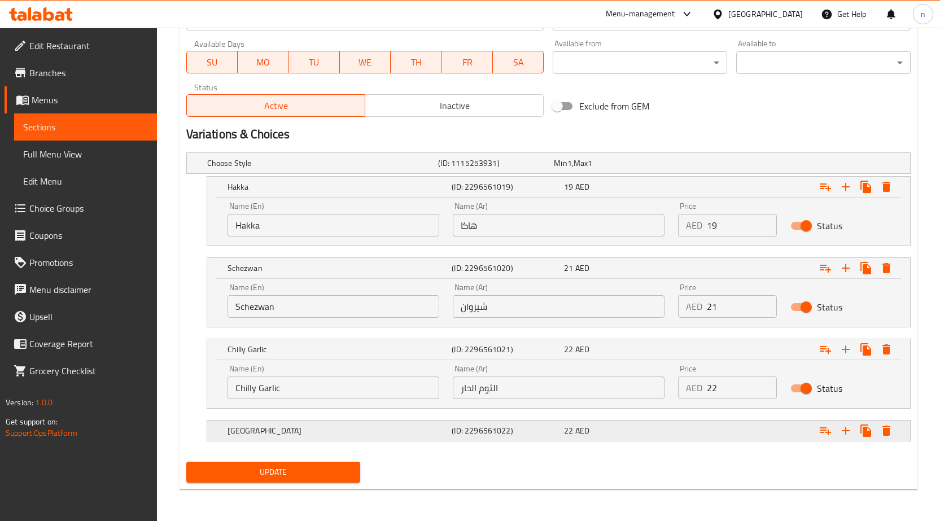
click at [622, 434] on div "22 AED" at bounding box center [618, 430] width 108 height 11
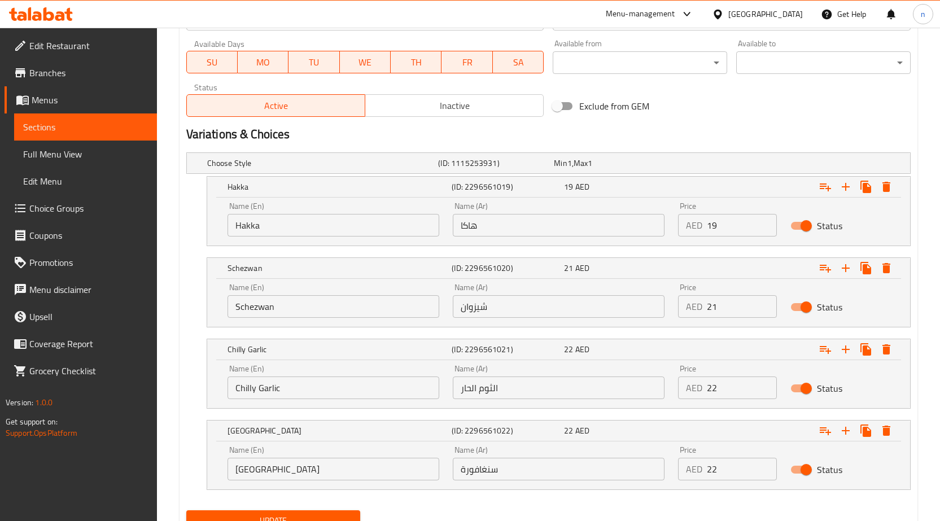
click at [542, 388] on input "الثوم الحار" at bounding box center [559, 388] width 212 height 23
click at [542, 391] on input "الثوم الحار" at bounding box center [559, 388] width 212 height 23
click at [542, 390] on input "الثوم الحار" at bounding box center [559, 388] width 212 height 23
click at [541, 389] on input "الثوم الحار" at bounding box center [559, 388] width 212 height 23
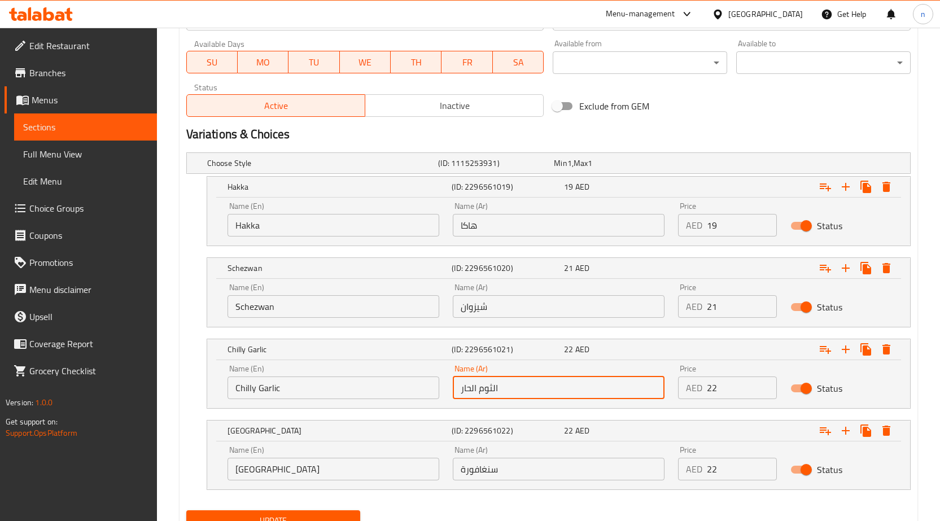
type input "الثوم"
click at [541, 389] on input "الثوم" at bounding box center [559, 388] width 212 height 23
click at [541, 389] on input "text" at bounding box center [559, 388] width 212 height 23
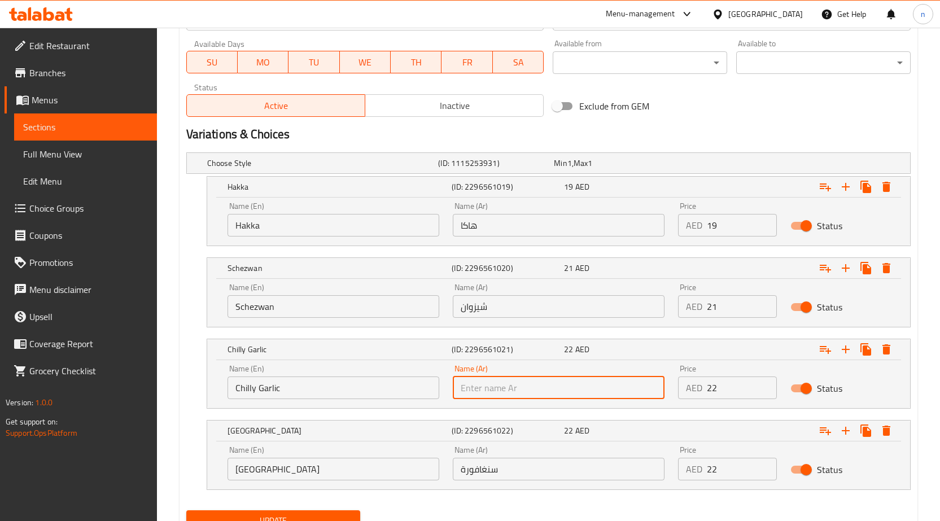
type input "[PERSON_NAME]"
click at [519, 493] on nav at bounding box center [548, 497] width 725 height 9
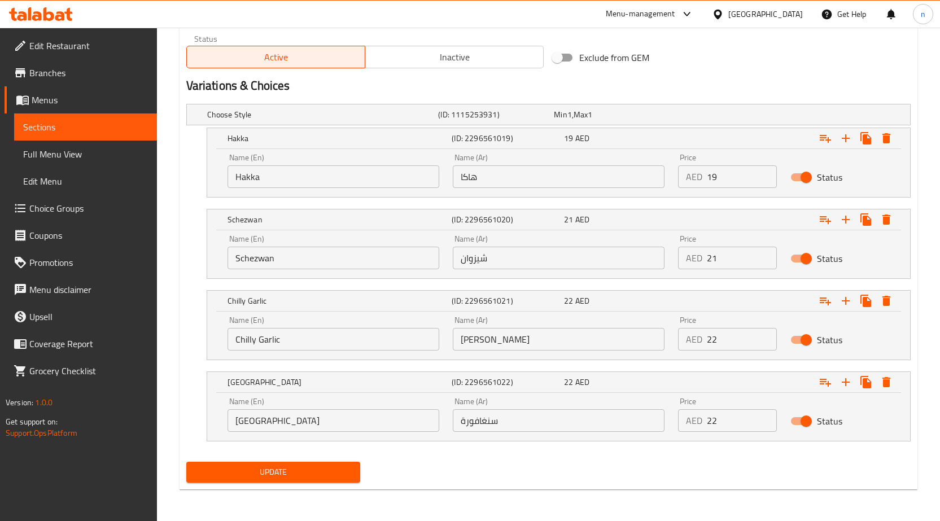
click at [323, 460] on div "Update" at bounding box center [274, 473] width 184 height 30
click at [324, 465] on span "Update" at bounding box center [273, 472] width 156 height 14
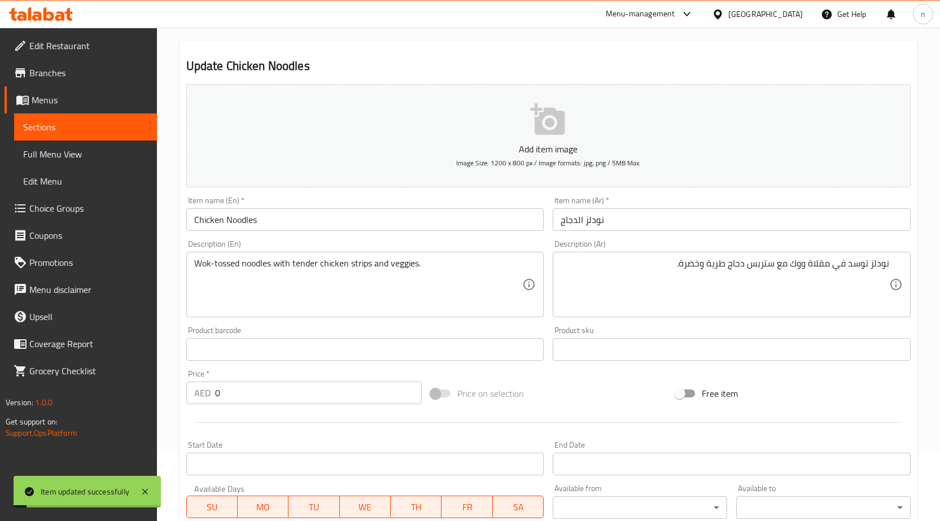
scroll to position [0, 0]
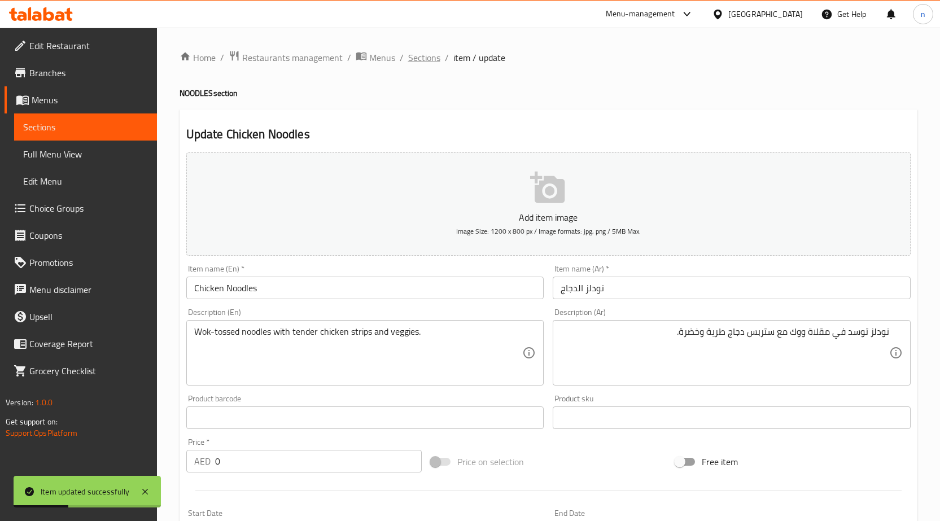
click at [423, 62] on span "Sections" at bounding box center [424, 58] width 32 height 14
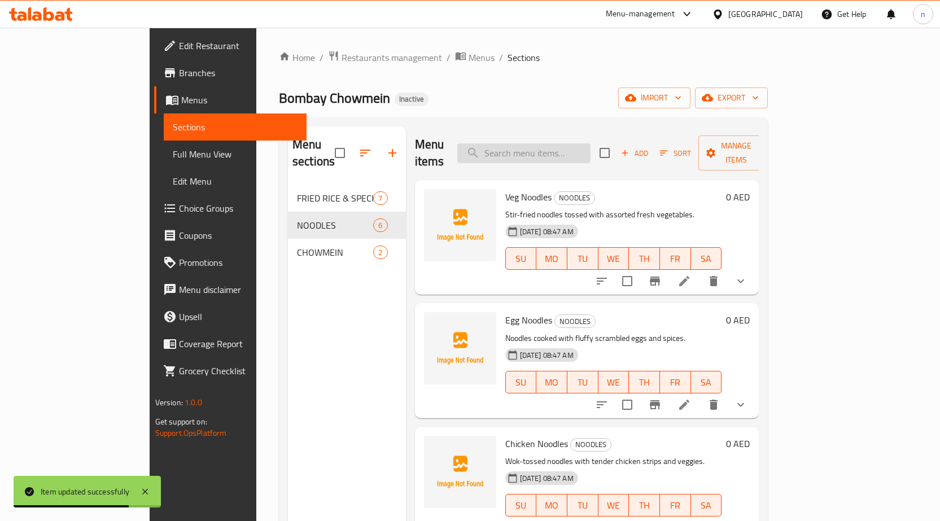
click at [591, 144] on input "search" at bounding box center [524, 153] width 133 height 20
paste input "Mutton Noodles"
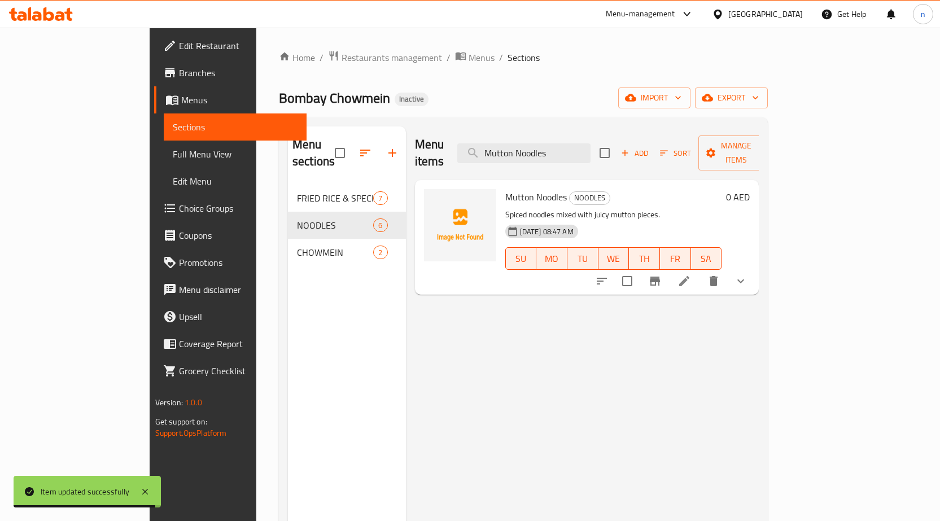
type input "Mutton Noodles"
click at [691, 275] on icon at bounding box center [685, 282] width 14 height 14
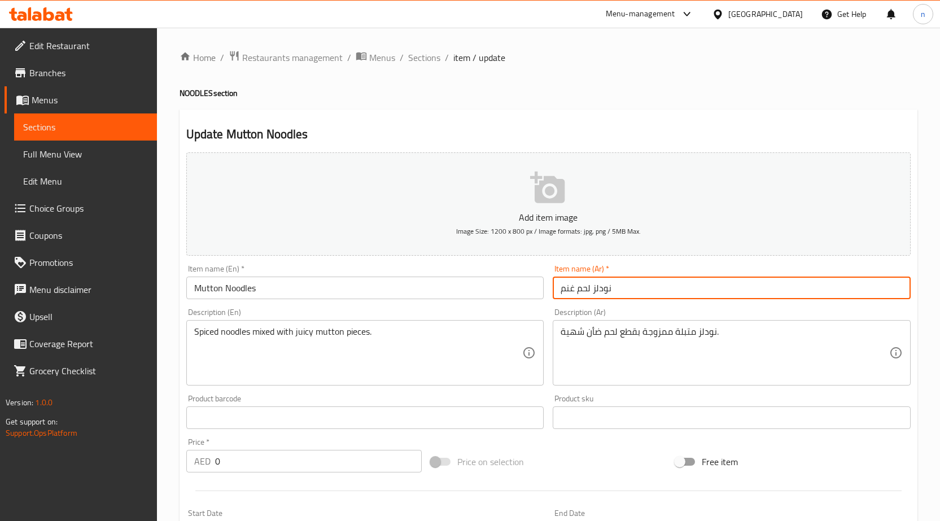
click at [583, 289] on input "نودلز لحم غنم" at bounding box center [732, 288] width 358 height 23
click at [584, 289] on input "نودلز لحم غنم" at bounding box center [732, 288] width 358 height 23
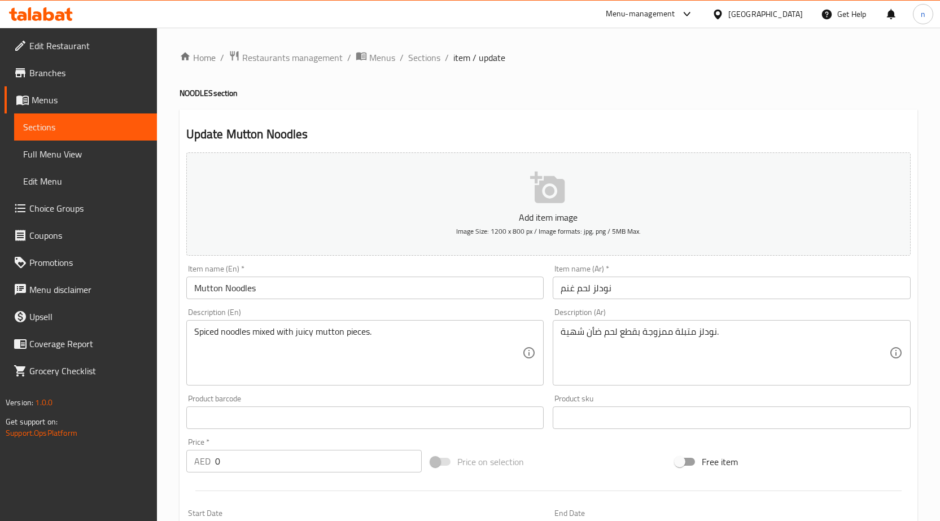
click at [218, 293] on input "Mutton Noodles" at bounding box center [365, 288] width 358 height 23
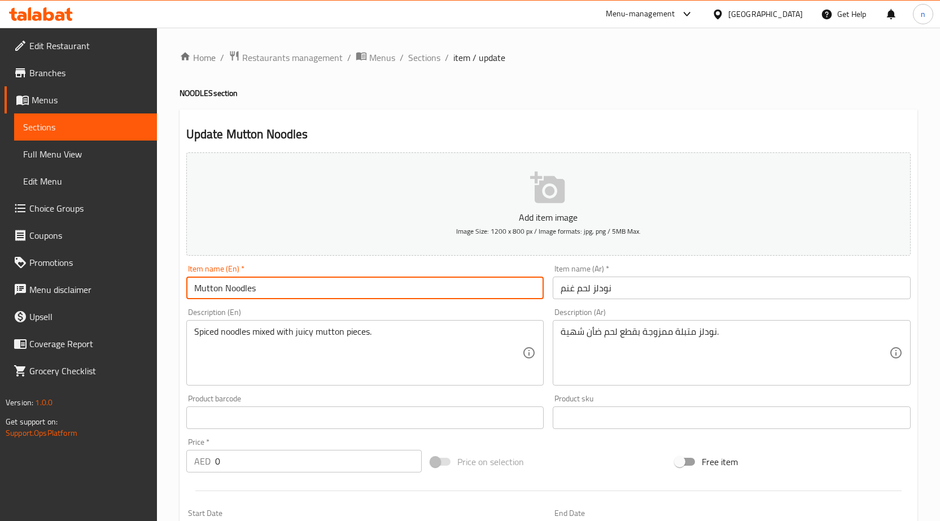
click at [218, 293] on input "Mutton Noodles" at bounding box center [365, 288] width 358 height 23
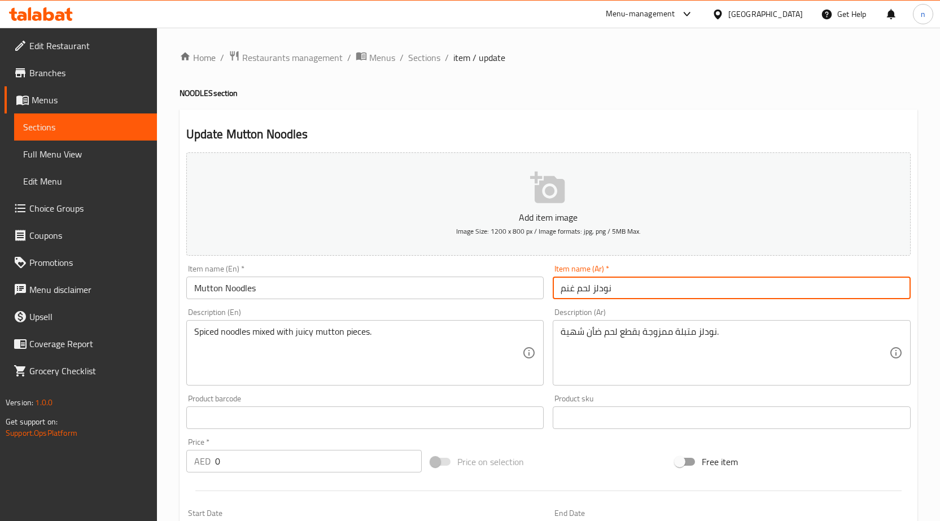
click at [608, 289] on input "نودلز لحم غنم" at bounding box center [732, 288] width 358 height 23
click at [867, 289] on input "نودلز لحم غنم" at bounding box center [732, 288] width 358 height 23
click at [862, 290] on input "نودلز لحم غنم" at bounding box center [732, 288] width 358 height 23
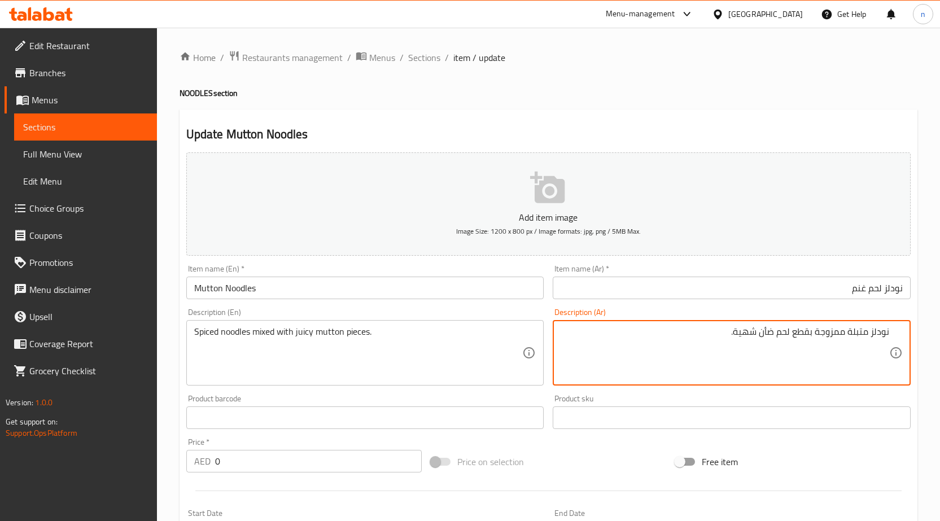
click at [771, 335] on textarea "نودلز متبلة ممزوجة بقطع لحم ضأن شهية." at bounding box center [725, 353] width 329 height 54
click at [794, 342] on textarea "نودلز متبلة ممزوجة بقطع لحم ضأن شهية." at bounding box center [725, 353] width 329 height 54
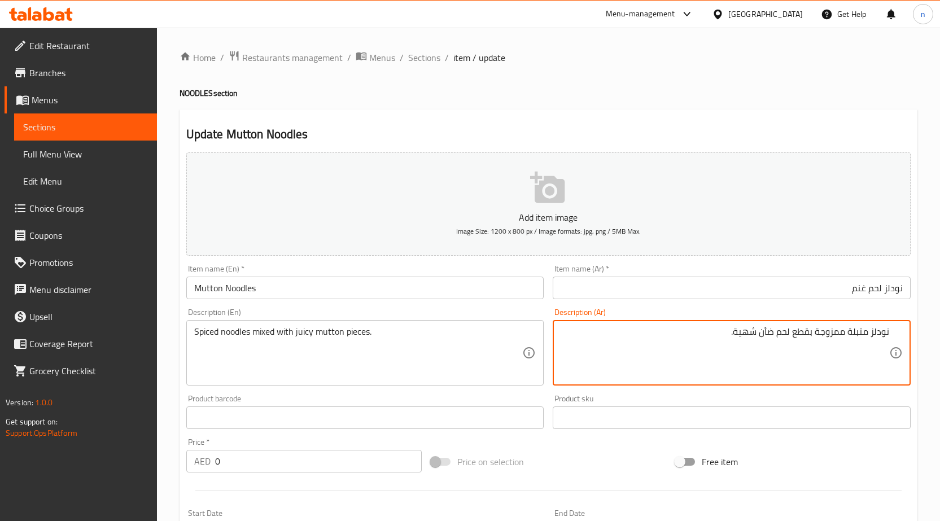
click at [768, 335] on textarea "نودلز متبلة ممزوجة بقطع لحم ضأن شهية." at bounding box center [725, 353] width 329 height 54
paste textarea "نم"
click at [754, 338] on textarea "نودلز متبلة ممزوجة بقطع لحم غنم شهية." at bounding box center [725, 353] width 329 height 54
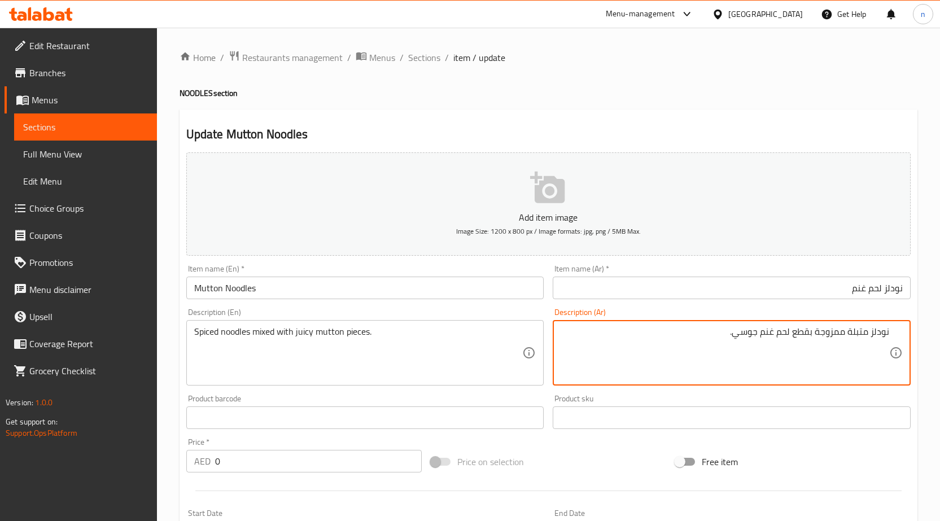
type textarea "نودلز متبلة ممزوجة بقطع لحم غنم جوسي."
click at [589, 449] on div "Price on selection" at bounding box center [548, 462] width 245 height 31
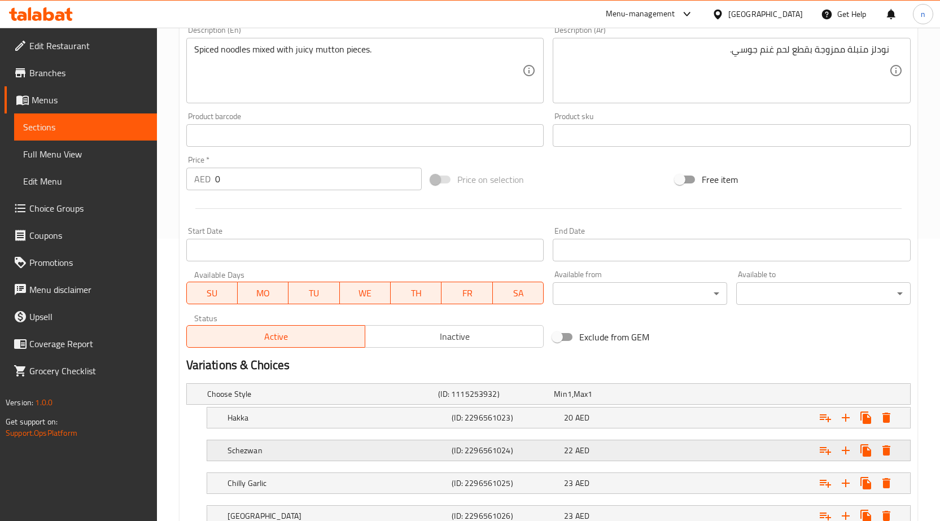
scroll to position [368, 0]
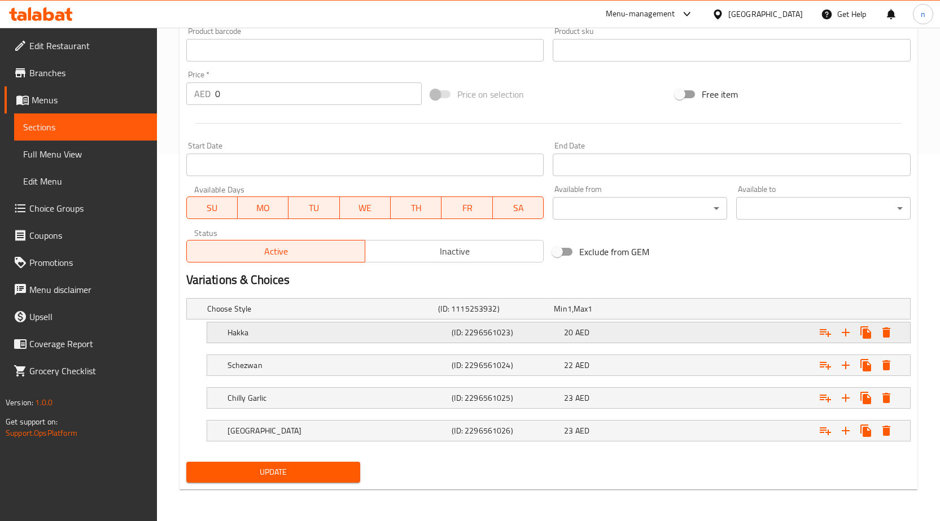
click at [559, 330] on div "(ID: 2296561023)" at bounding box center [506, 333] width 112 height 16
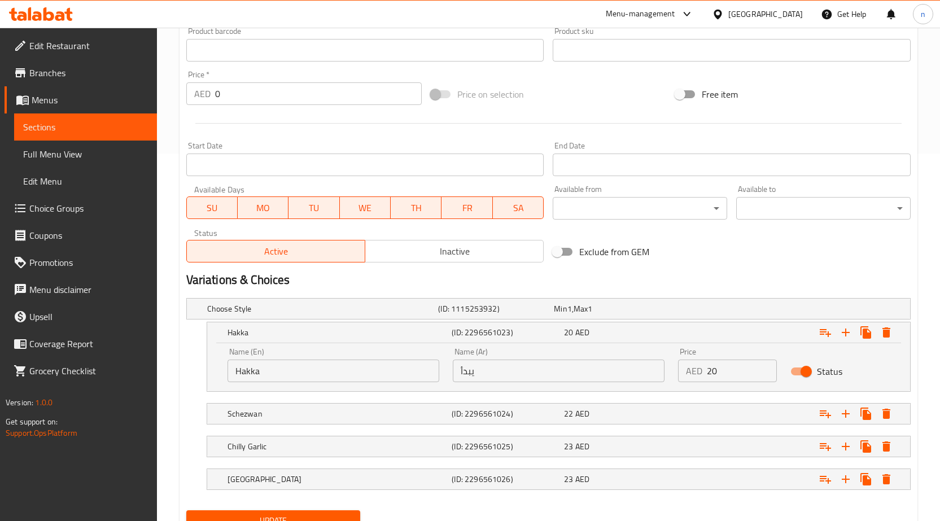
click at [550, 378] on input "يبدأ" at bounding box center [559, 371] width 212 height 23
click at [551, 378] on input "يبدأ" at bounding box center [559, 371] width 212 height 23
click at [551, 378] on input "text" at bounding box center [559, 371] width 212 height 23
click at [419, 355] on div "Name (En) Hakka Name (En)" at bounding box center [334, 365] width 212 height 34
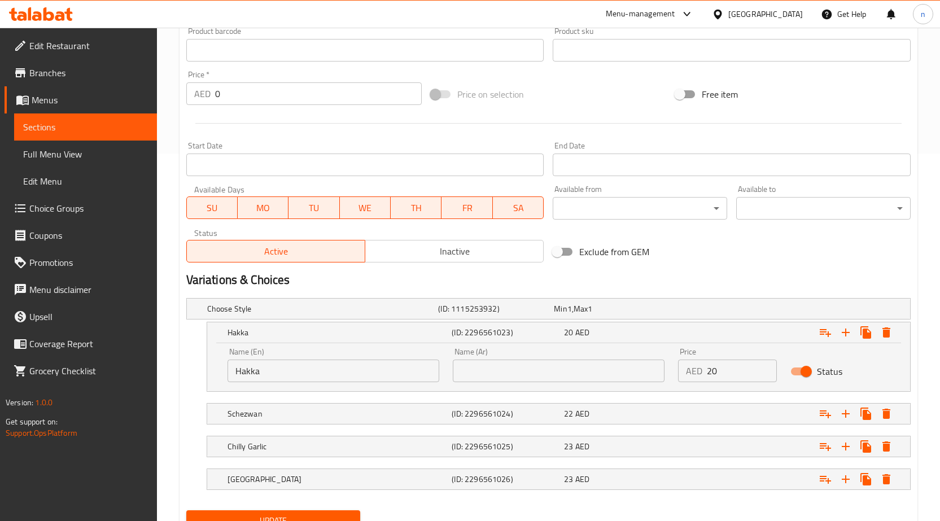
click at [471, 364] on input "text" at bounding box center [559, 371] width 212 height 23
type input "هاكا"
click at [454, 418] on h5 "(ID: 2296561024)" at bounding box center [506, 413] width 108 height 11
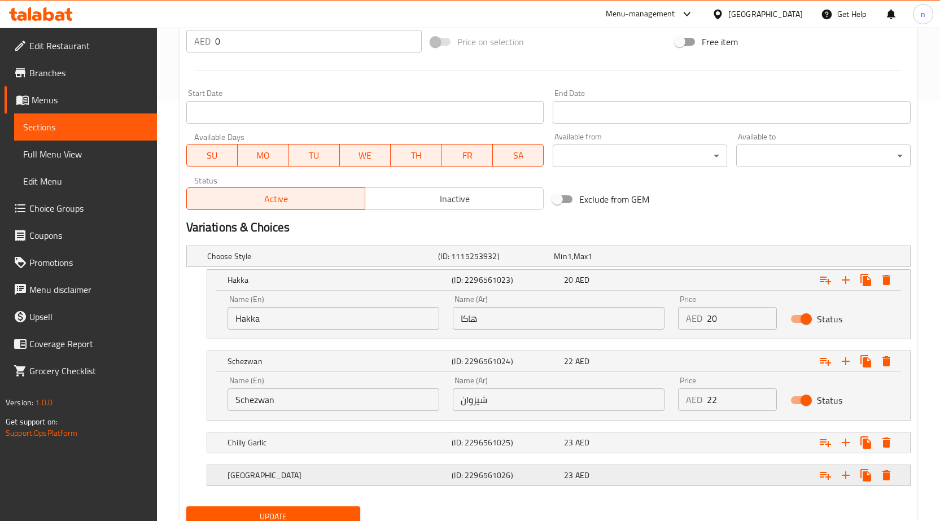
scroll to position [465, 0]
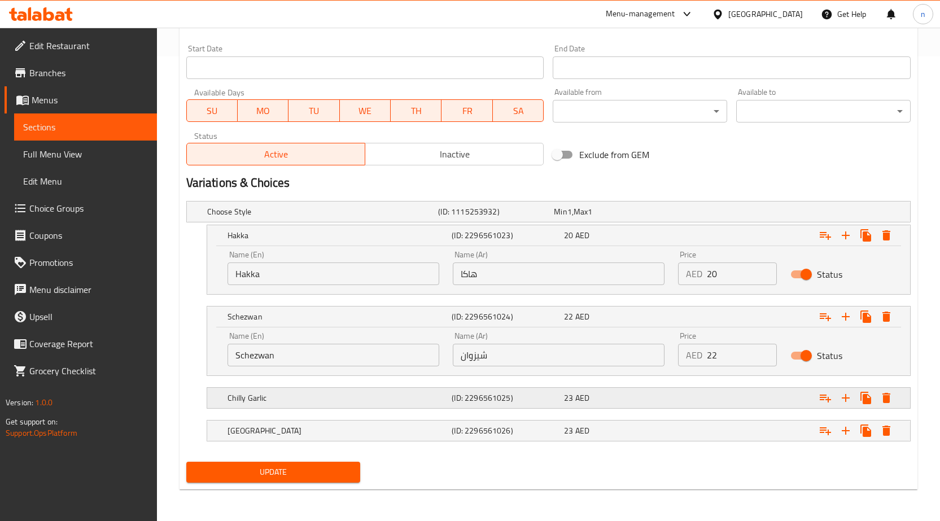
click at [504, 398] on h5 "(ID: 2296561025)" at bounding box center [506, 398] width 108 height 11
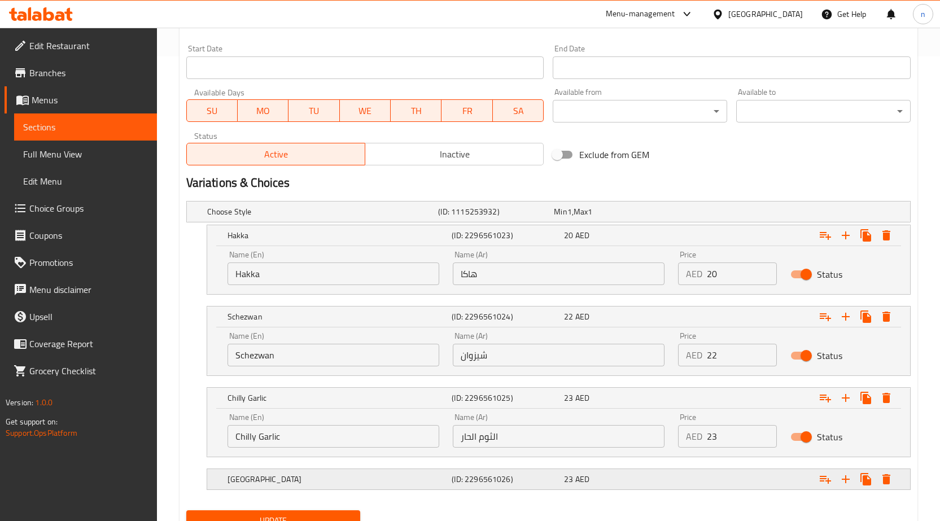
click at [504, 487] on div "Singapore (ID: 2296561026) 23 AED" at bounding box center [562, 479] width 674 height 25
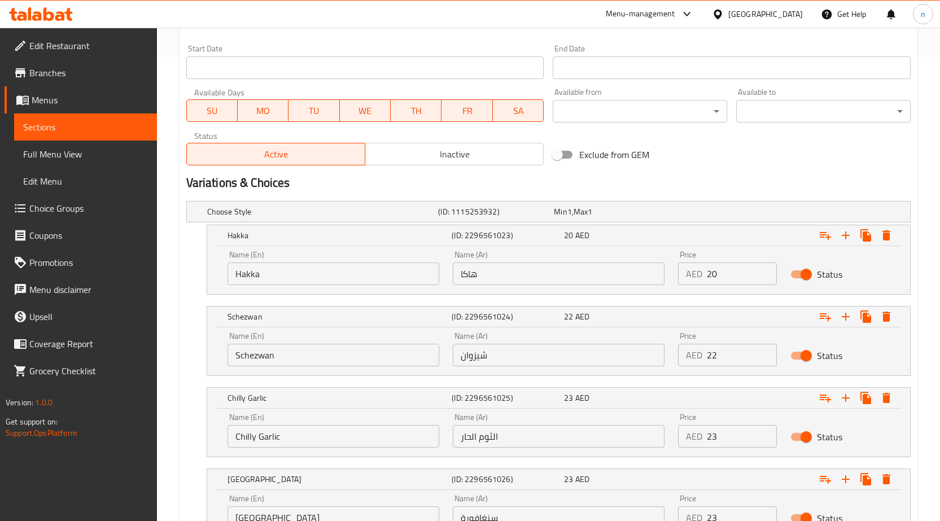
click at [496, 428] on input "الثوم الحار" at bounding box center [559, 436] width 212 height 23
click at [496, 428] on input "text" at bounding box center [559, 436] width 212 height 23
type input "[PERSON_NAME]"
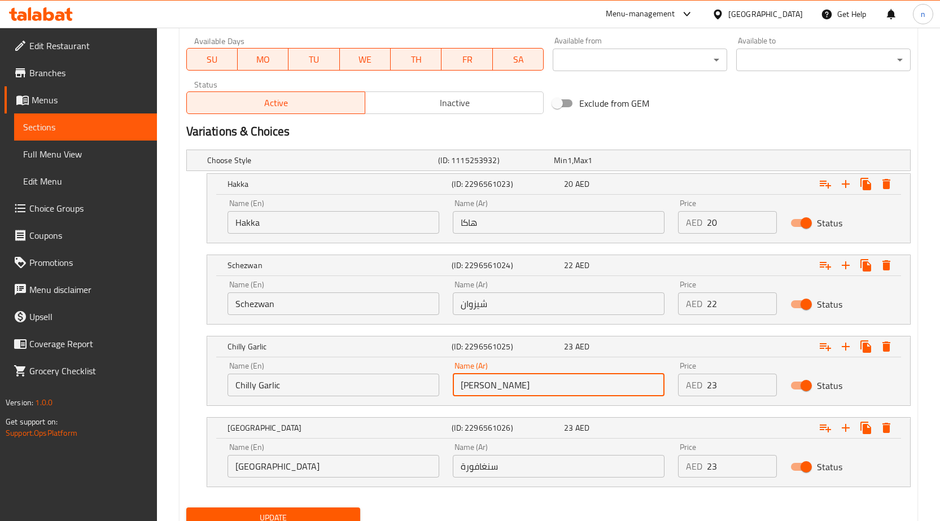
scroll to position [562, 0]
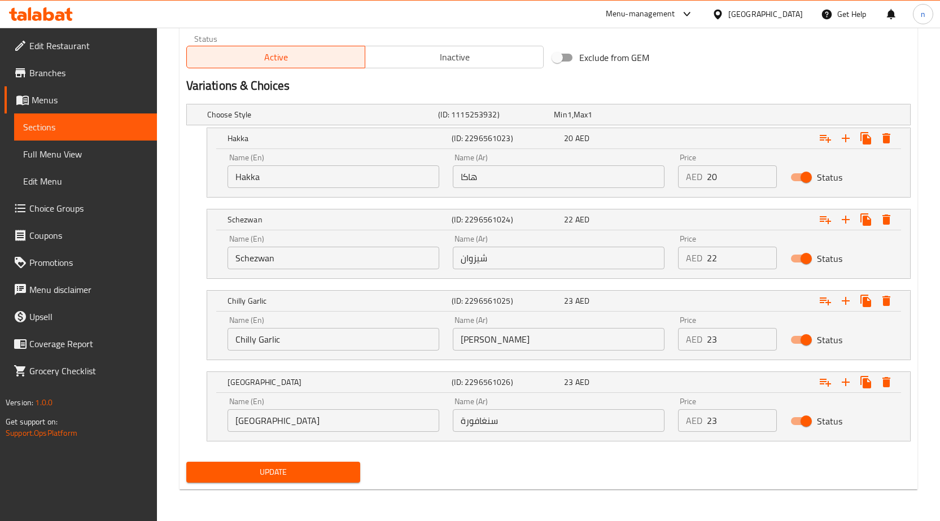
click at [489, 460] on div "Update" at bounding box center [549, 473] width 734 height 30
click at [403, 468] on div "Update" at bounding box center [549, 473] width 734 height 30
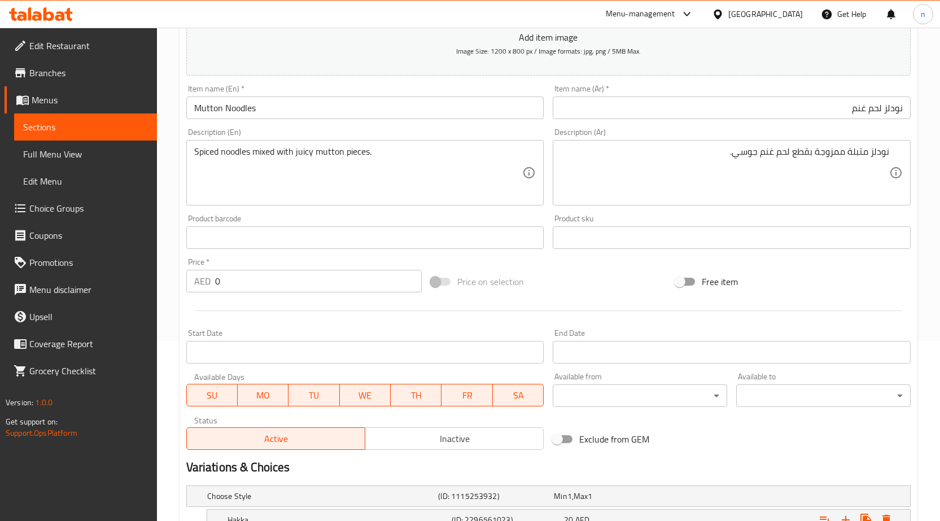
scroll to position [54, 0]
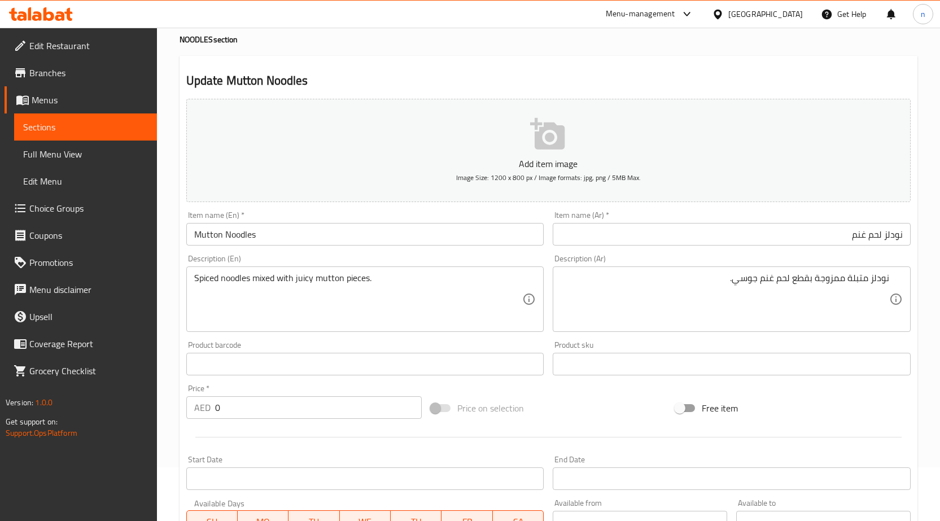
click at [587, 423] on div "Price on selection" at bounding box center [548, 408] width 245 height 31
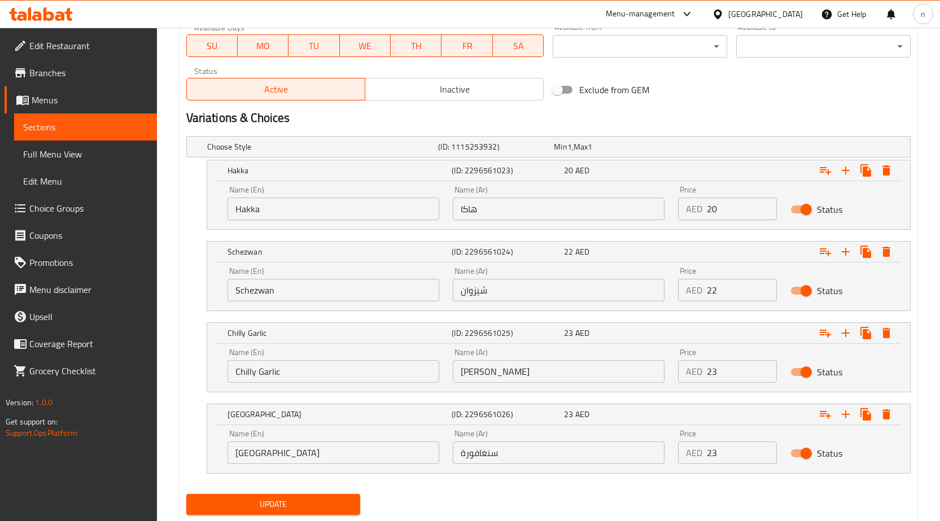
scroll to position [562, 0]
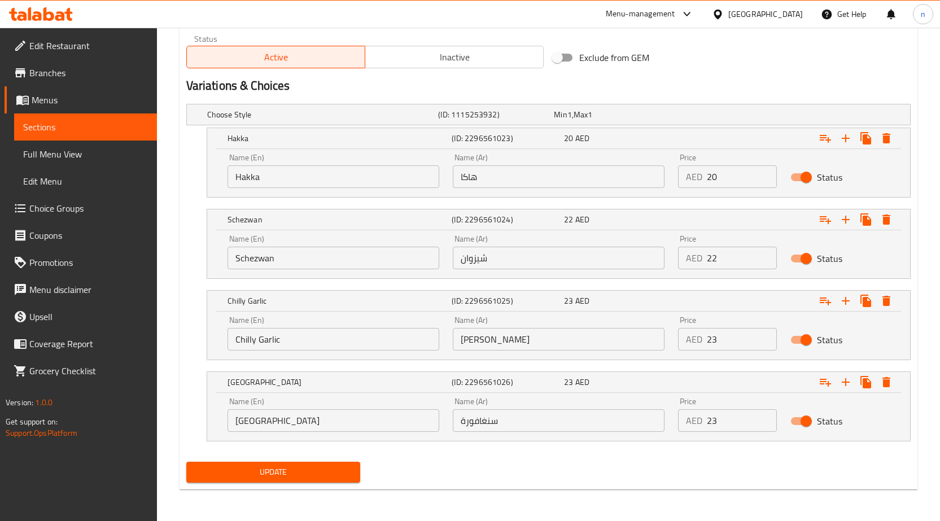
click at [291, 466] on span "Update" at bounding box center [273, 472] width 156 height 14
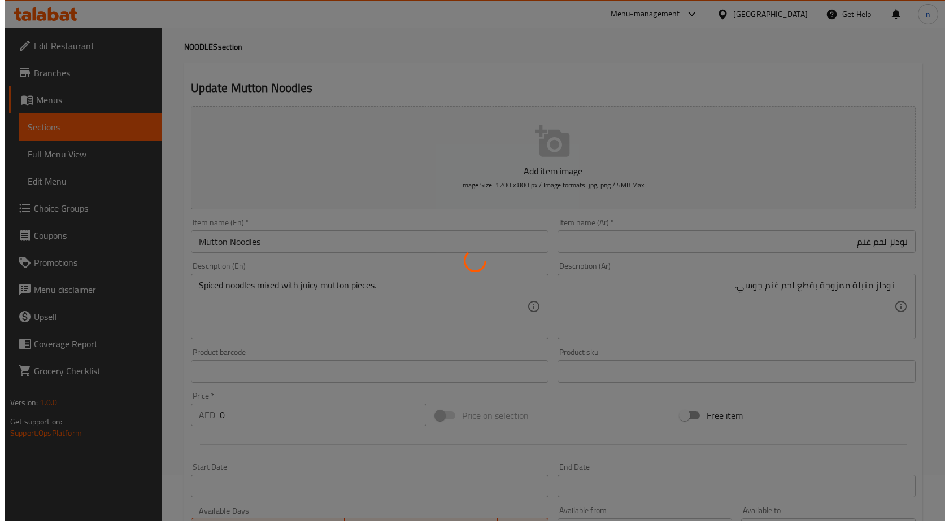
scroll to position [0, 0]
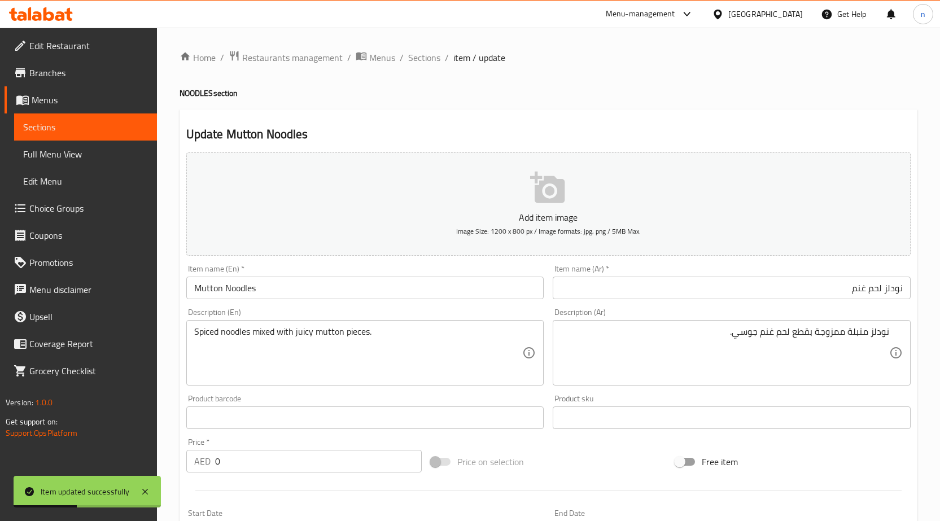
drag, startPoint x: 408, startPoint y: 64, endPoint x: 435, endPoint y: 76, distance: 29.1
click at [408, 64] on span "Sections" at bounding box center [424, 58] width 32 height 14
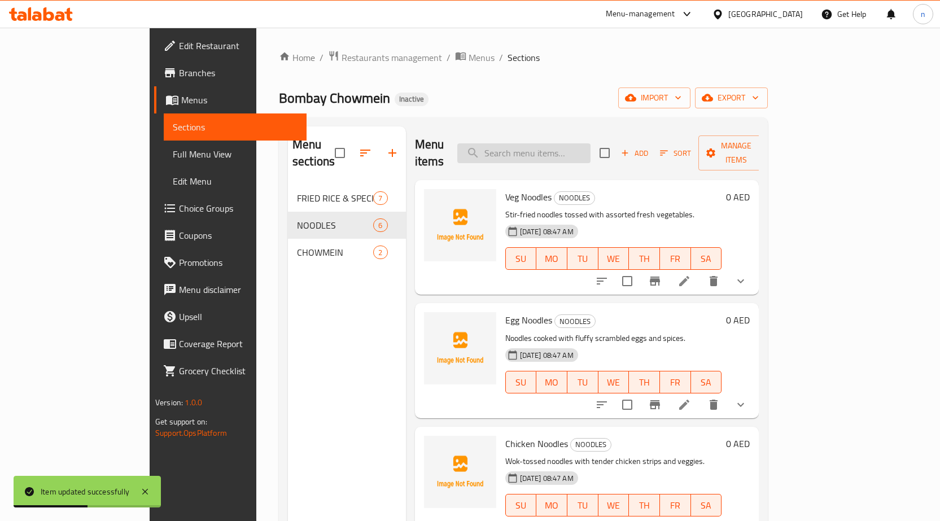
click at [527, 143] on input "search" at bounding box center [524, 153] width 133 height 20
paste input "Prawns Noodles"
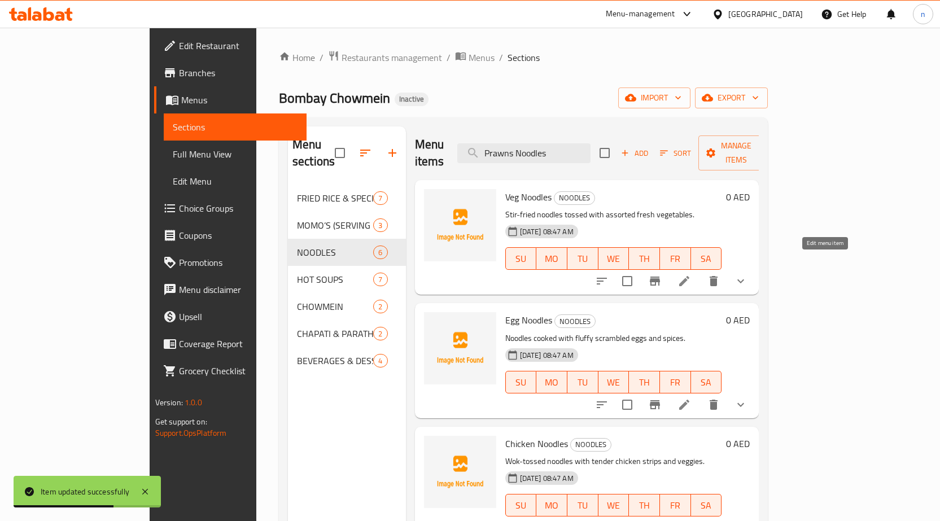
type input "Prawns Noodles"
click at [691, 275] on icon at bounding box center [685, 282] width 14 height 14
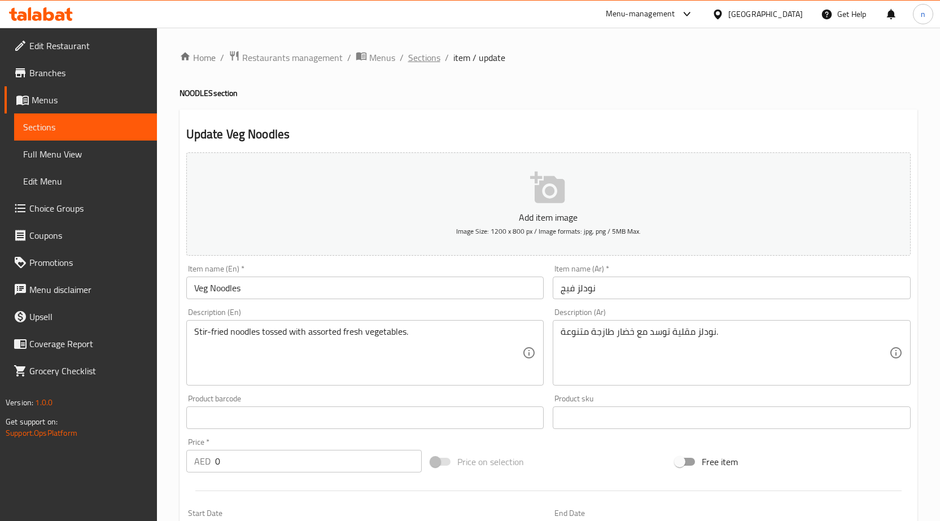
click at [424, 54] on span "Sections" at bounding box center [424, 58] width 32 height 14
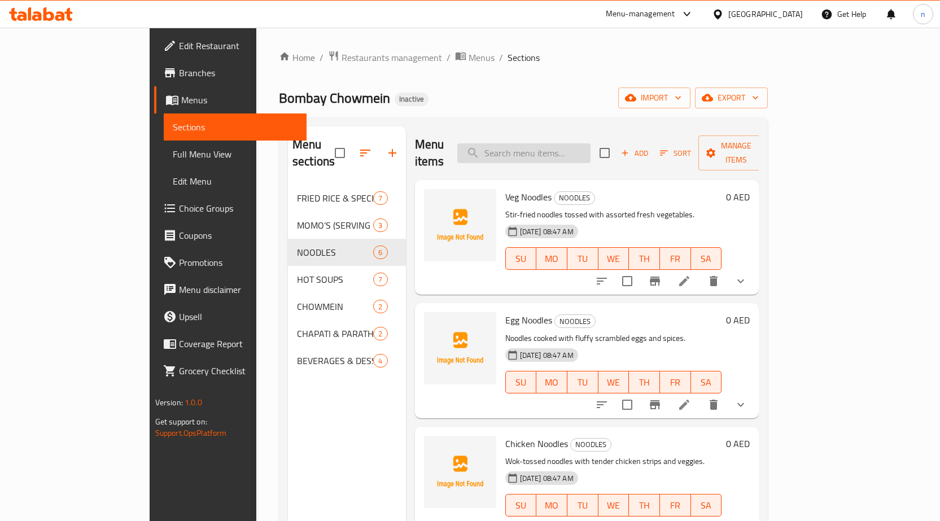
click at [591, 149] on input "search" at bounding box center [524, 153] width 133 height 20
paste input "Prawns Noodles"
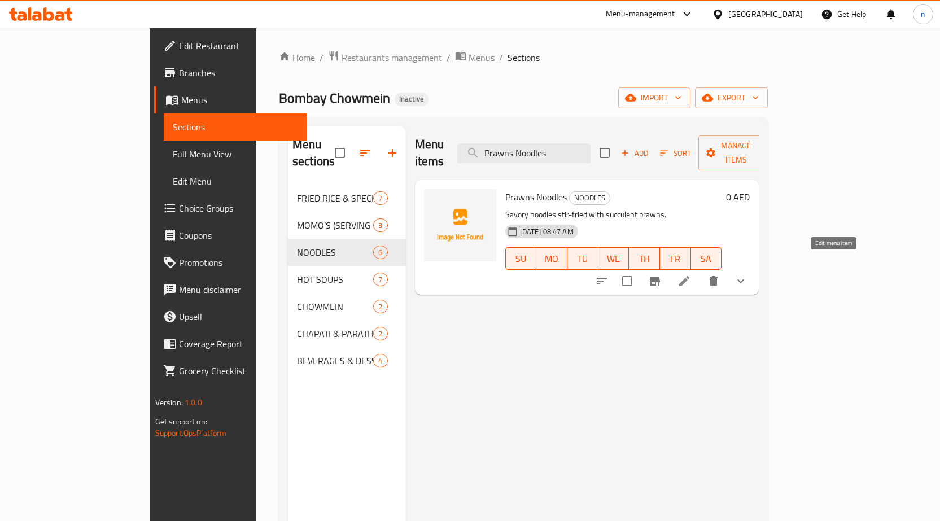
type input "Prawns Noodles"
click at [700, 271] on li at bounding box center [685, 281] width 32 height 20
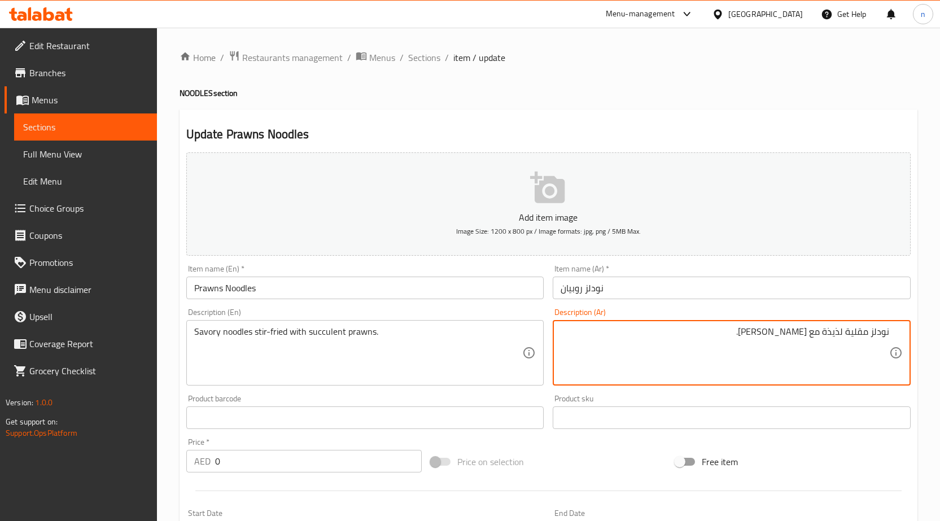
click at [834, 331] on textarea "نودلز مقلية لذيذة مع [PERSON_NAME]." at bounding box center [725, 353] width 329 height 54
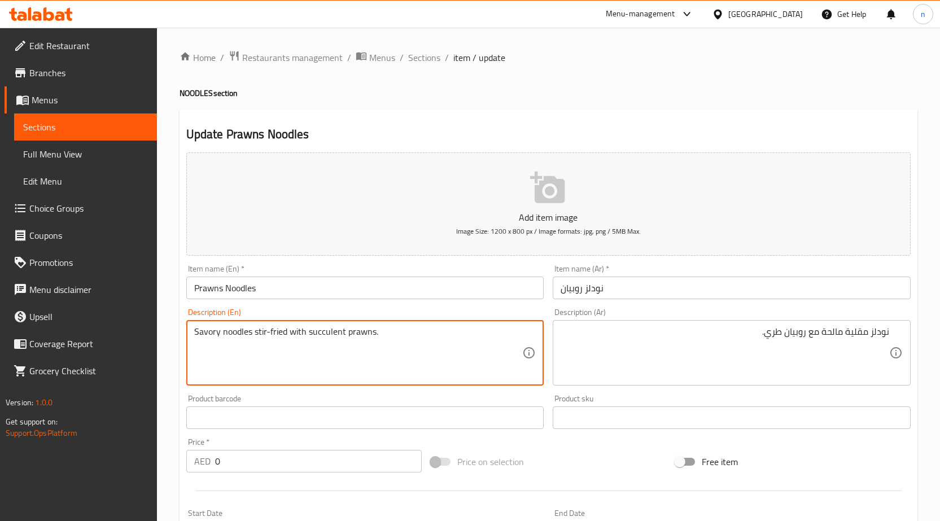
click at [317, 332] on textarea "Savory noodles stir-fried with succulent prawns." at bounding box center [358, 353] width 329 height 54
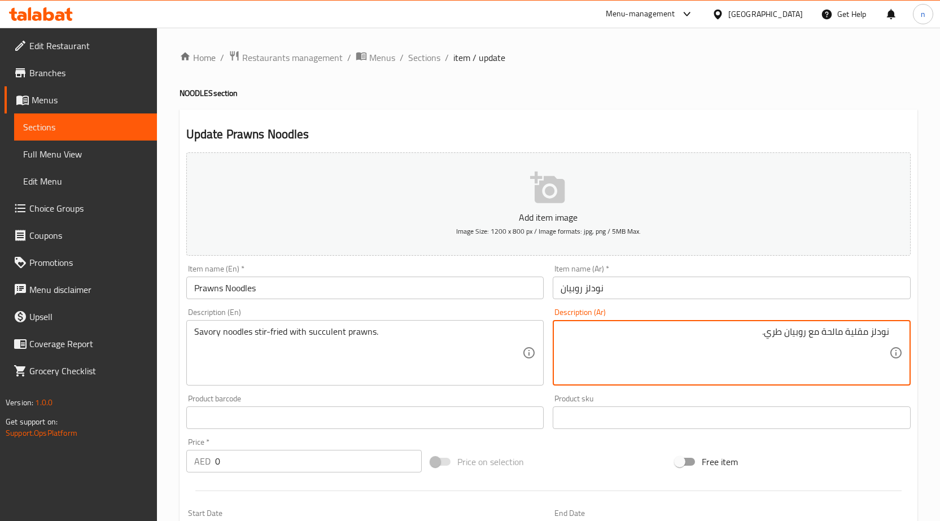
click at [779, 336] on textarea "نودلز مقلية مالحة مع روبيان طري." at bounding box center [725, 353] width 329 height 54
type textarea "نودلز مقلية مالحة مع [PERSON_NAME]."
click at [610, 475] on div "Price on selection" at bounding box center [548, 462] width 245 height 31
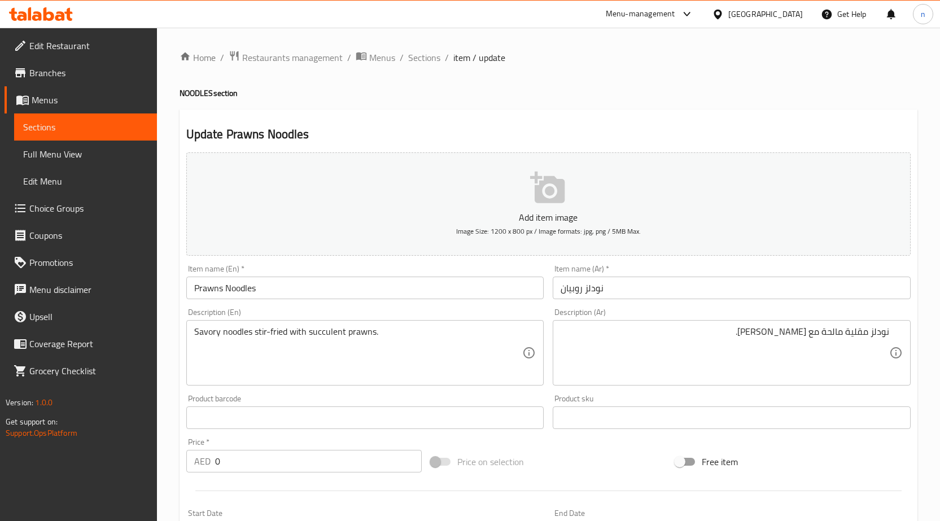
scroll to position [368, 0]
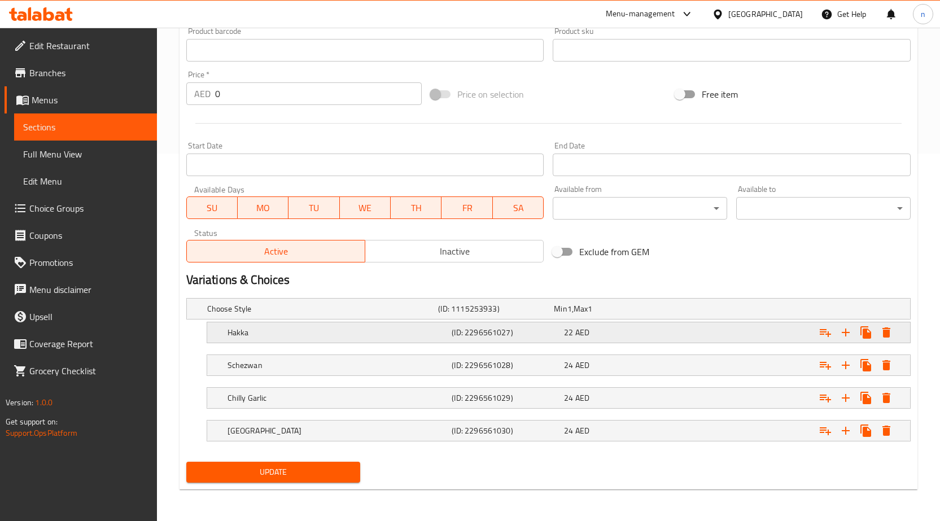
click at [562, 341] on div "Hakka (ID: 2296561027) 22 AED" at bounding box center [562, 332] width 674 height 25
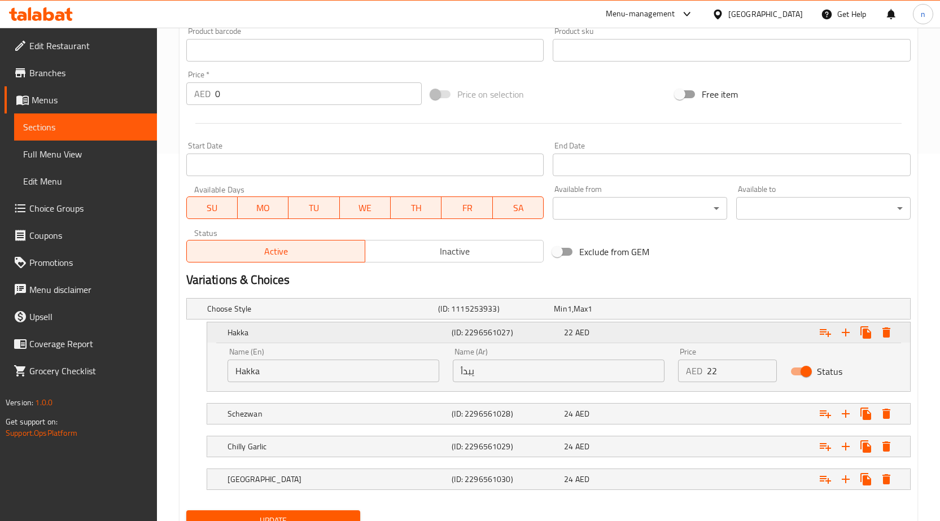
scroll to position [416, 0]
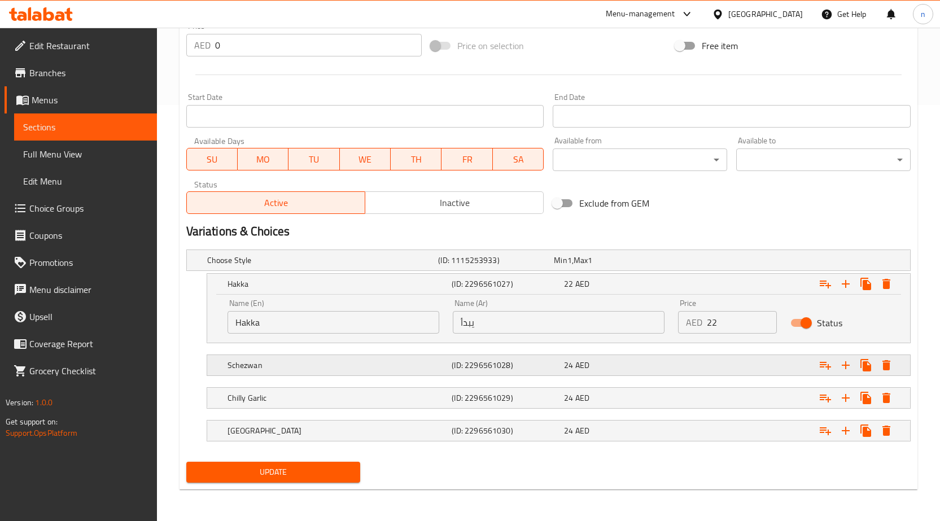
click at [530, 361] on h5 "(ID: 2296561028)" at bounding box center [506, 365] width 108 height 11
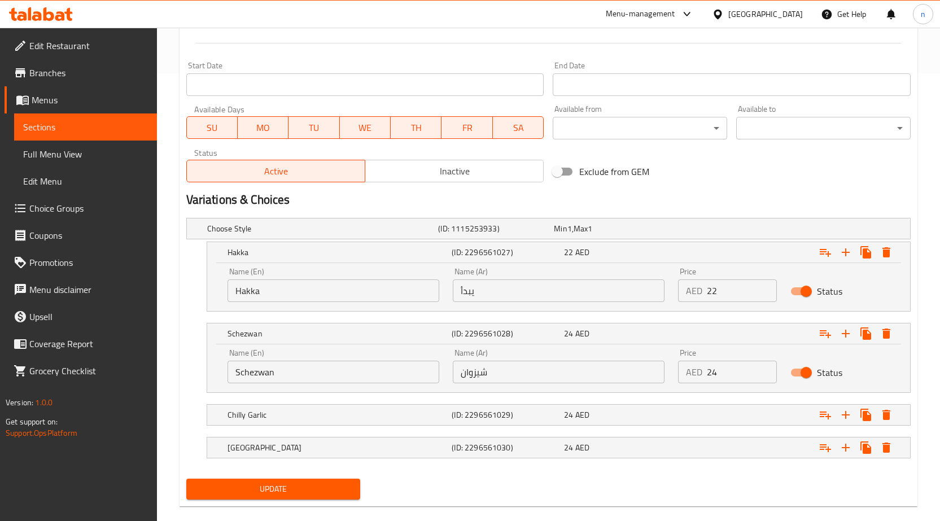
scroll to position [465, 0]
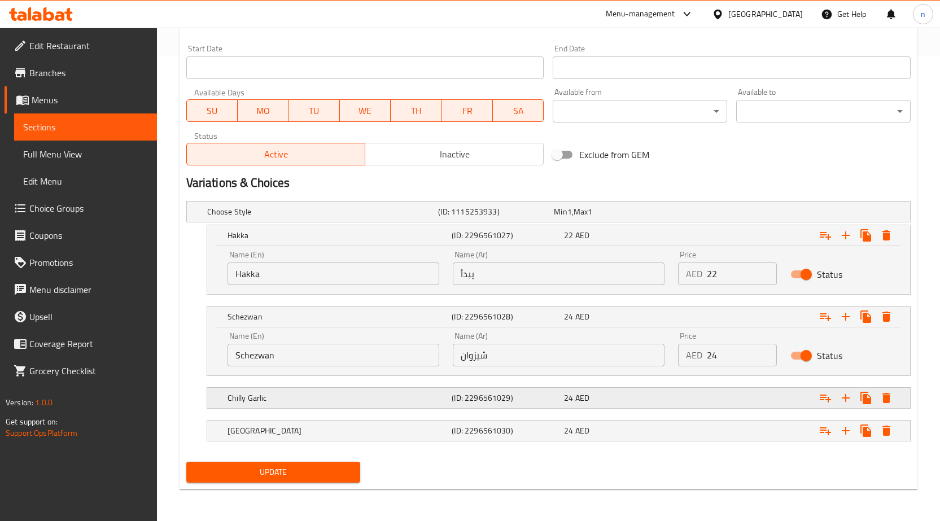
click at [547, 403] on h5 "(ID: 2296561029)" at bounding box center [506, 398] width 108 height 11
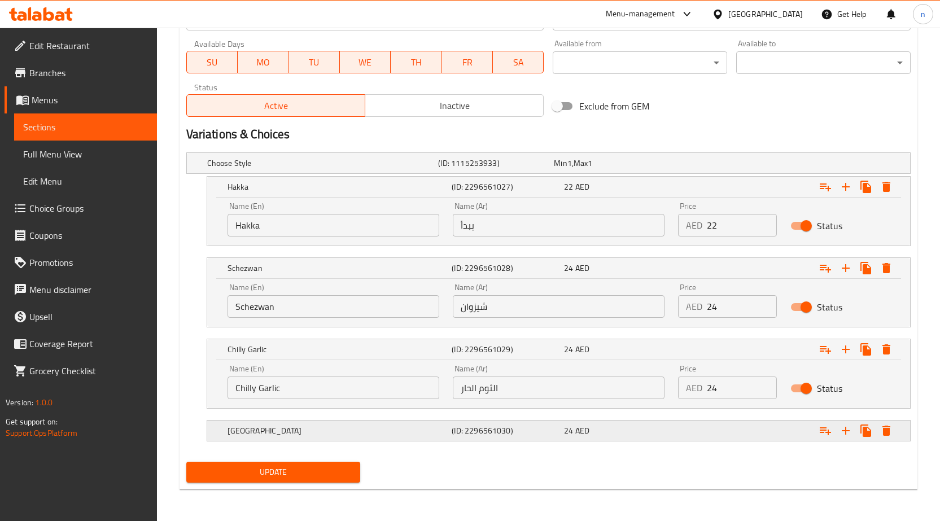
click at [558, 432] on h5 "(ID: 2296561030)" at bounding box center [506, 430] width 108 height 11
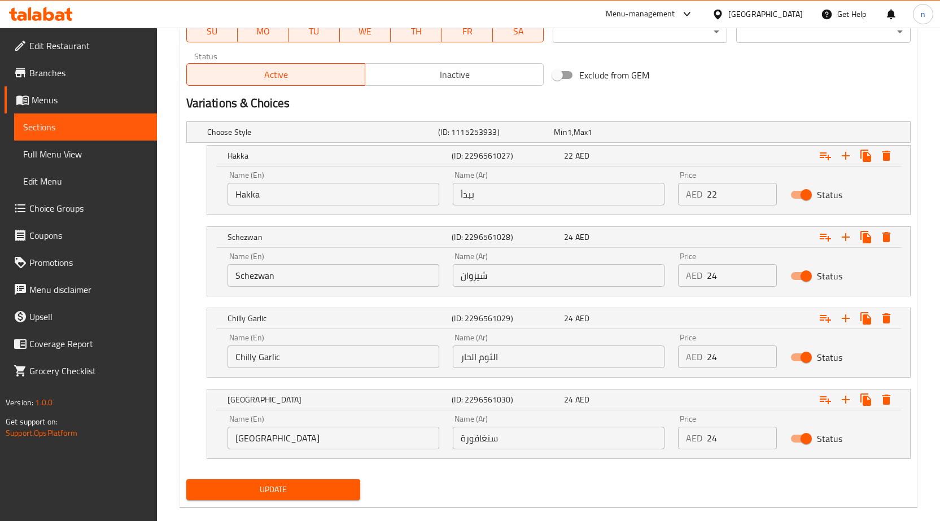
scroll to position [562, 0]
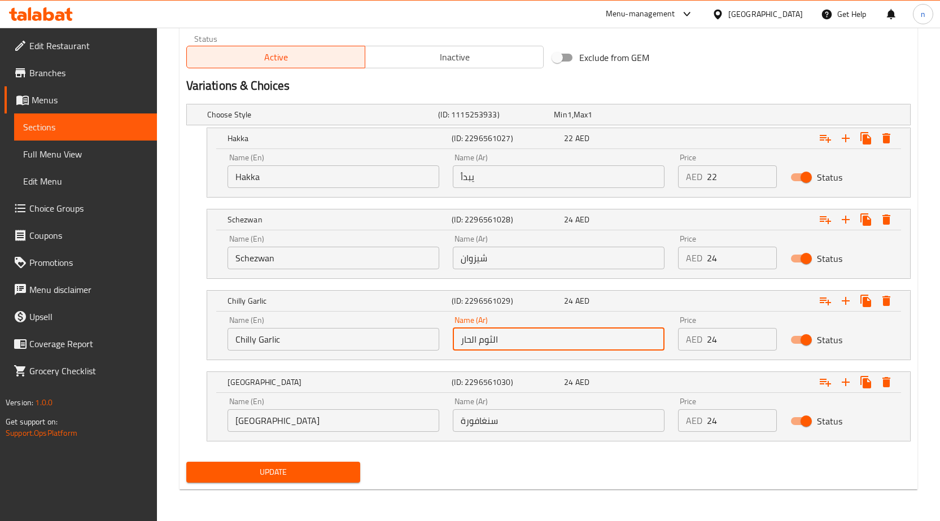
click at [527, 343] on input "الثوم الحار" at bounding box center [559, 339] width 212 height 23
click at [527, 343] on input "text" at bounding box center [559, 339] width 212 height 23
type input "[PERSON_NAME]"
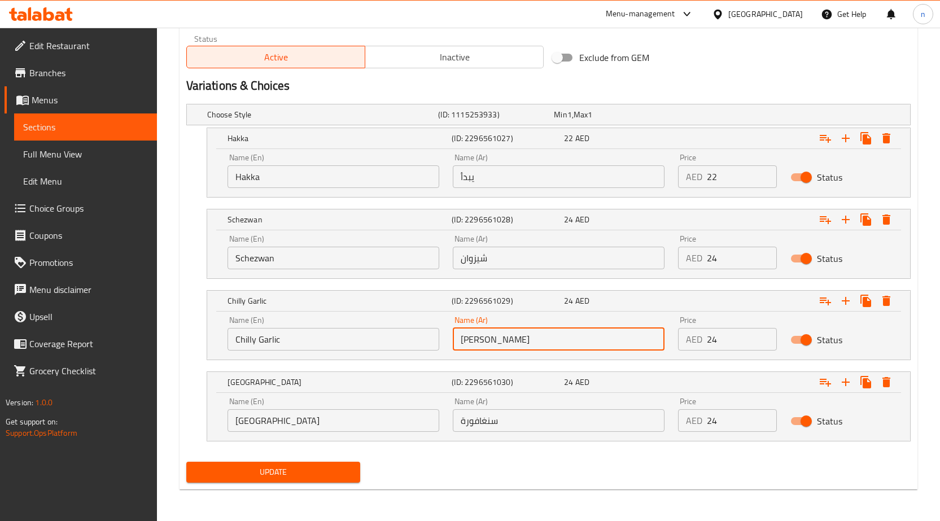
click at [484, 181] on input "يبدأ" at bounding box center [559, 176] width 212 height 23
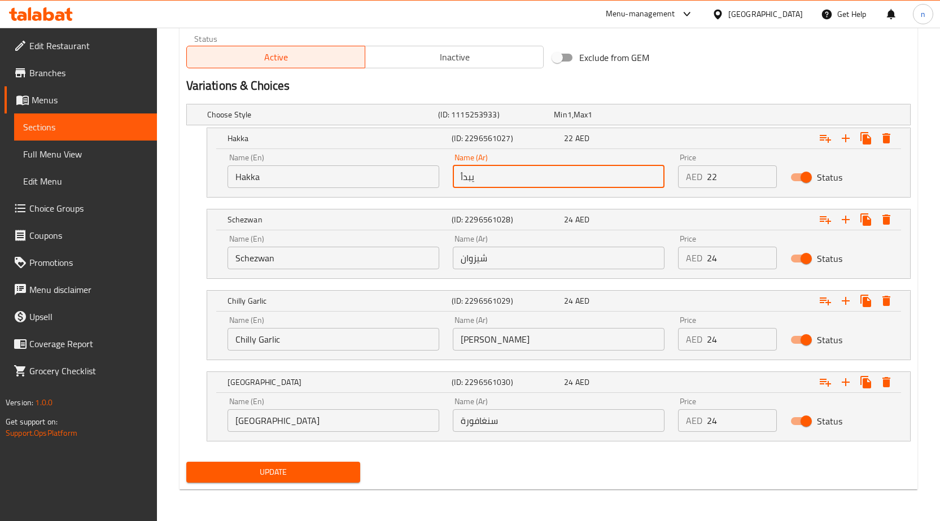
click at [483, 181] on input "يبدأ" at bounding box center [559, 176] width 212 height 23
type input "هاكا"
click at [546, 486] on div "Update" at bounding box center [549, 473] width 734 height 30
click at [338, 474] on span "Update" at bounding box center [273, 472] width 156 height 14
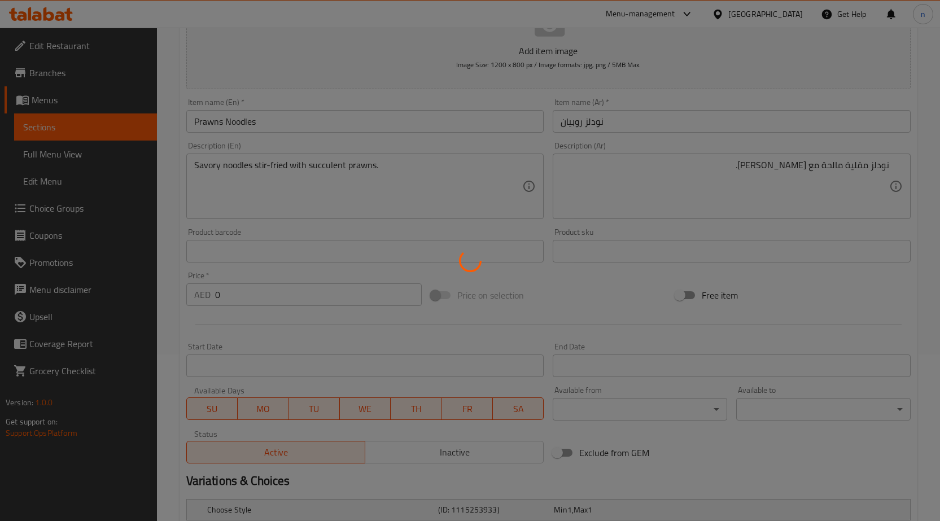
scroll to position [0, 0]
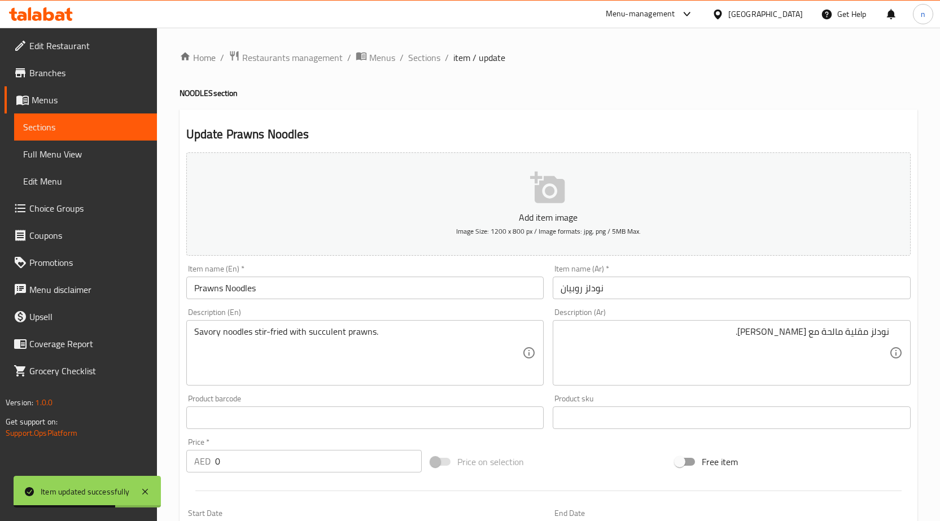
click at [608, 454] on div "Price on selection" at bounding box center [548, 462] width 245 height 31
click at [402, 60] on li "/" at bounding box center [402, 58] width 4 height 14
click at [421, 60] on span "Sections" at bounding box center [424, 58] width 32 height 14
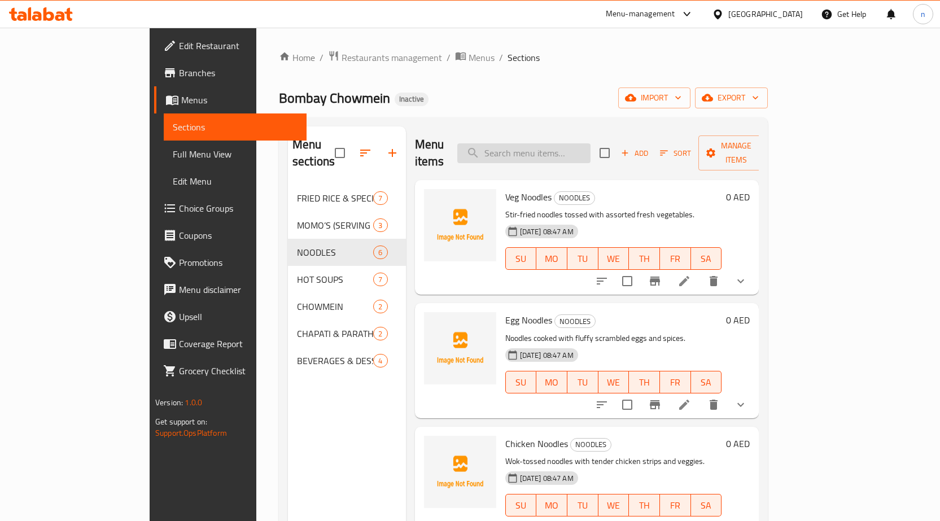
click at [582, 145] on input "search" at bounding box center [524, 153] width 133 height 20
paste input "Mixed Noodles"
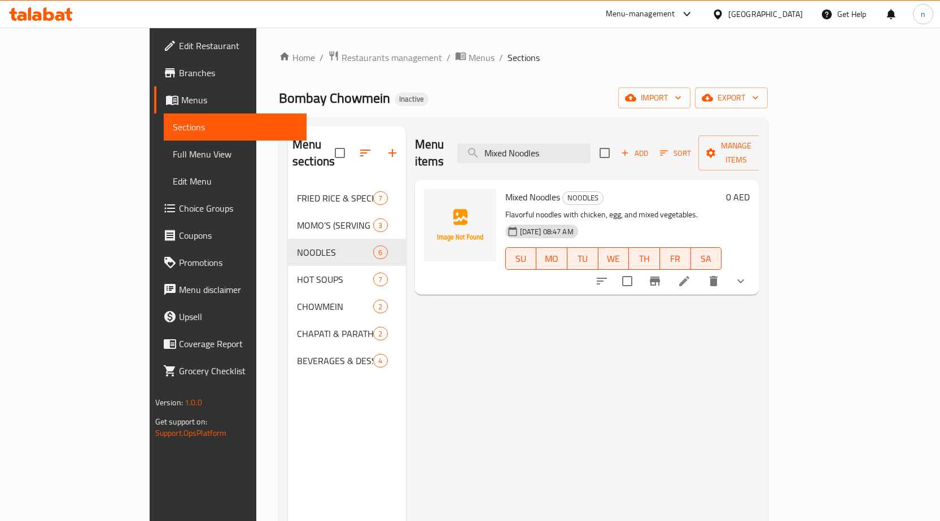
type input "Mixed Noodles"
click at [700, 271] on li at bounding box center [685, 281] width 32 height 20
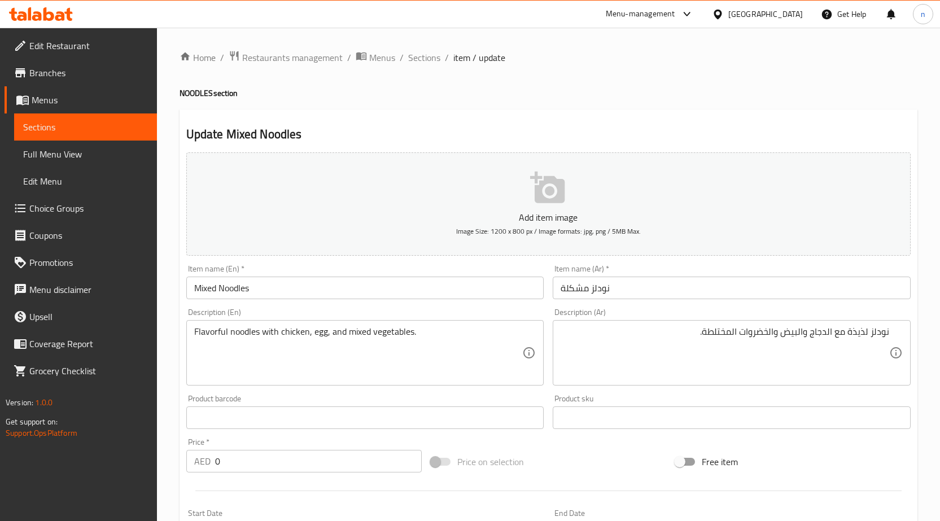
click at [559, 453] on div "Price on selection" at bounding box center [548, 462] width 245 height 31
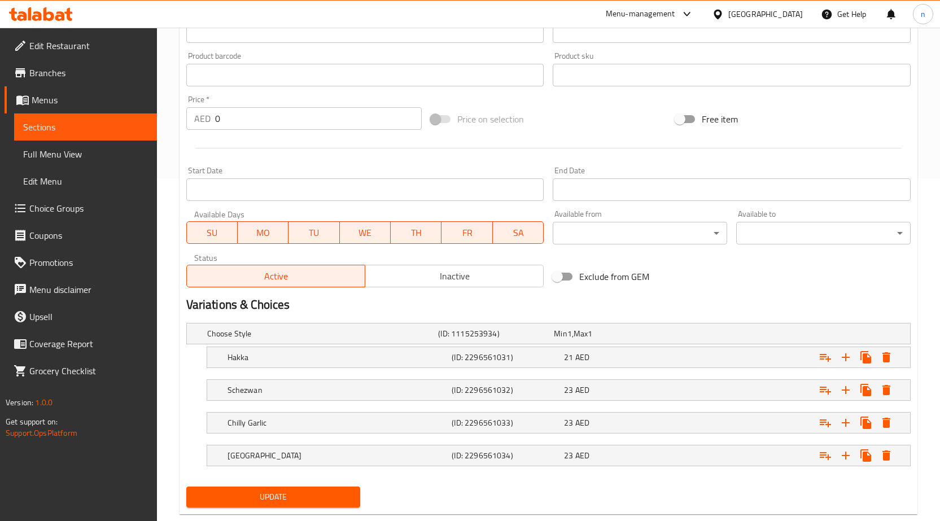
scroll to position [368, 0]
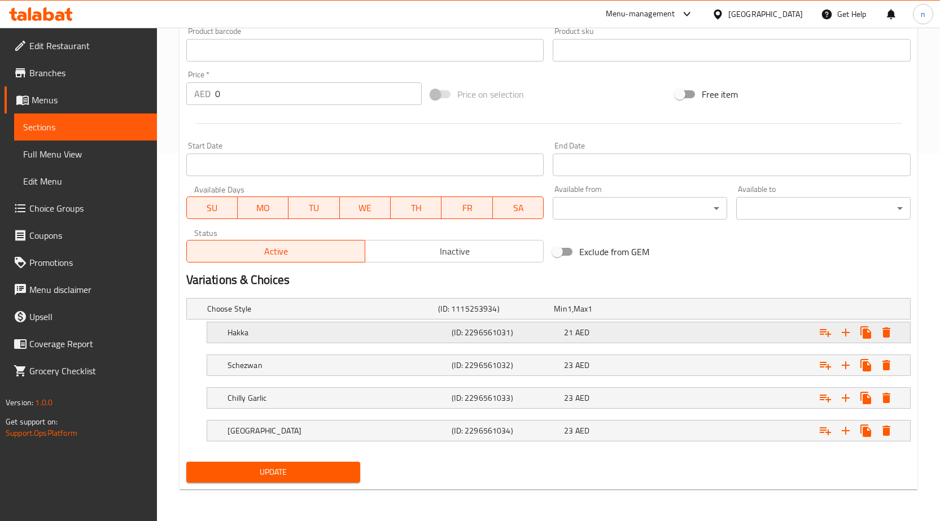
click at [501, 330] on h5 "(ID: 2296561031)" at bounding box center [506, 332] width 108 height 11
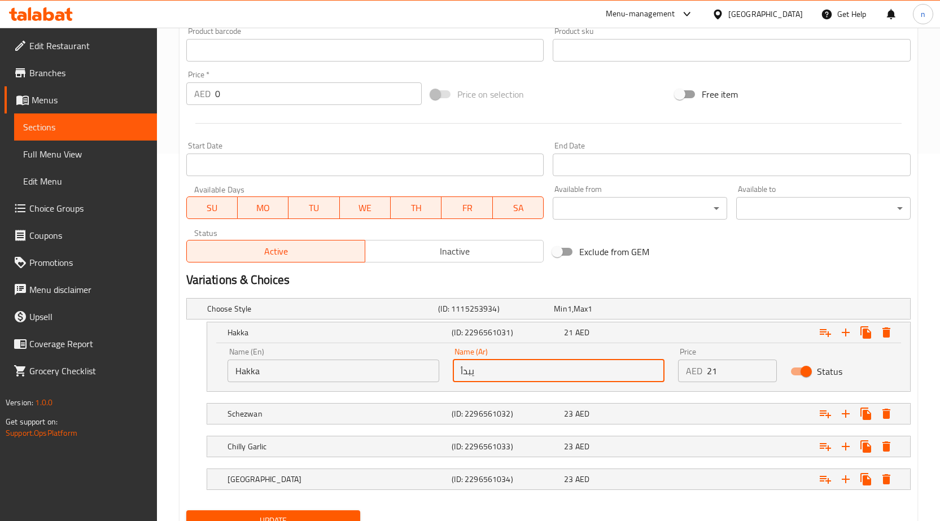
click at [489, 371] on input "يبدأ" at bounding box center [559, 371] width 212 height 23
click at [491, 380] on input "text" at bounding box center [559, 371] width 212 height 23
type input "هاكا"
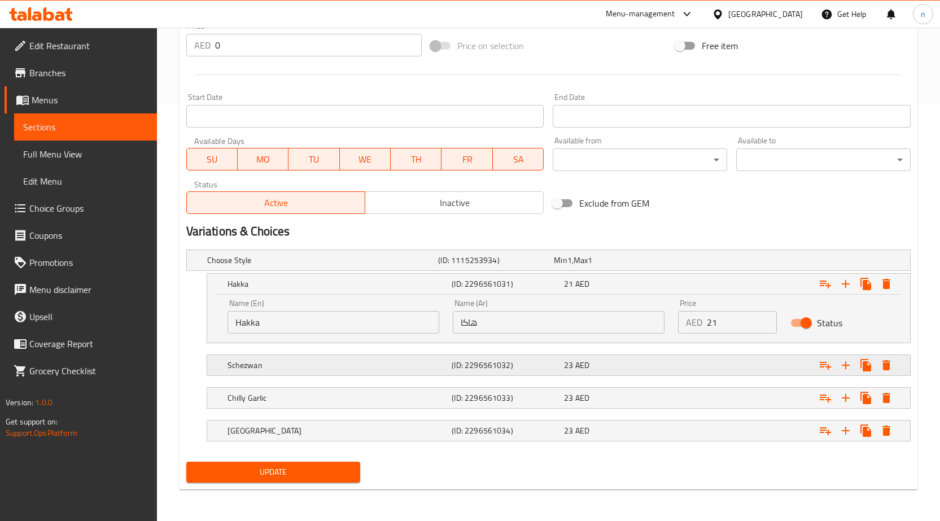
click at [564, 367] on div "23 AED" at bounding box center [618, 366] width 112 height 16
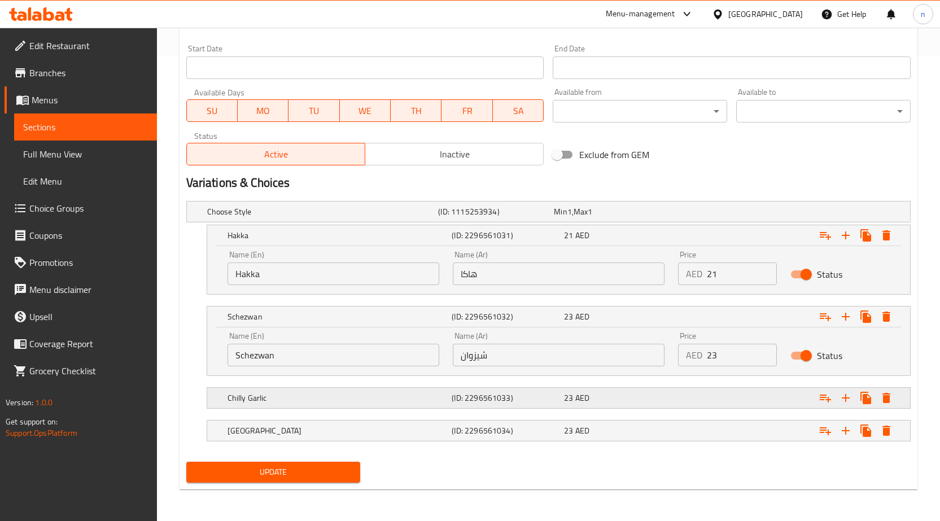
click at [508, 397] on h5 "(ID: 2296561033)" at bounding box center [506, 398] width 108 height 11
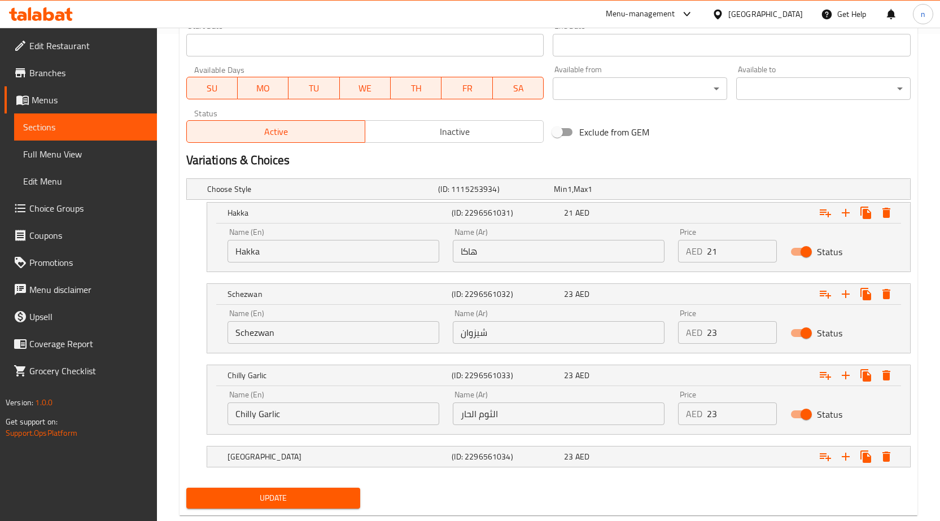
scroll to position [513, 0]
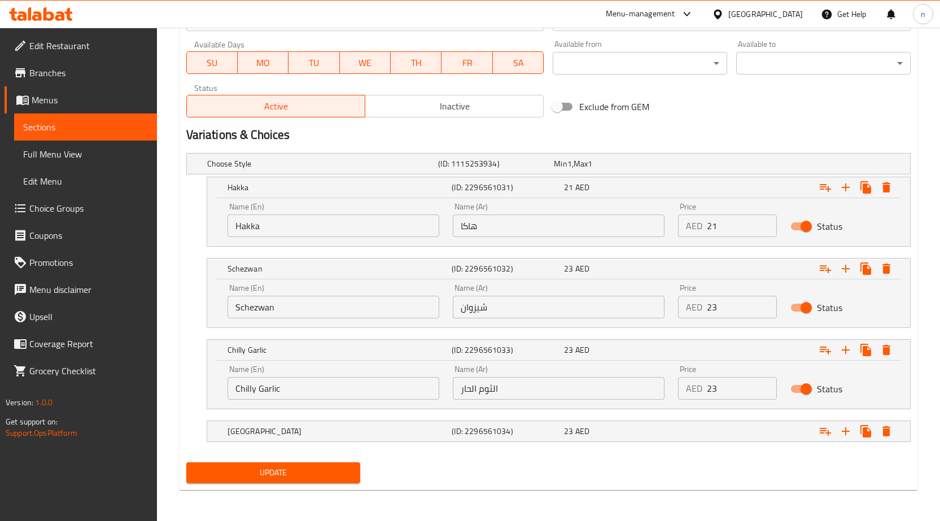
drag, startPoint x: 507, startPoint y: 429, endPoint x: 515, endPoint y: 405, distance: 25.0
click at [507, 429] on h5 "(ID: 2296561034)" at bounding box center [506, 431] width 108 height 11
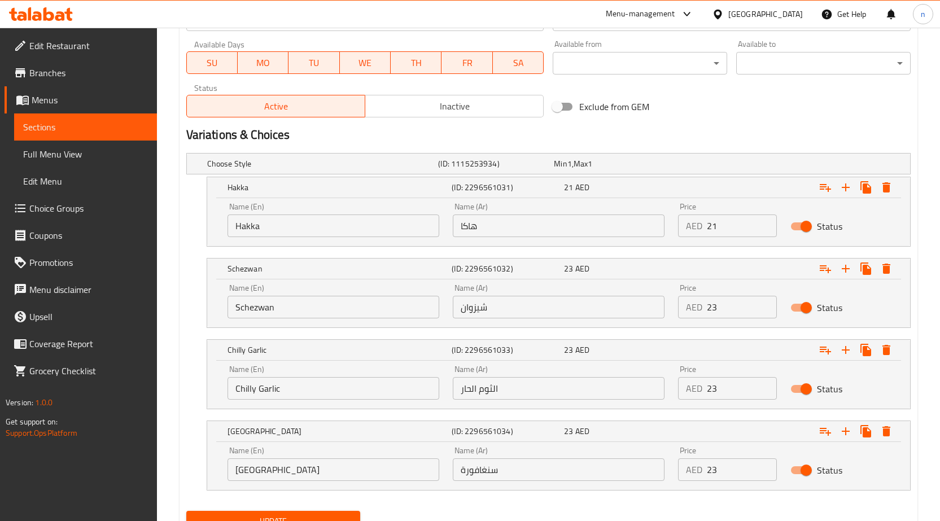
click at [524, 384] on input "الثوم الحار" at bounding box center [559, 388] width 212 height 23
click at [524, 384] on input "text" at bounding box center [559, 388] width 212 height 23
click at [517, 384] on input "text" at bounding box center [559, 388] width 212 height 23
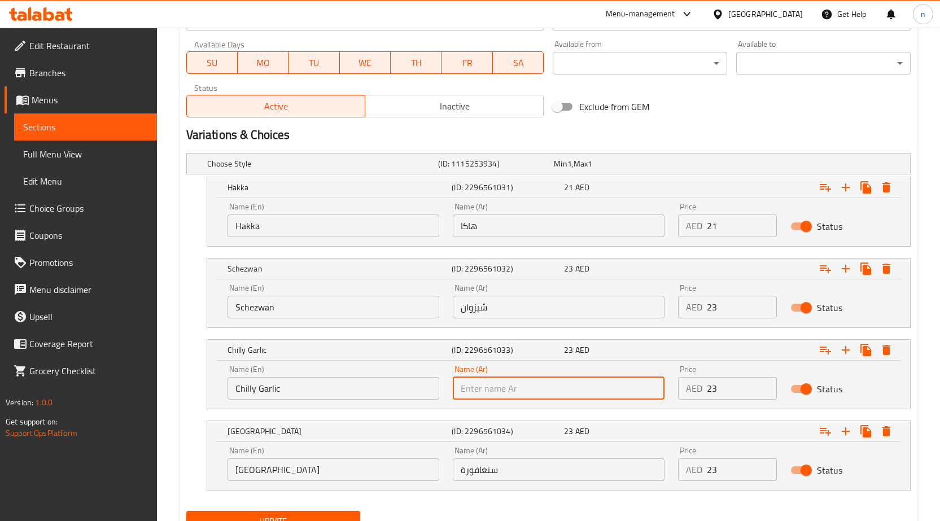
type input "[PERSON_NAME]"
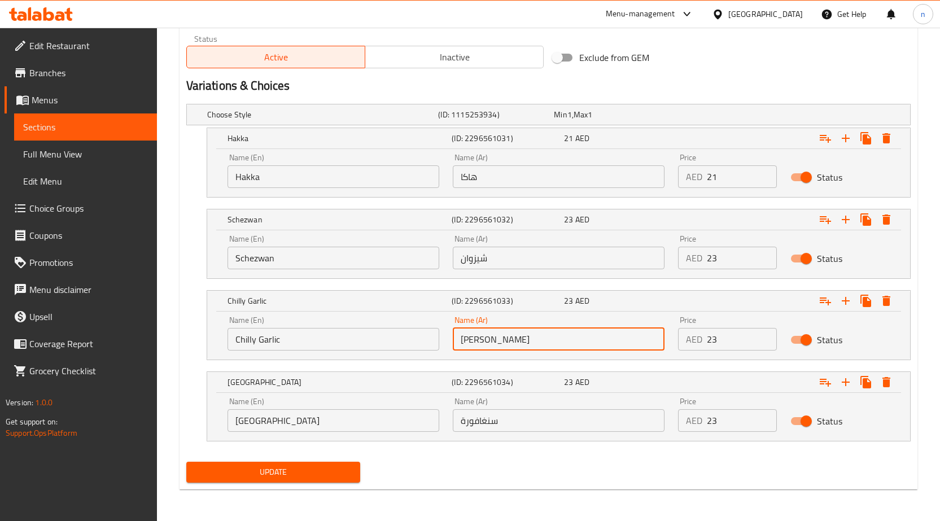
click at [297, 473] on span "Update" at bounding box center [273, 472] width 156 height 14
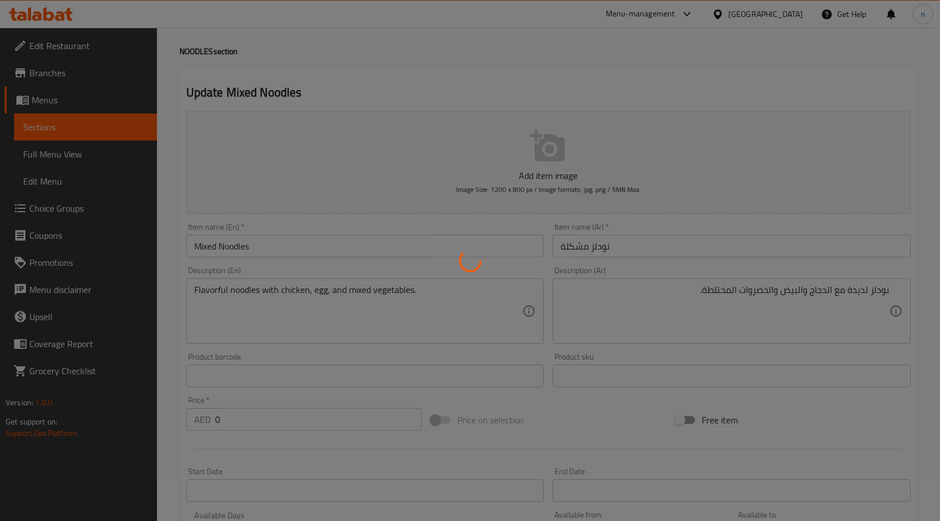
scroll to position [0, 0]
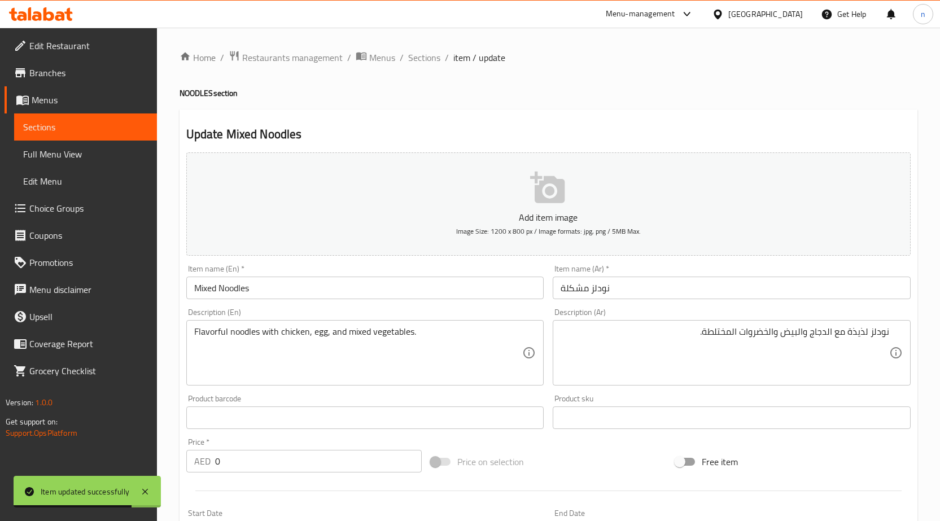
click at [626, 454] on div "Price on selection" at bounding box center [548, 462] width 245 height 31
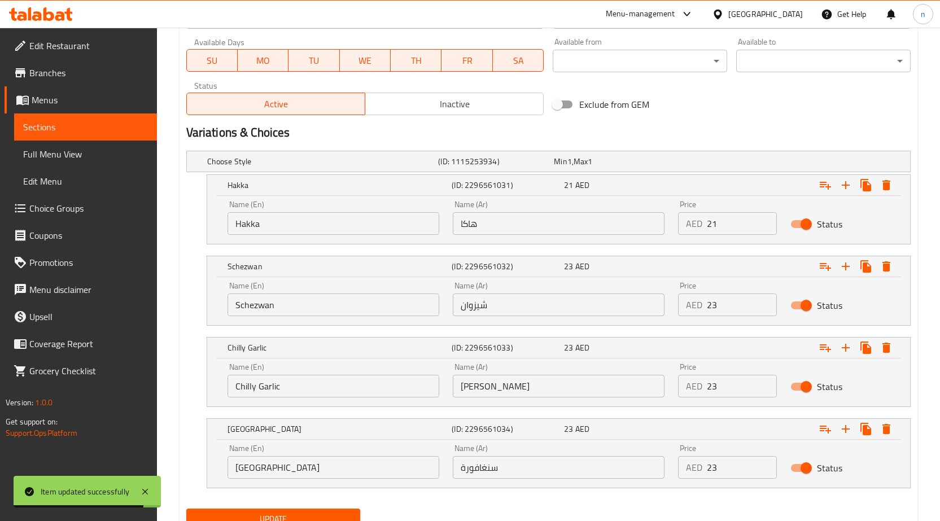
scroll to position [562, 0]
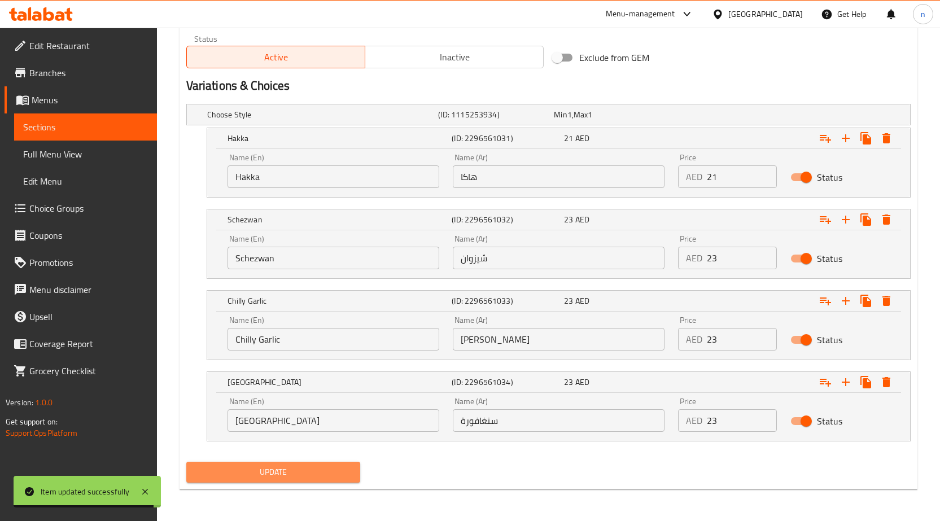
click at [340, 469] on span "Update" at bounding box center [273, 472] width 156 height 14
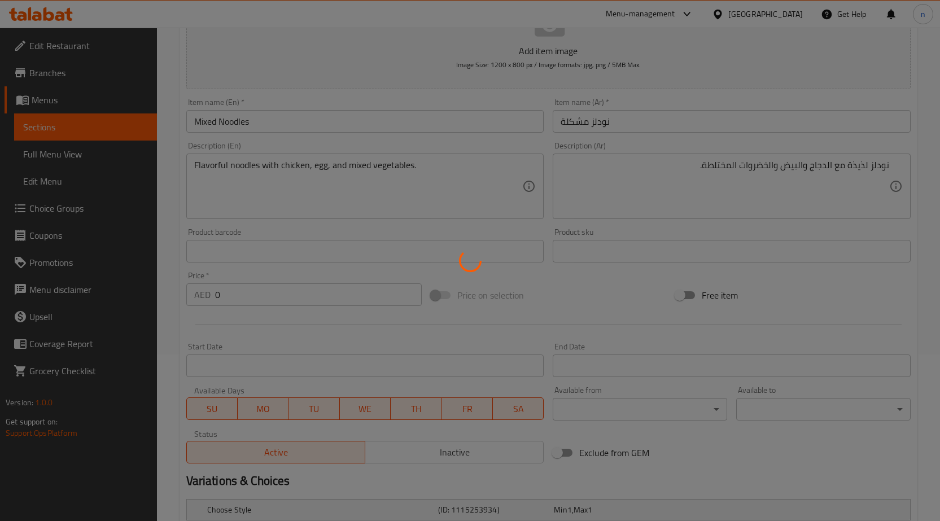
scroll to position [0, 0]
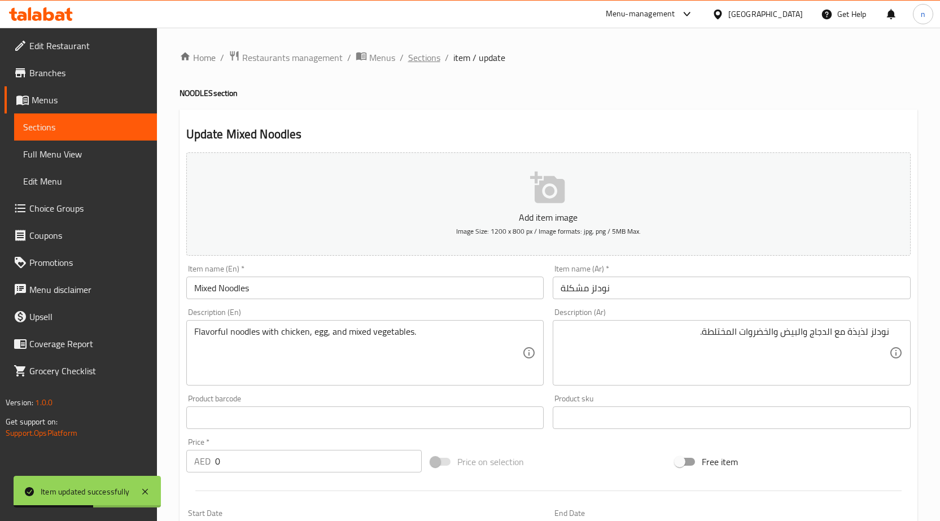
click at [431, 58] on span "Sections" at bounding box center [424, 58] width 32 height 14
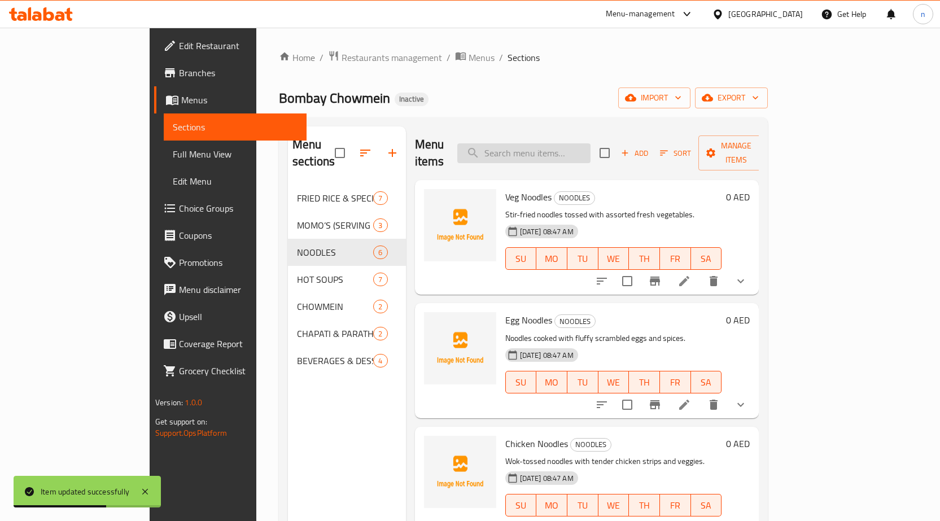
click at [555, 148] on input "search" at bounding box center [524, 153] width 133 height 20
paste input "Veg Chowmein"
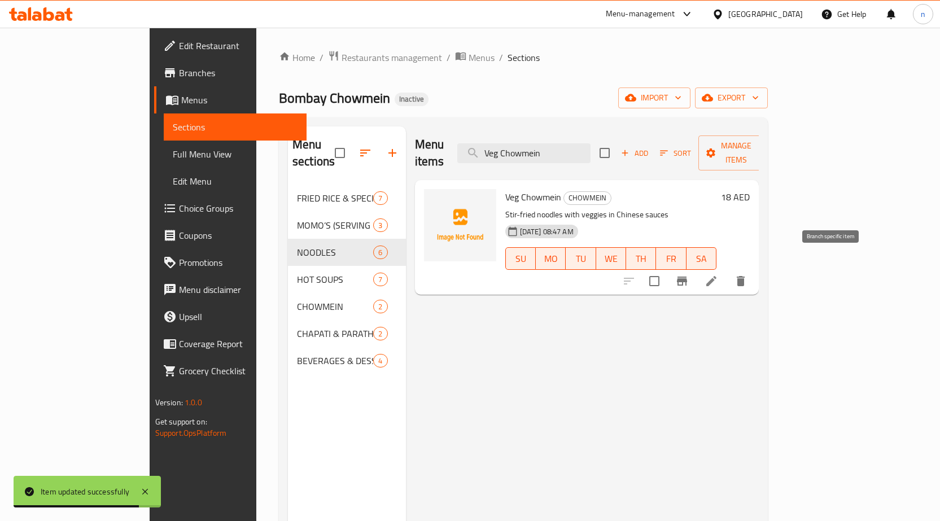
type input "Veg Chowmein"
click at [718, 275] on icon at bounding box center [712, 282] width 14 height 14
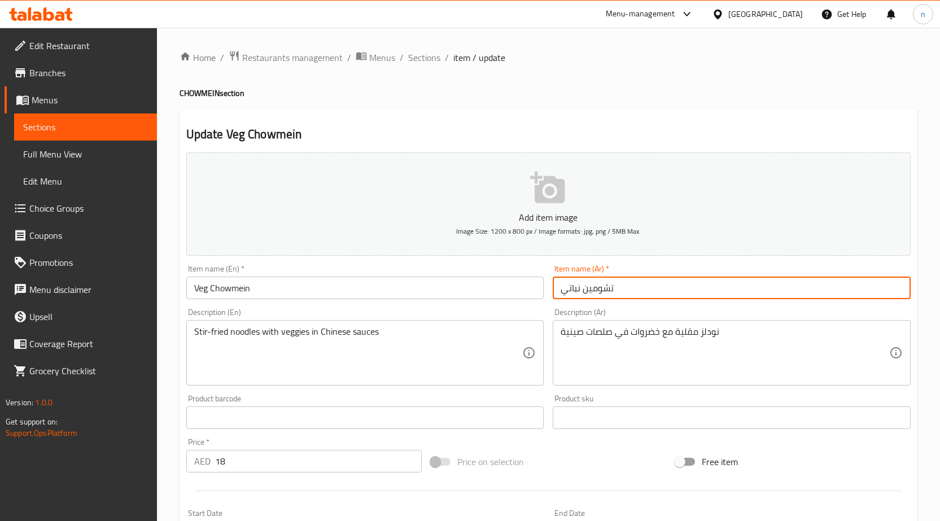
click at [576, 290] on input "تشومين نباتي" at bounding box center [732, 288] width 358 height 23
type input "تشومين فيج"
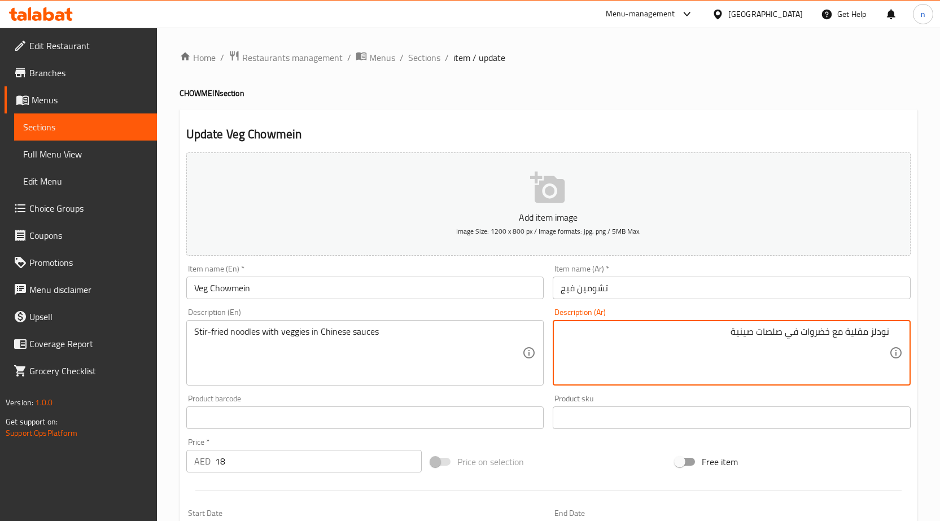
click at [817, 335] on textarea "نودلز مقلية مع خضروات في صلصات صينية" at bounding box center [725, 353] width 329 height 54
click at [816, 337] on textarea "نودلز مقلية مع خضروات في صلصات صينية" at bounding box center [725, 353] width 329 height 54
click at [809, 337] on textarea "نودلز مقلية مع خضروات في صلصات صينية" at bounding box center [725, 353] width 329 height 54
click at [779, 334] on textarea "نودلز مقلية مع خضرة في صلصات صينية" at bounding box center [725, 353] width 329 height 54
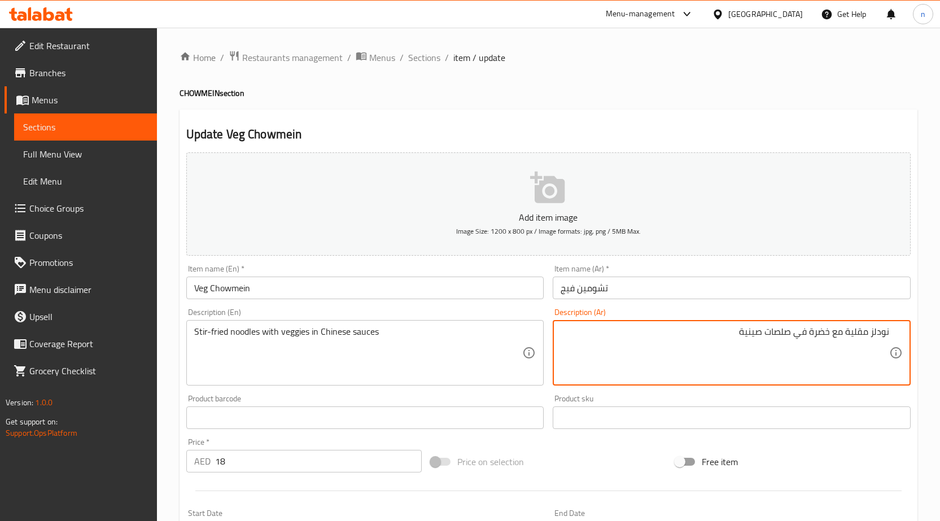
click at [779, 334] on textarea "نودلز مقلية مع خضرة في صلصات صينية" at bounding box center [725, 353] width 329 height 54
type textarea "نودلز مقلية مع خضرة في صوصات صينية"
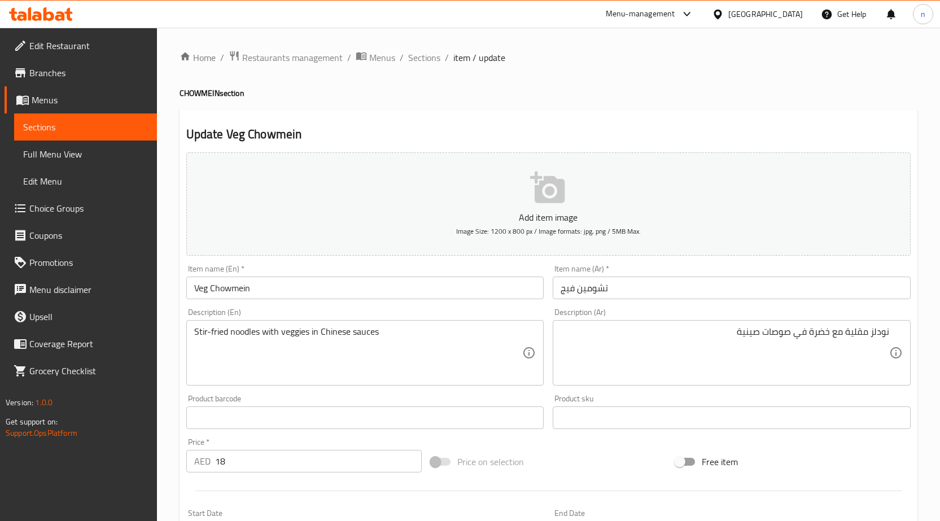
click at [546, 454] on div "Price on selection" at bounding box center [548, 462] width 245 height 31
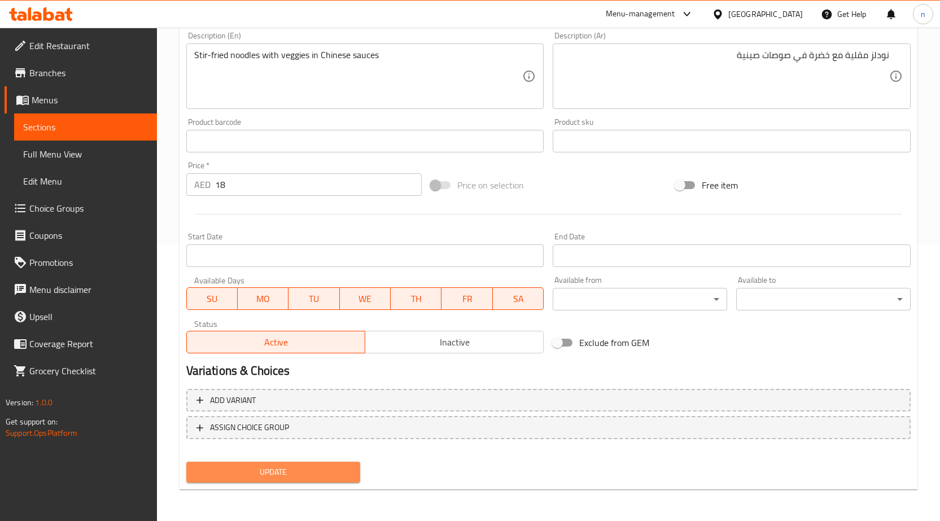
click at [306, 476] on span "Update" at bounding box center [273, 472] width 156 height 14
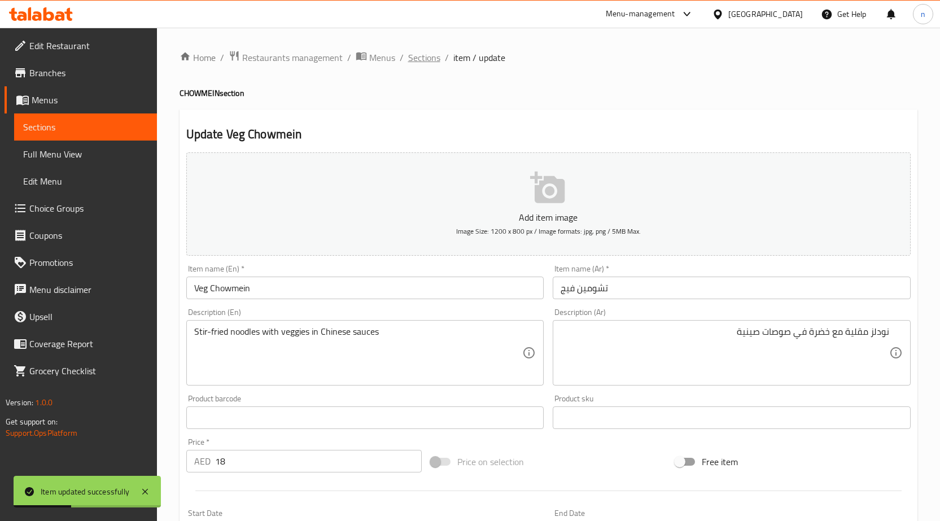
click at [424, 62] on span "Sections" at bounding box center [424, 58] width 32 height 14
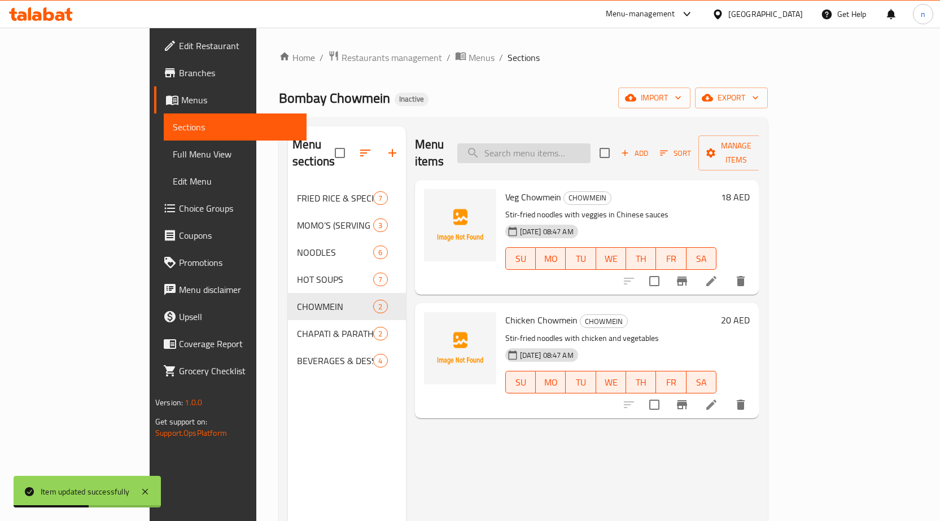
click at [578, 147] on input "search" at bounding box center [524, 153] width 133 height 20
paste input "Chicken Chowmein"
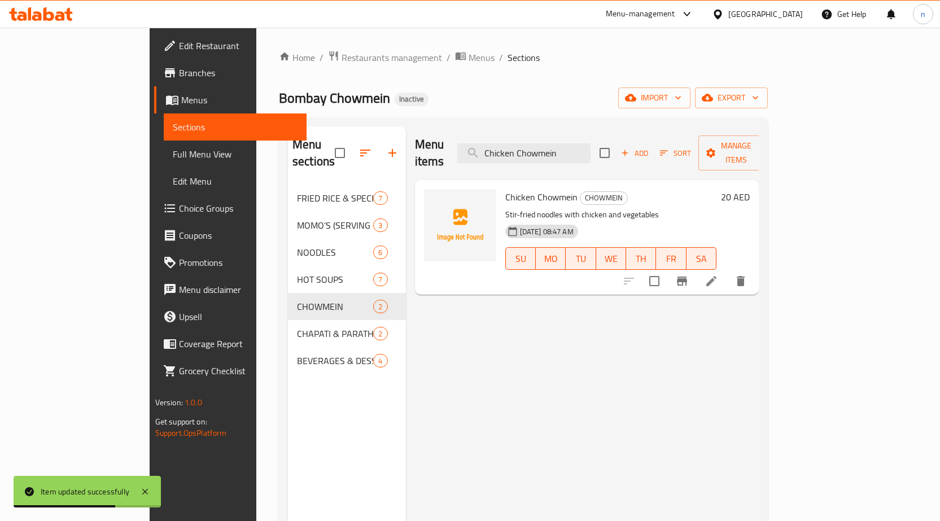
type input "Chicken Chowmein"
click at [728, 271] on li at bounding box center [712, 281] width 32 height 20
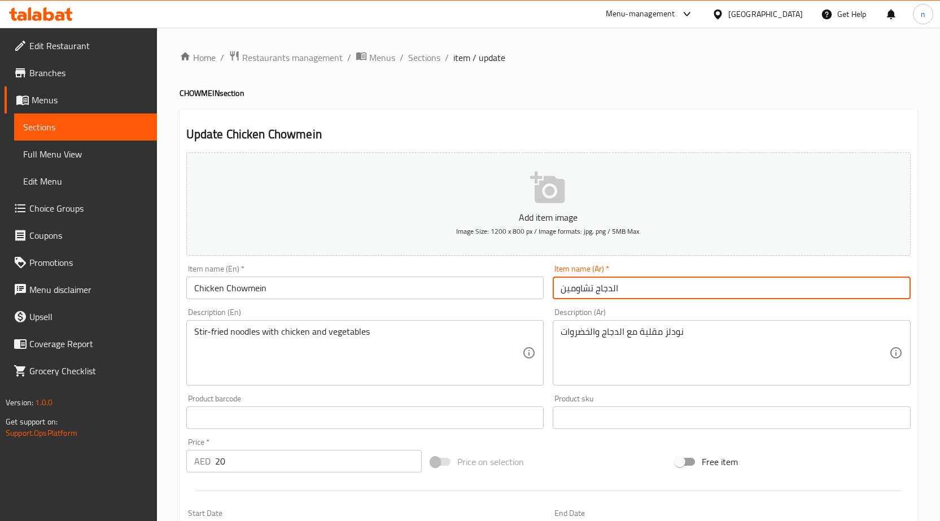
click at [613, 290] on input "الدجاج تشاومين" at bounding box center [732, 288] width 358 height 23
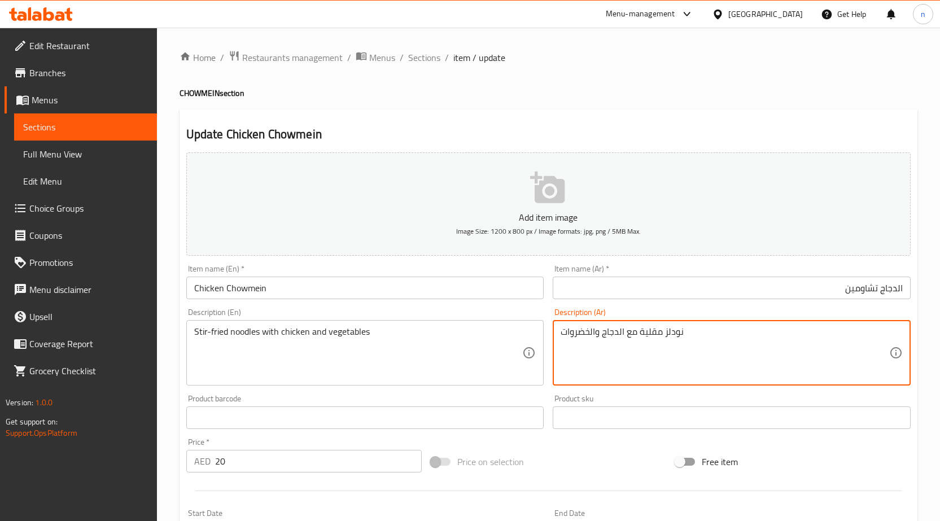
click at [702, 346] on textarea "نودلز مقلية مع الدجاج والخضروات" at bounding box center [725, 353] width 329 height 54
click at [633, 355] on textarea "نودلز مقلية مع الدجاج والخضروات" at bounding box center [725, 353] width 329 height 54
click at [887, 335] on textarea "نودلز مقلية مع الدجاج والخضروات" at bounding box center [725, 353] width 329 height 54
click at [854, 333] on textarea "نودلز مقلية مع الدجاج والخضروات" at bounding box center [725, 353] width 329 height 54
click at [840, 333] on textarea "نودلز مقلية مع الدجاج والخضروات" at bounding box center [725, 353] width 329 height 54
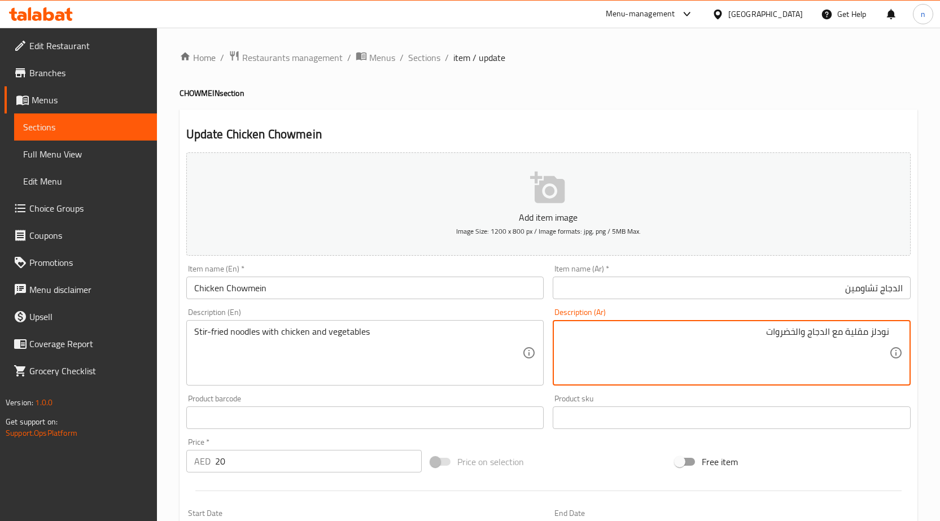
click at [812, 335] on textarea "نودلز مقلية مع الدجاج والخضروات" at bounding box center [725, 353] width 329 height 54
click at [787, 342] on textarea "نودلز مقلية مع الدجاج والخضروات" at bounding box center [725, 353] width 329 height 54
click at [655, 428] on input "text" at bounding box center [732, 418] width 358 height 23
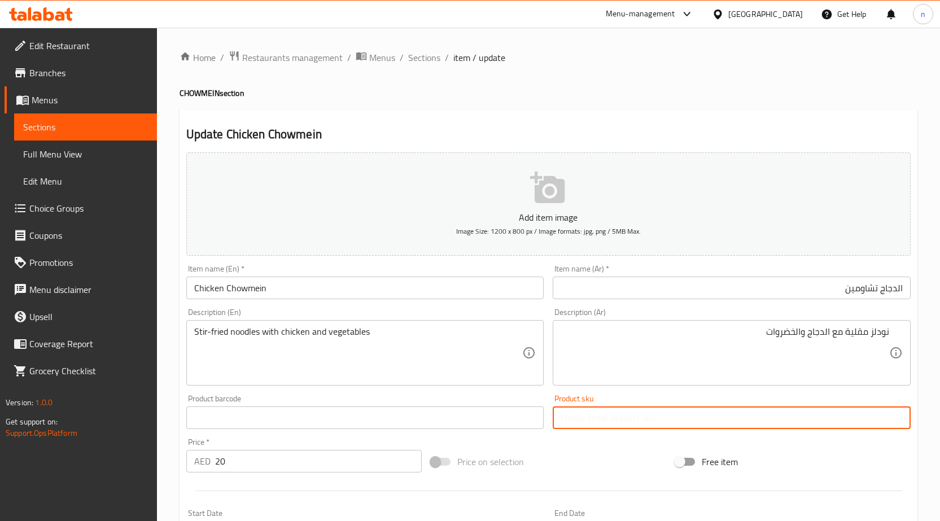
click at [611, 451] on div "Price on selection" at bounding box center [548, 462] width 245 height 31
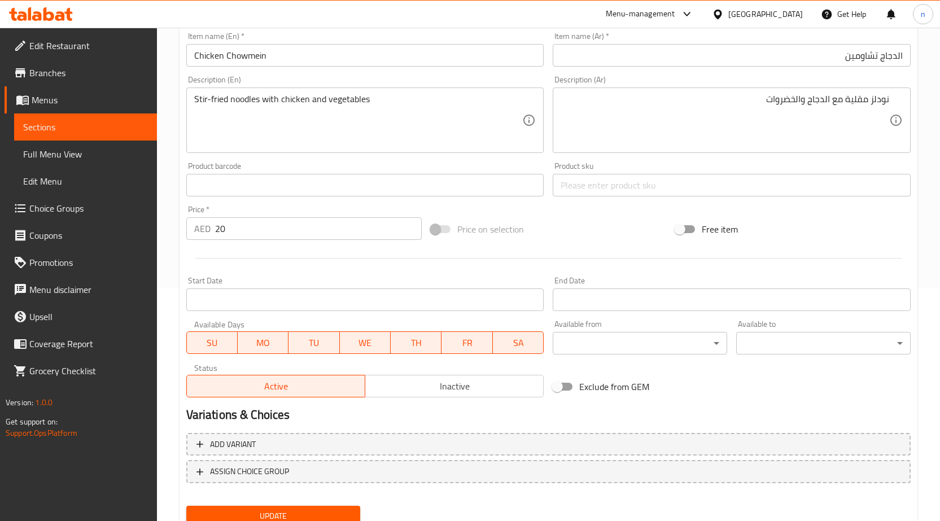
scroll to position [277, 0]
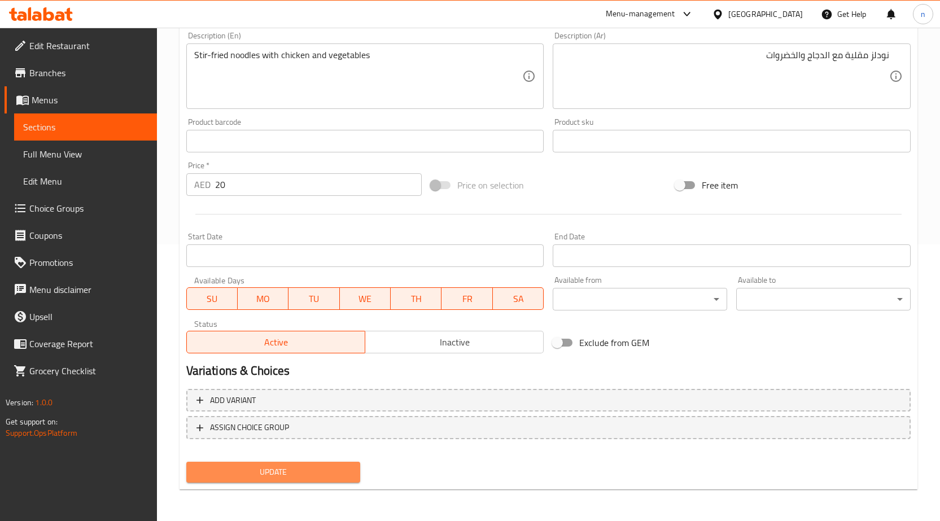
click at [302, 476] on span "Update" at bounding box center [273, 472] width 156 height 14
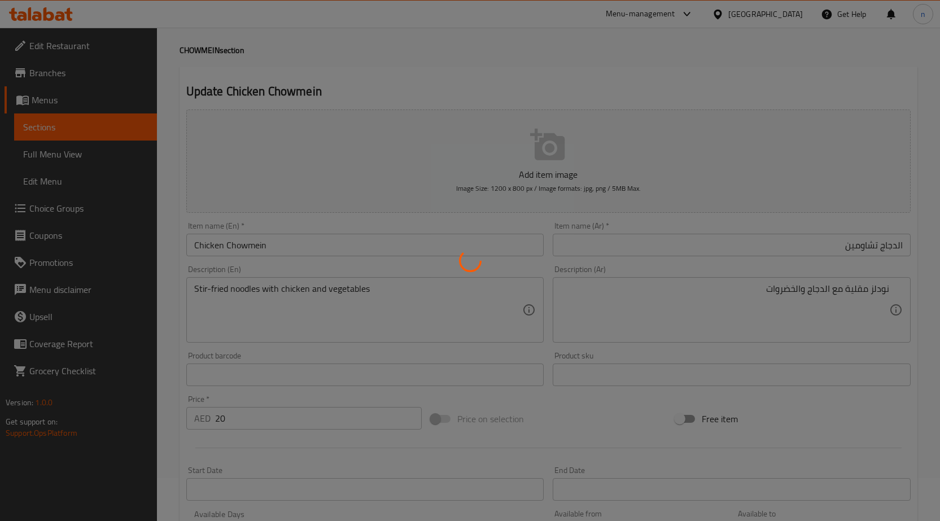
scroll to position [0, 0]
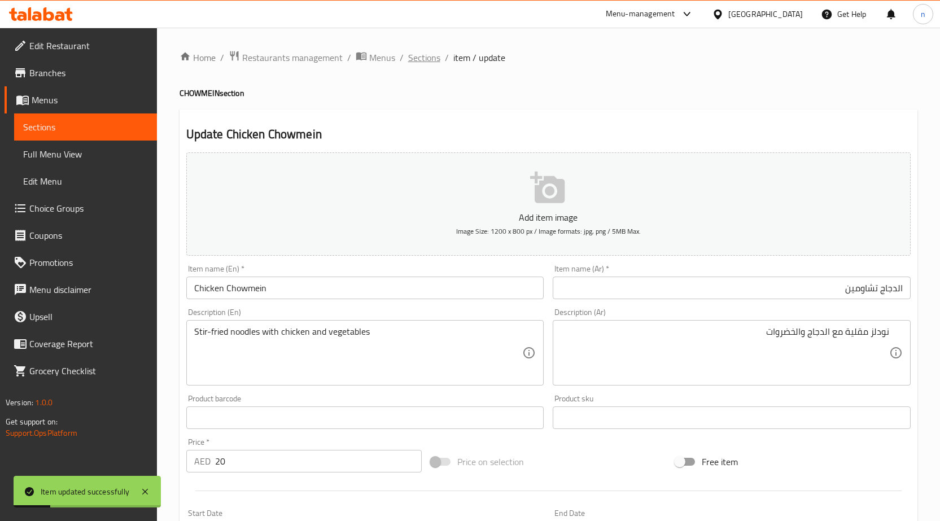
click at [413, 60] on span "Sections" at bounding box center [424, 58] width 32 height 14
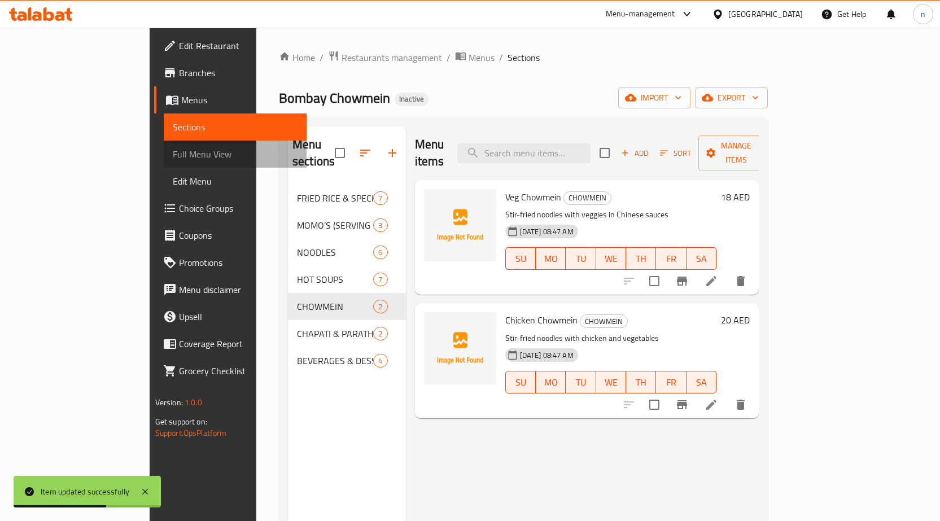
click at [173, 153] on span "Full Menu View" at bounding box center [235, 154] width 125 height 14
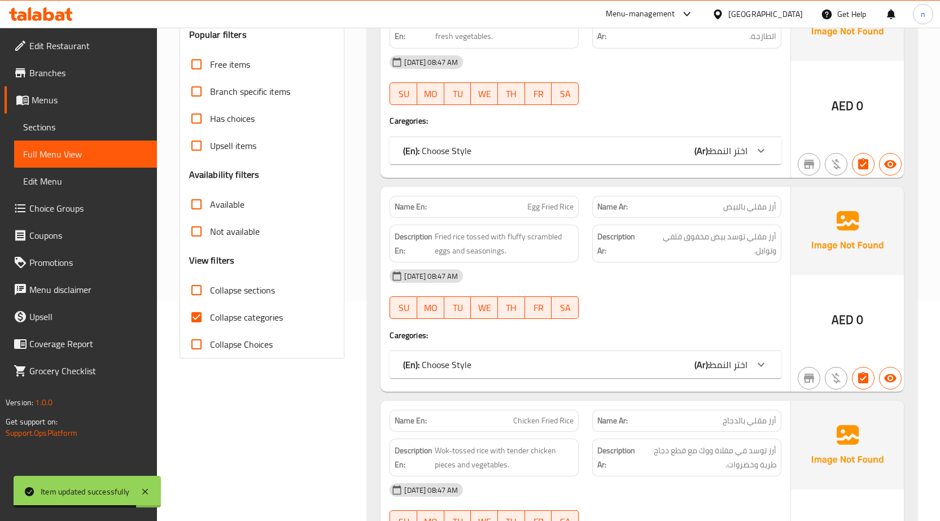
scroll to position [226, 0]
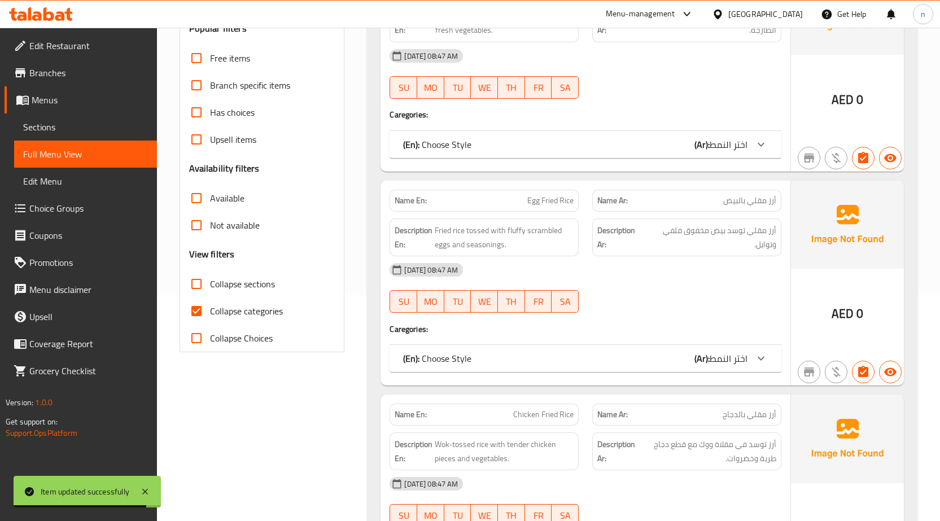
click at [204, 307] on input "Collapse categories" at bounding box center [196, 311] width 27 height 27
checkbox input "false"
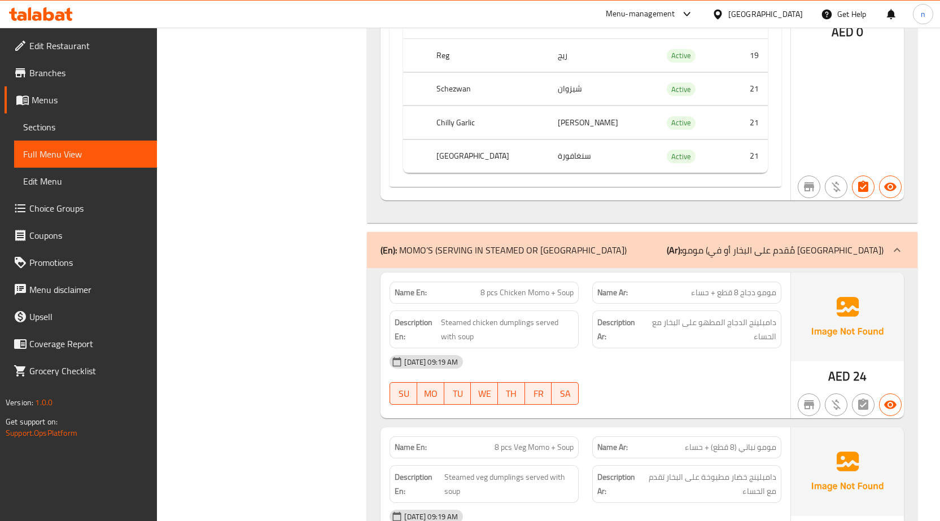
scroll to position [2824, 0]
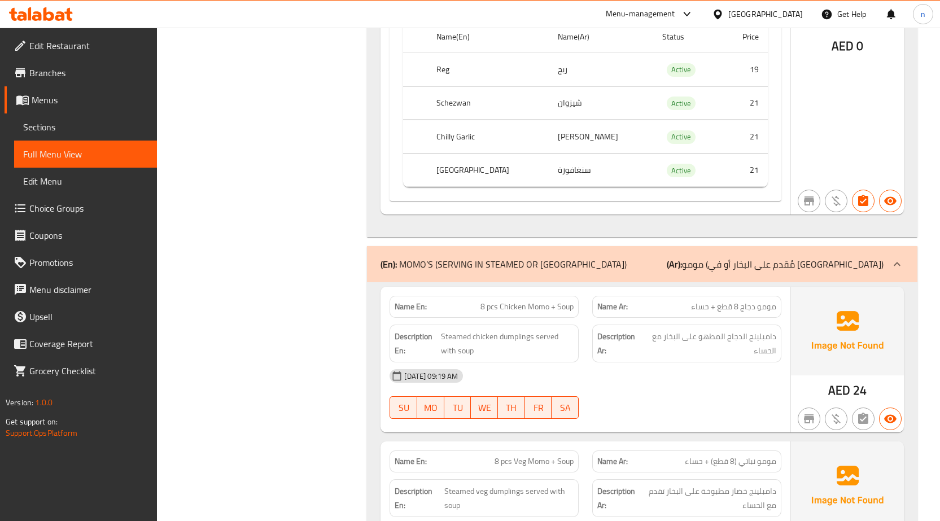
drag, startPoint x: 686, startPoint y: 261, endPoint x: 714, endPoint y: 273, distance: 30.1
click at [685, 265] on div "(En): MOMO’S (SERVING IN STEAMED OR JHOLE) (Ar): مومو (مُقدم على البخار أو في ج…" at bounding box center [642, 264] width 551 height 36
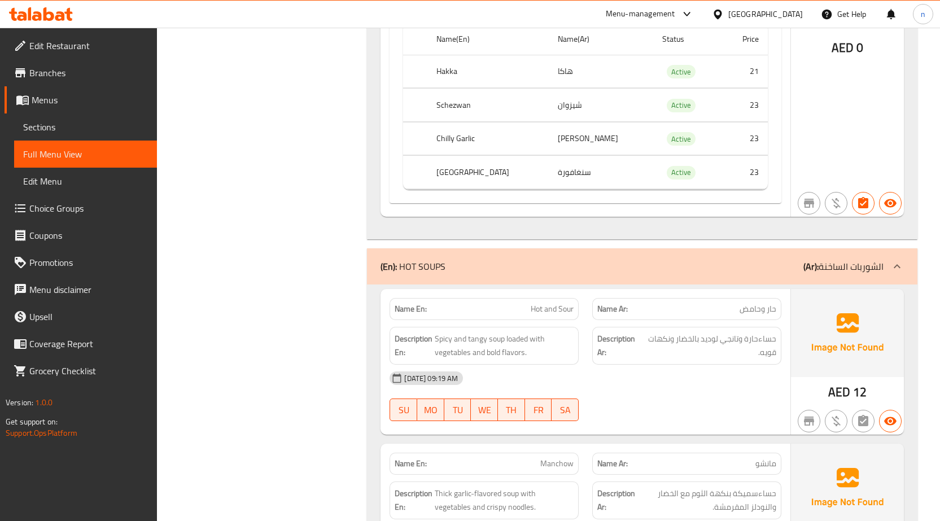
scroll to position [5366, 0]
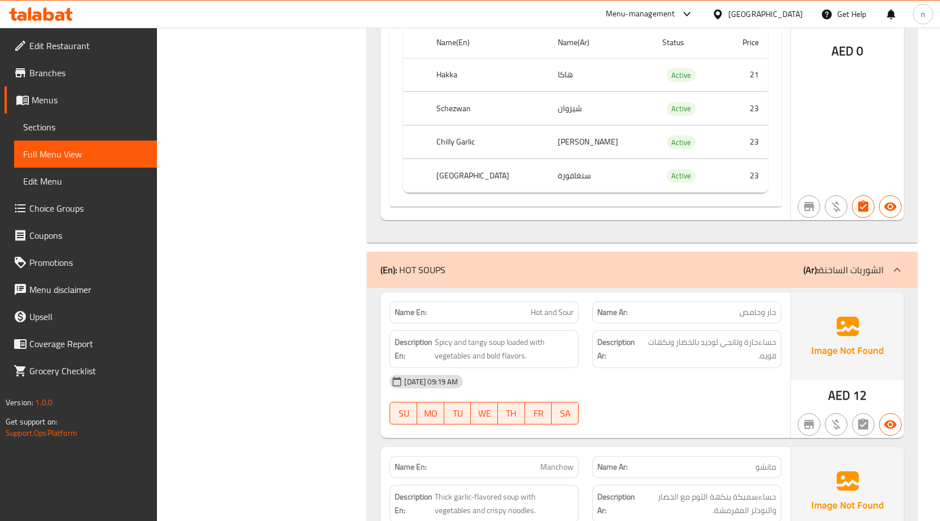
click at [720, 281] on div "(En): HOT SOUPS (Ar): الشوربات الساخنة" at bounding box center [642, 270] width 551 height 36
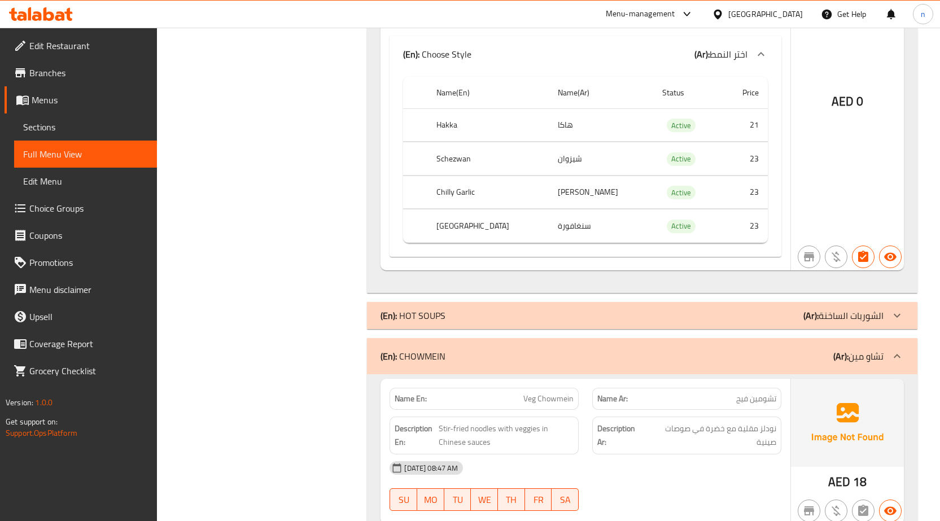
scroll to position [5310, 0]
